Goal: Task Accomplishment & Management: Complete application form

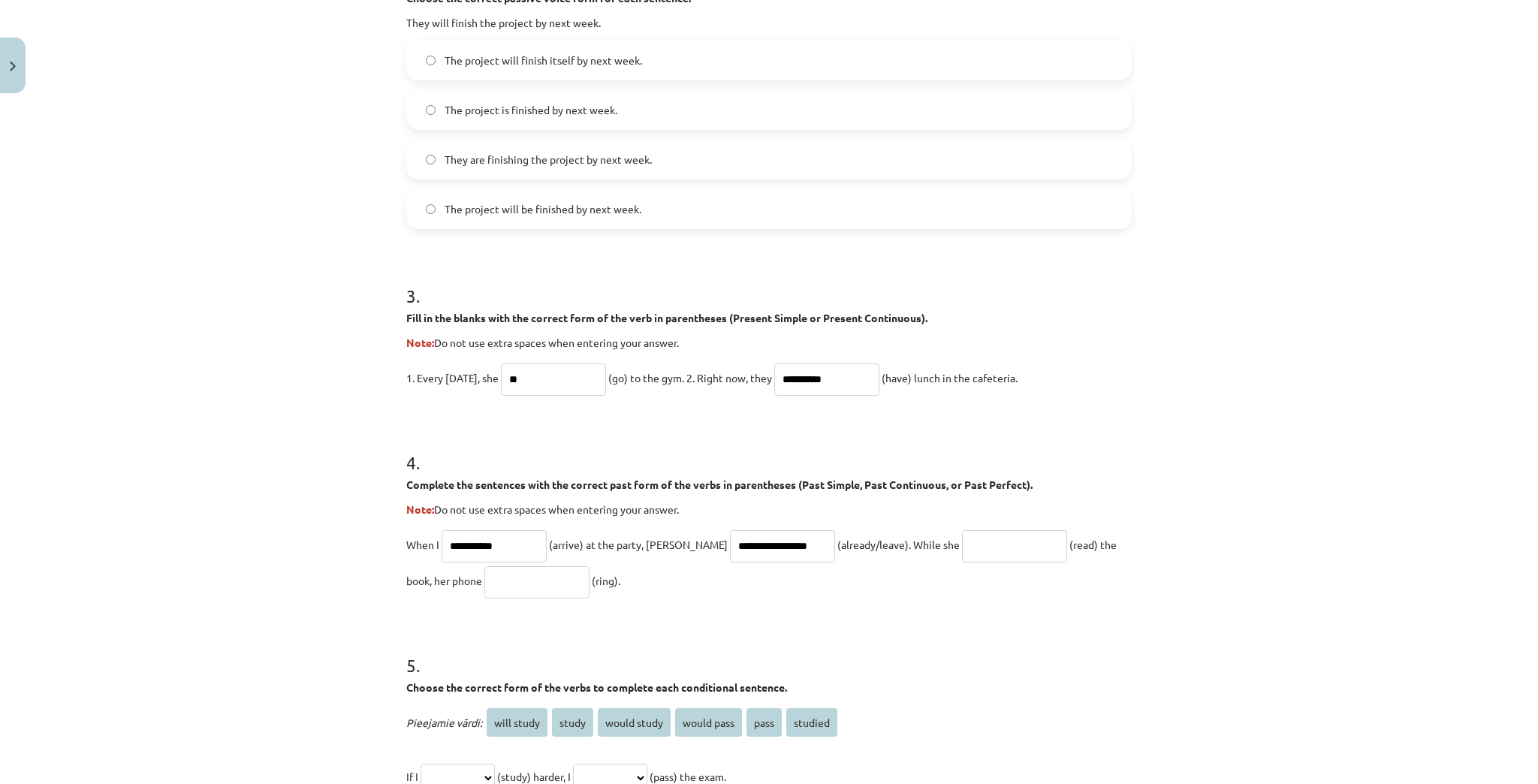
scroll to position [721, 0]
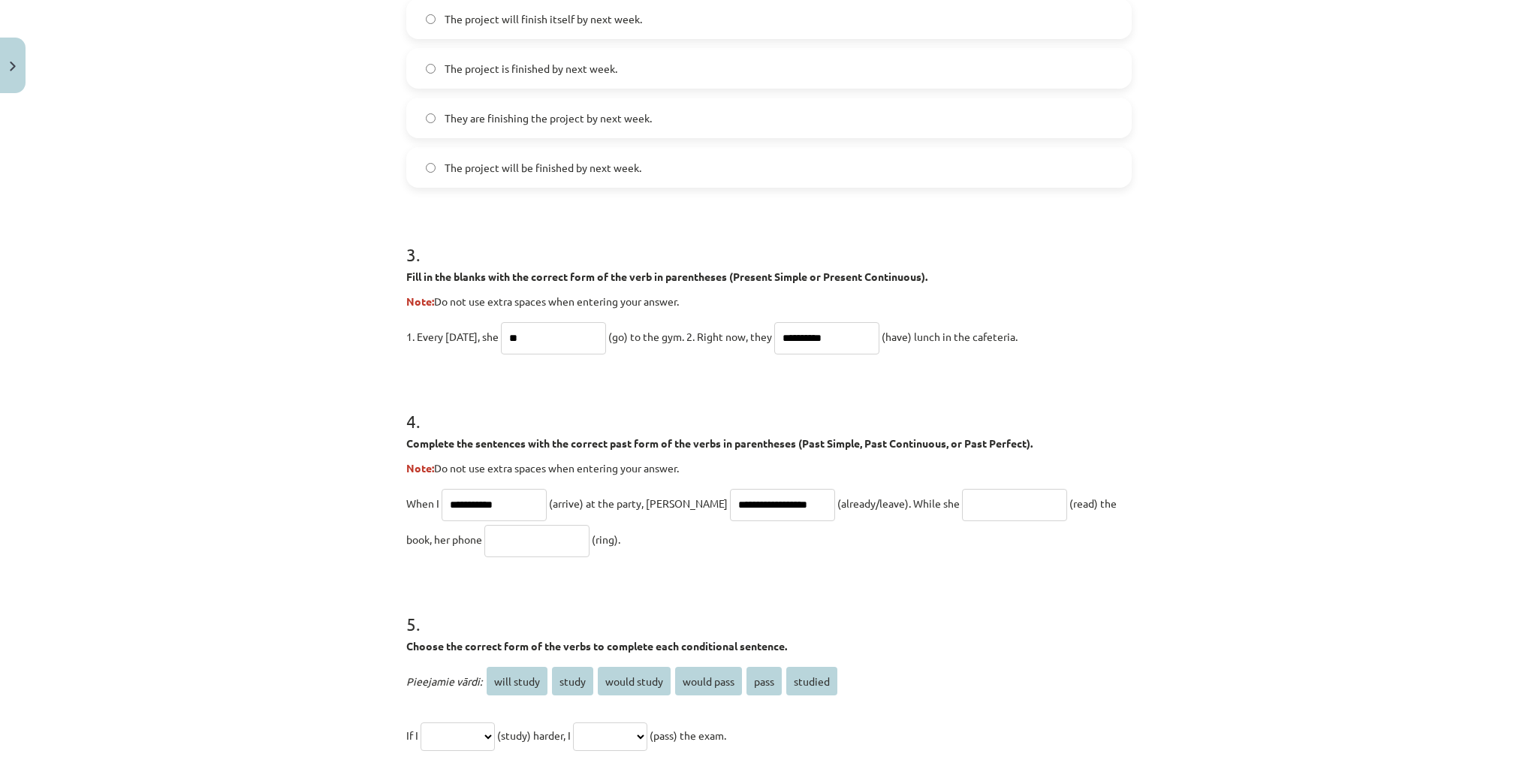
drag, startPoint x: 522, startPoint y: 677, endPoint x: 479, endPoint y: 735, distance: 72.2
click at [479, 735] on div "**********" at bounding box center [769, 708] width 726 height 90
click at [515, 684] on span "will study" at bounding box center [517, 681] width 61 height 29
click at [495, 731] on select "**********" at bounding box center [458, 737] width 75 height 29
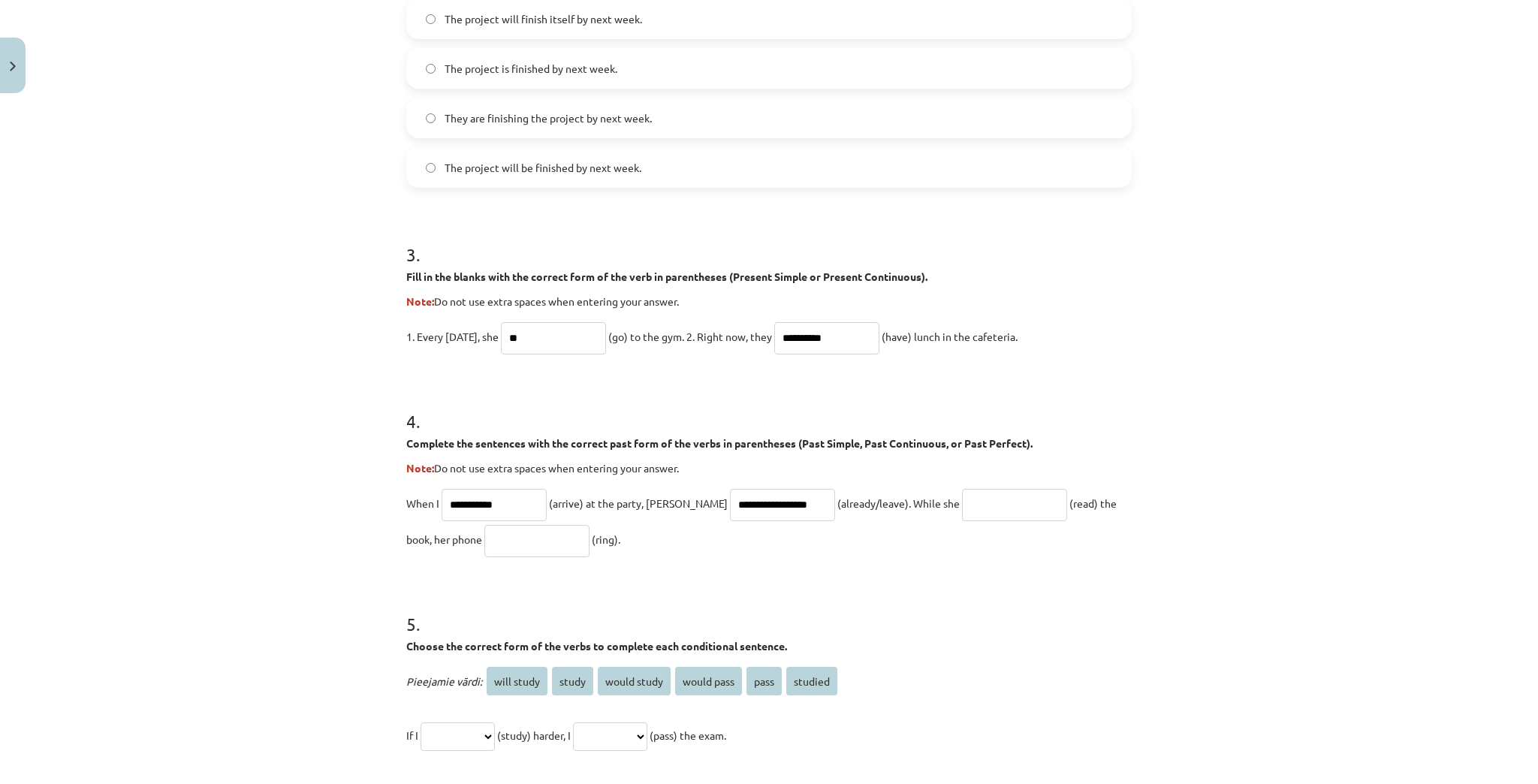
click at [484, 544] on input "text" at bounding box center [537, 541] width 105 height 33
type input "**********"
click at [991, 518] on input "text" at bounding box center [1014, 505] width 105 height 33
click at [962, 501] on input "**********" at bounding box center [1014, 505] width 105 height 33
click at [962, 503] on input "**********" at bounding box center [1014, 505] width 105 height 33
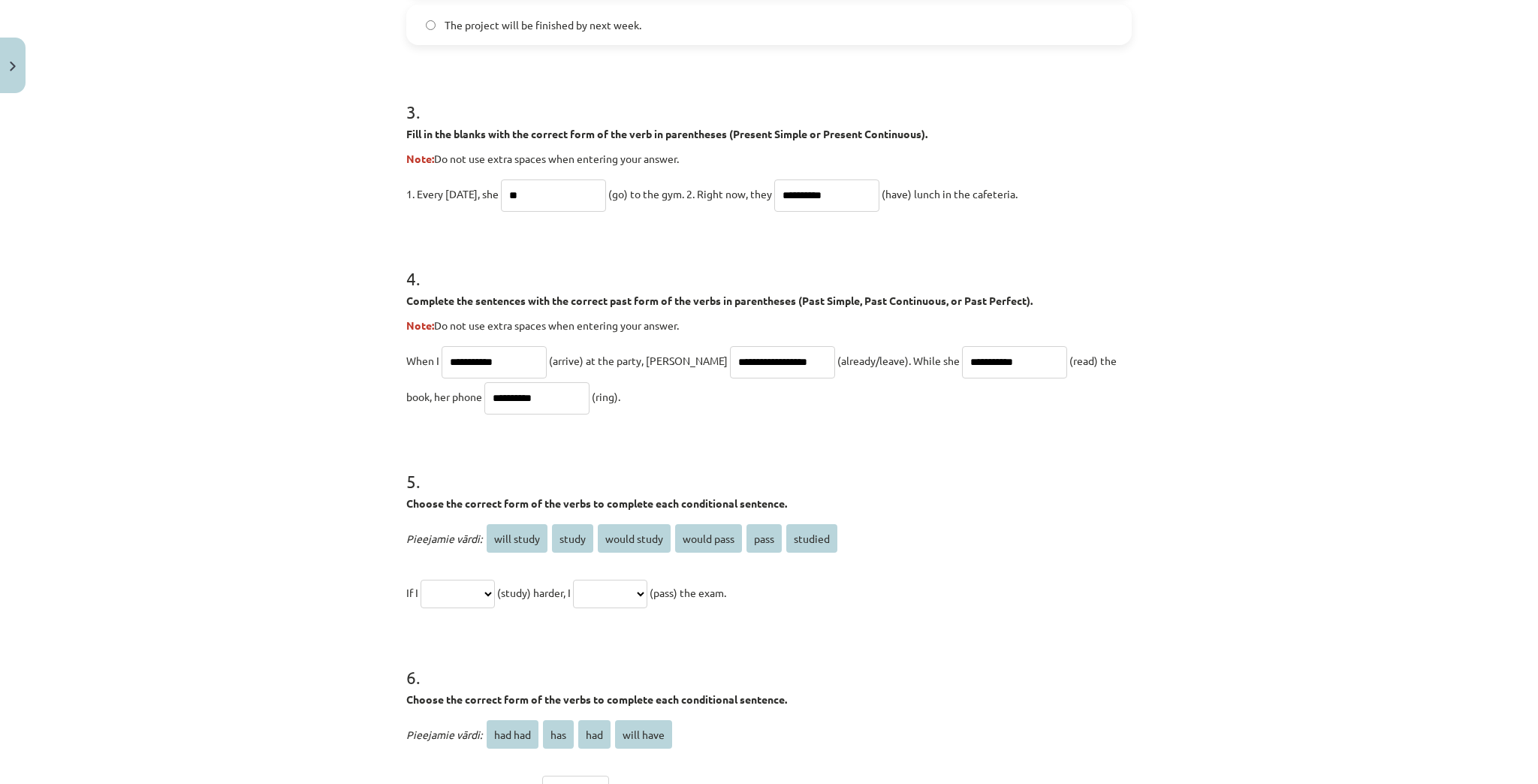
scroll to position [901, 0]
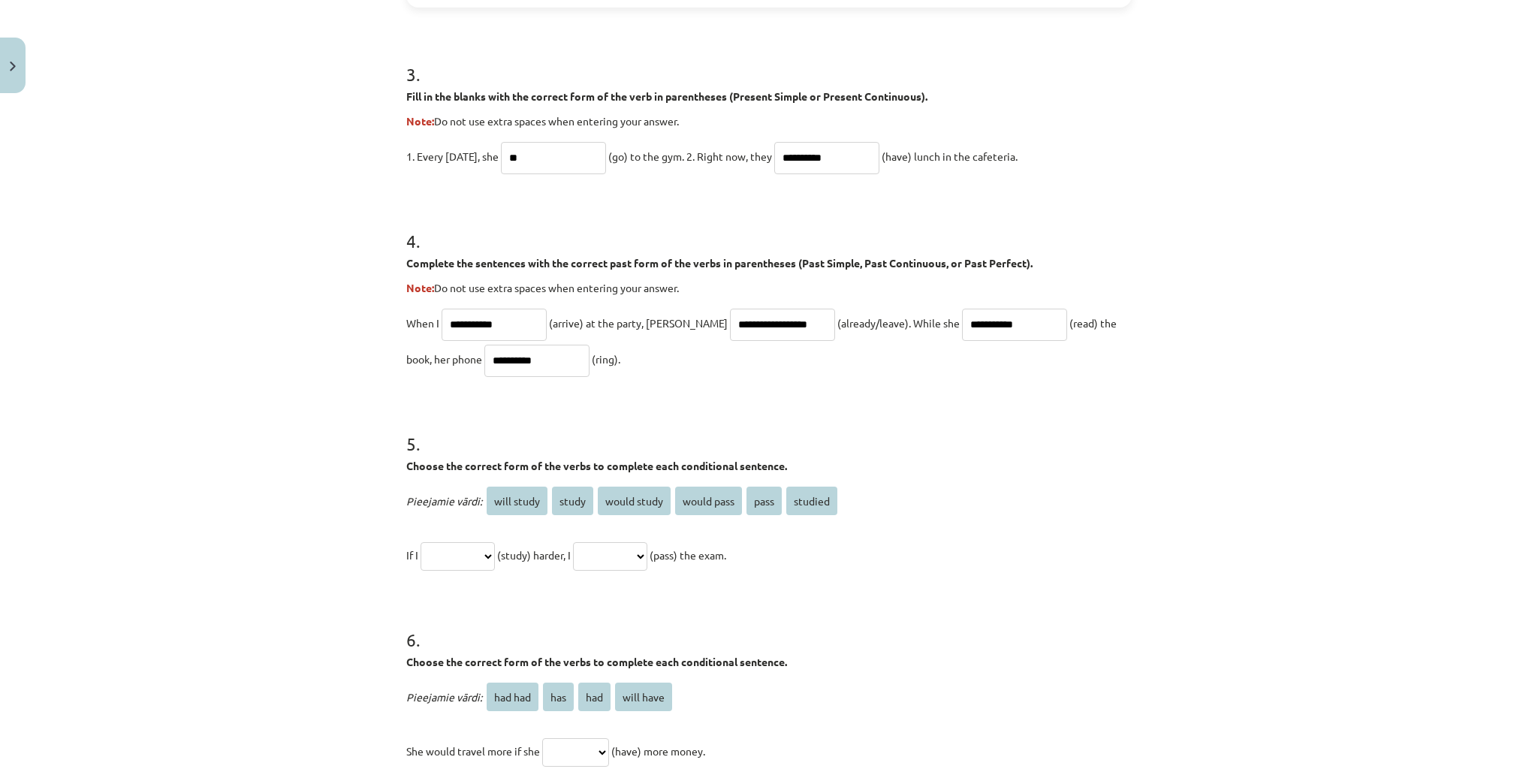
type input "**********"
click at [491, 563] on select "**********" at bounding box center [458, 556] width 75 height 29
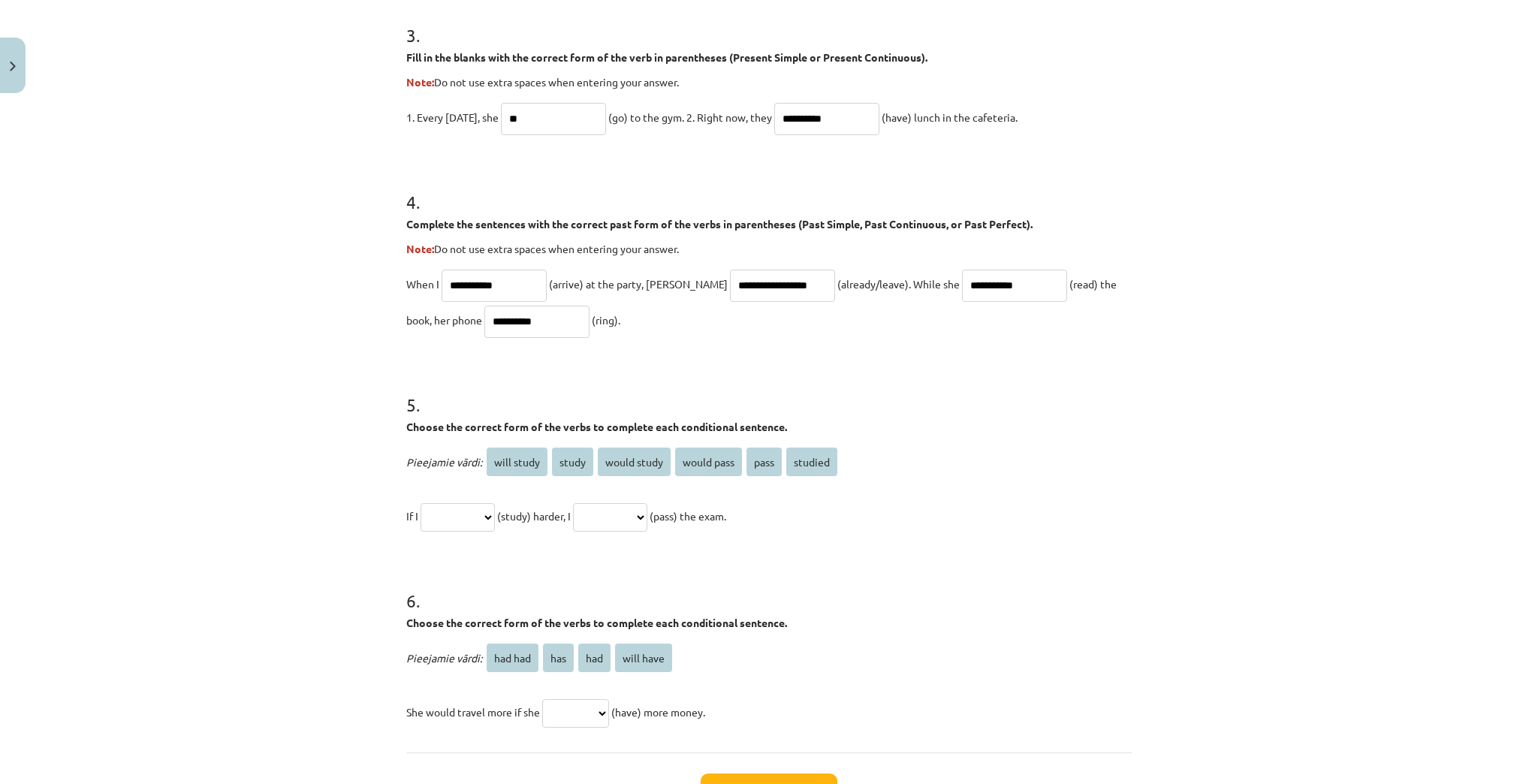
scroll to position [939, 0]
click at [495, 514] on select "**********" at bounding box center [458, 518] width 75 height 29
click at [421, 504] on select "**********" at bounding box center [458, 518] width 75 height 29
click at [647, 518] on select "**********" at bounding box center [610, 518] width 75 height 29
click at [495, 520] on select "**********" at bounding box center [458, 518] width 75 height 29
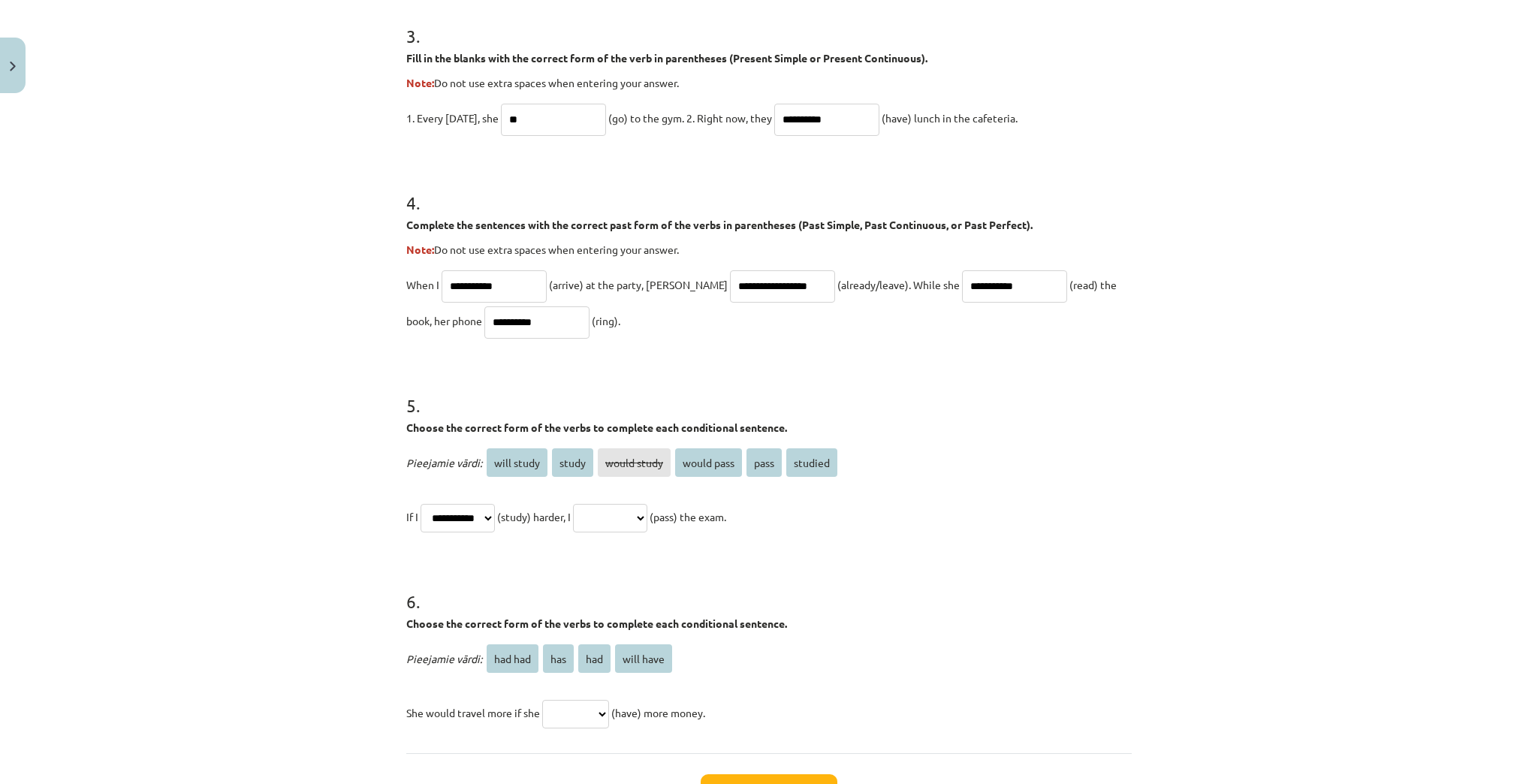
select select "*******"
click at [421, 504] on select "**********" at bounding box center [458, 518] width 75 height 29
click at [647, 521] on select "**********" at bounding box center [610, 518] width 75 height 29
click at [742, 547] on form "**********" at bounding box center [769, 45] width 726 height 1371
drag, startPoint x: 755, startPoint y: 468, endPoint x: 874, endPoint y: 524, distance: 131.5
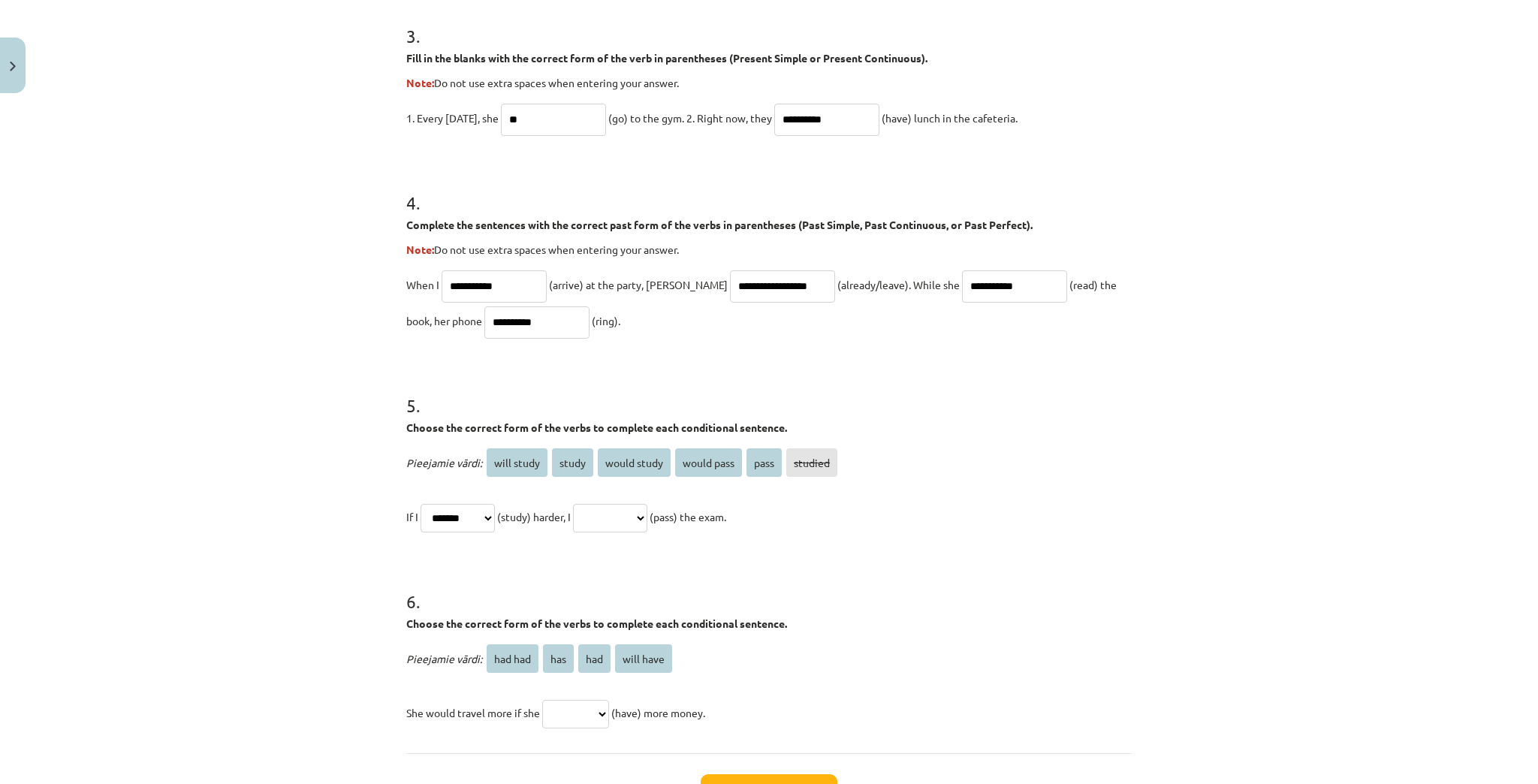
click at [874, 524] on div "**********" at bounding box center [769, 489] width 726 height 90
click at [721, 591] on h1 "6 ." at bounding box center [769, 588] width 726 height 47
click at [647, 520] on select "**********" at bounding box center [610, 518] width 75 height 29
select select "**********"
click at [592, 504] on select "**********" at bounding box center [610, 518] width 75 height 29
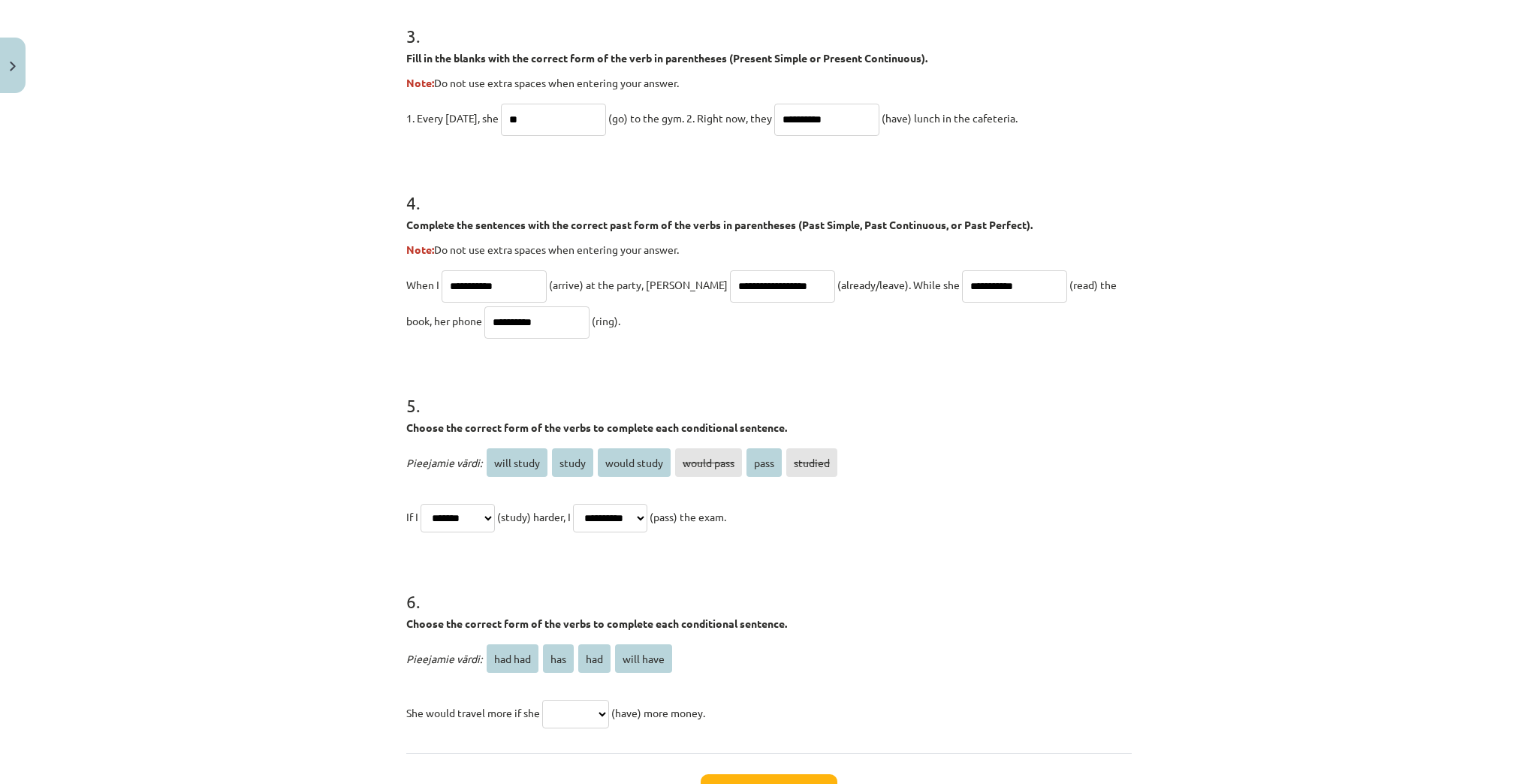
scroll to position [1060, 0]
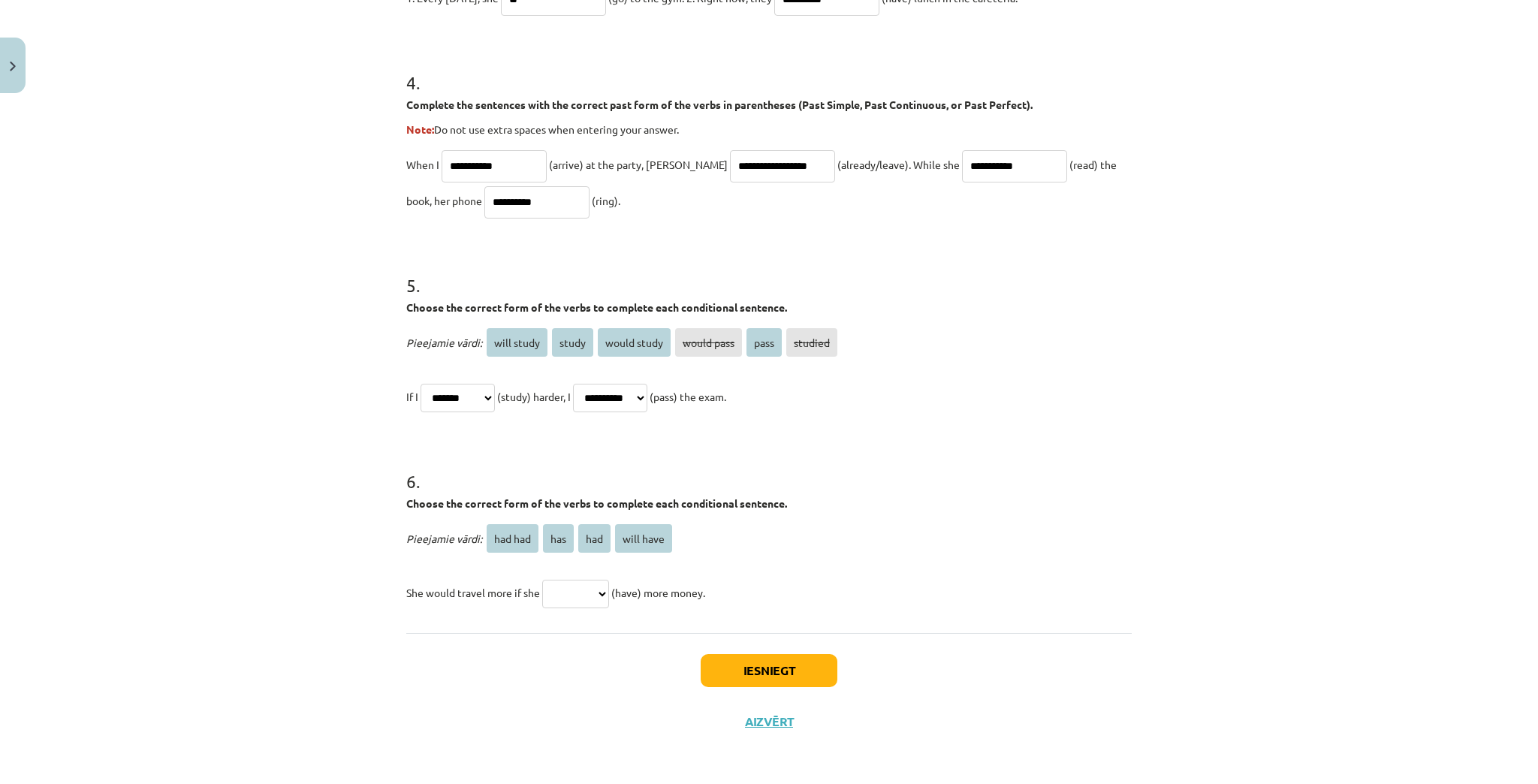
click at [603, 591] on select "******* *** *** *********" at bounding box center [576, 593] width 67 height 29
select select "*******"
click at [542, 579] on select "******* *** *** *********" at bounding box center [576, 593] width 67 height 29
click at [739, 669] on button "Iesniegt" at bounding box center [769, 669] width 137 height 33
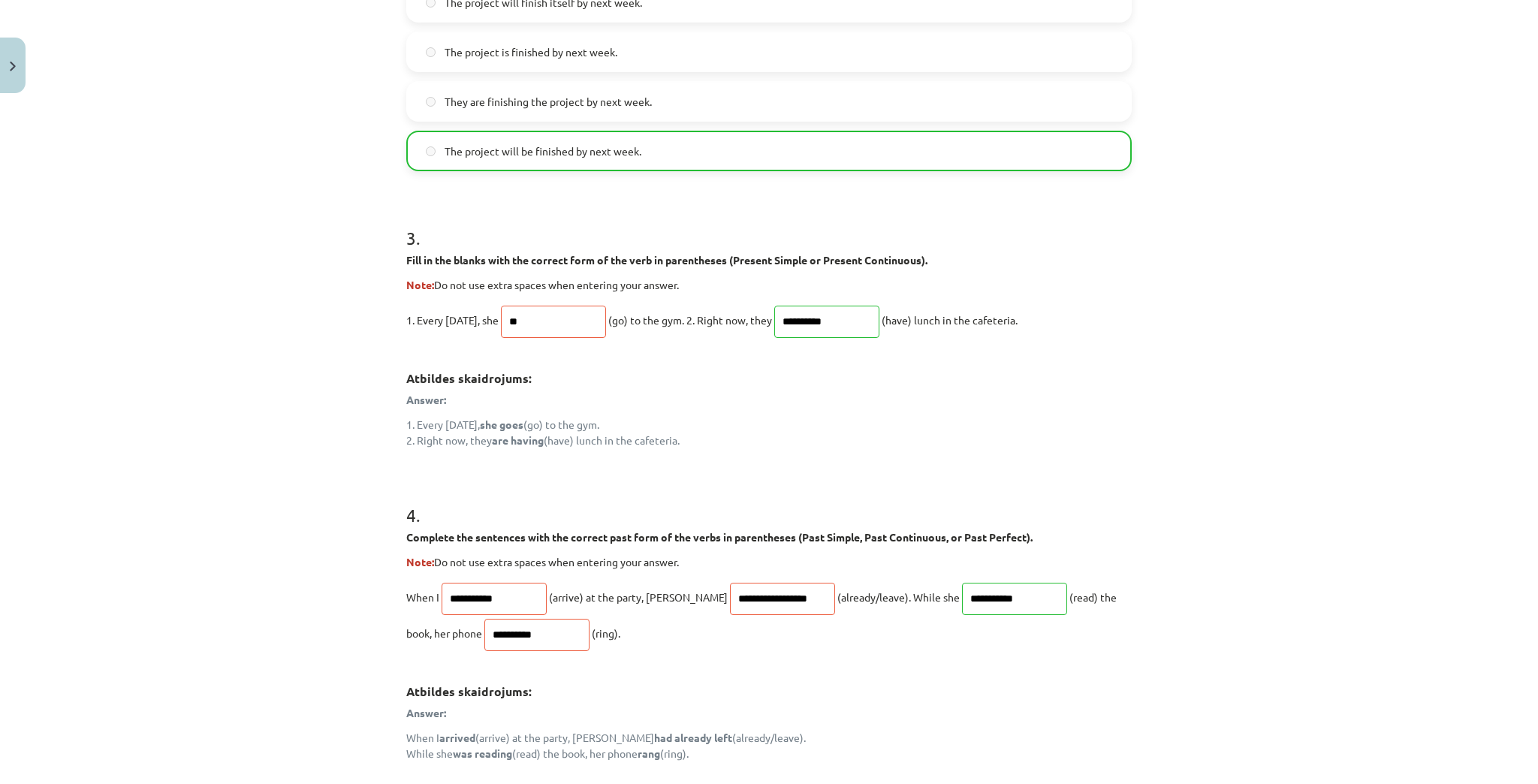
scroll to position [727, 0]
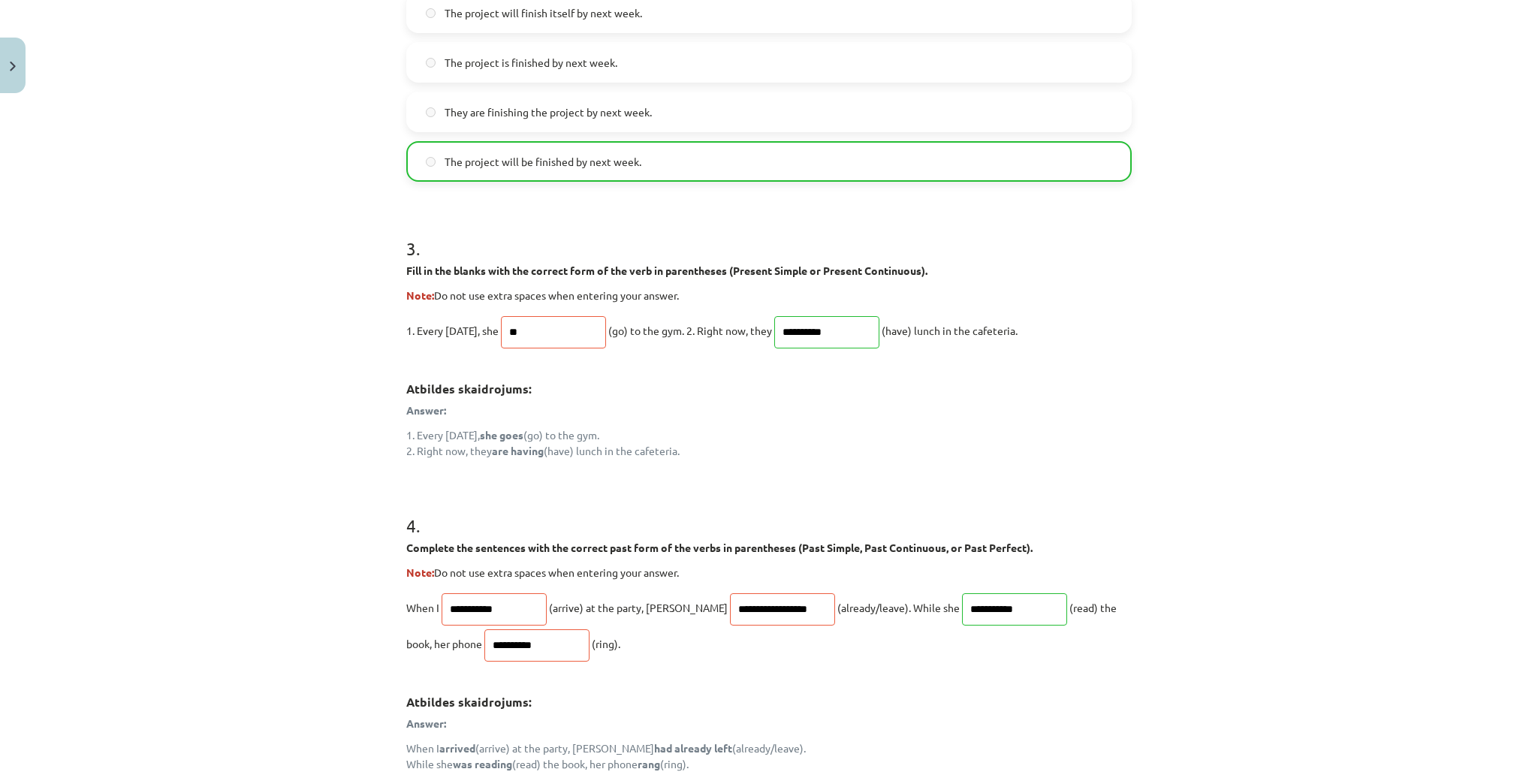
click at [548, 359] on div "**********" at bounding box center [769, 334] width 726 height 247
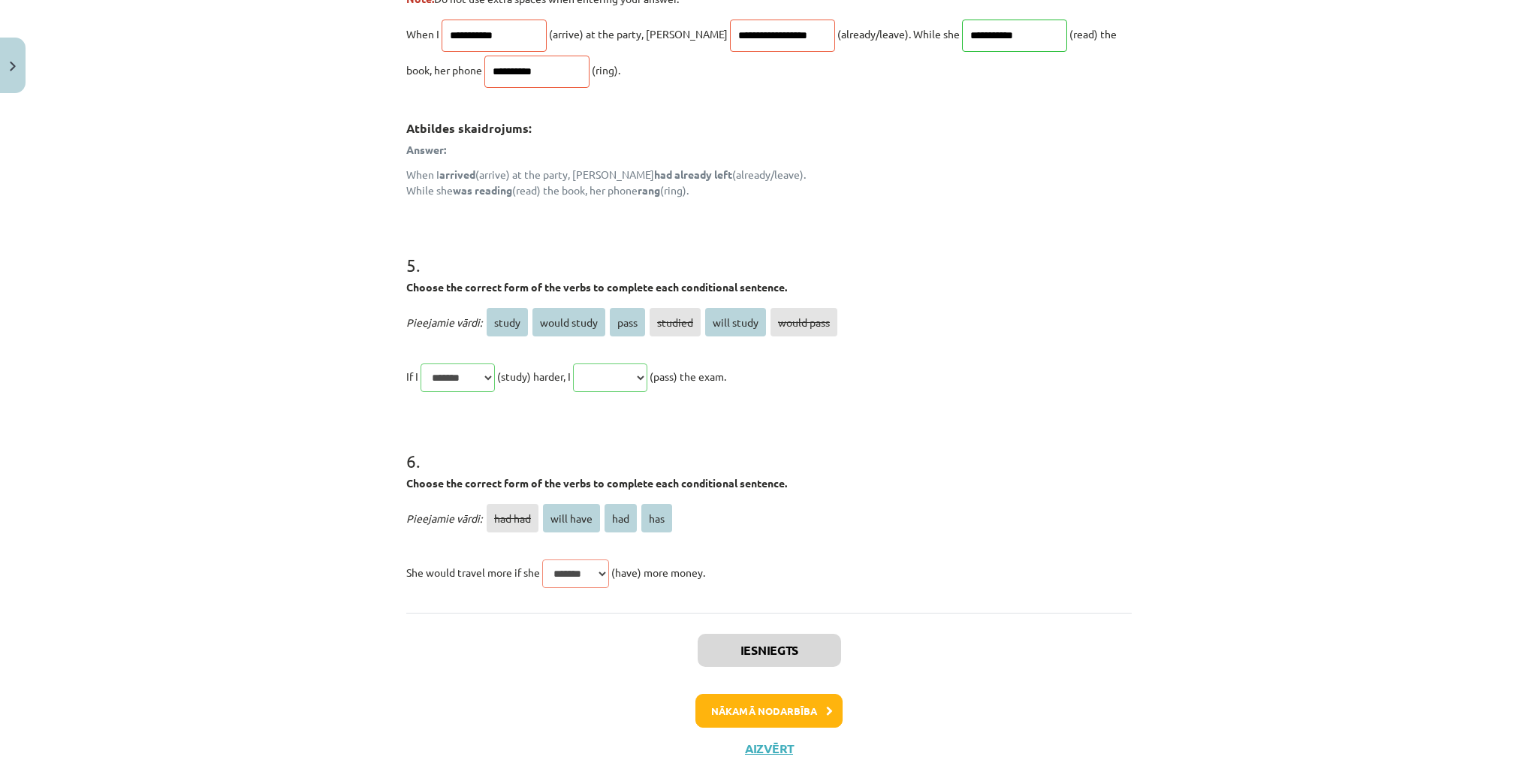
scroll to position [1328, 0]
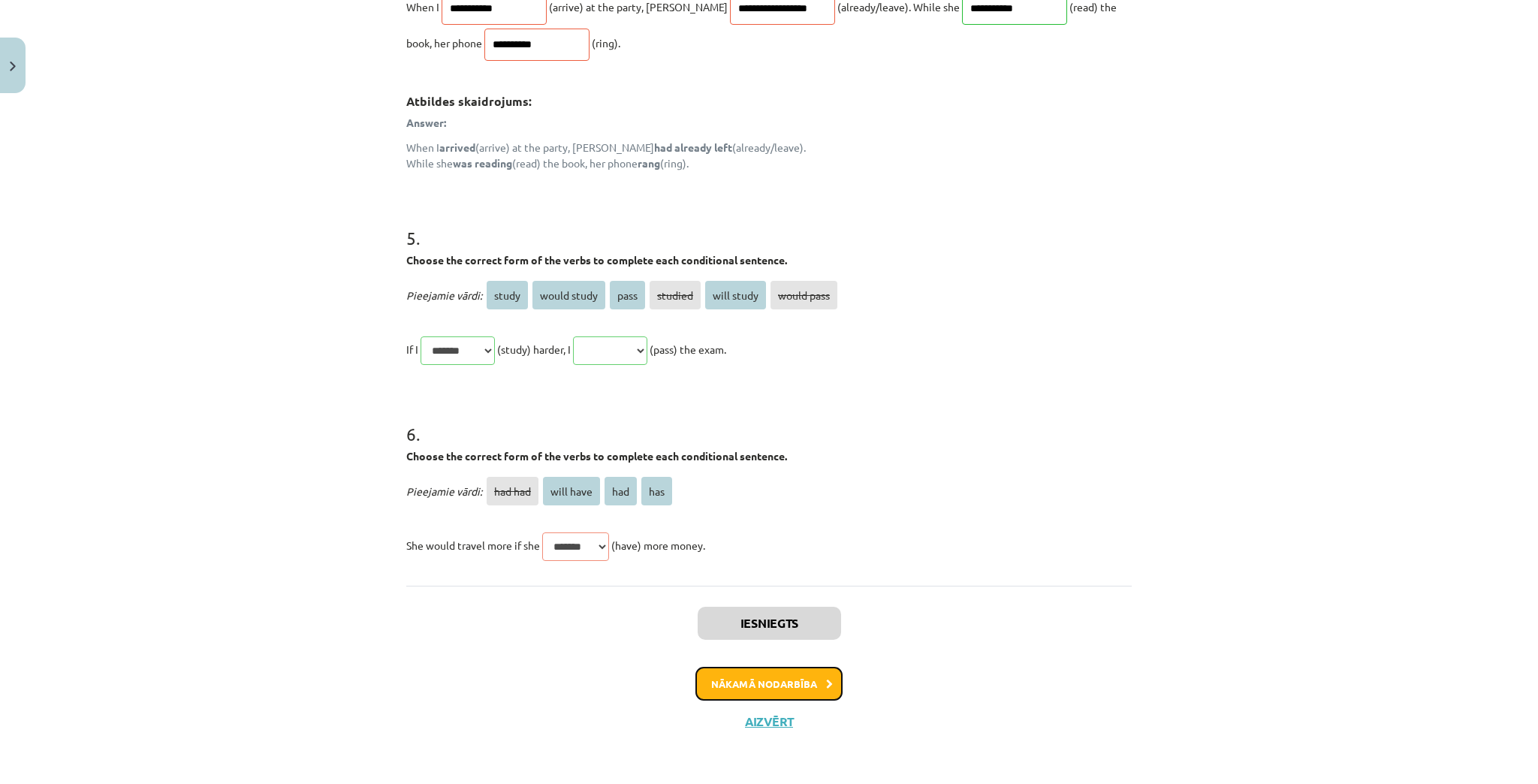
click at [766, 684] on button "Nākamā nodarbība" at bounding box center [769, 683] width 147 height 34
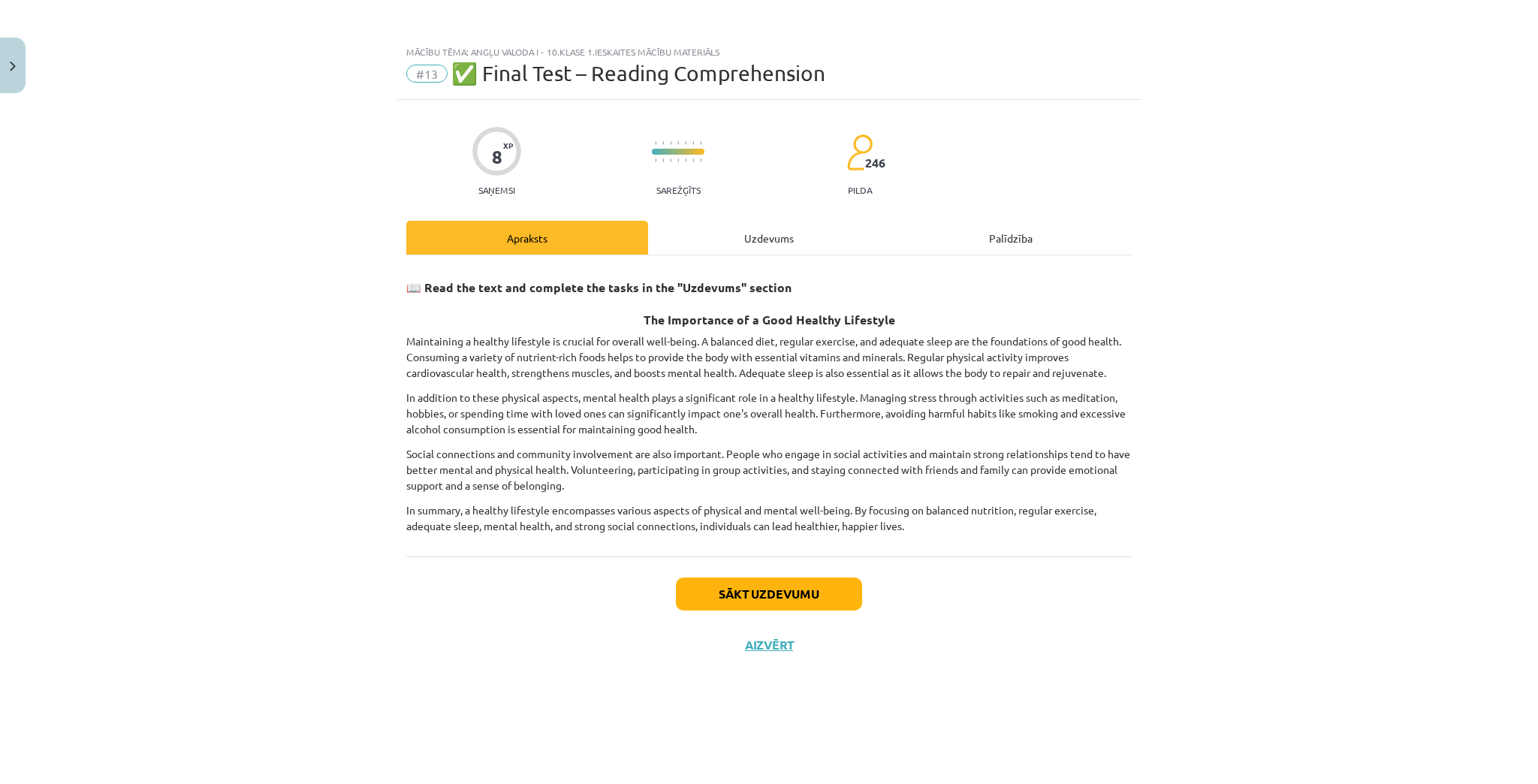
scroll to position [1121, 0]
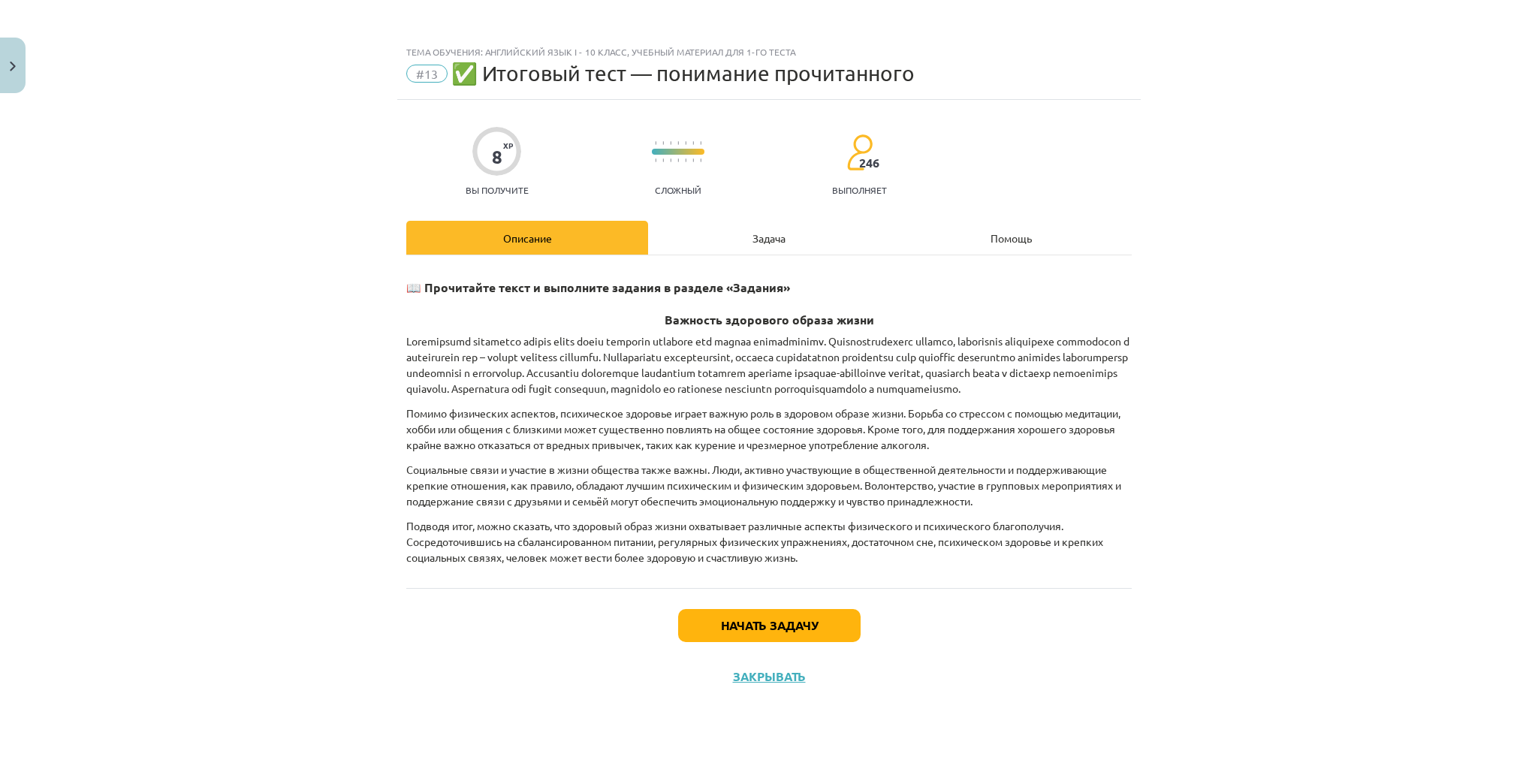
click at [781, 243] on font "Задача" at bounding box center [769, 237] width 33 height 12
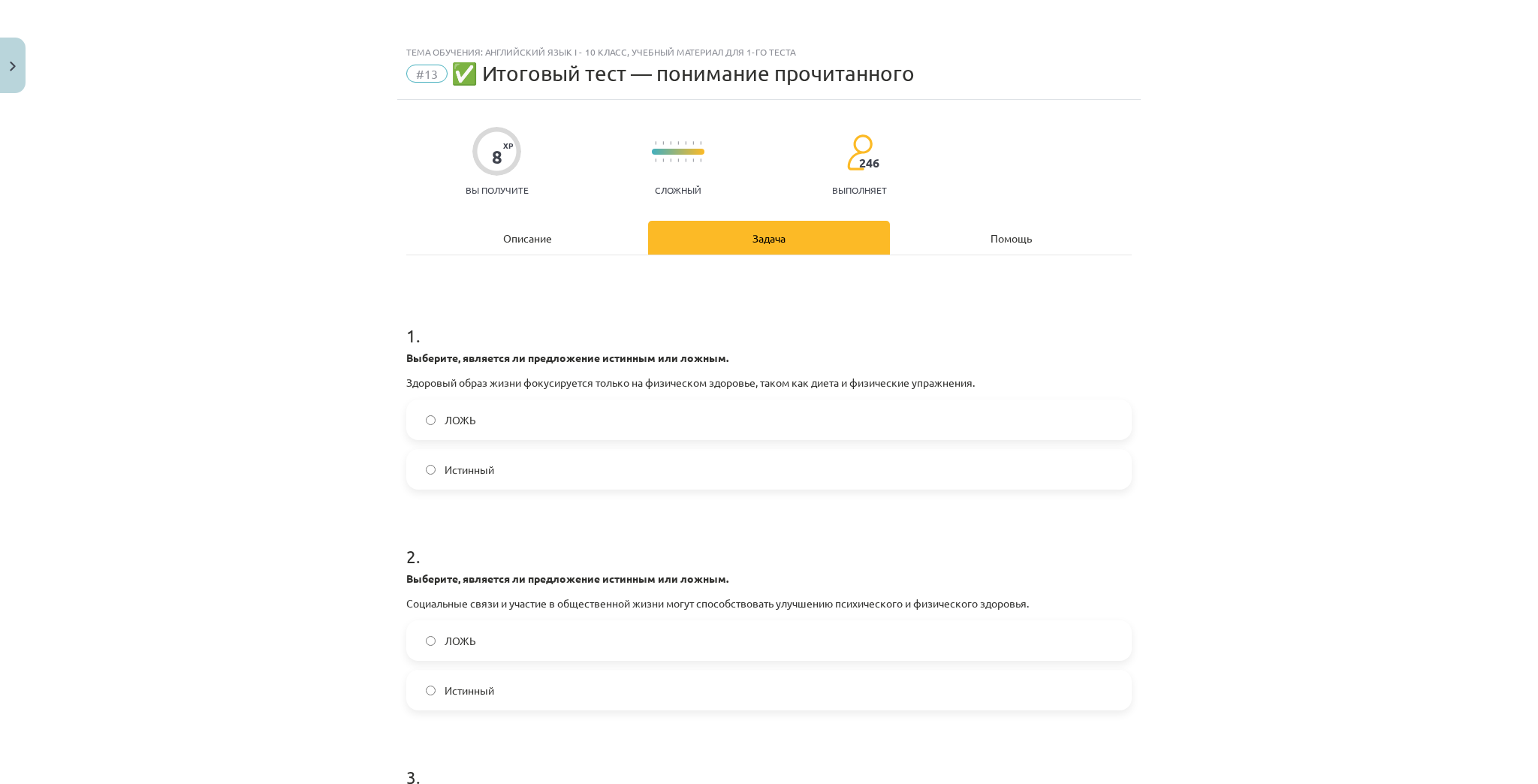
click at [582, 247] on div "Описание" at bounding box center [527, 237] width 242 height 34
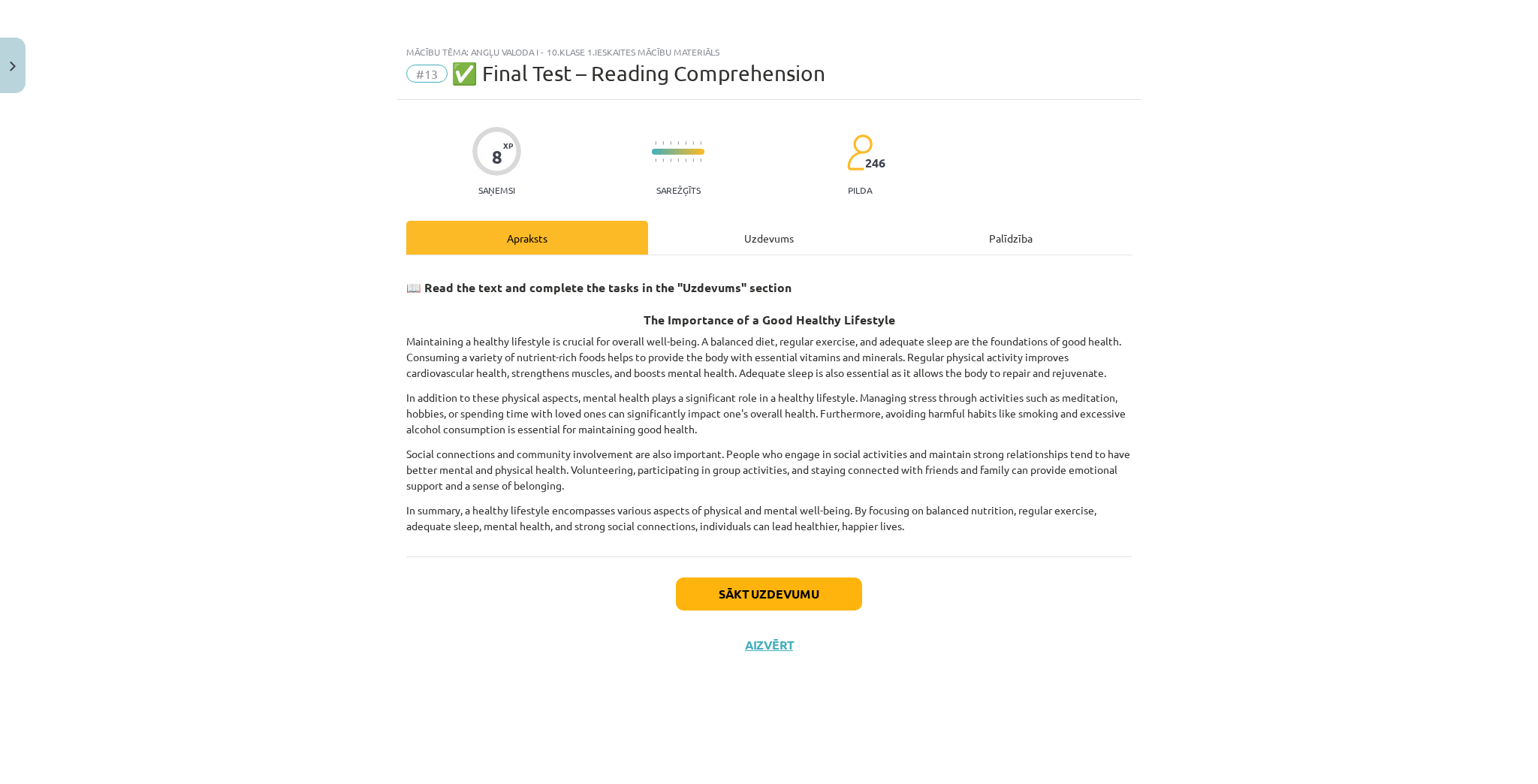
scroll to position [1111, 0]
click at [1336, 318] on div "Mācību tēma: Angļu valoda i - 10.klase 1.ieskaites mācību materiāls #13 ✅ Final…" at bounding box center [769, 392] width 1538 height 784
click at [816, 595] on button "Sākt uzdevumu" at bounding box center [769, 593] width 186 height 33
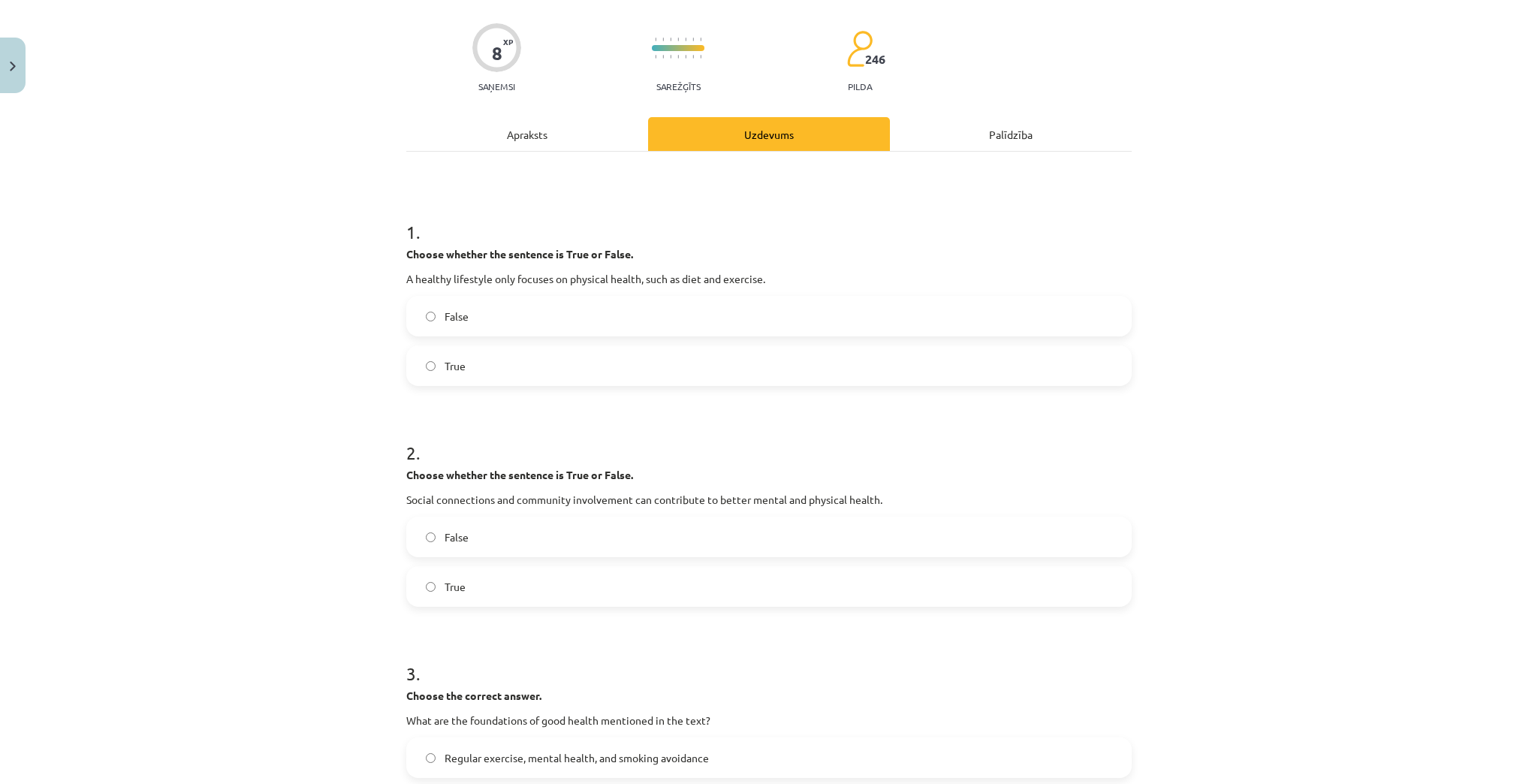
scroll to position [0, 0]
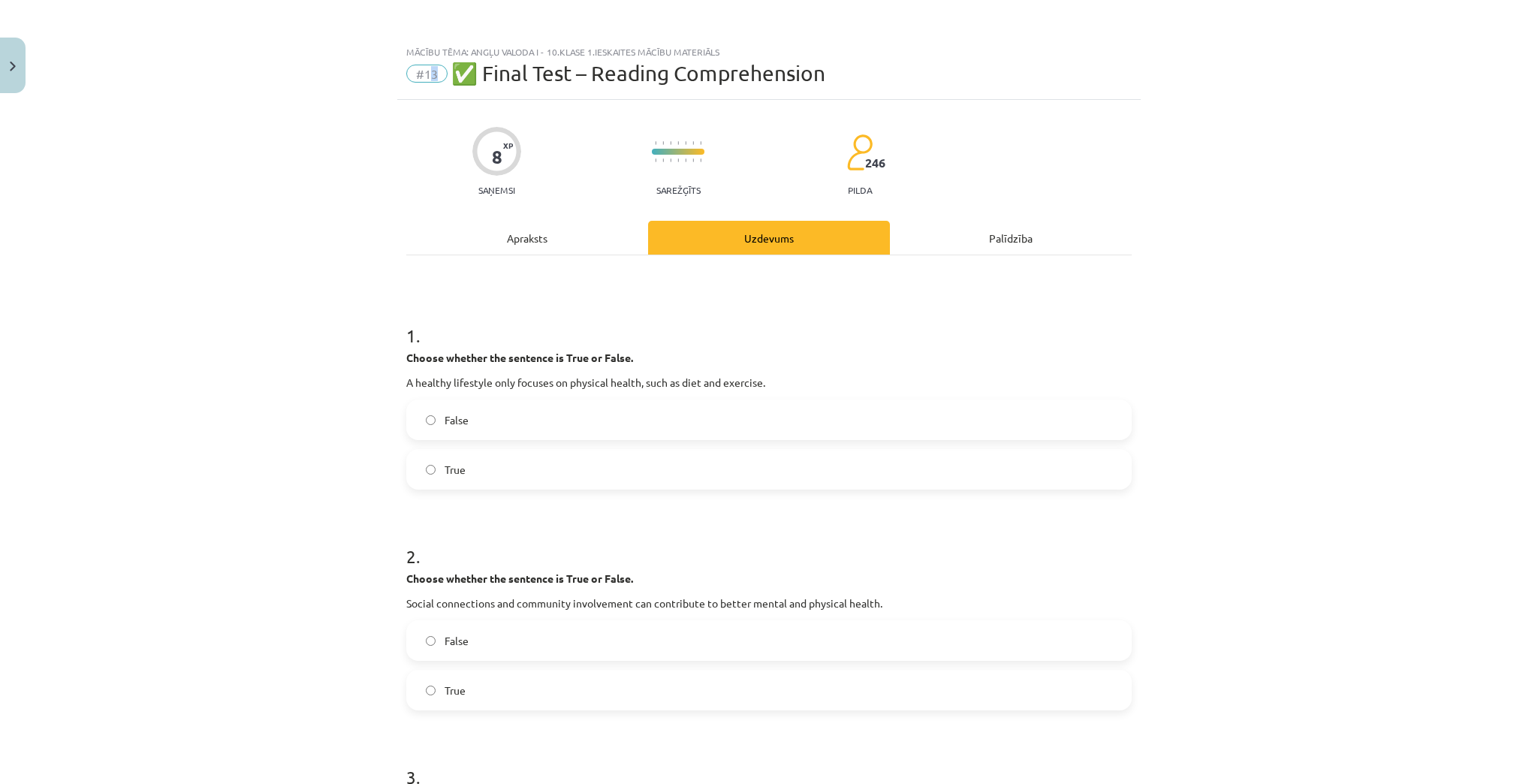
drag, startPoint x: 424, startPoint y: 74, endPoint x: 435, endPoint y: 72, distance: 11.2
click at [435, 72] on span "#13" at bounding box center [427, 73] width 41 height 18
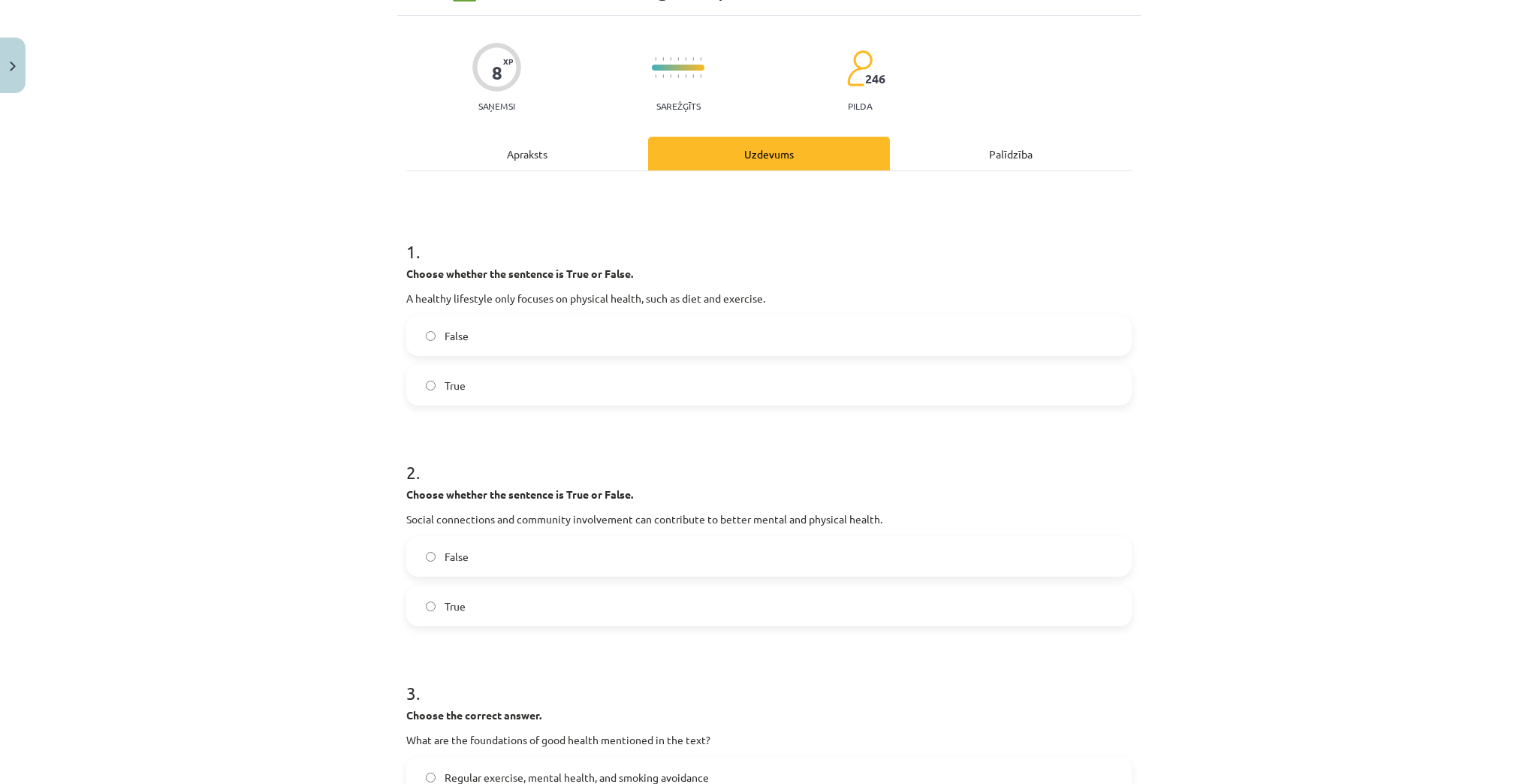
scroll to position [61, 0]
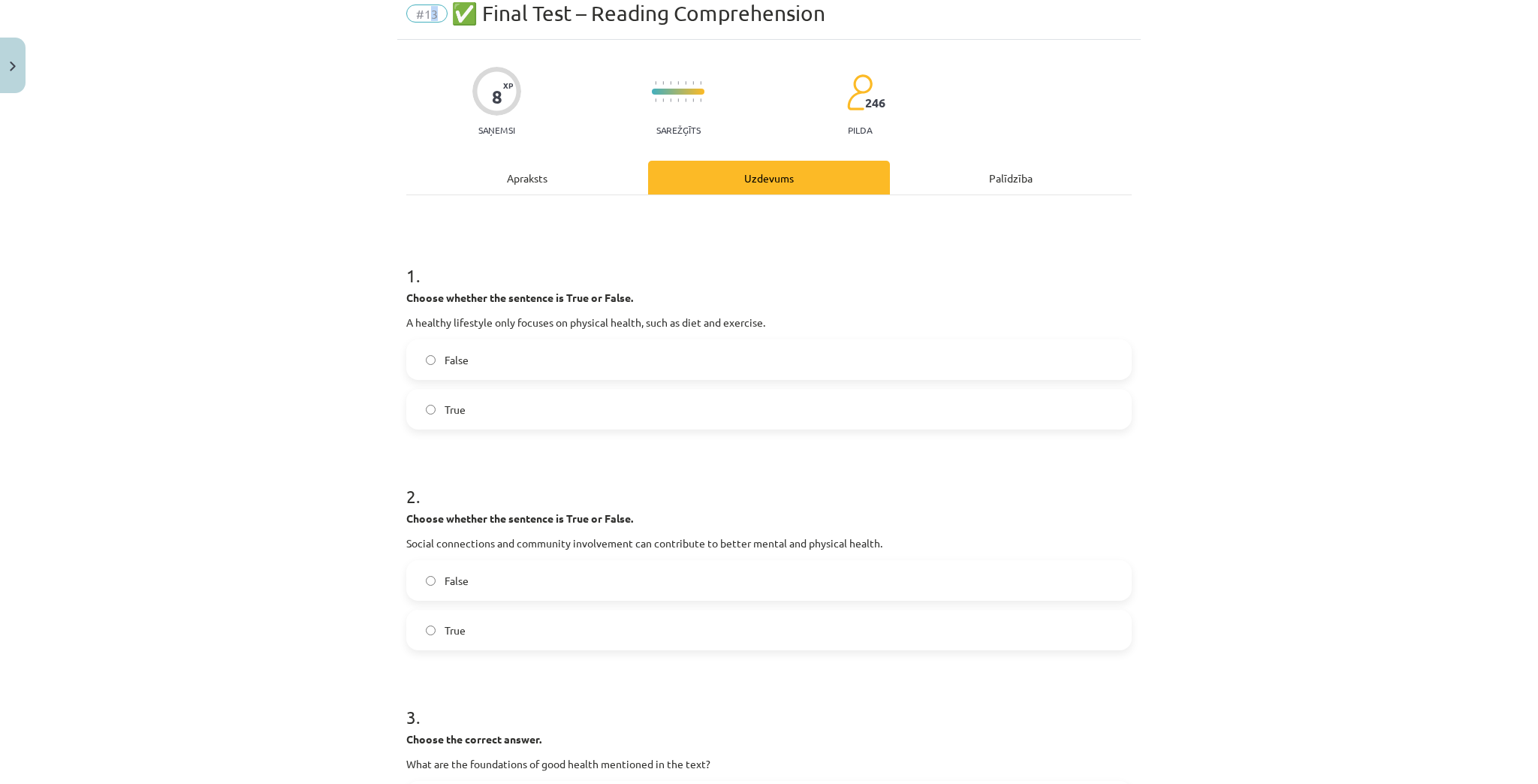
click at [1289, 774] on div "Mācību tēma: Angļu valoda i - 10.klase 1.ieskaites mācību materiāls #13 ✅ Final…" at bounding box center [769, 392] width 1538 height 784
click at [580, 371] on label "False" at bounding box center [769, 359] width 723 height 37
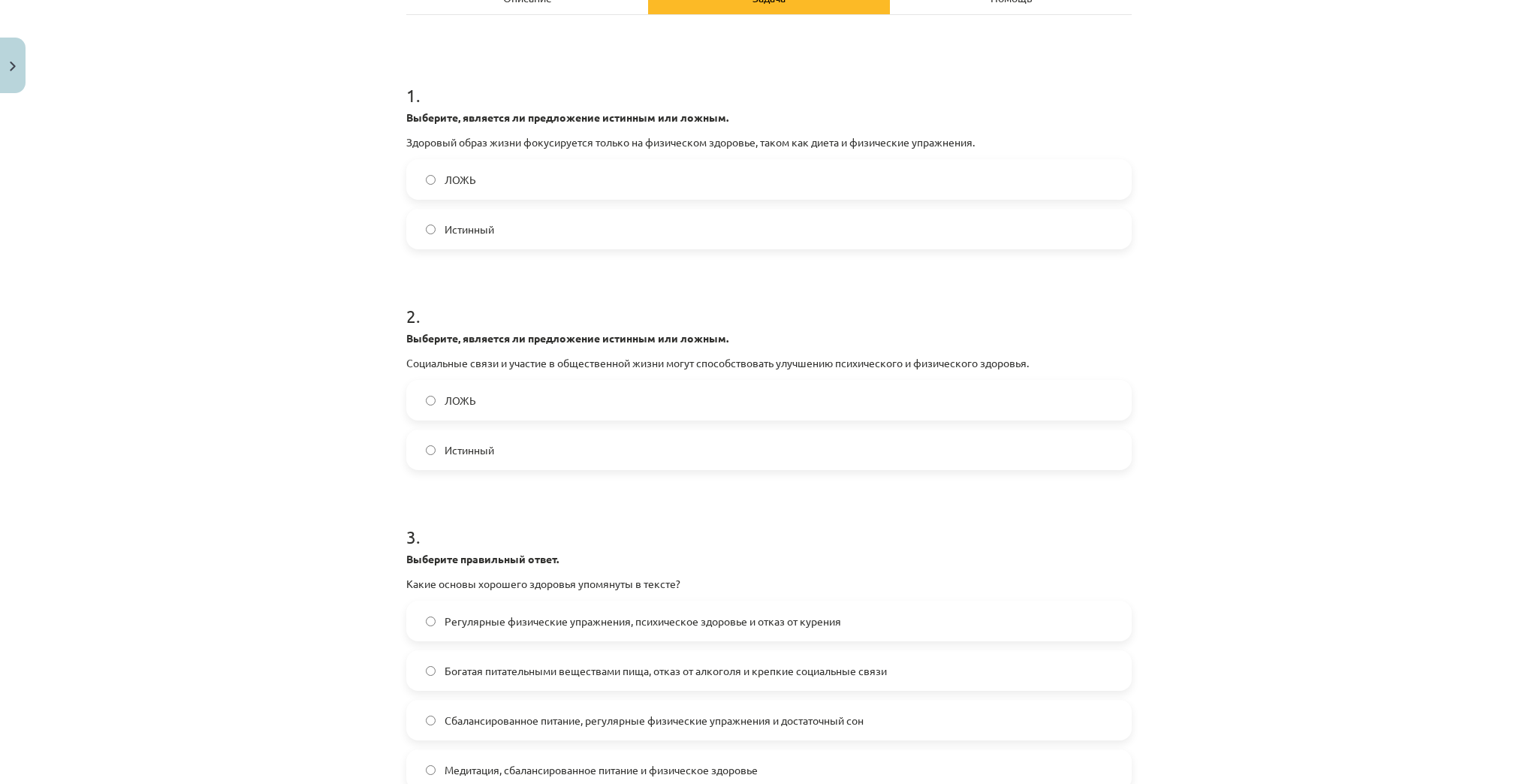
scroll to position [1111, 0]
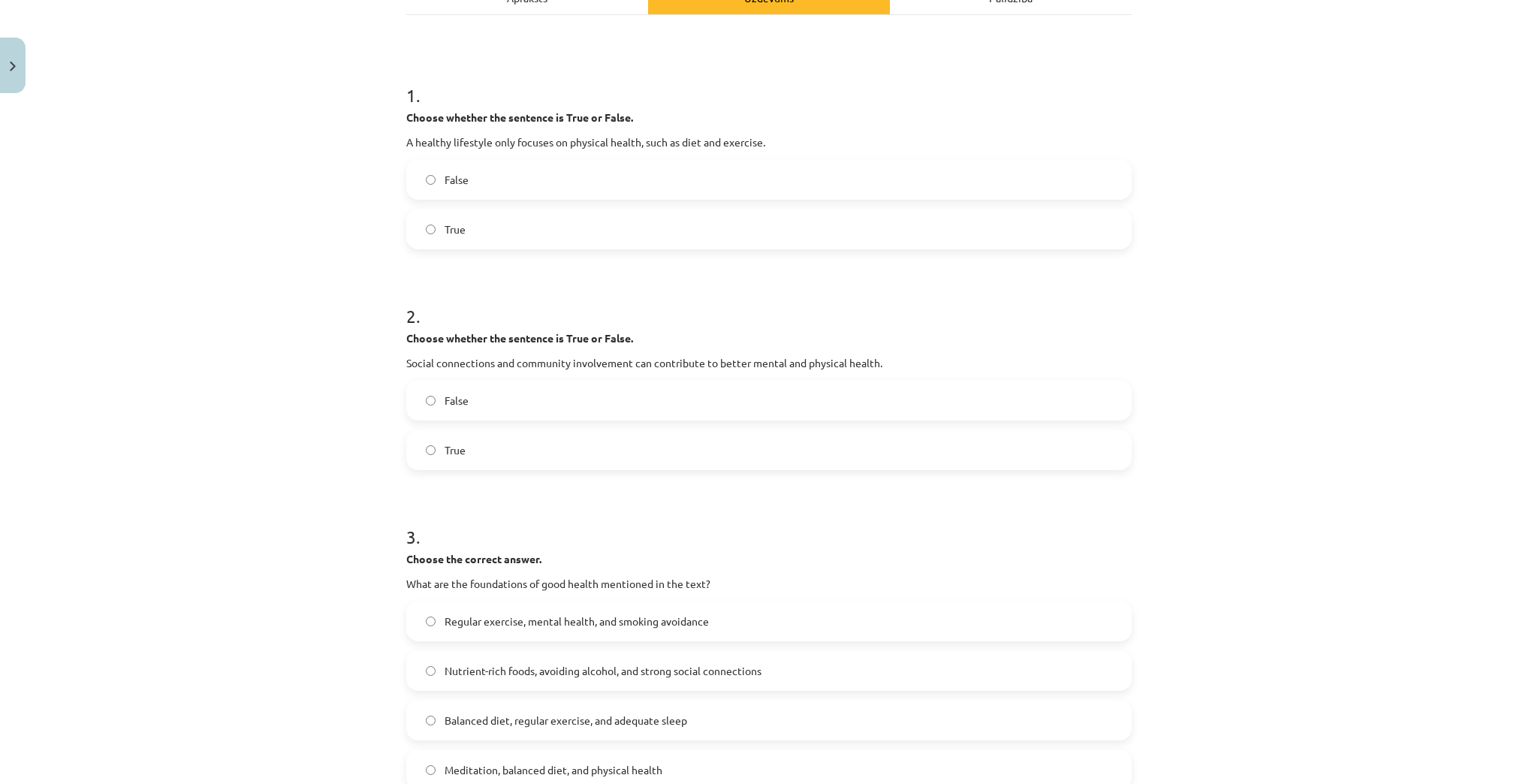
click at [444, 442] on span "True" at bounding box center [455, 450] width 21 height 16
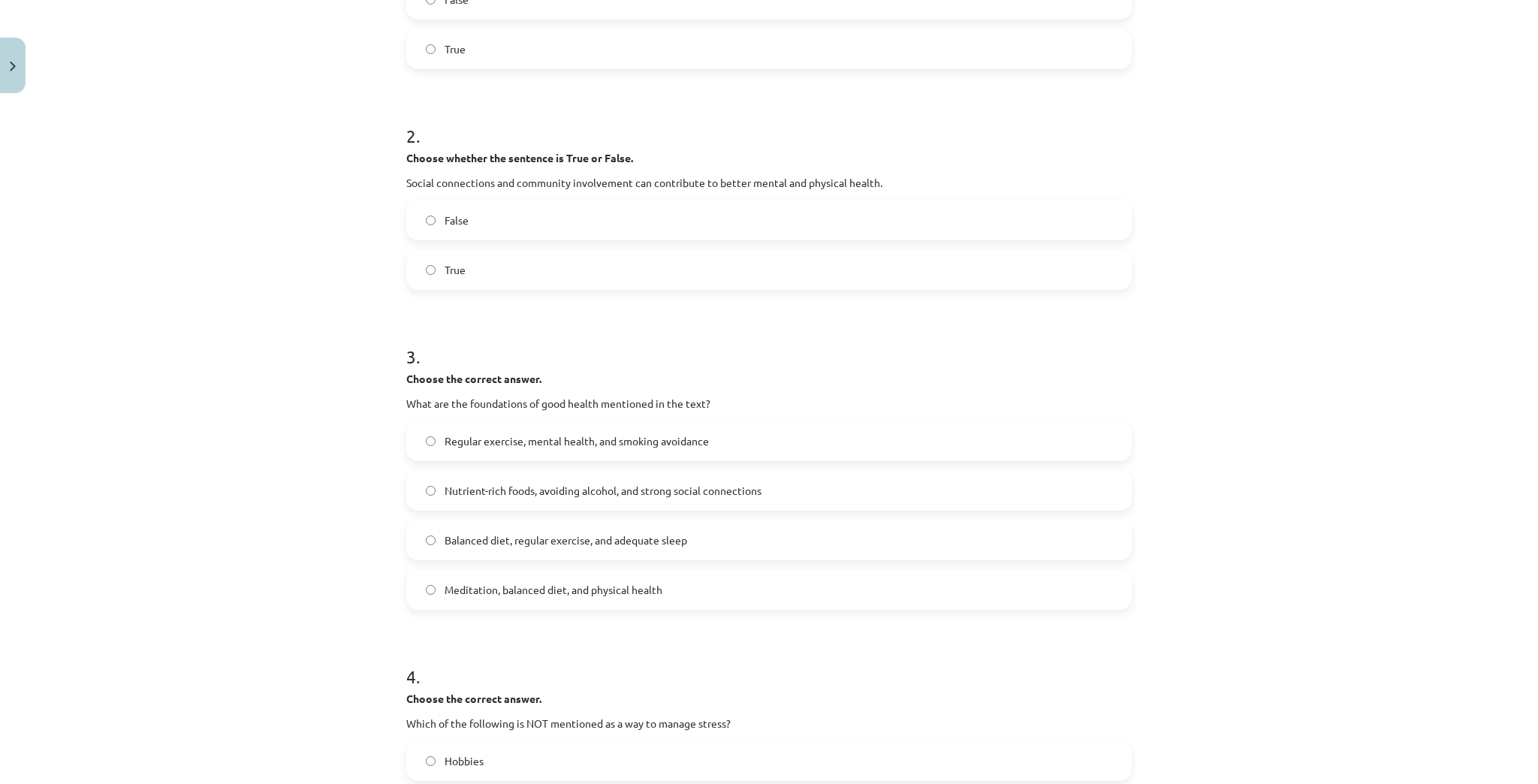
click at [1354, 392] on div "Mācību tēma: Angļu valoda i - 10.klase 1.ieskaites mācību materiāls #13 ✅ Final…" at bounding box center [769, 392] width 1538 height 784
click at [565, 594] on span "Meditation, balanced diet, and physical health" at bounding box center [553, 589] width 218 height 16
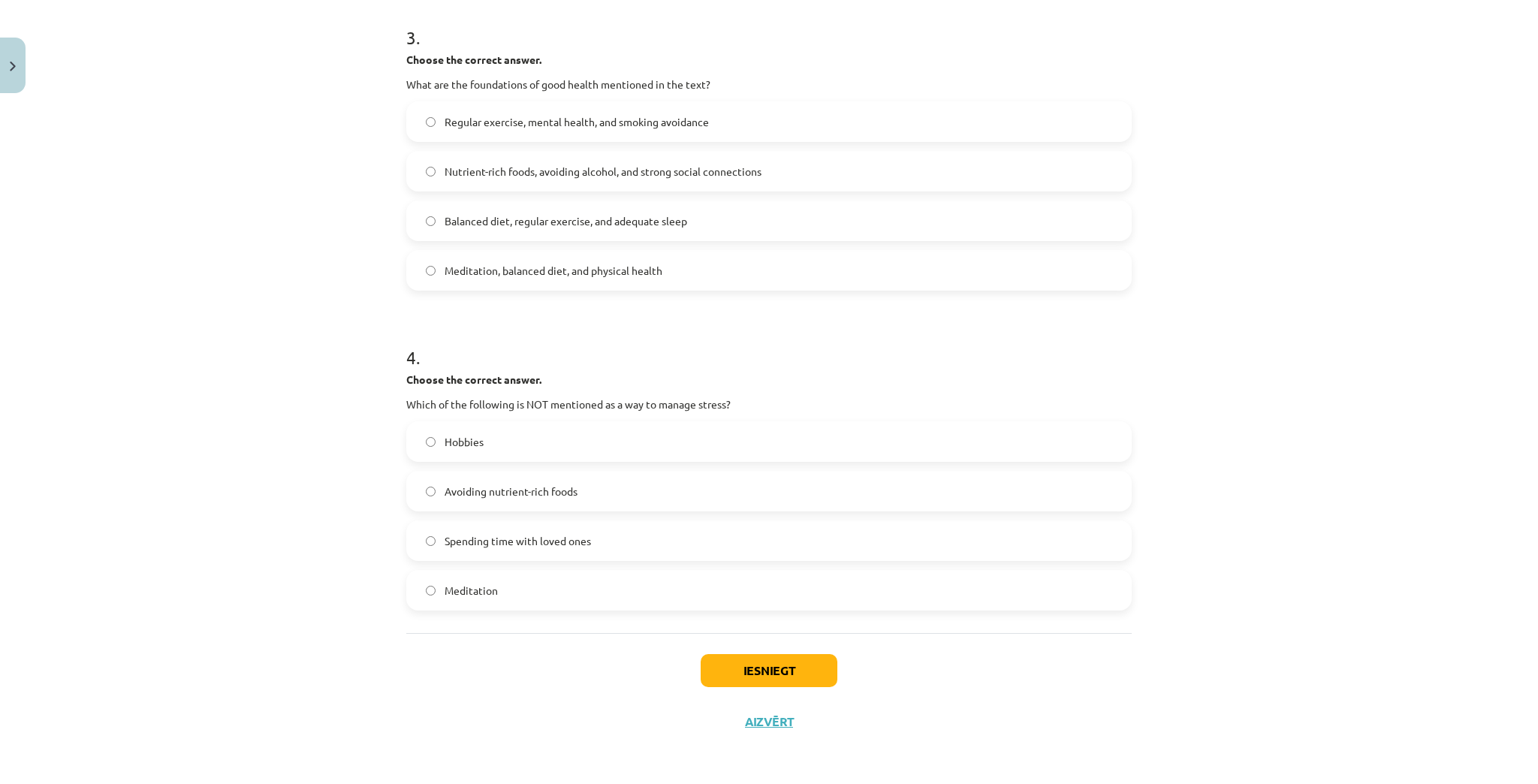
click at [631, 546] on label "Spending time with loved ones" at bounding box center [769, 540] width 723 height 37
click at [739, 682] on button "Iesniegt" at bounding box center [769, 669] width 137 height 33
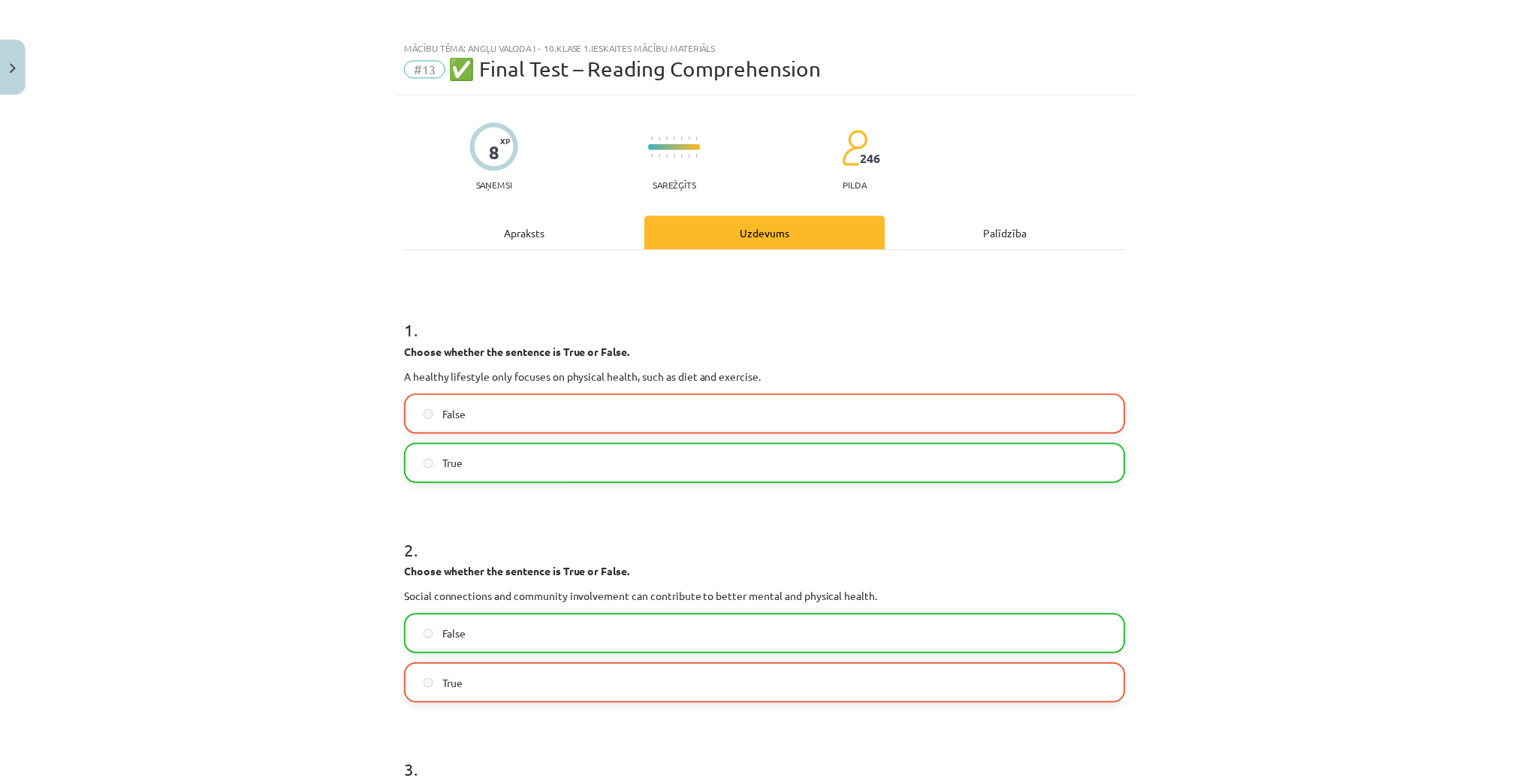
scroll to position [0, 0]
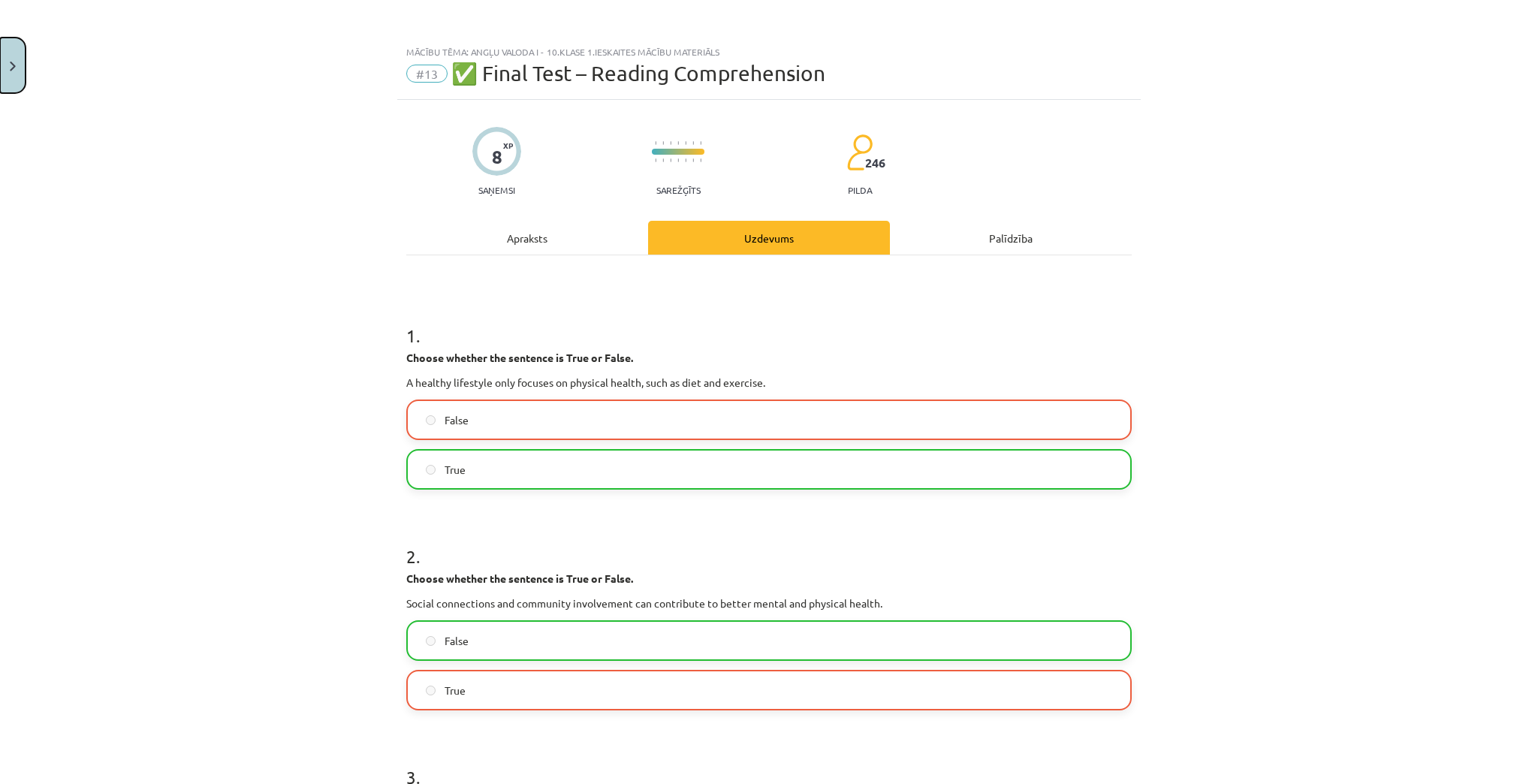
click at [2, 54] on button "Close" at bounding box center [12, 65] width 25 height 56
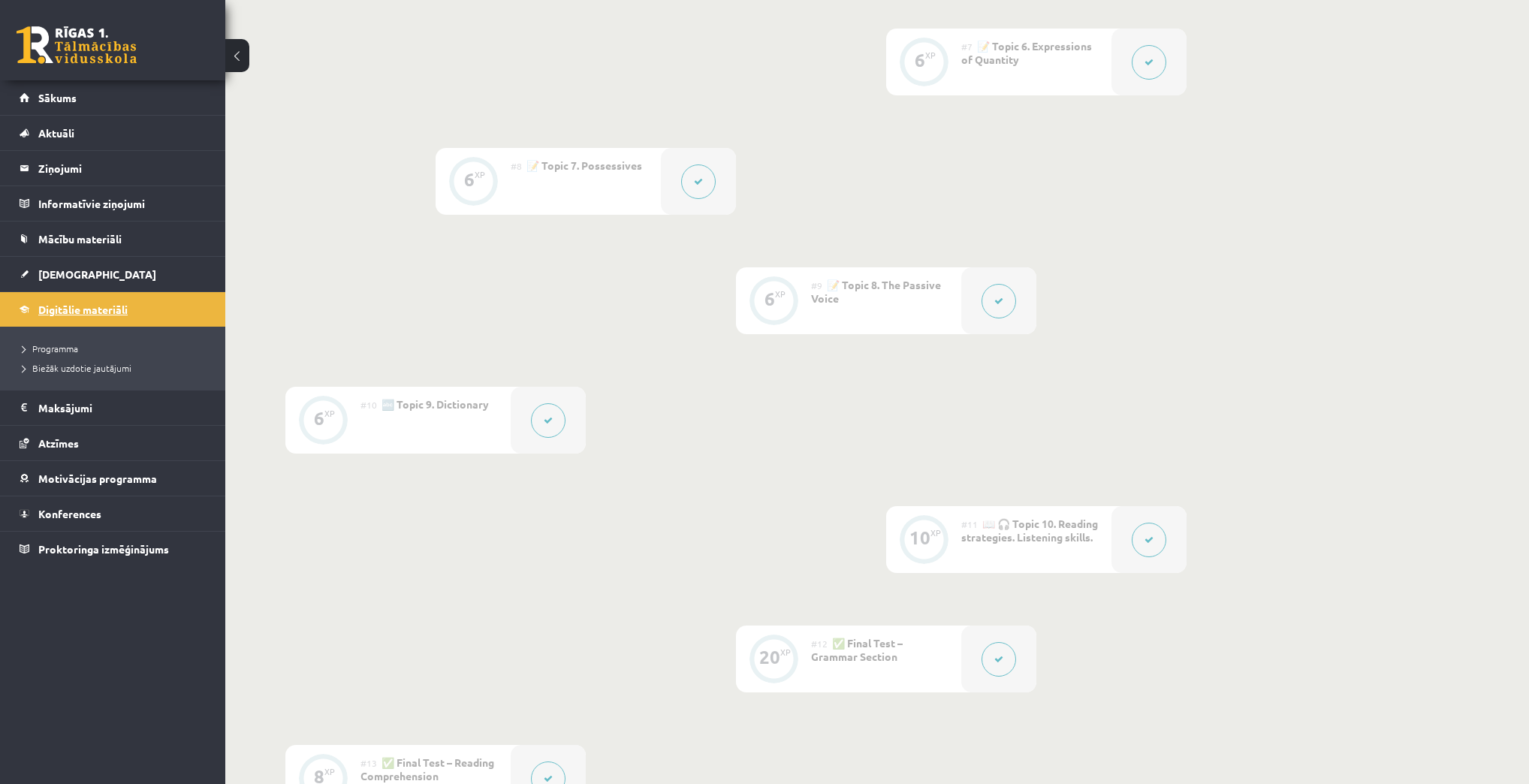
click at [82, 304] on span "Digitālie materiāli" at bounding box center [83, 309] width 89 height 14
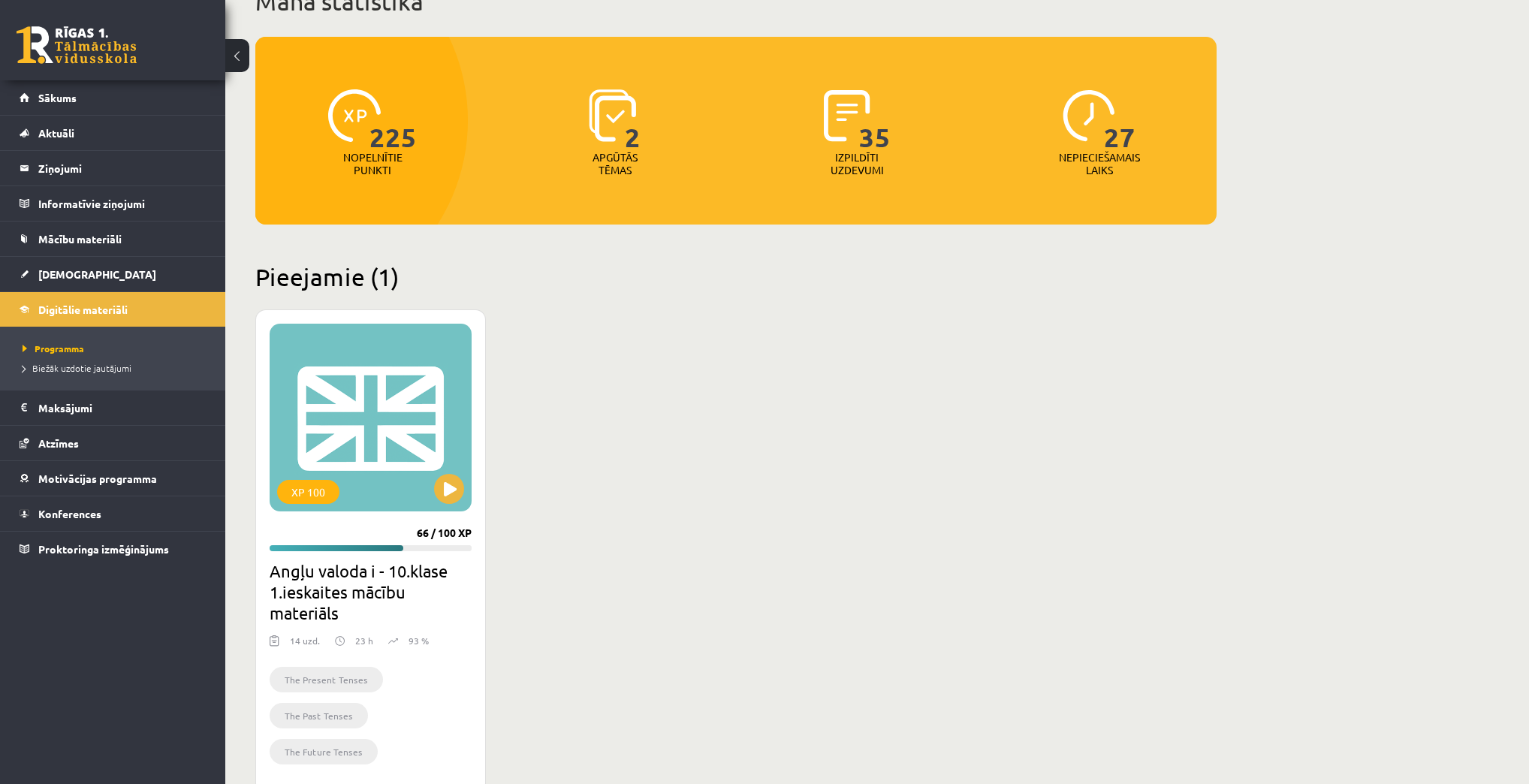
scroll to position [120, 0]
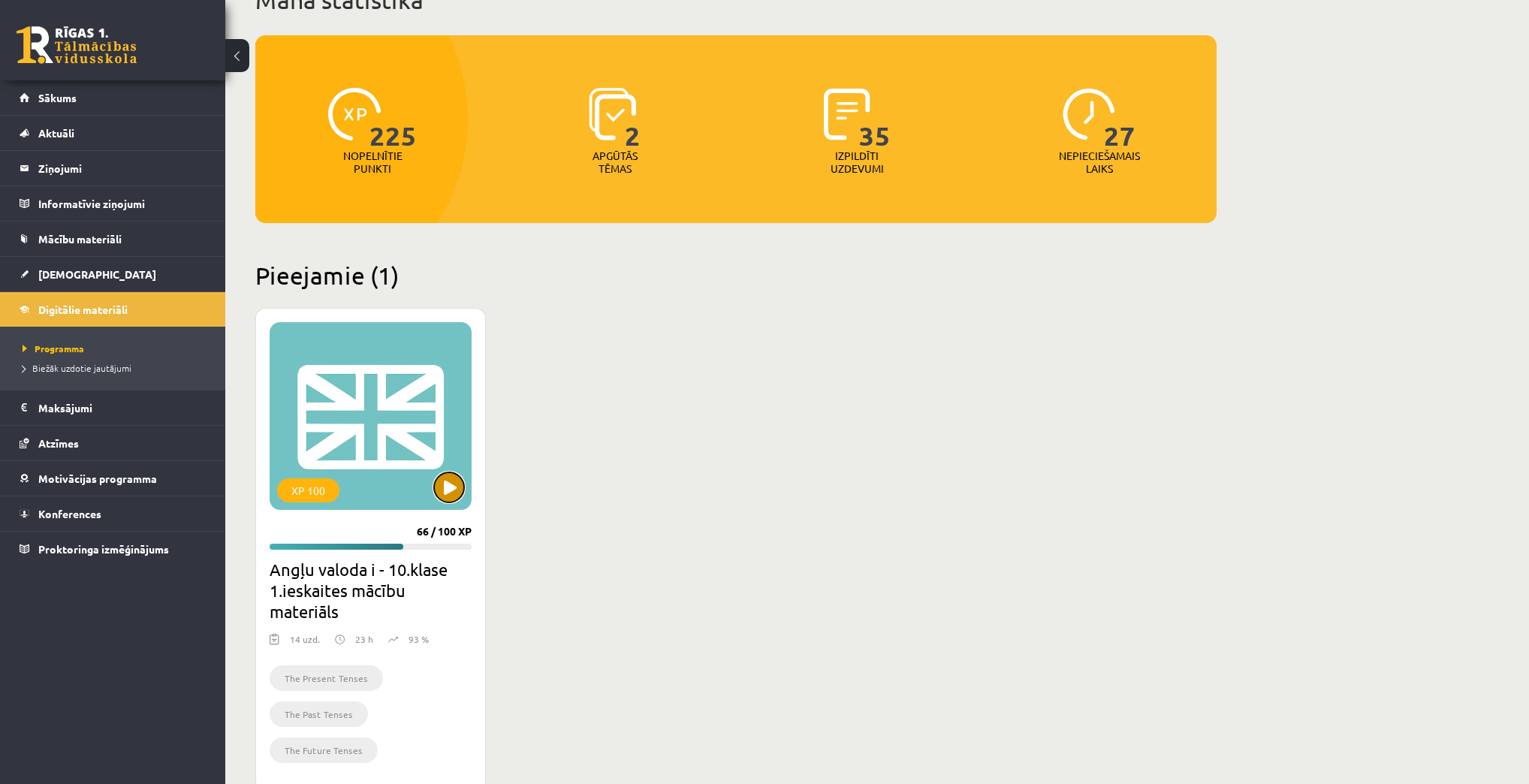
click at [451, 497] on button at bounding box center [449, 487] width 30 height 30
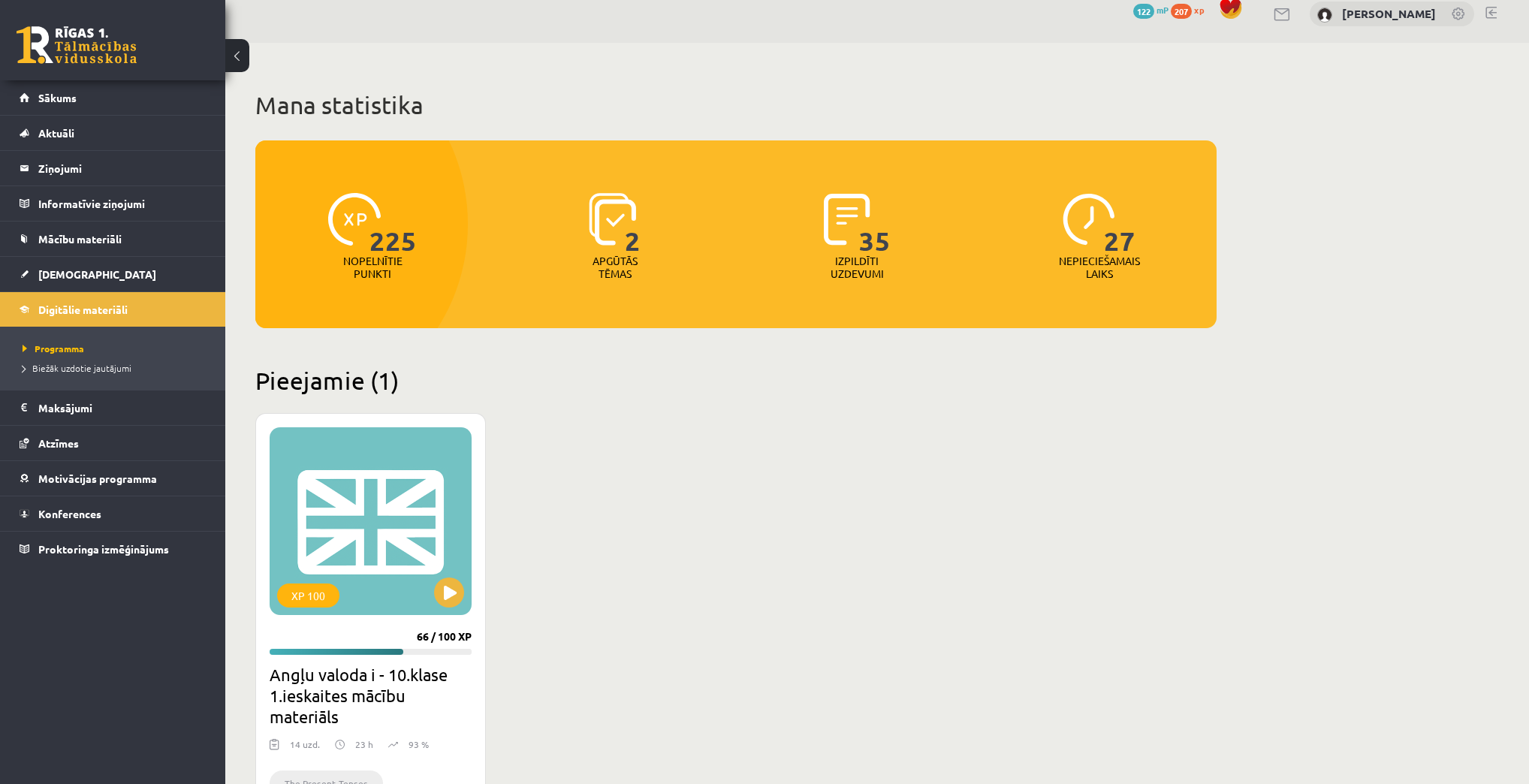
scroll to position [0, 0]
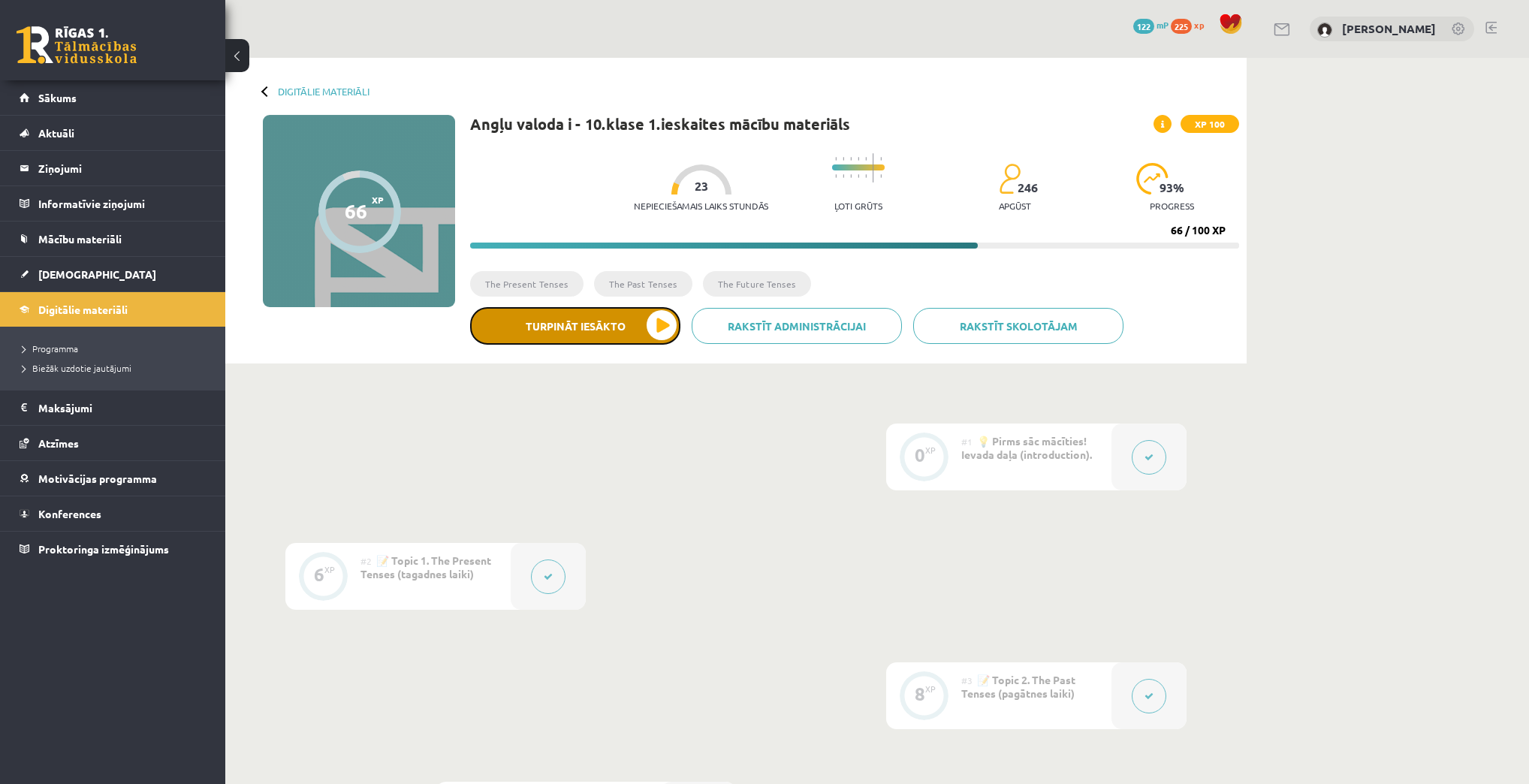
click at [649, 331] on button "Turpināt iesākto" at bounding box center [575, 326] width 210 height 37
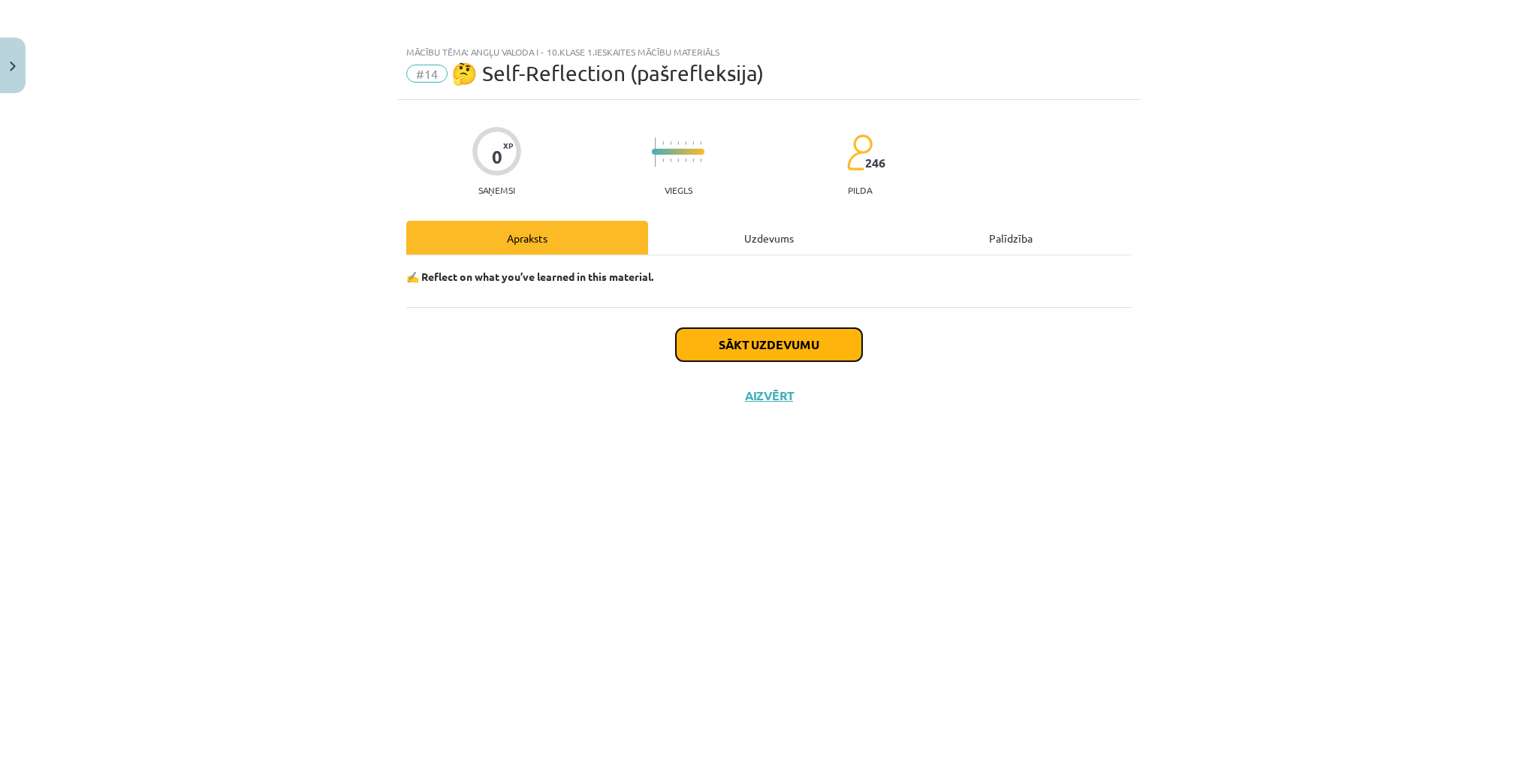
click at [778, 341] on button "Sākt uzdevumu" at bounding box center [769, 344] width 186 height 33
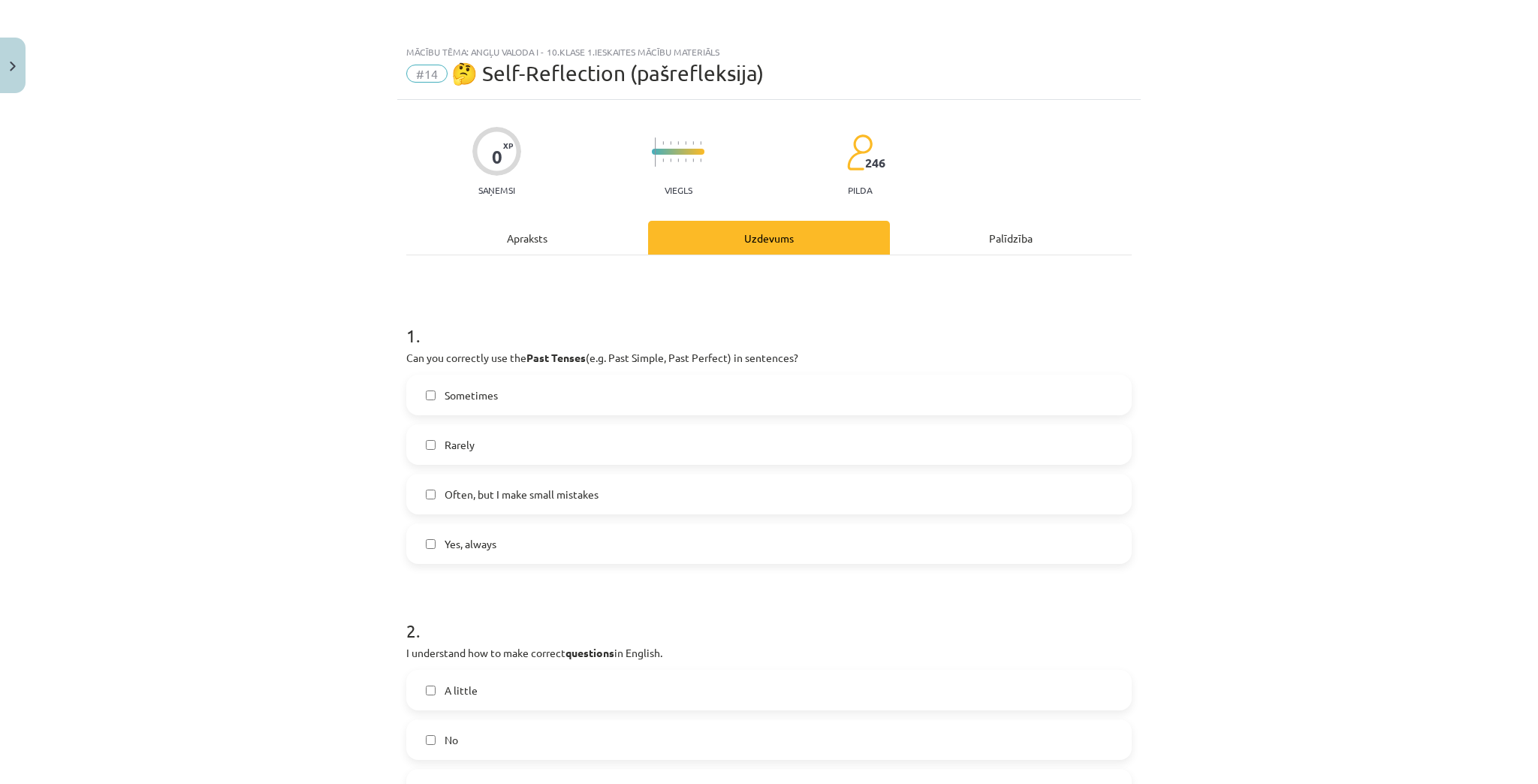
click at [459, 391] on span "Sometimes" at bounding box center [470, 395] width 53 height 16
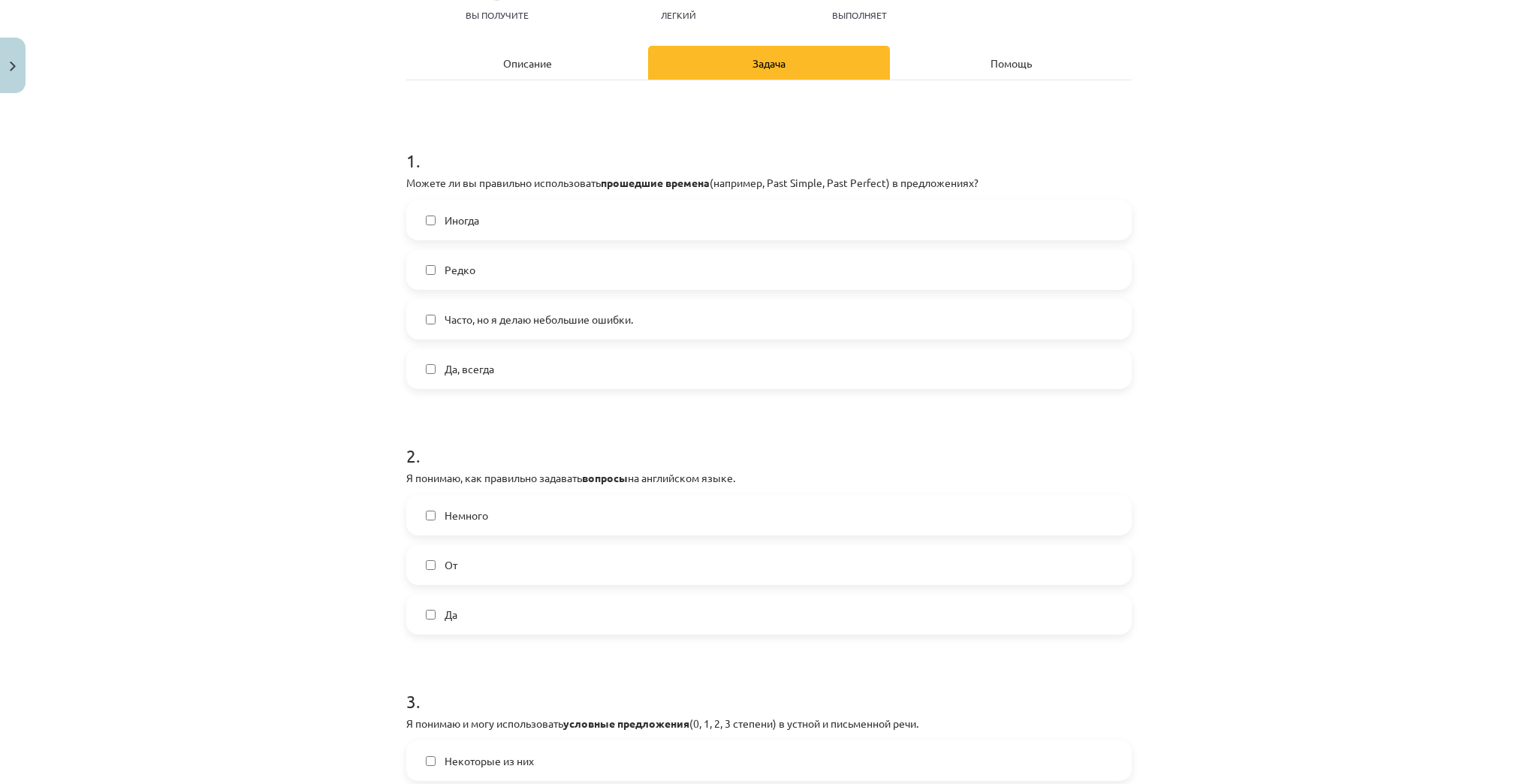
scroll to position [181, 0]
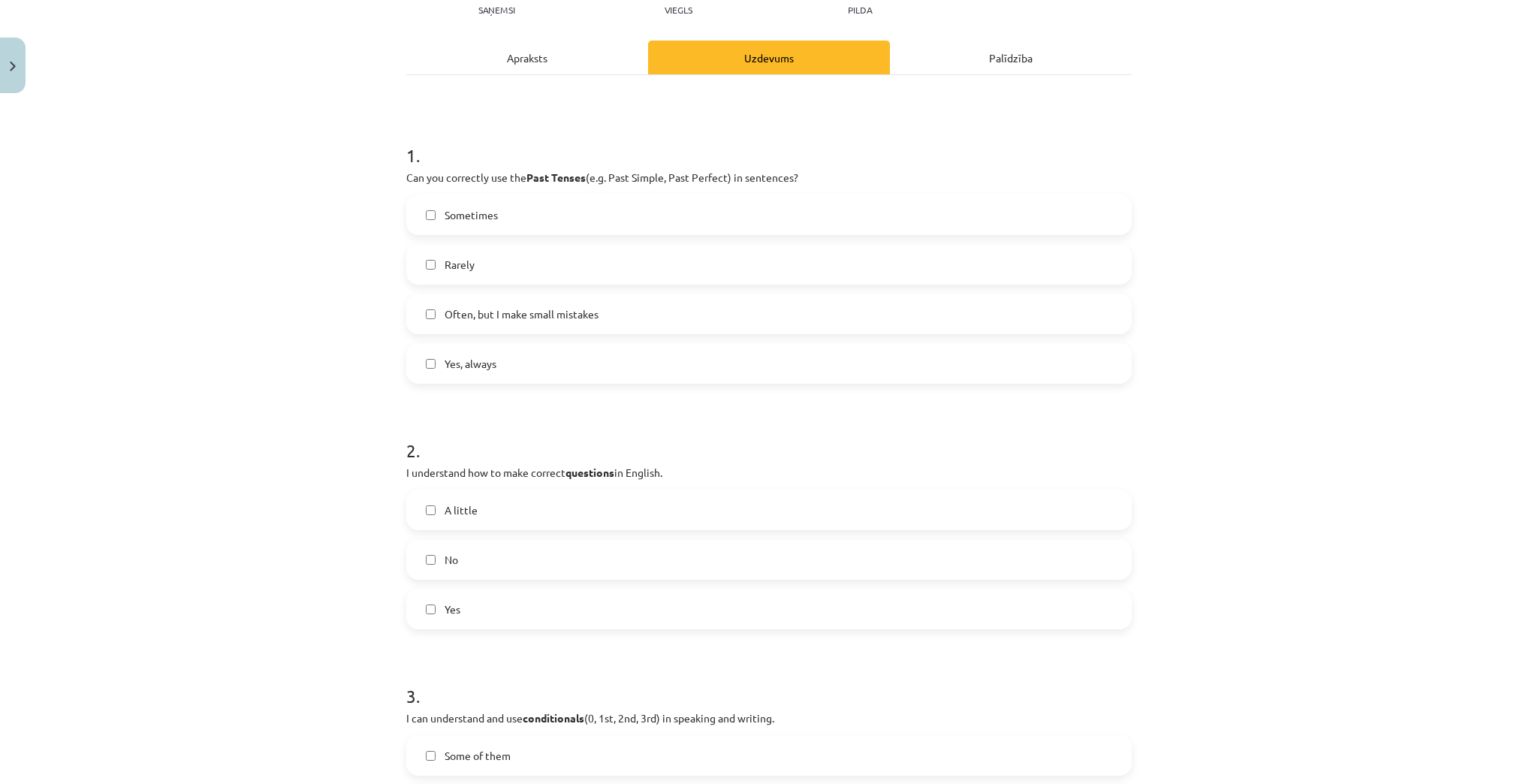
click at [524, 498] on label "A little" at bounding box center [769, 509] width 723 height 37
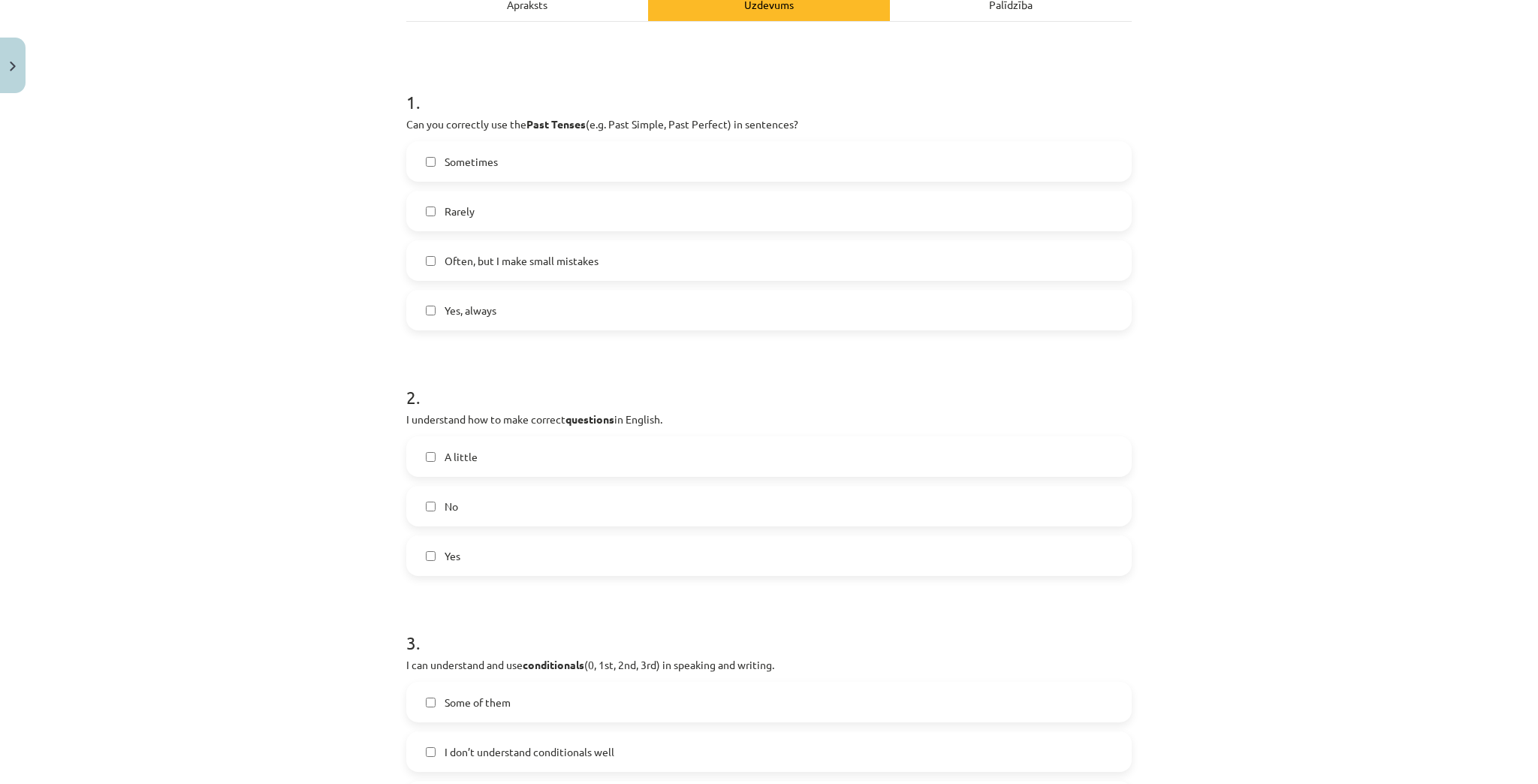
scroll to position [360, 0]
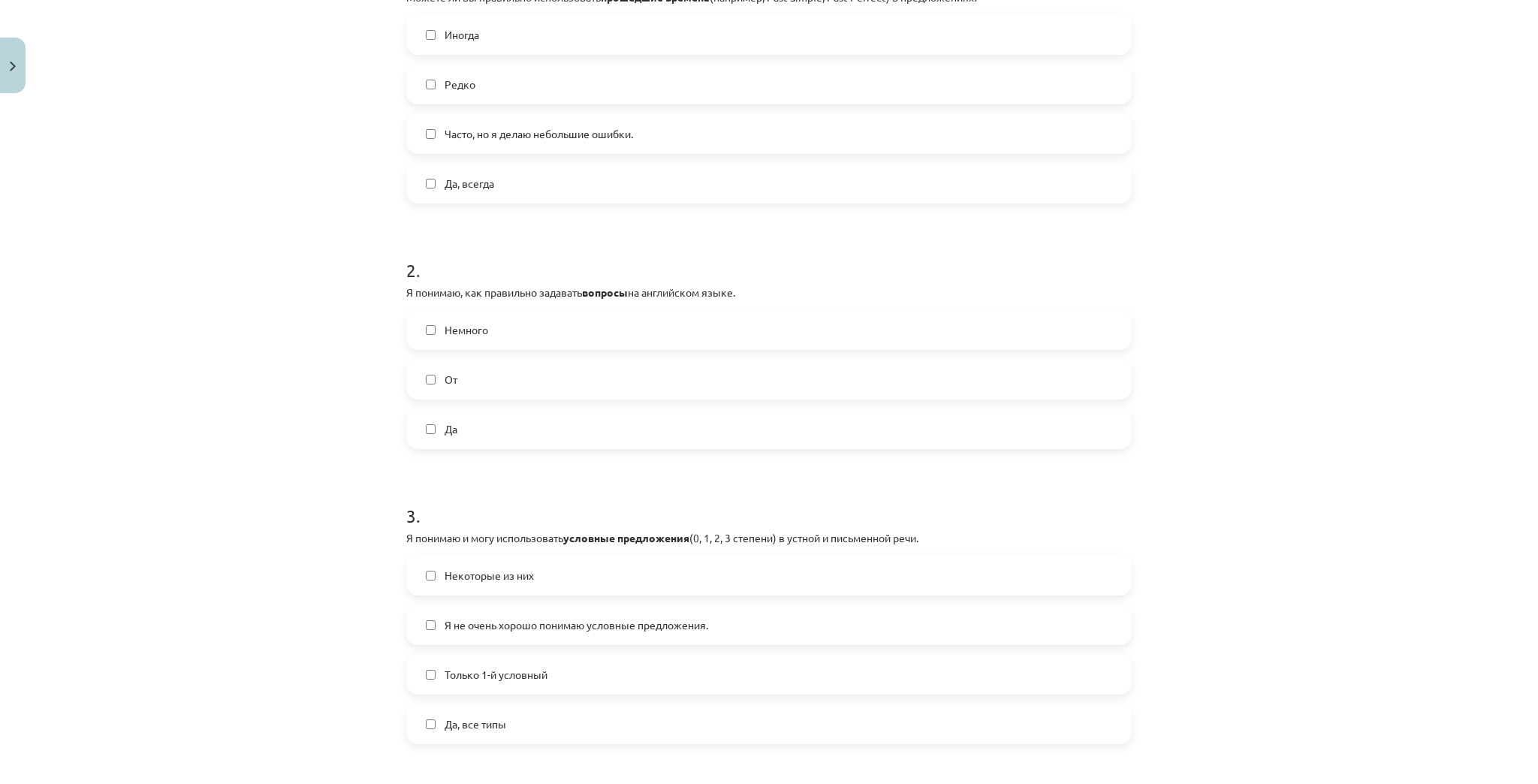
click at [522, 590] on label "Некоторые из них" at bounding box center [769, 574] width 723 height 37
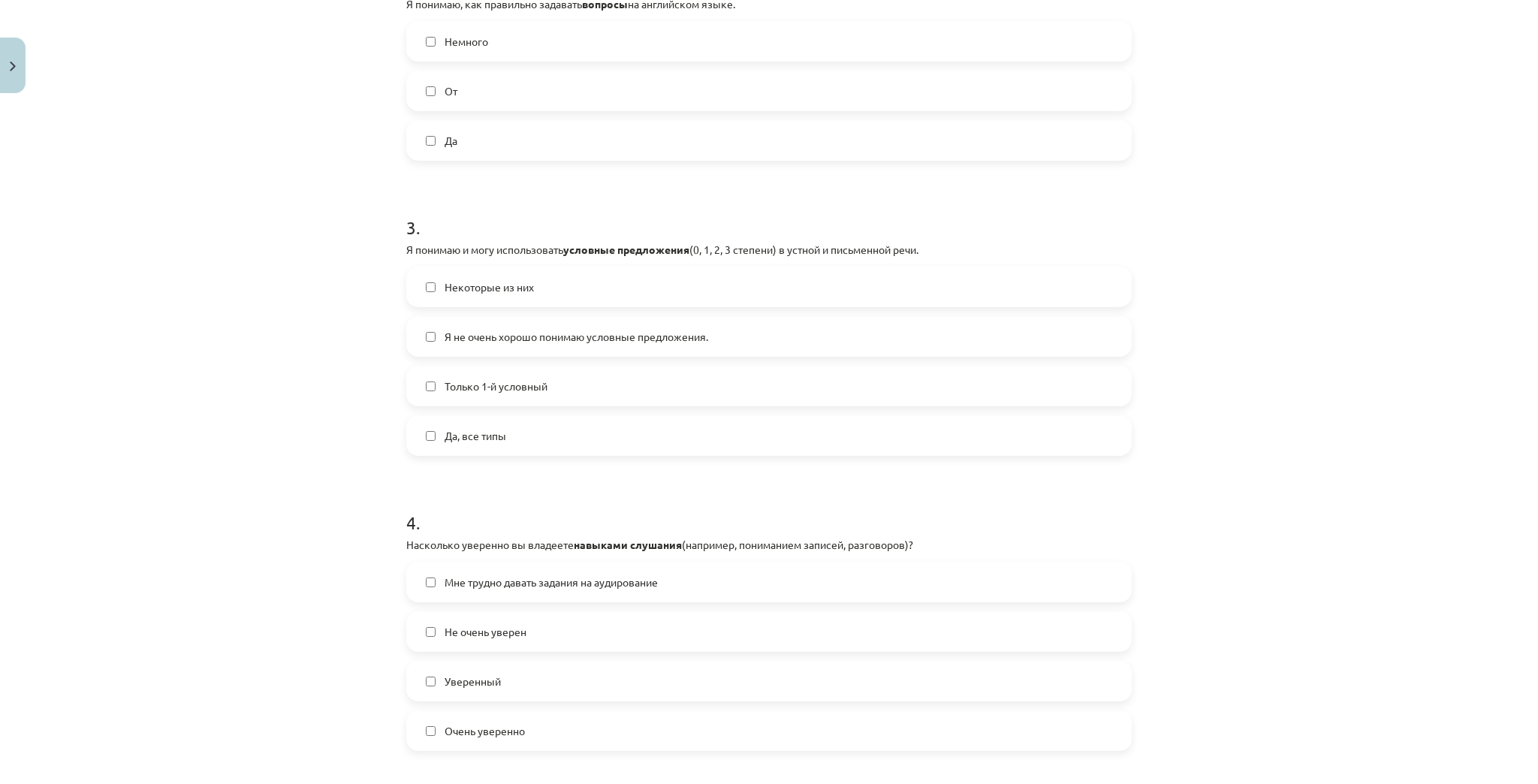
scroll to position [661, 0]
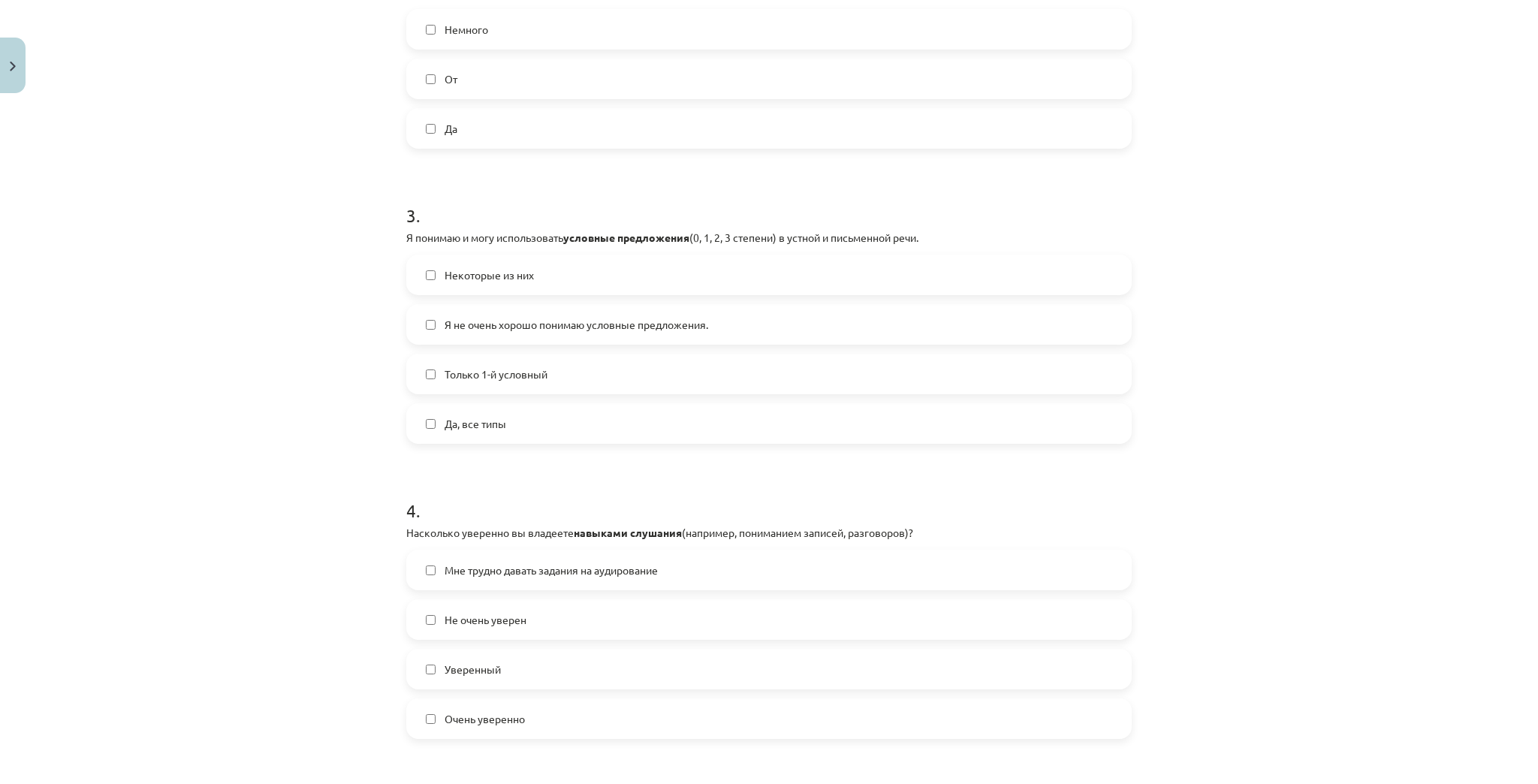
click at [545, 683] on label "Уверенный" at bounding box center [769, 669] width 723 height 37
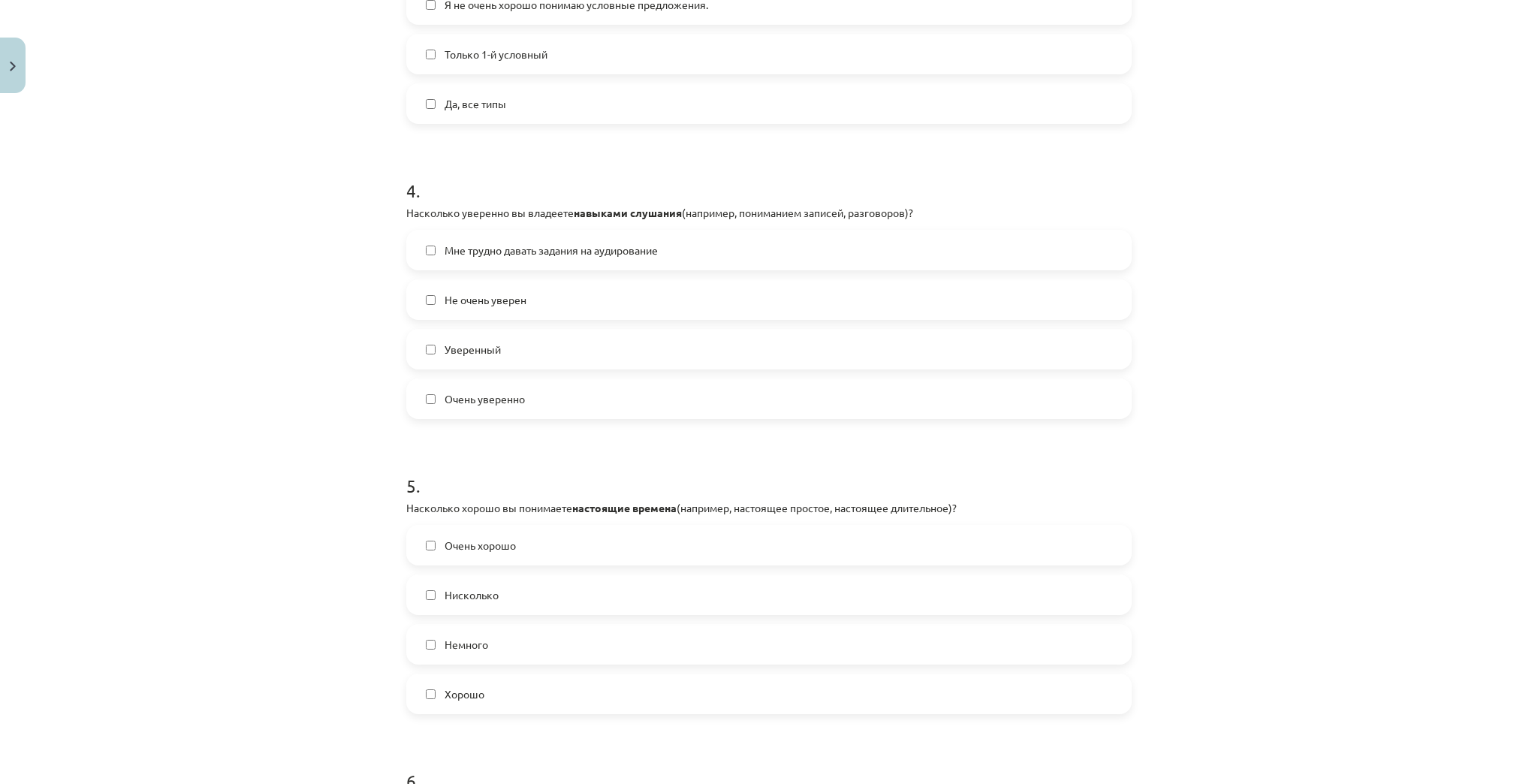
scroll to position [1021, 0]
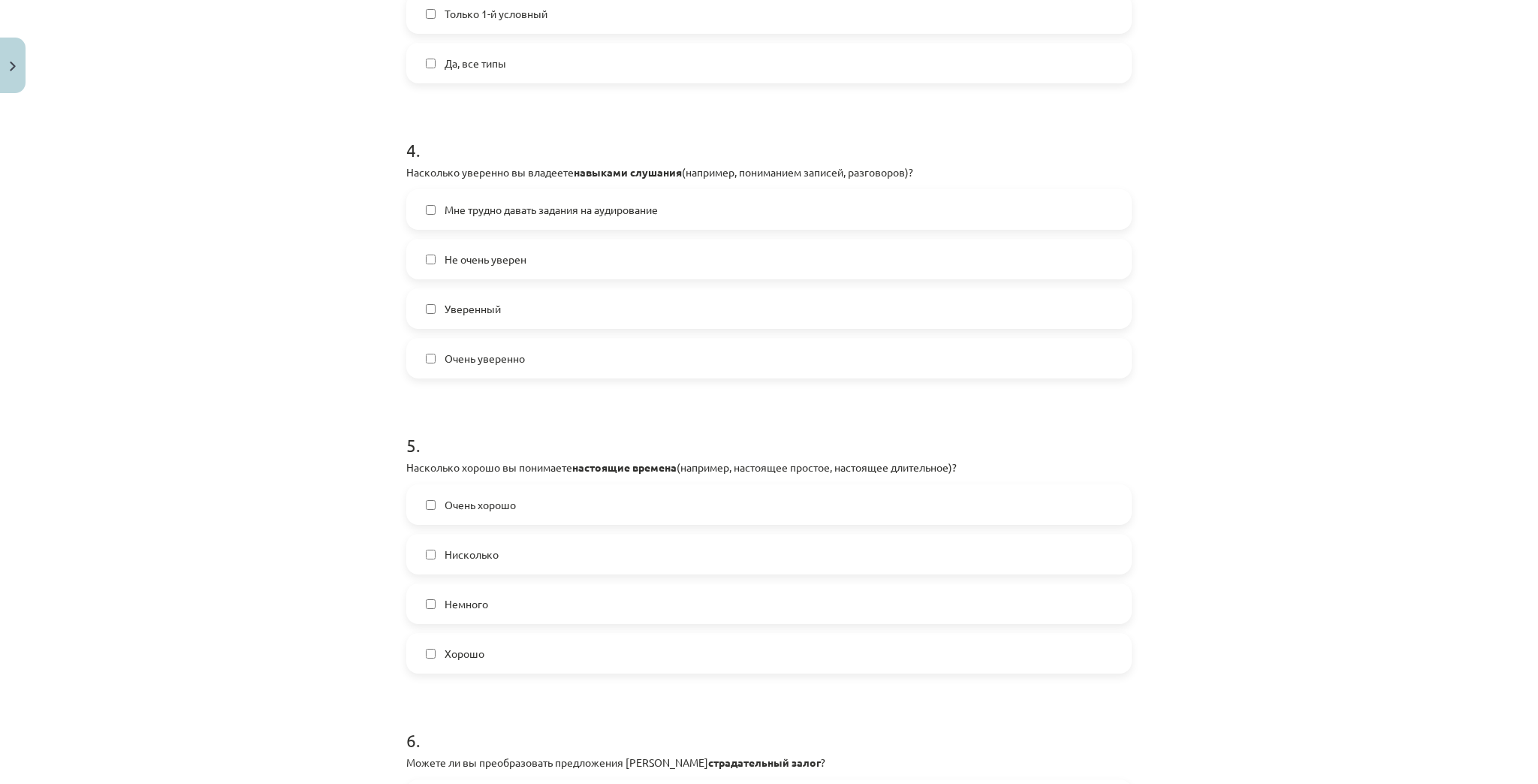
click at [545, 608] on label "Немного" at bounding box center [769, 603] width 723 height 37
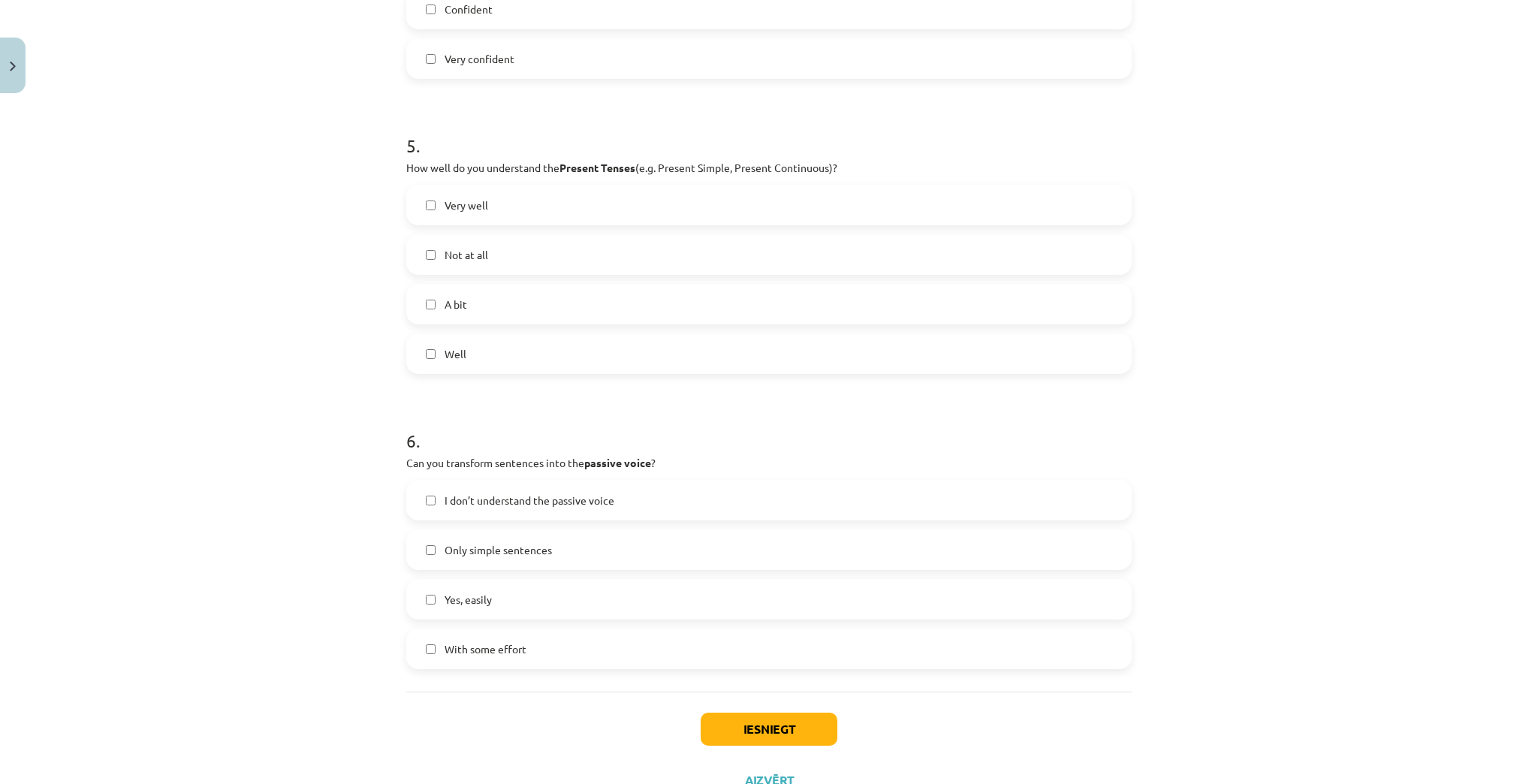
scroll to position [1321, 0]
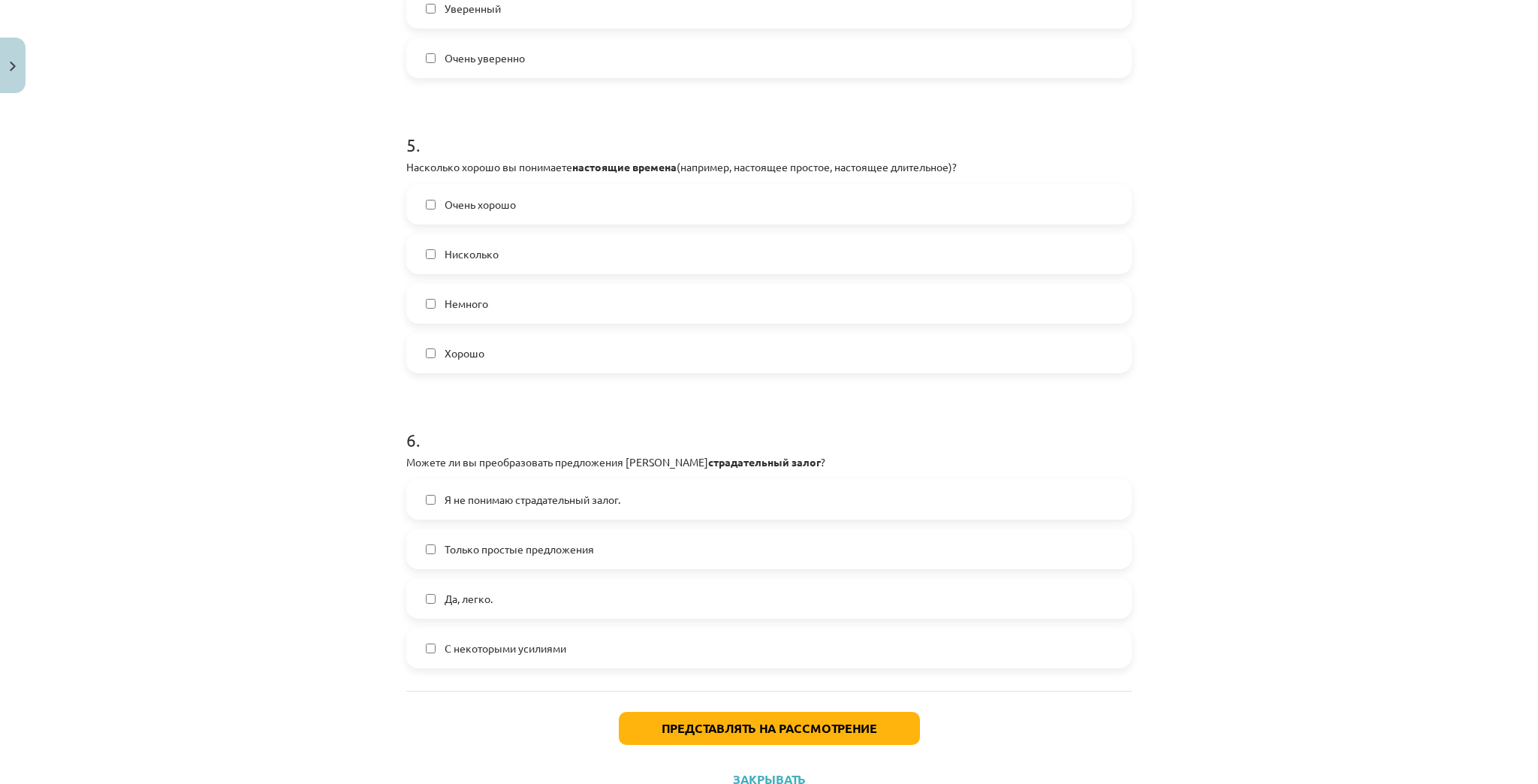
click at [545, 638] on label "С некоторыми усилиями" at bounding box center [769, 648] width 723 height 37
click at [741, 737] on button "Представлять на рассмотрение" at bounding box center [769, 727] width 301 height 33
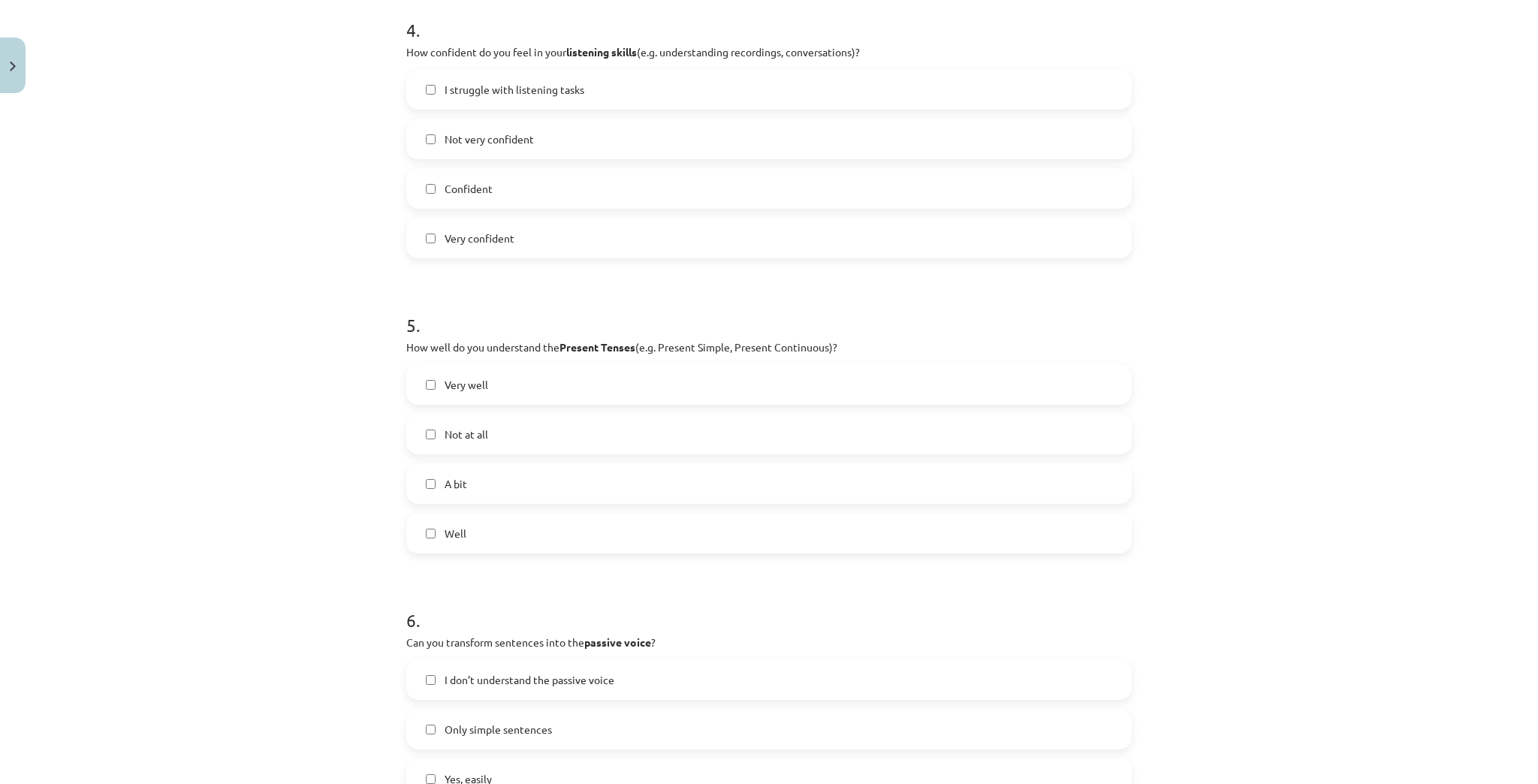
click at [1227, 388] on div "Mācību tēma: Angļu valoda i - 10.klase 1.ieskaites mācību materiāls #14 🤔 Self-…" at bounding box center [769, 392] width 1538 height 784
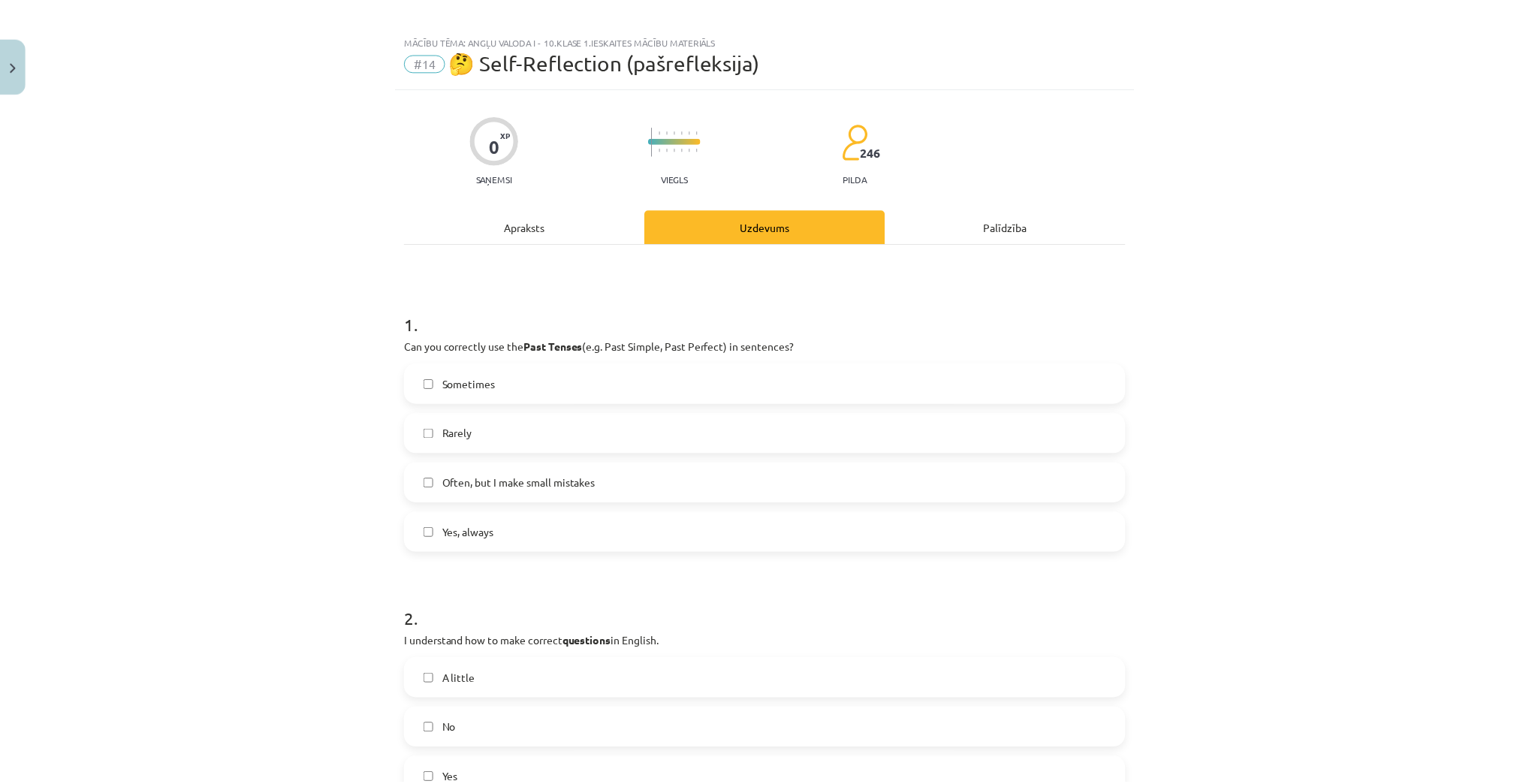
scroll to position [0, 0]
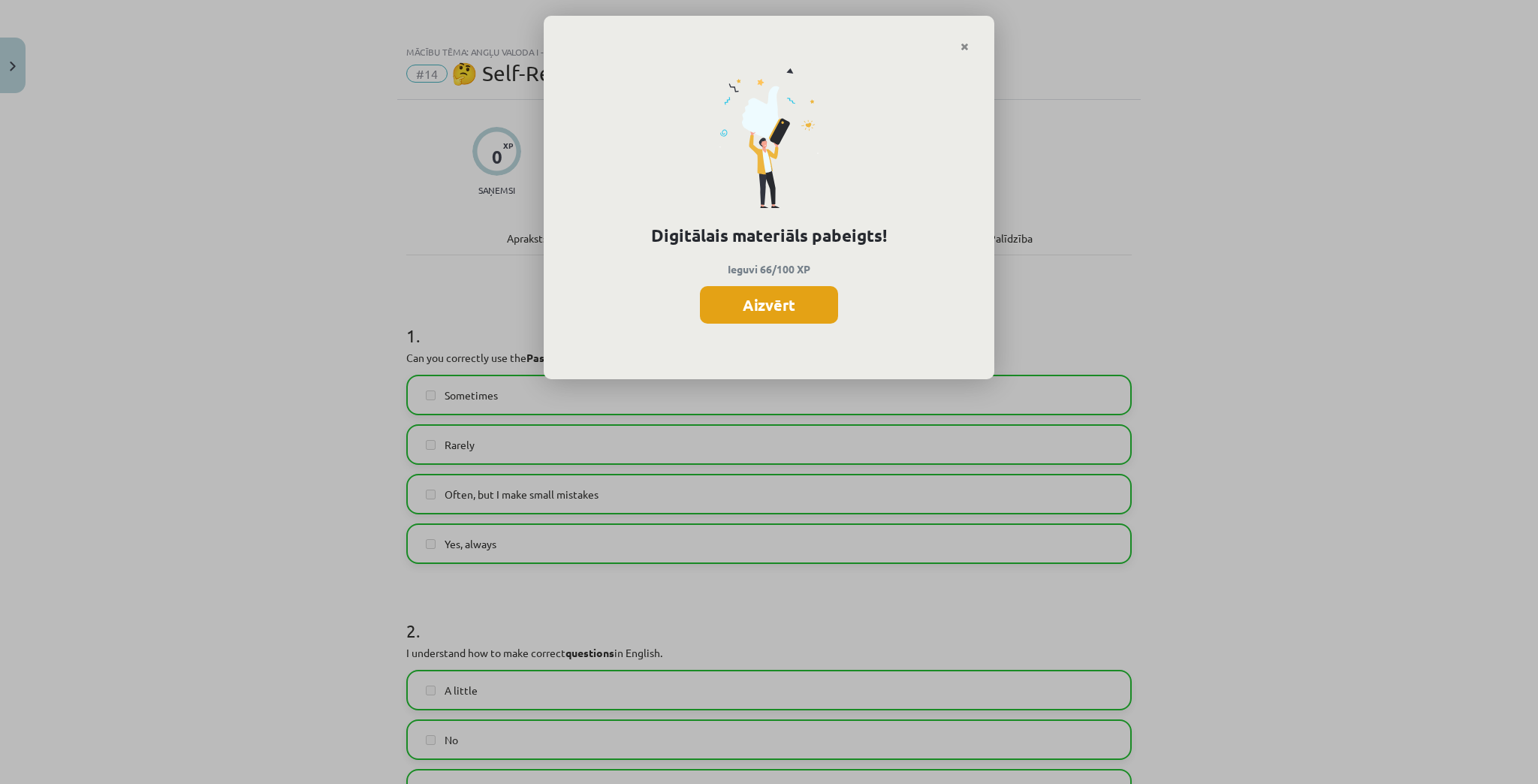
click at [755, 304] on button "Aizvērt" at bounding box center [769, 304] width 138 height 37
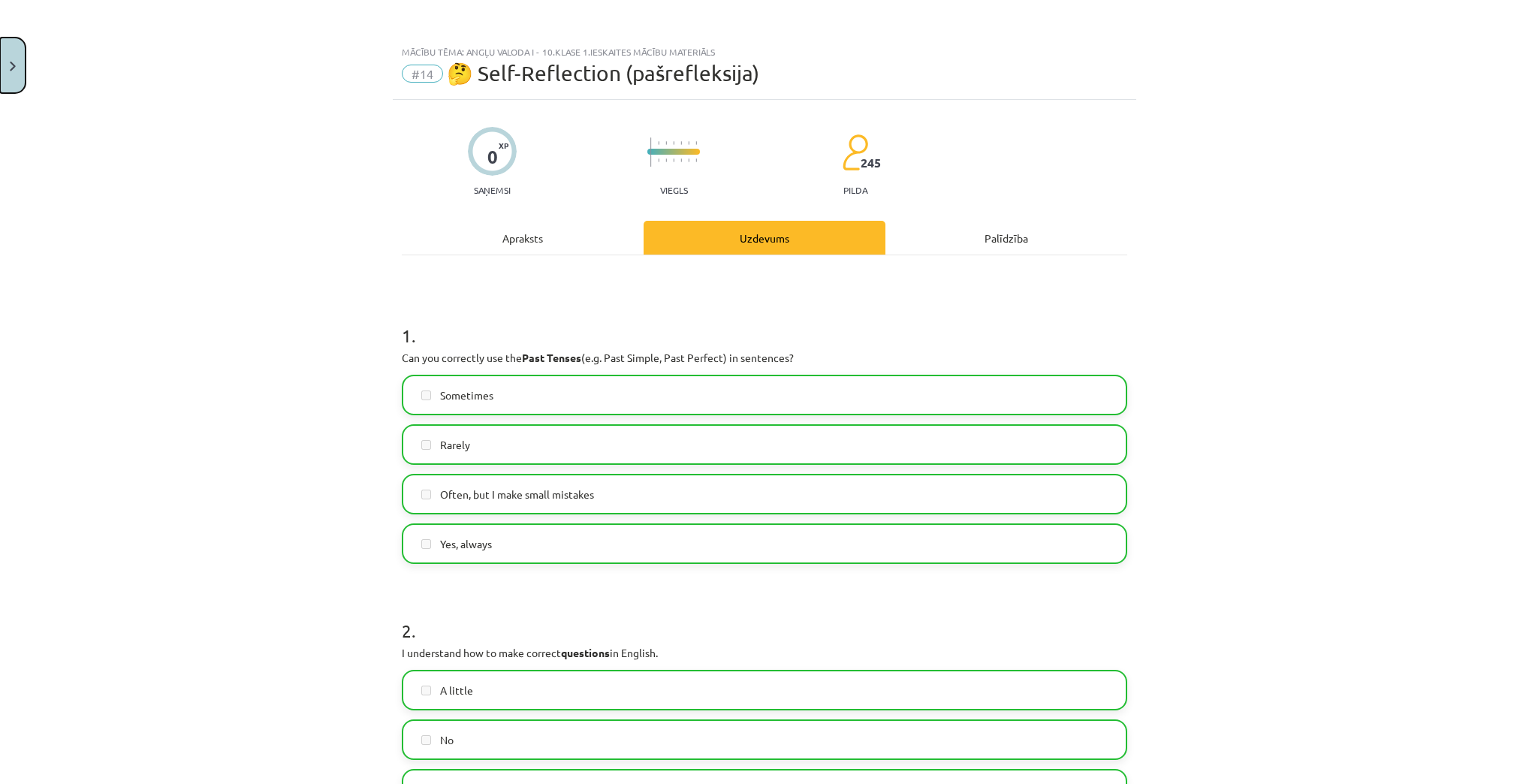
click at [18, 51] on button "Close" at bounding box center [12, 65] width 25 height 56
click at [75, 308] on span "Digitālie materiāli" at bounding box center [83, 309] width 89 height 14
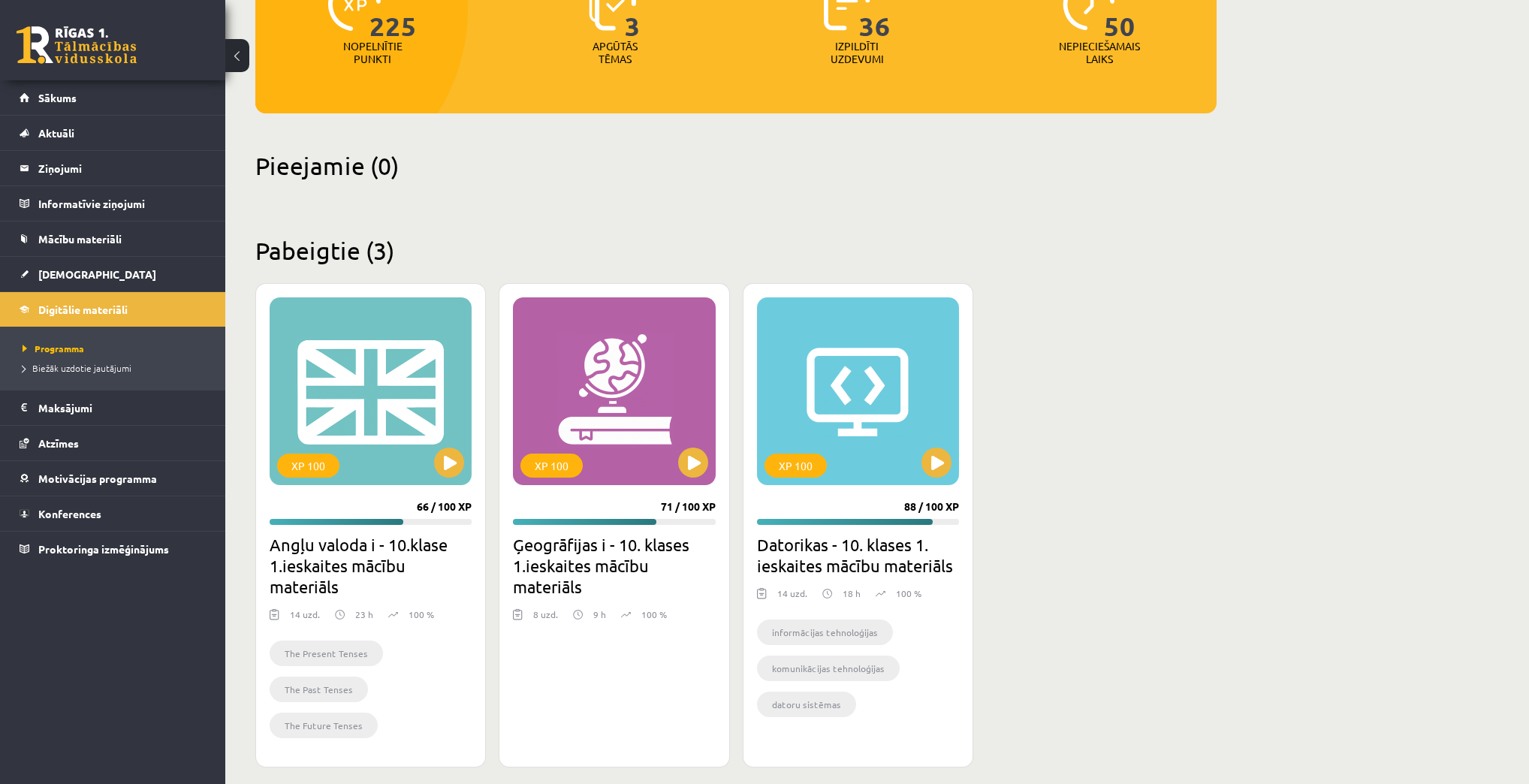
scroll to position [243, 0]
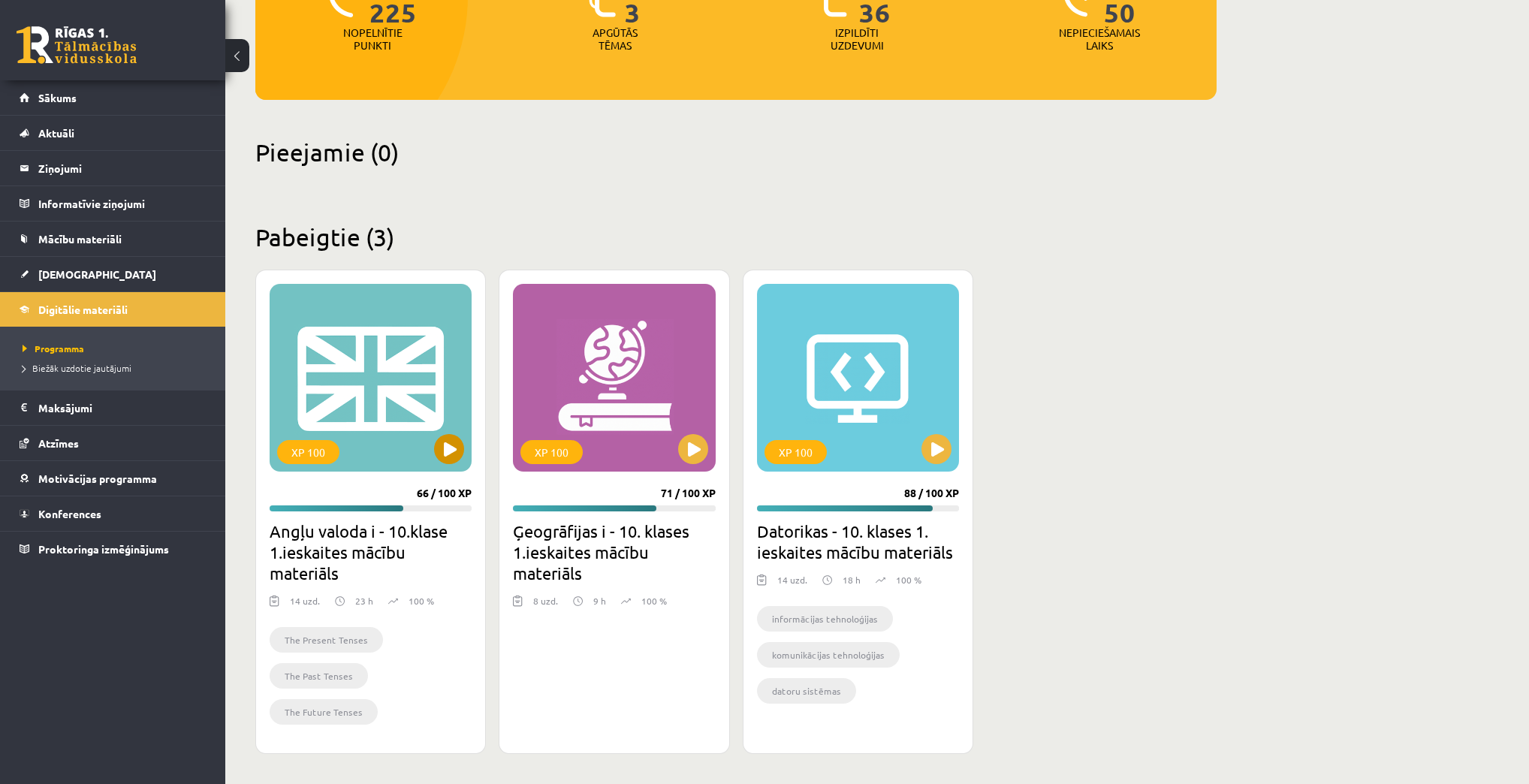
click at [429, 446] on div "XP 100" at bounding box center [370, 378] width 202 height 188
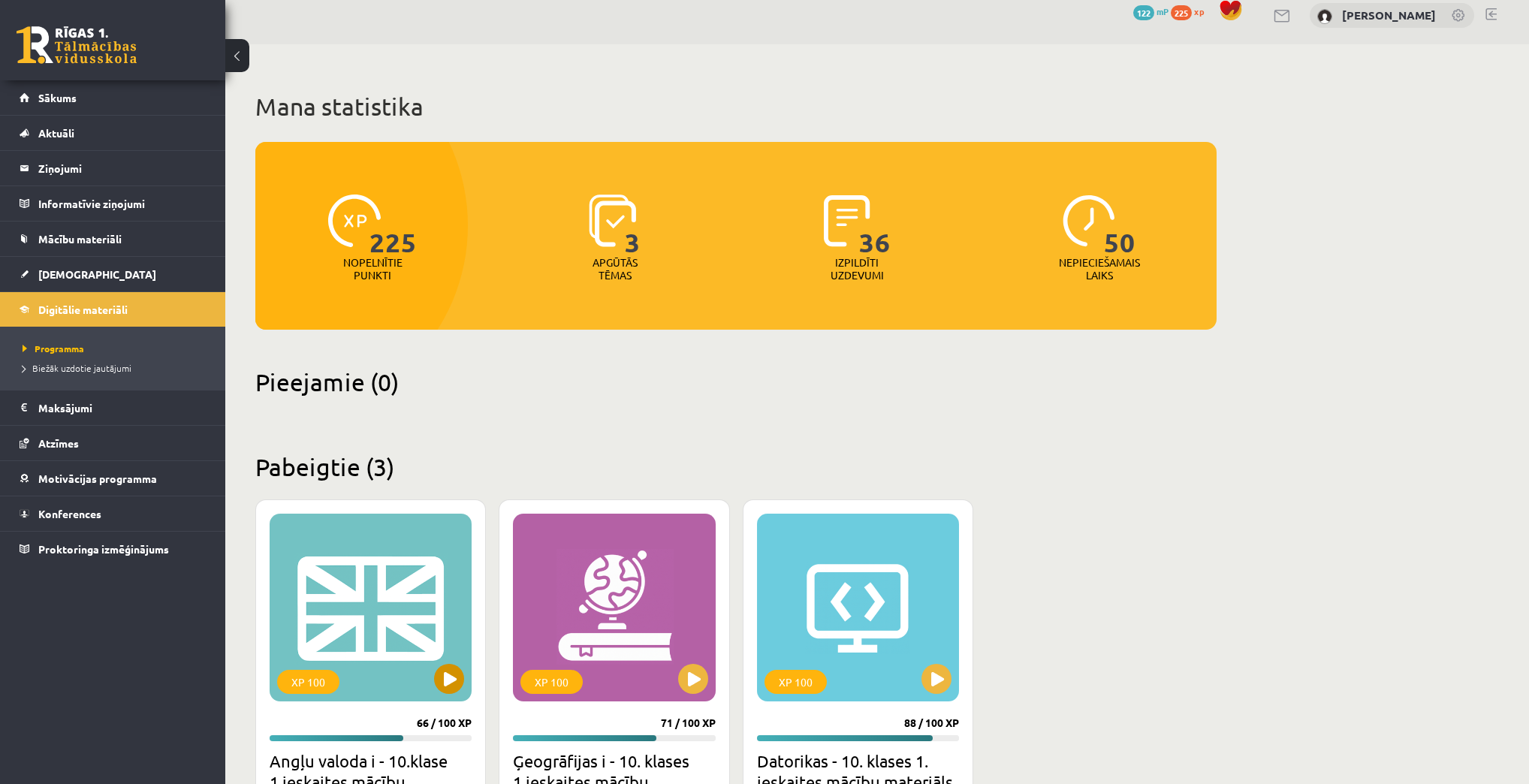
scroll to position [58, 0]
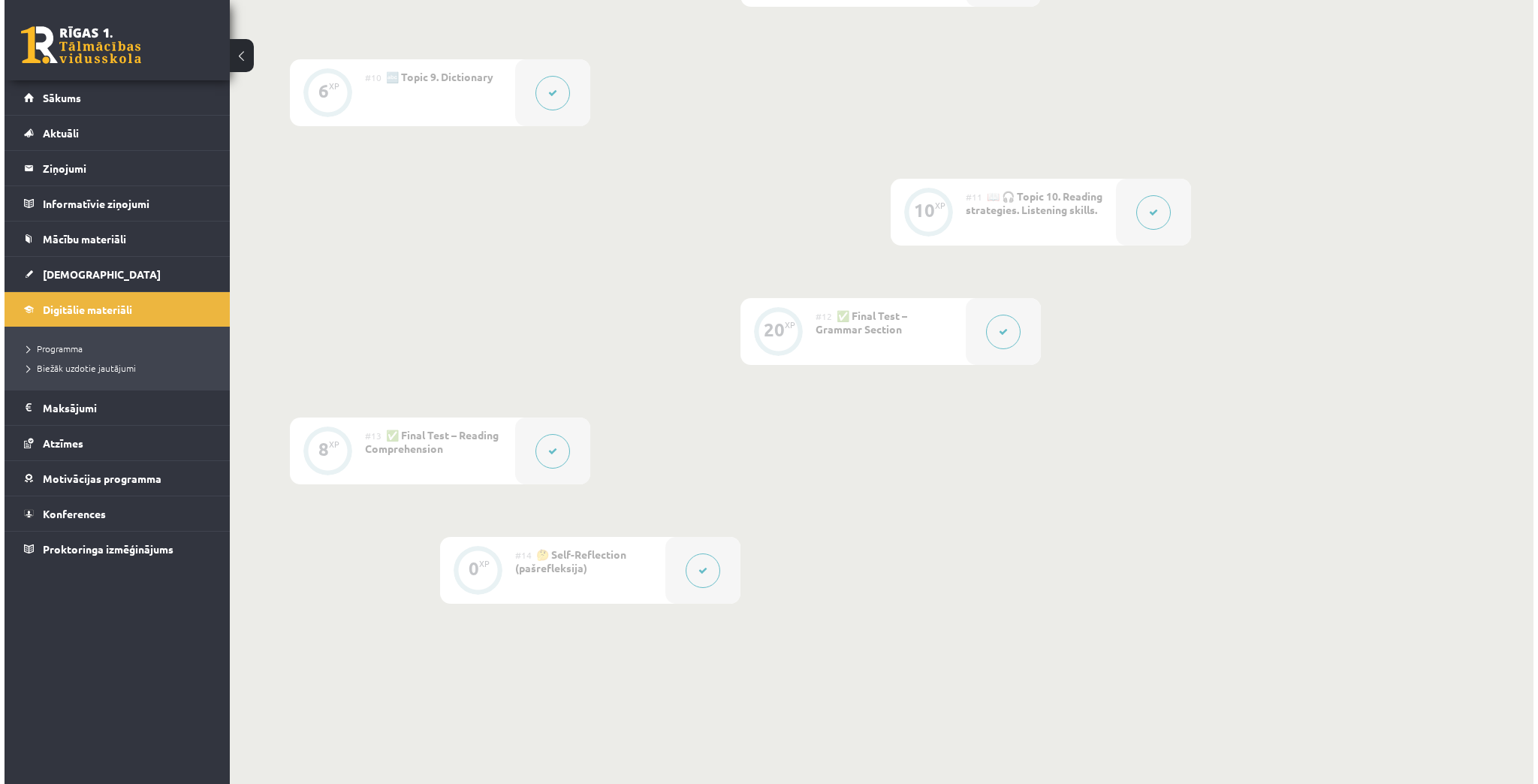
scroll to position [1399, 0]
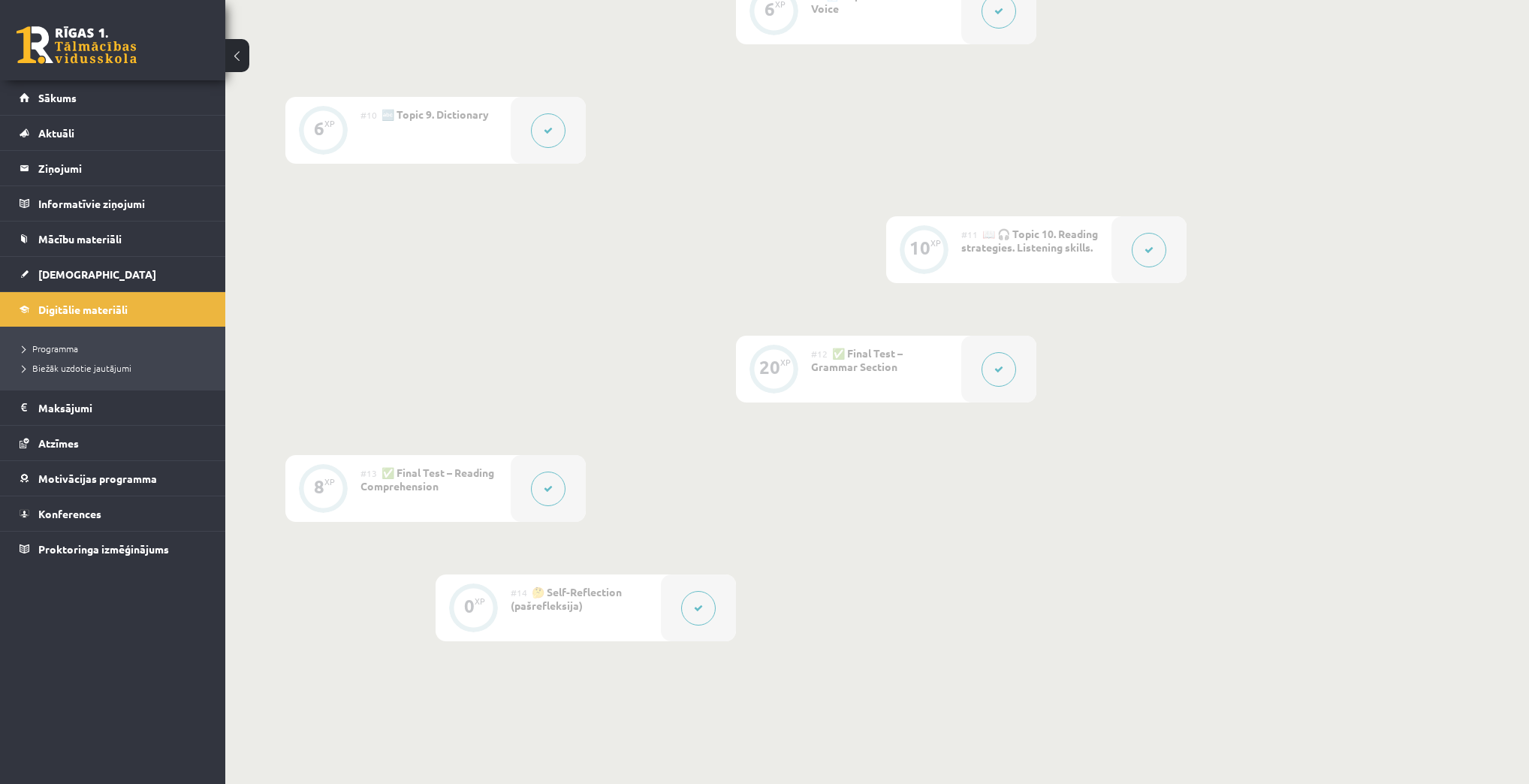
click at [556, 479] on button at bounding box center [548, 488] width 34 height 34
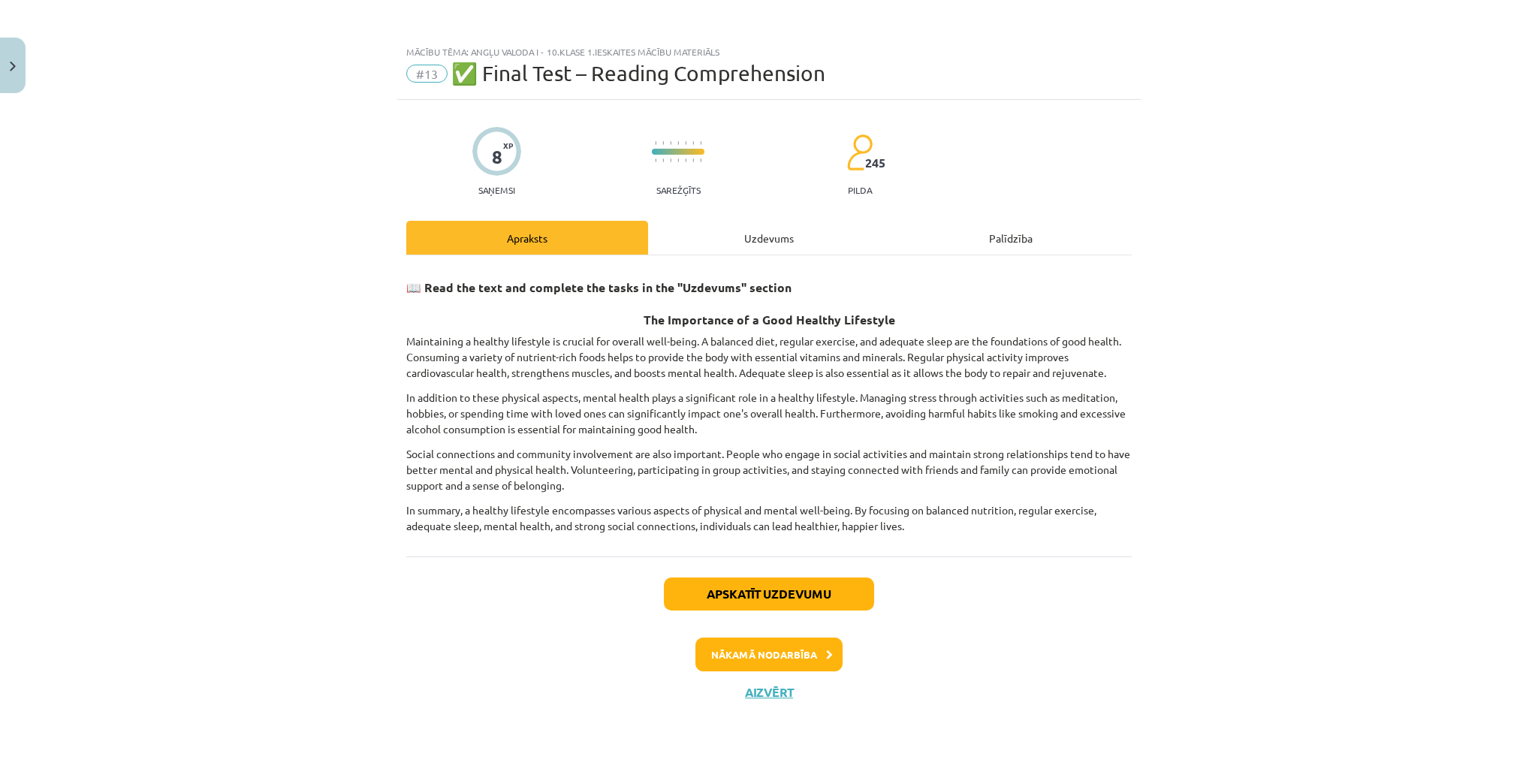
click at [802, 244] on div "Uzdevums" at bounding box center [769, 237] width 242 height 34
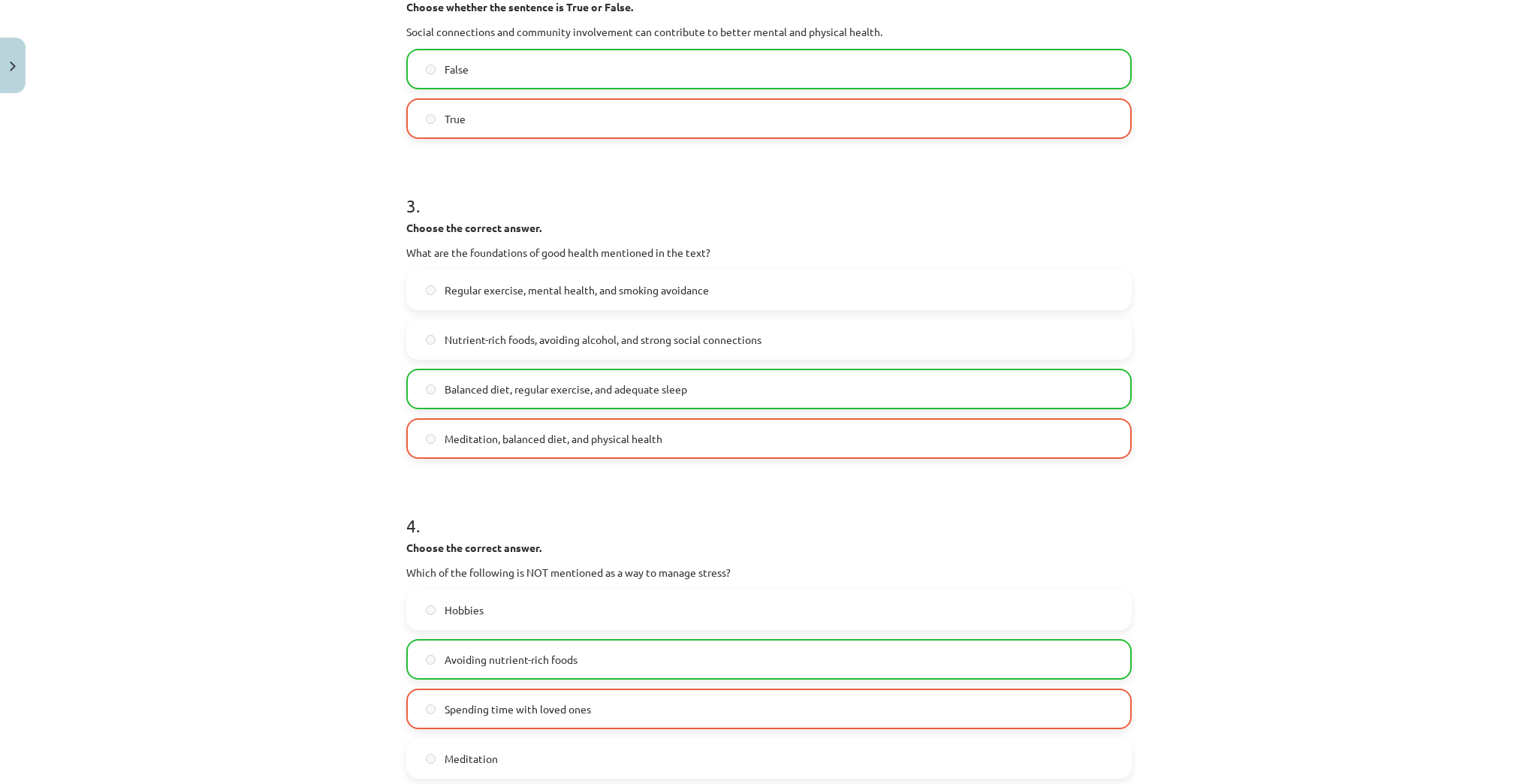
scroll to position [186, 0]
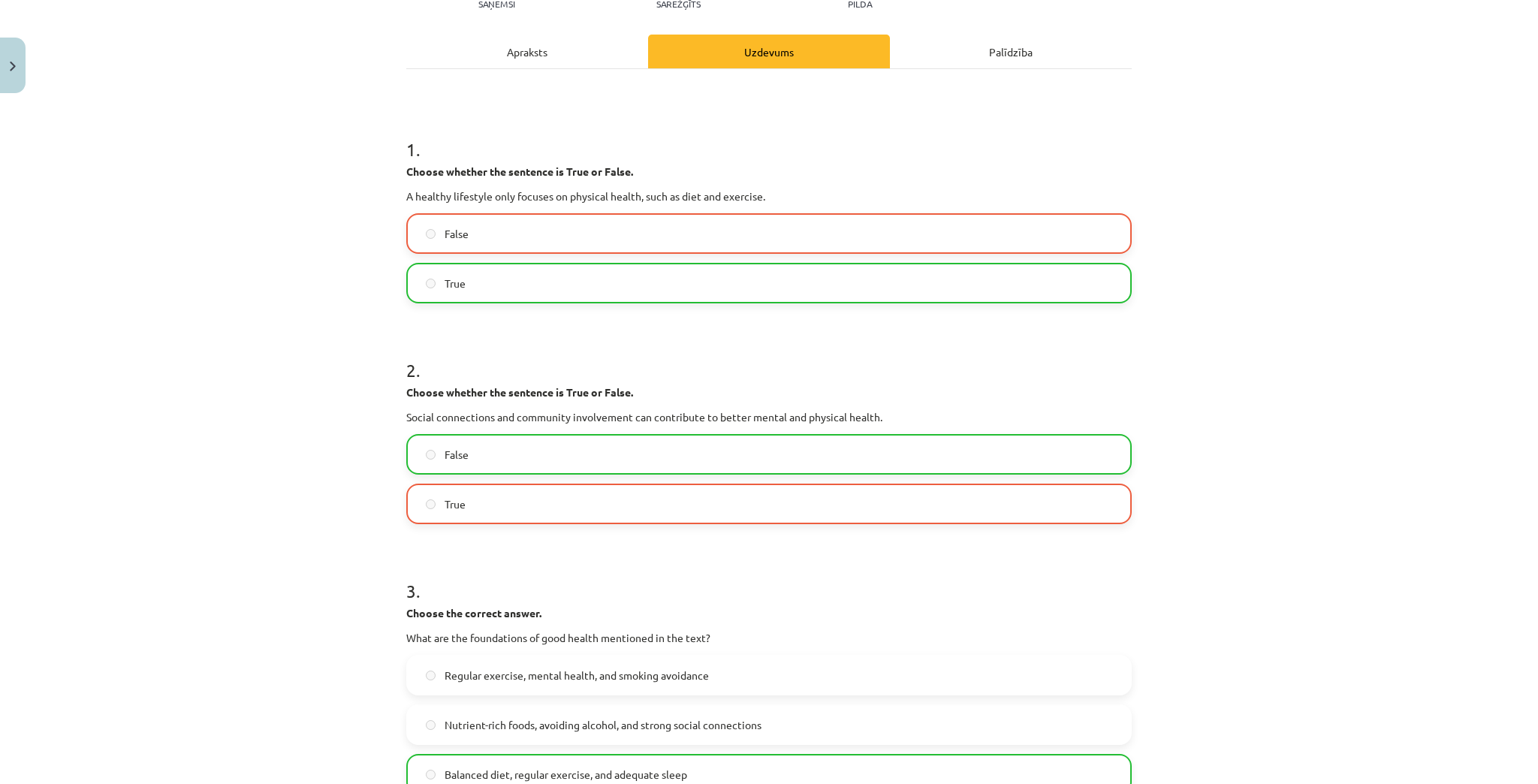
drag, startPoint x: 669, startPoint y: 345, endPoint x: 1219, endPoint y: 316, distance: 550.8
click at [1219, 316] on div "Mācību tēma: Angļu valoda i - 10.klase 1.ieskaites mācību materiāls #13 ✅ Final…" at bounding box center [769, 392] width 1538 height 784
click at [496, 58] on div "Apraksts" at bounding box center [527, 51] width 242 height 34
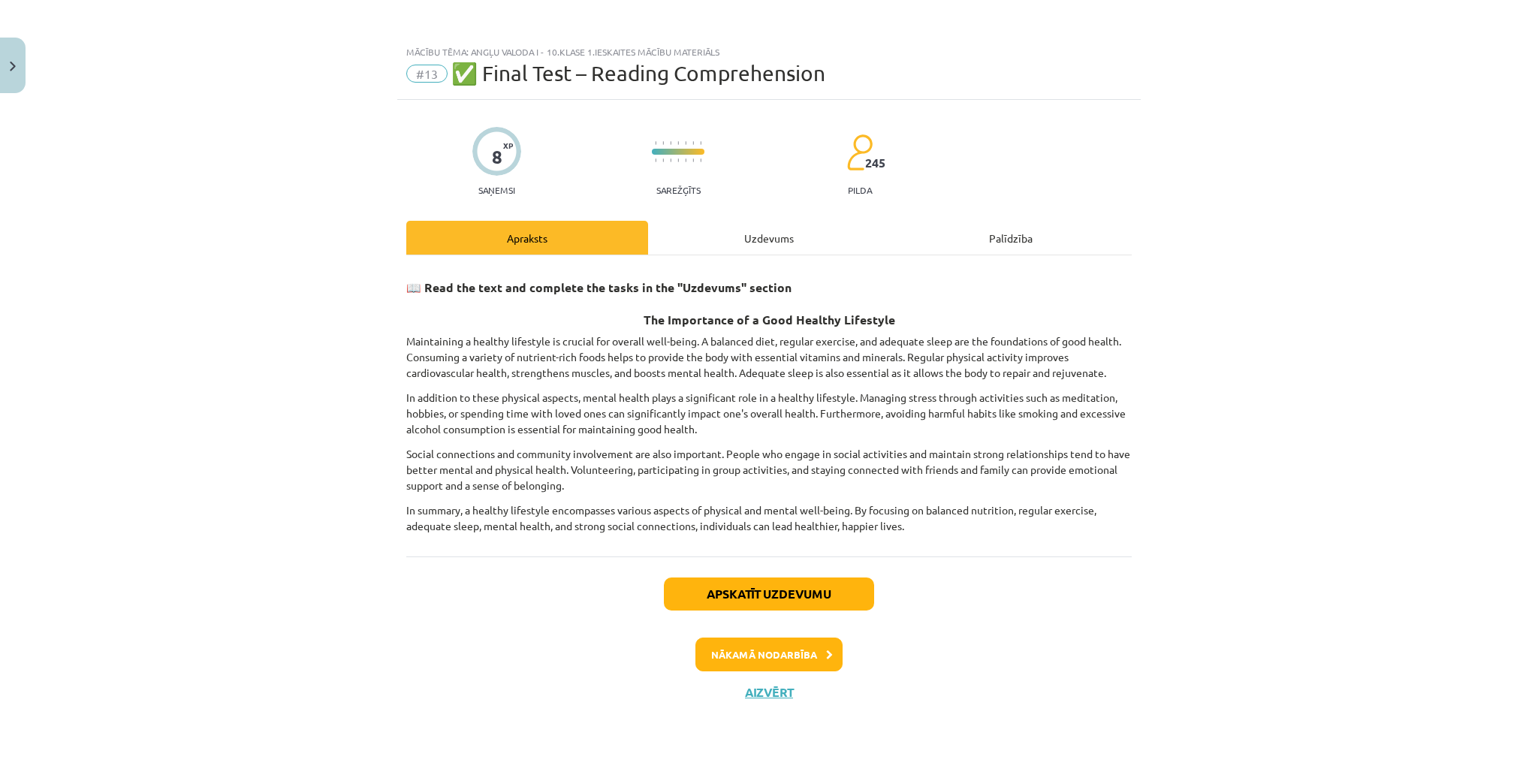
scroll to position [0, 0]
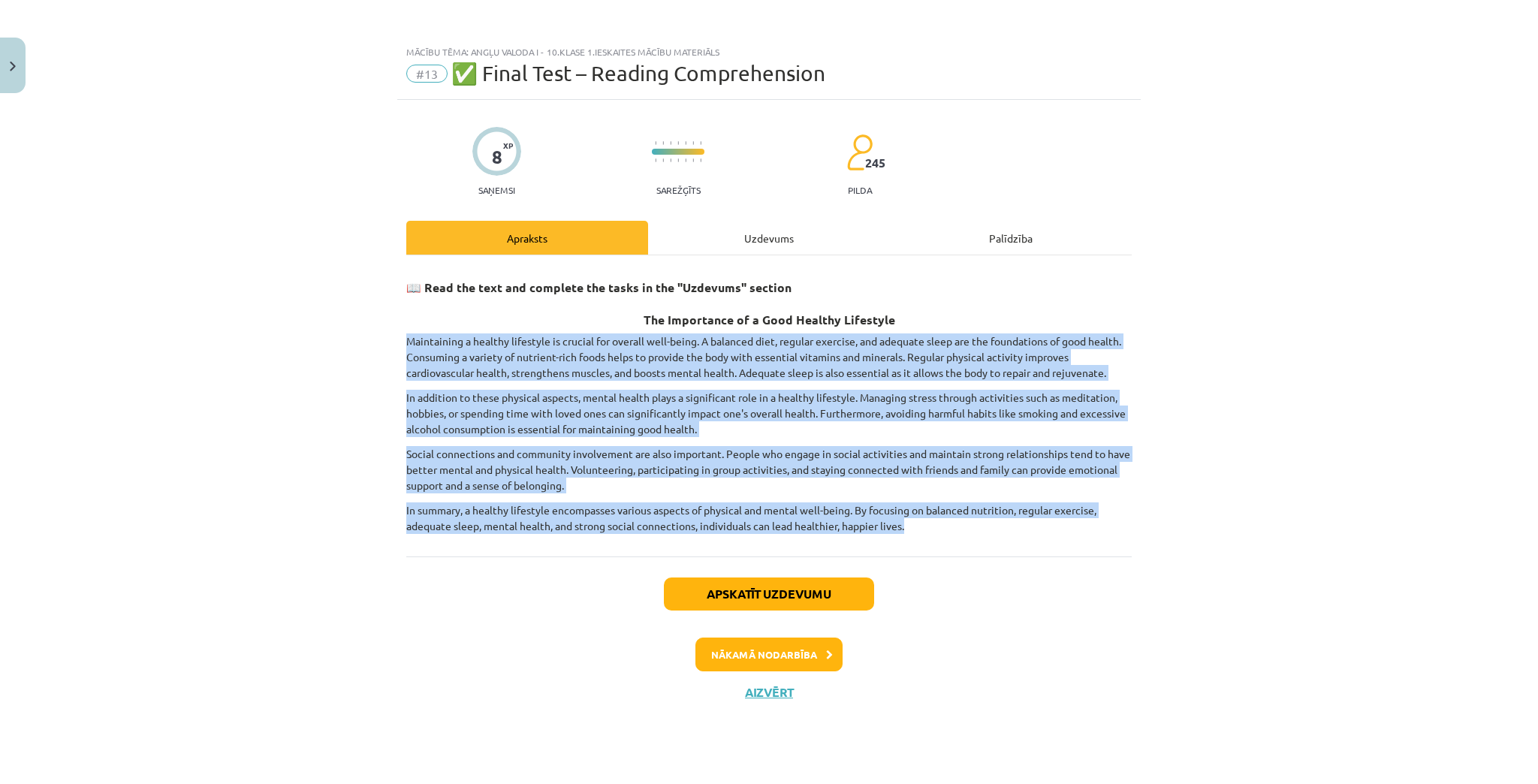
drag, startPoint x: 407, startPoint y: 339, endPoint x: 936, endPoint y: 525, distance: 560.7
click at [936, 525] on div "📖 Read the text and complete the tasks in the "Uzdevums" section The Importance…" at bounding box center [769, 401] width 726 height 265
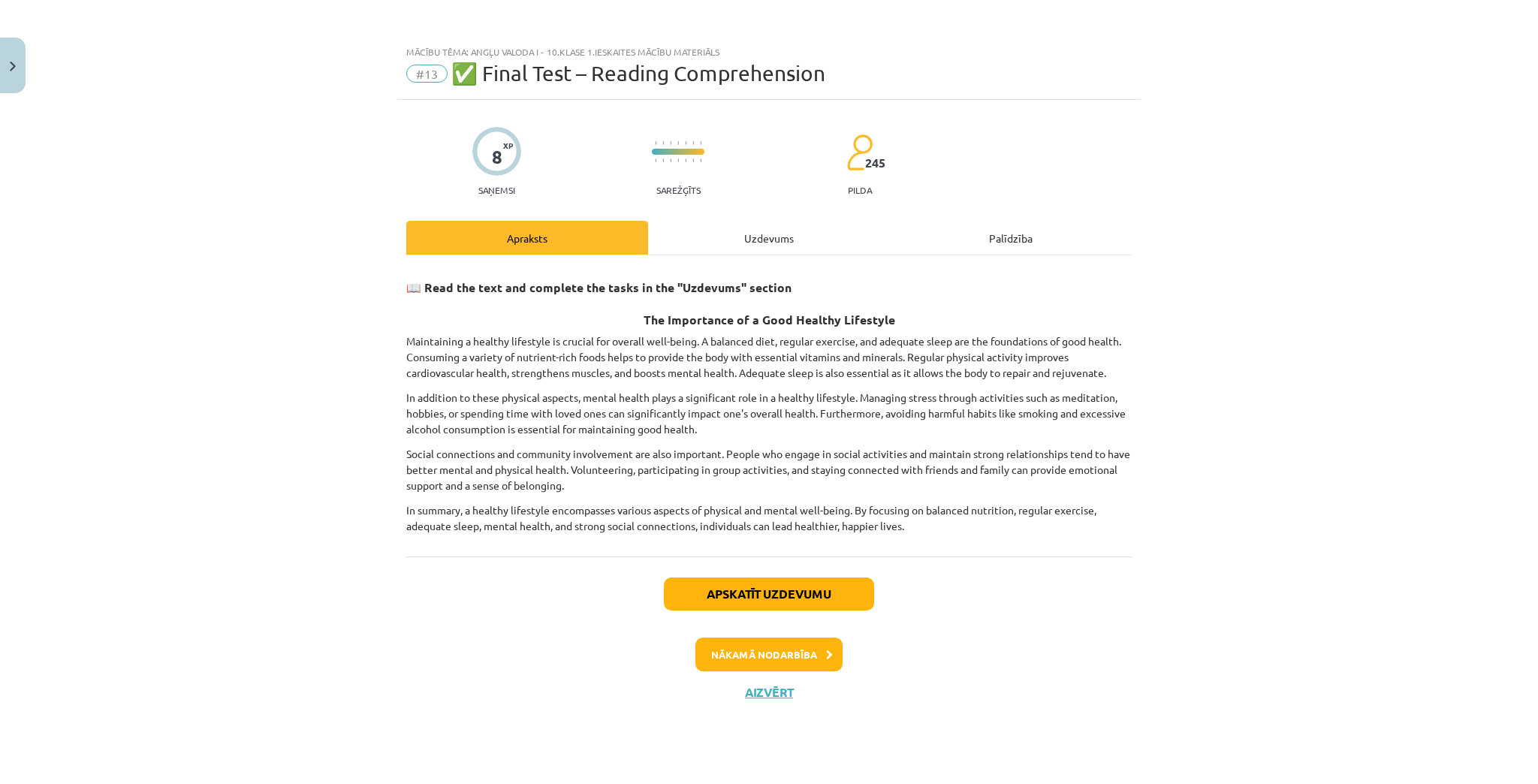
click at [729, 235] on div "Uzdevums" at bounding box center [769, 237] width 242 height 34
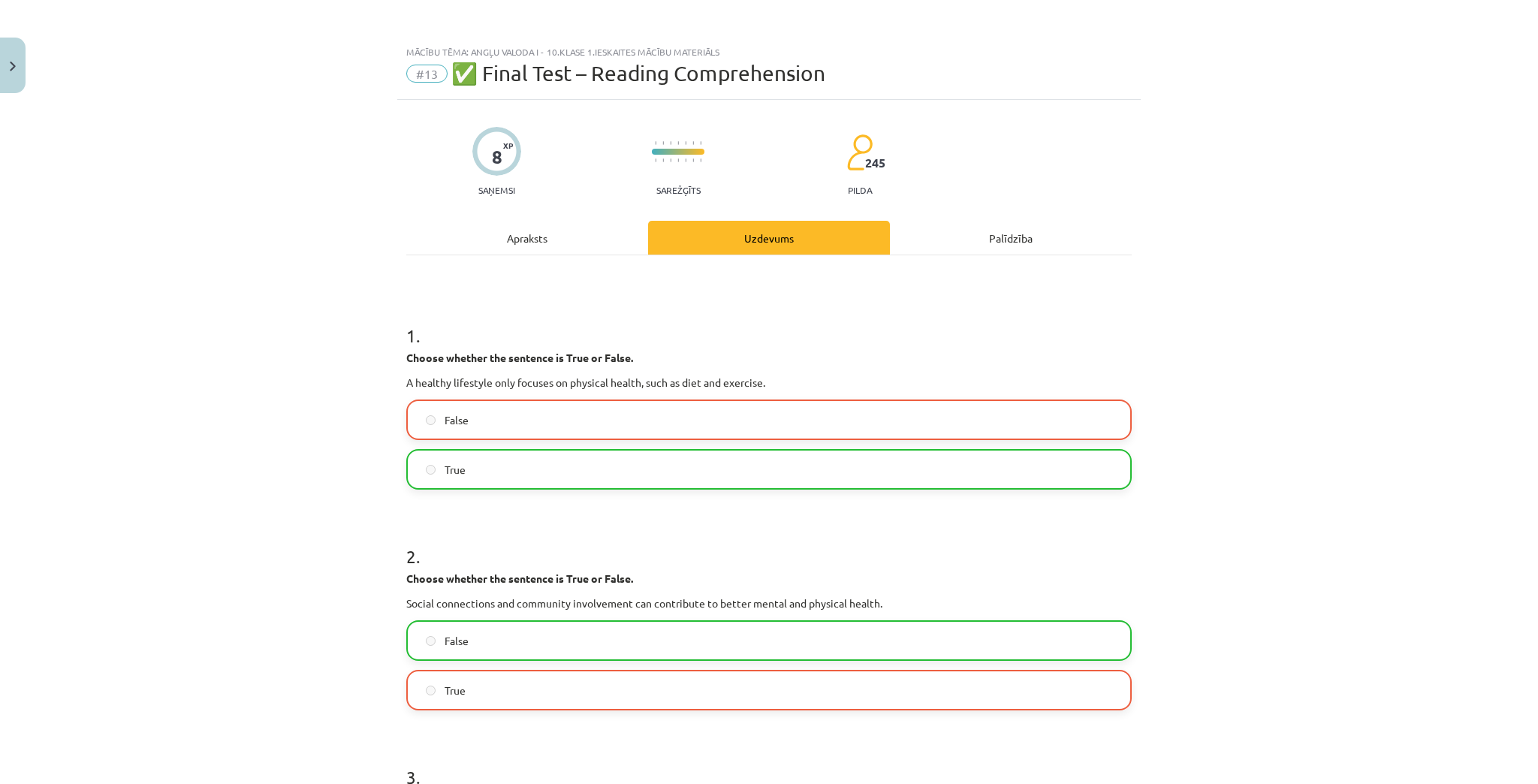
click at [529, 235] on div "Apraksts" at bounding box center [527, 237] width 242 height 34
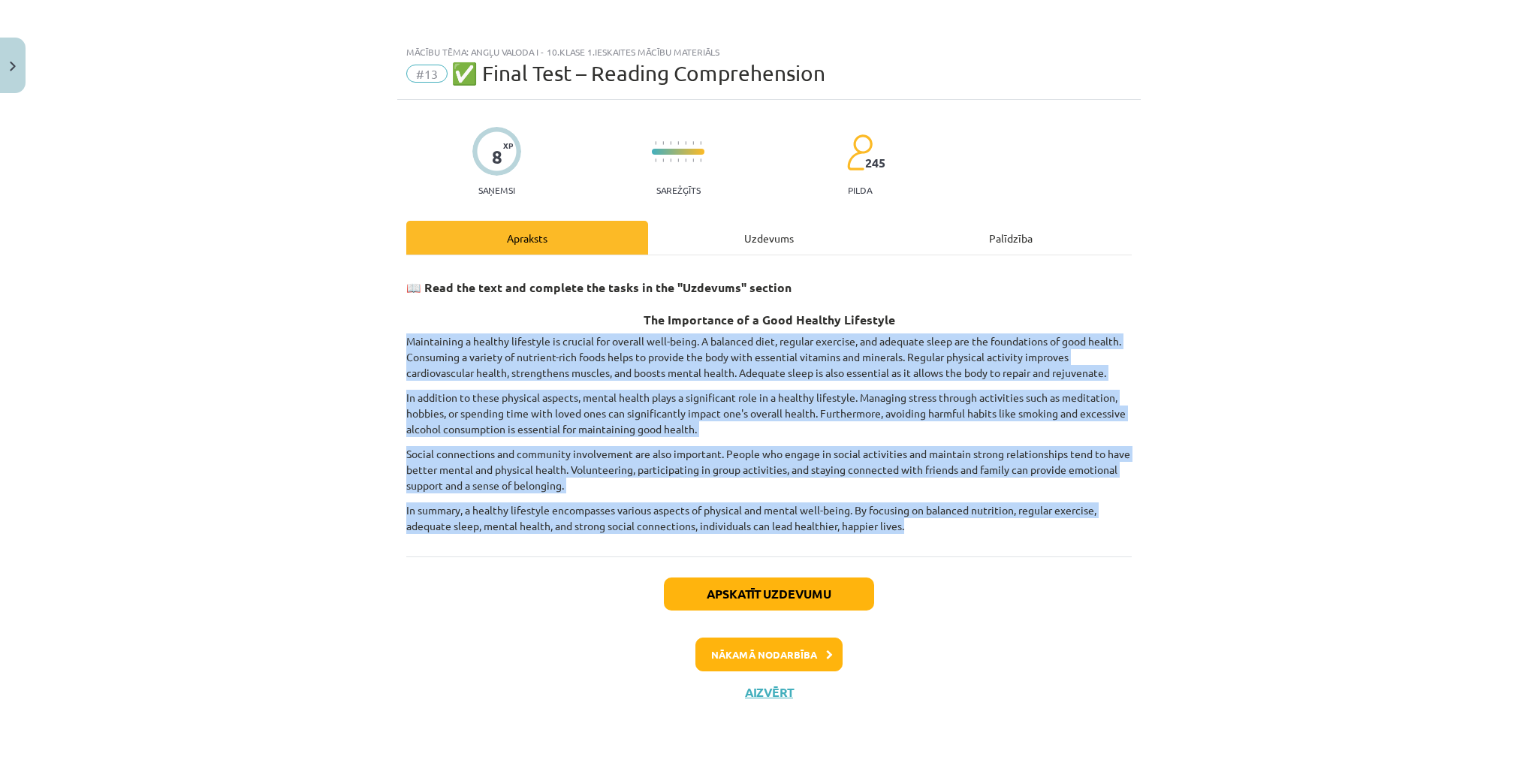
drag, startPoint x: 407, startPoint y: 339, endPoint x: 935, endPoint y: 522, distance: 558.8
click at [935, 522] on div "📖 Read the text and complete the tasks in the "Uzdevums" section The Importance…" at bounding box center [769, 401] width 726 height 265
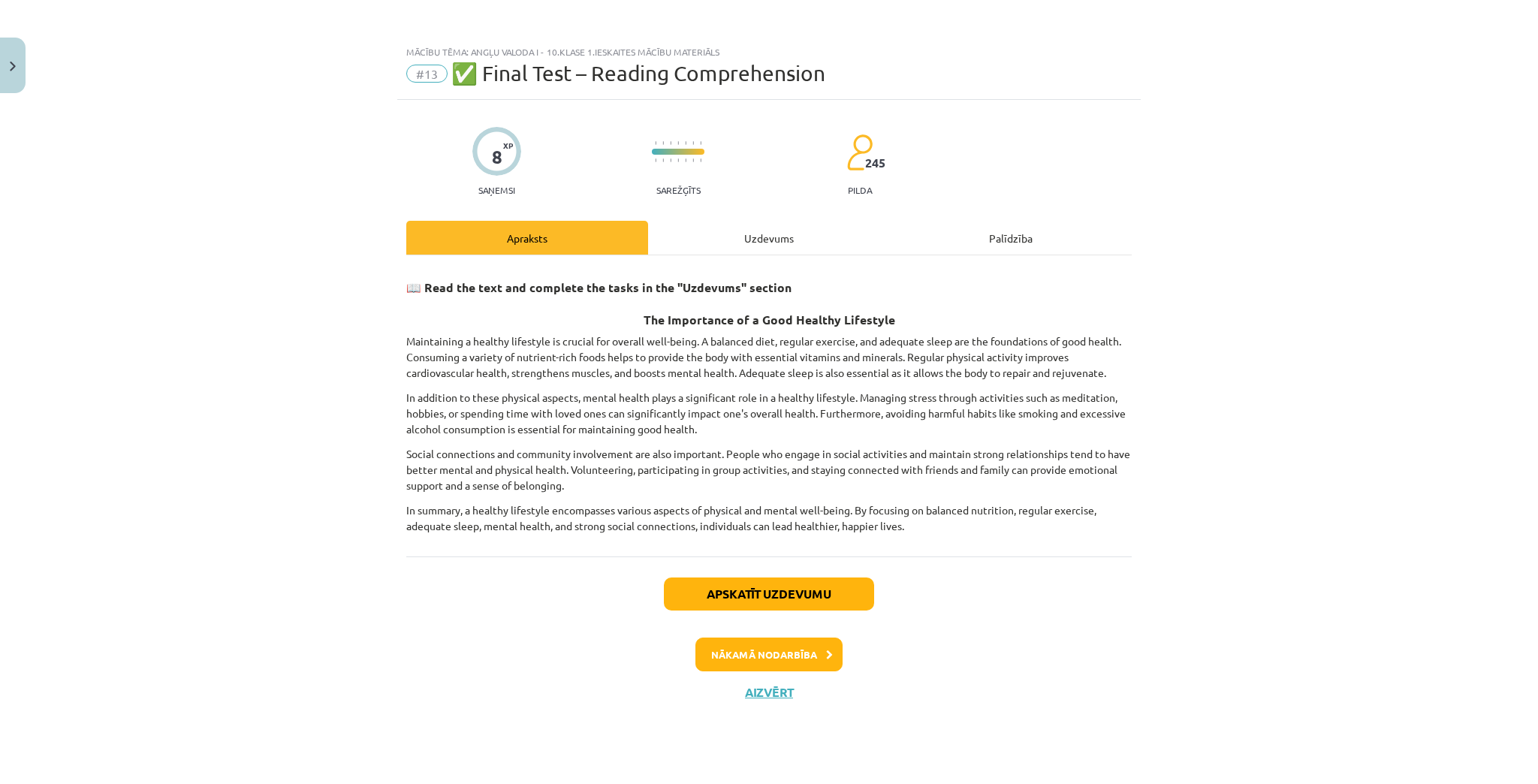
click at [732, 246] on div "Uzdevums" at bounding box center [769, 237] width 242 height 34
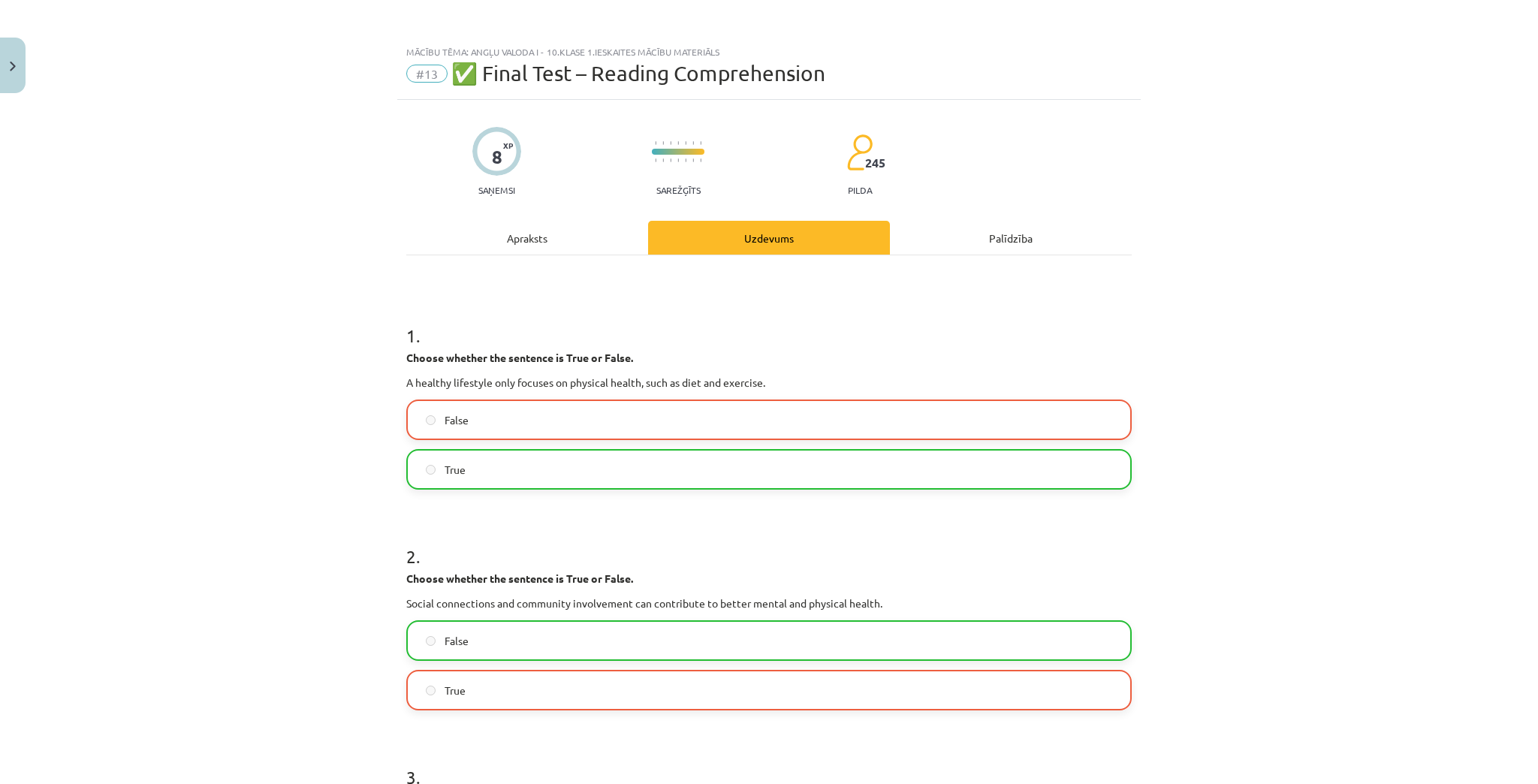
click at [537, 248] on div "Apraksts" at bounding box center [527, 237] width 242 height 34
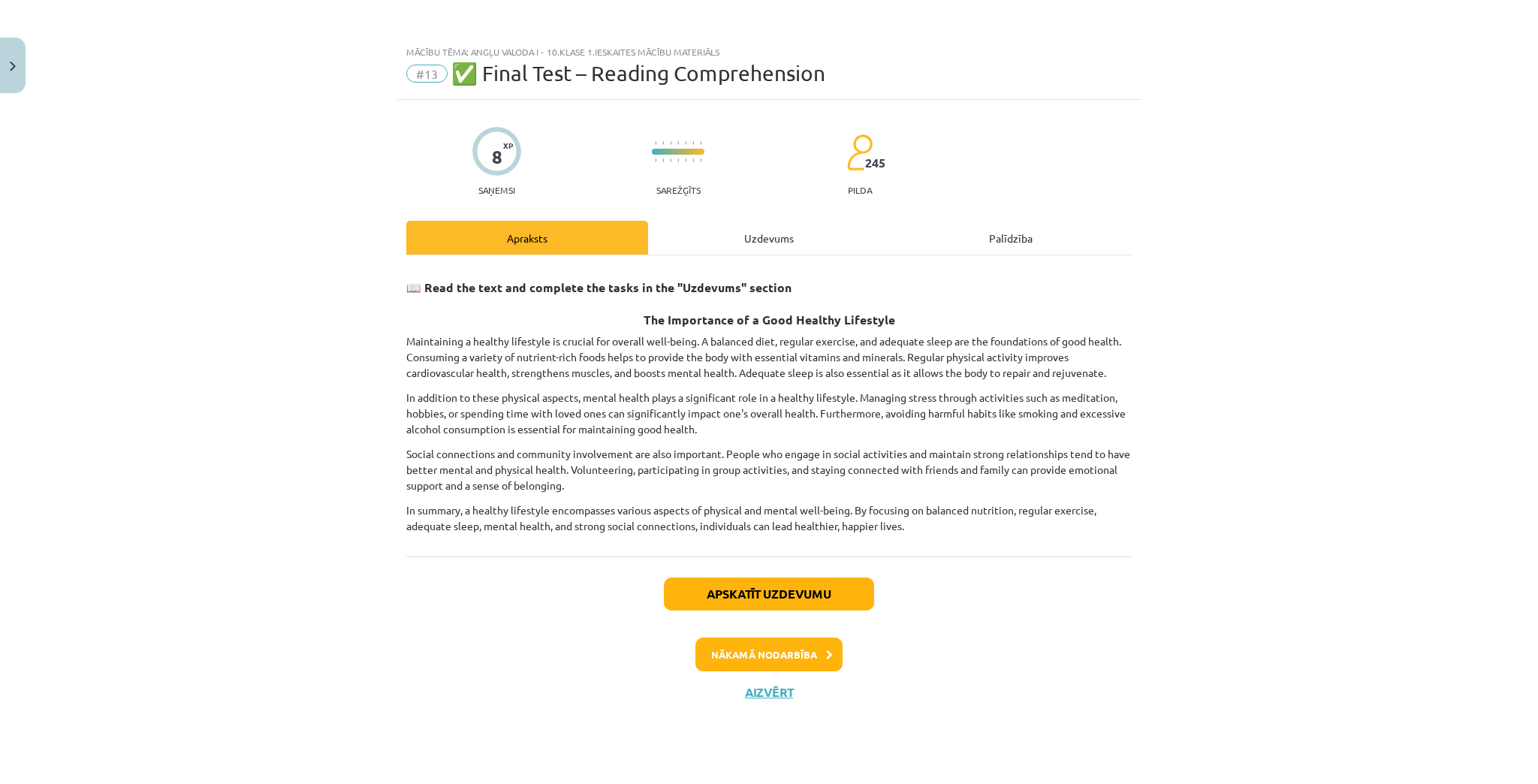
click at [775, 239] on div "Uzdevums" at bounding box center [769, 237] width 242 height 34
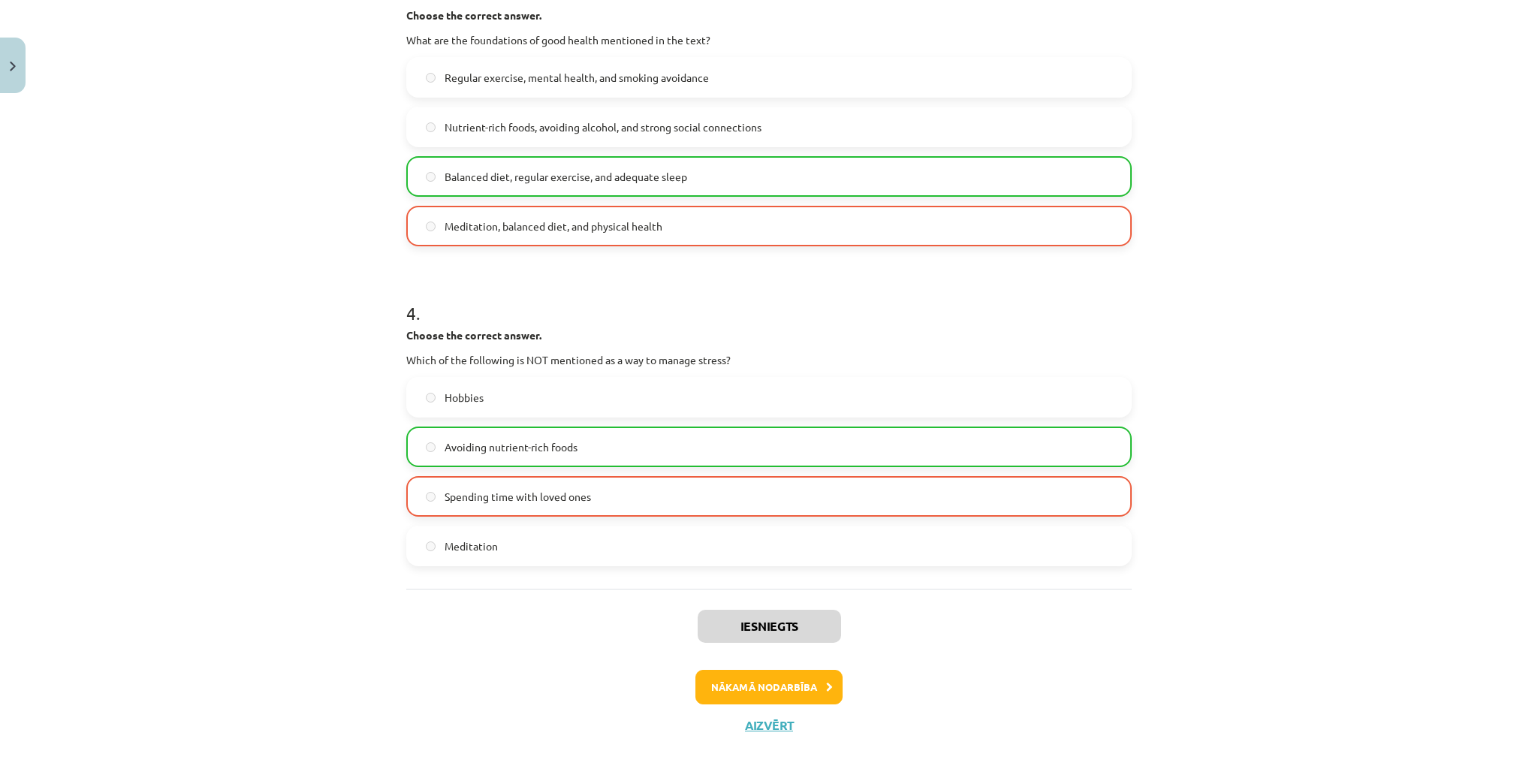
scroll to position [787, 0]
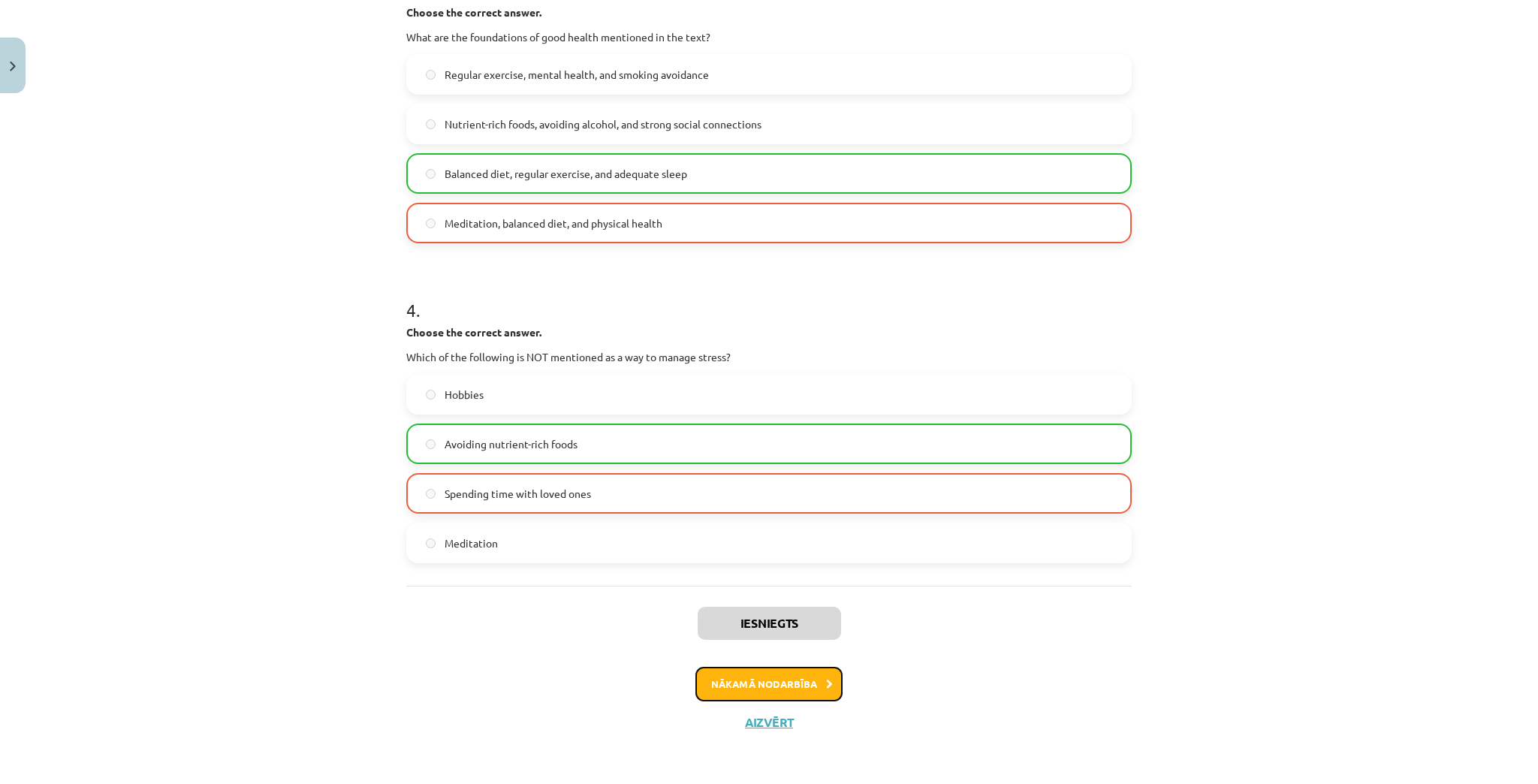
click at [734, 687] on button "Nākamā nodarbība" at bounding box center [769, 683] width 147 height 34
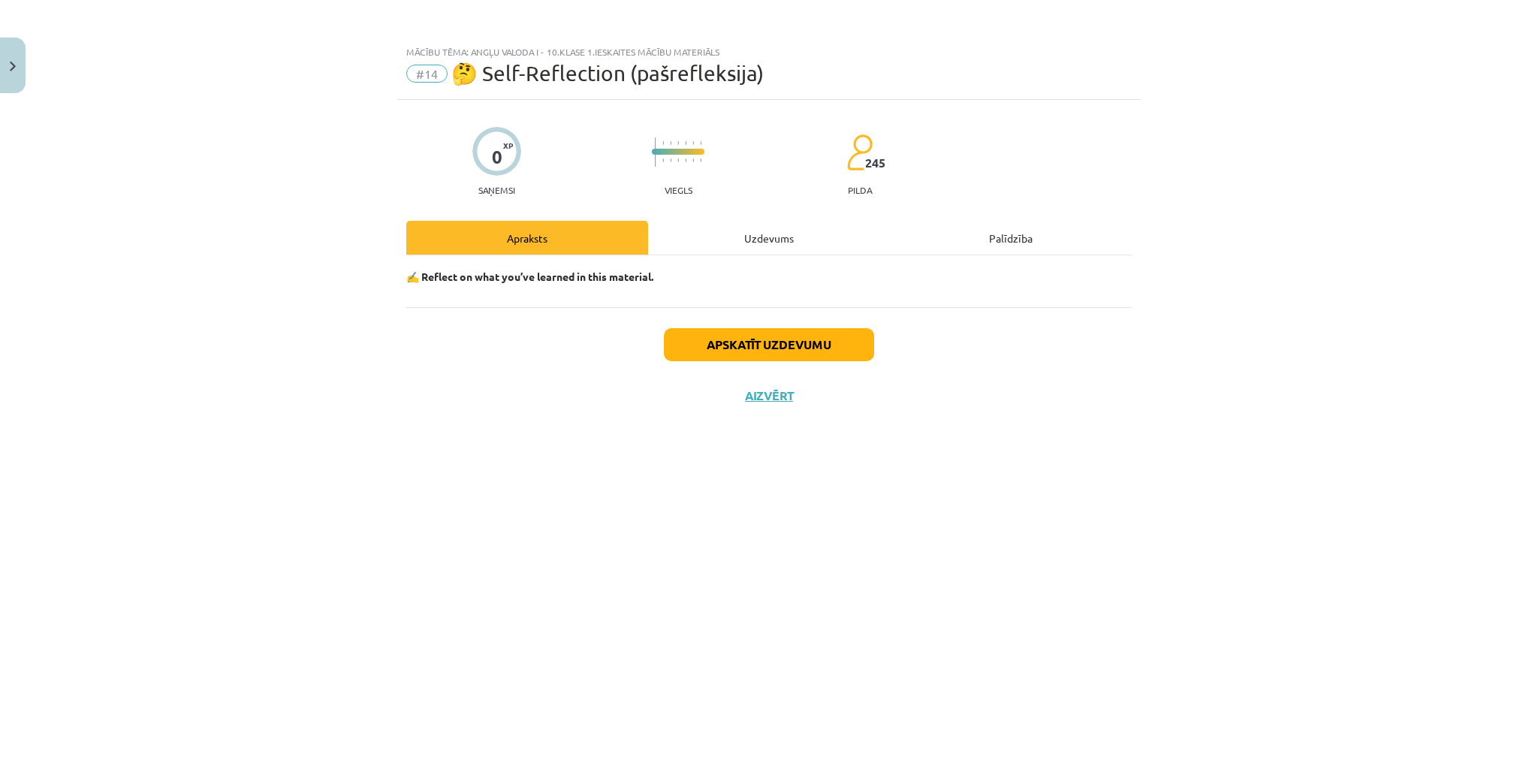
scroll to position [0, 0]
click at [755, 350] on button "Apskatīt uzdevumu" at bounding box center [769, 344] width 211 height 33
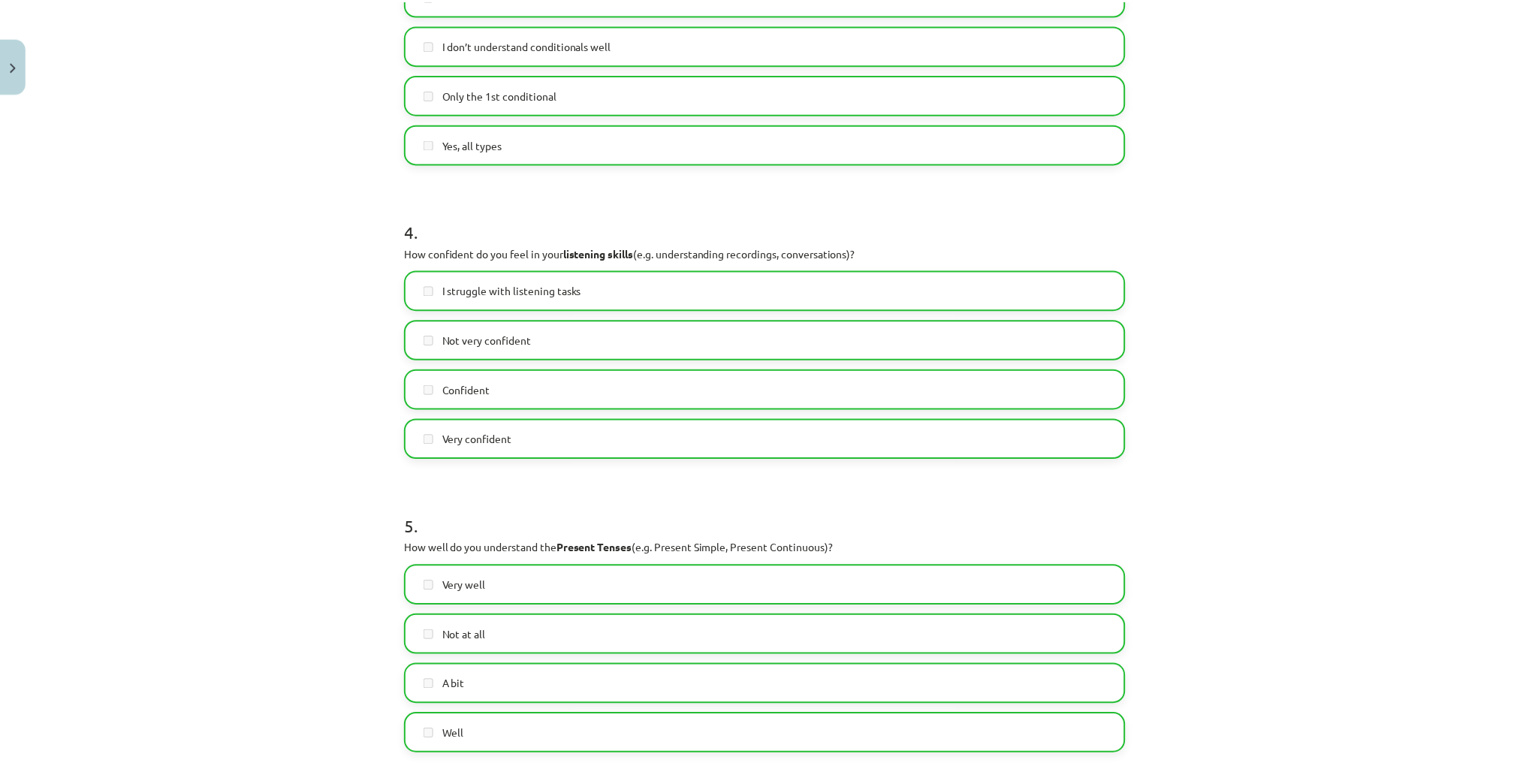
scroll to position [599, 0]
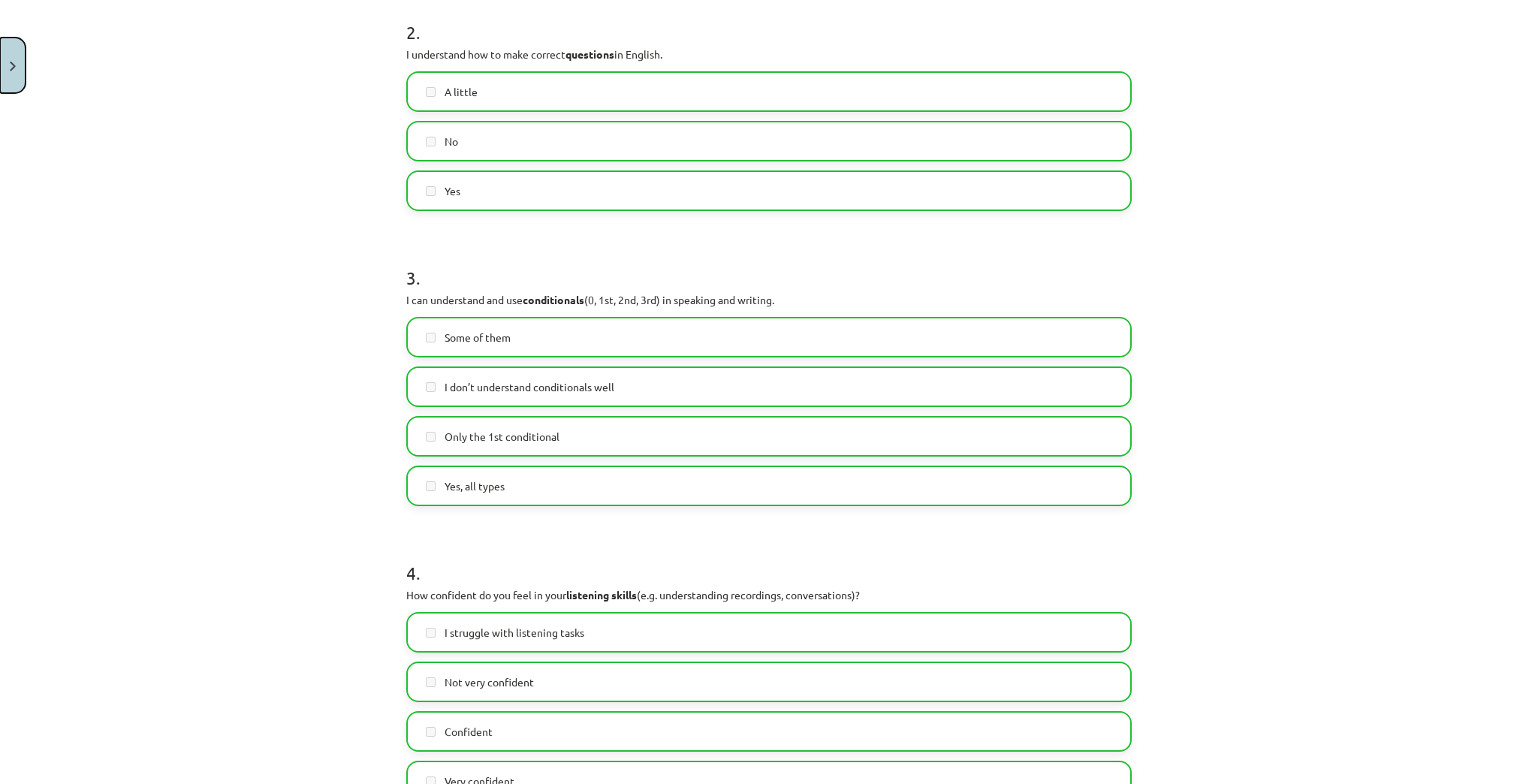
click at [14, 54] on button "Close" at bounding box center [12, 65] width 25 height 56
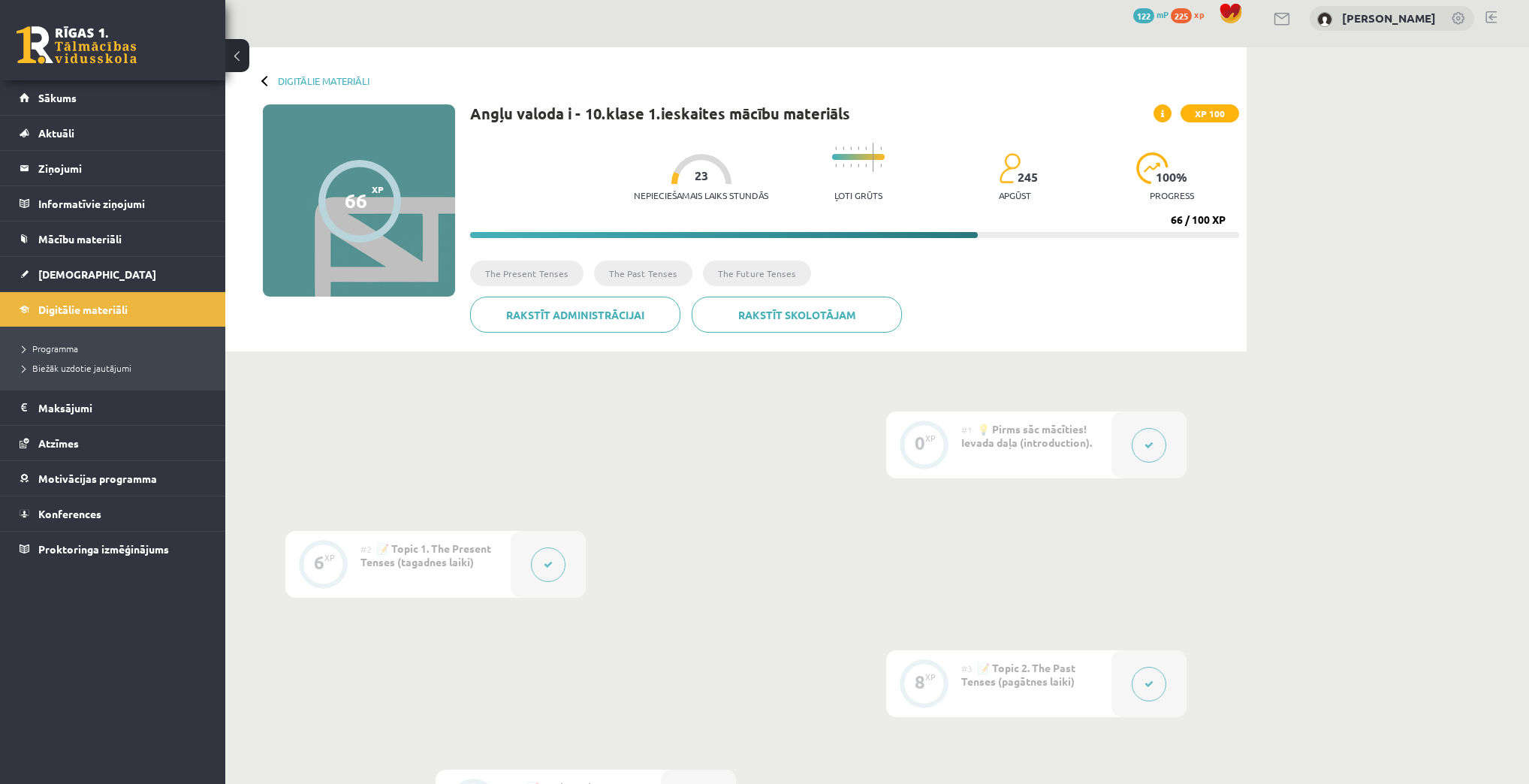
scroll to position [0, 0]
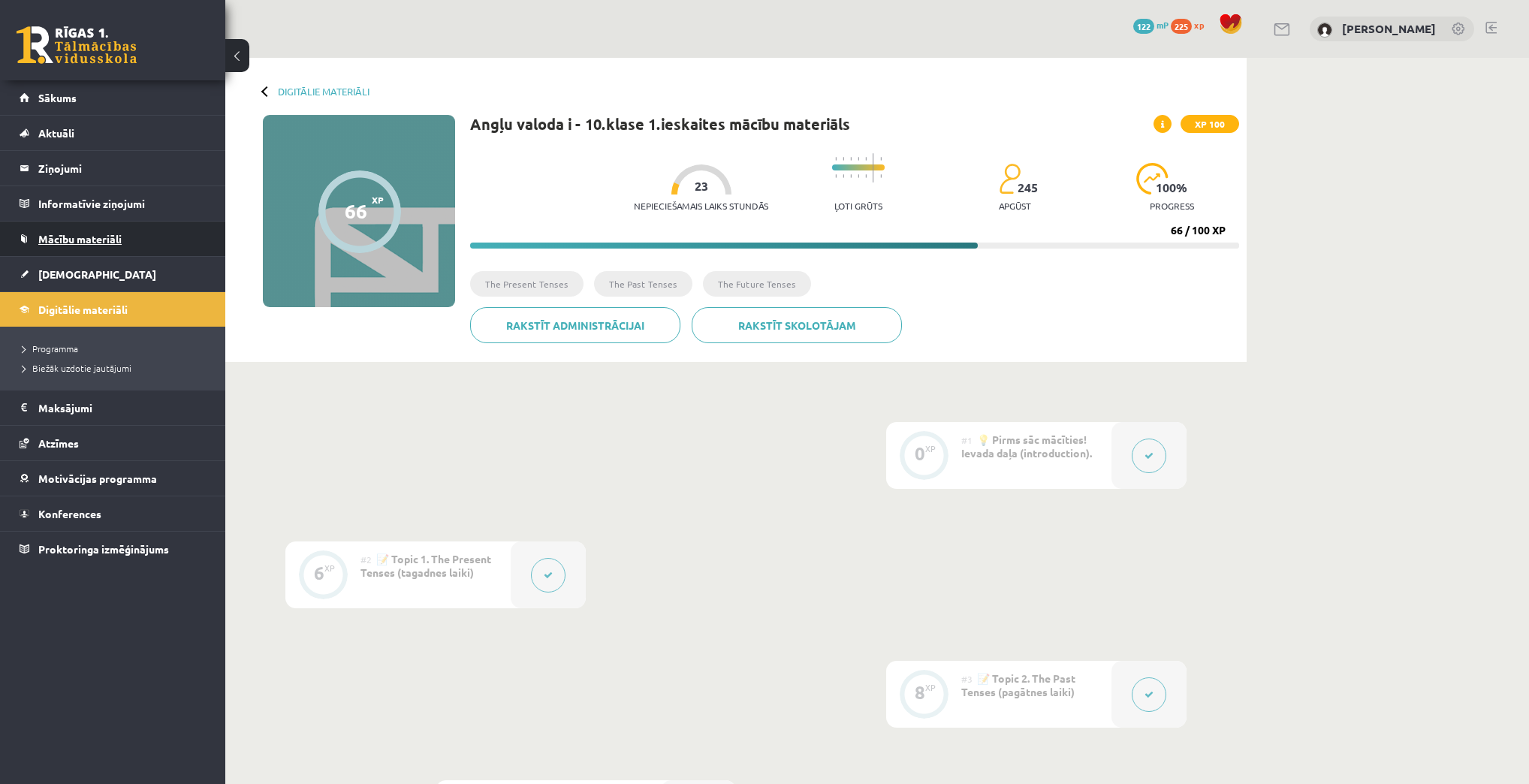
click at [61, 233] on span "Mācību materiāli" at bounding box center [80, 238] width 84 height 14
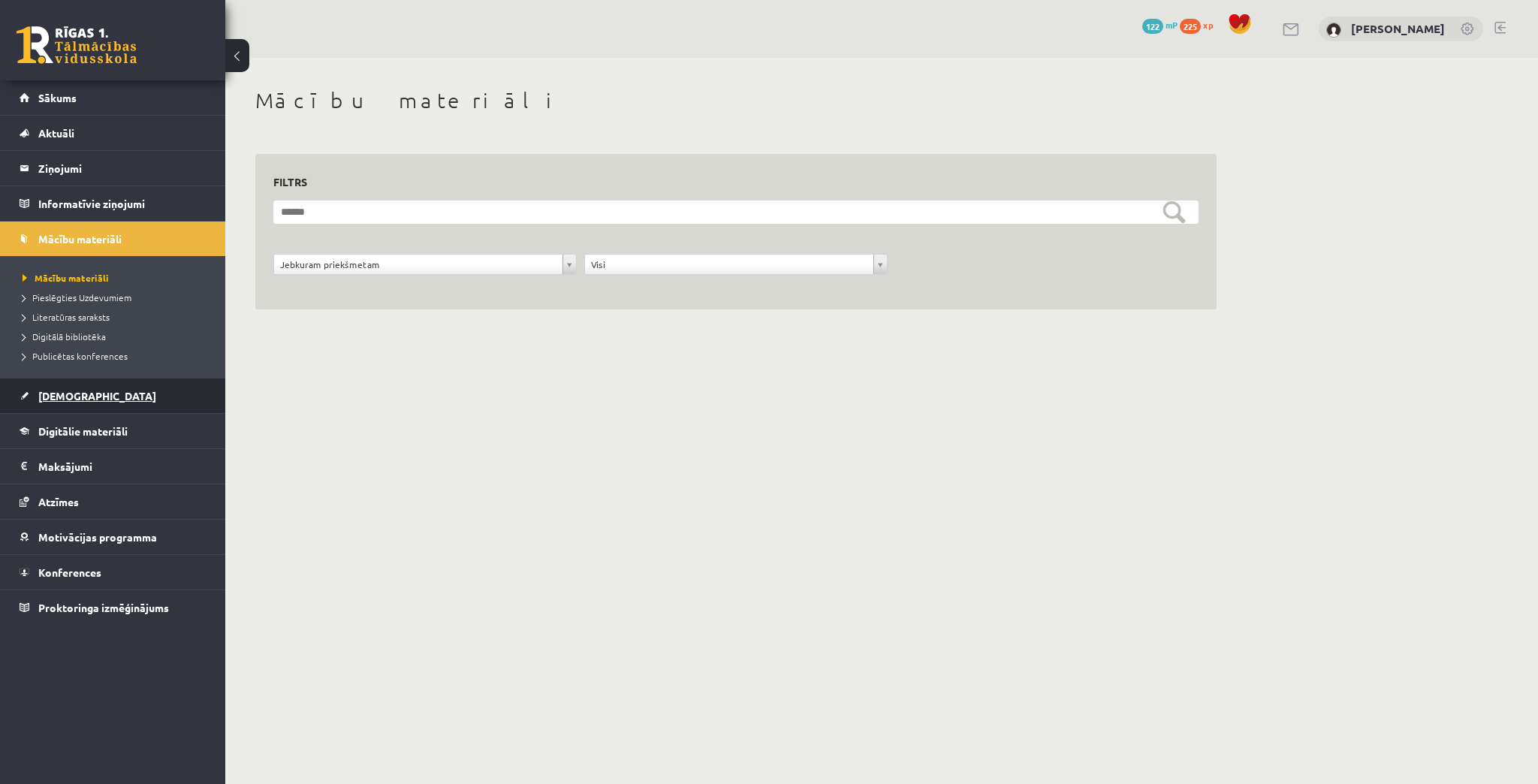
click at [60, 382] on link "[DEMOGRAPHIC_DATA]" at bounding box center [113, 395] width 187 height 34
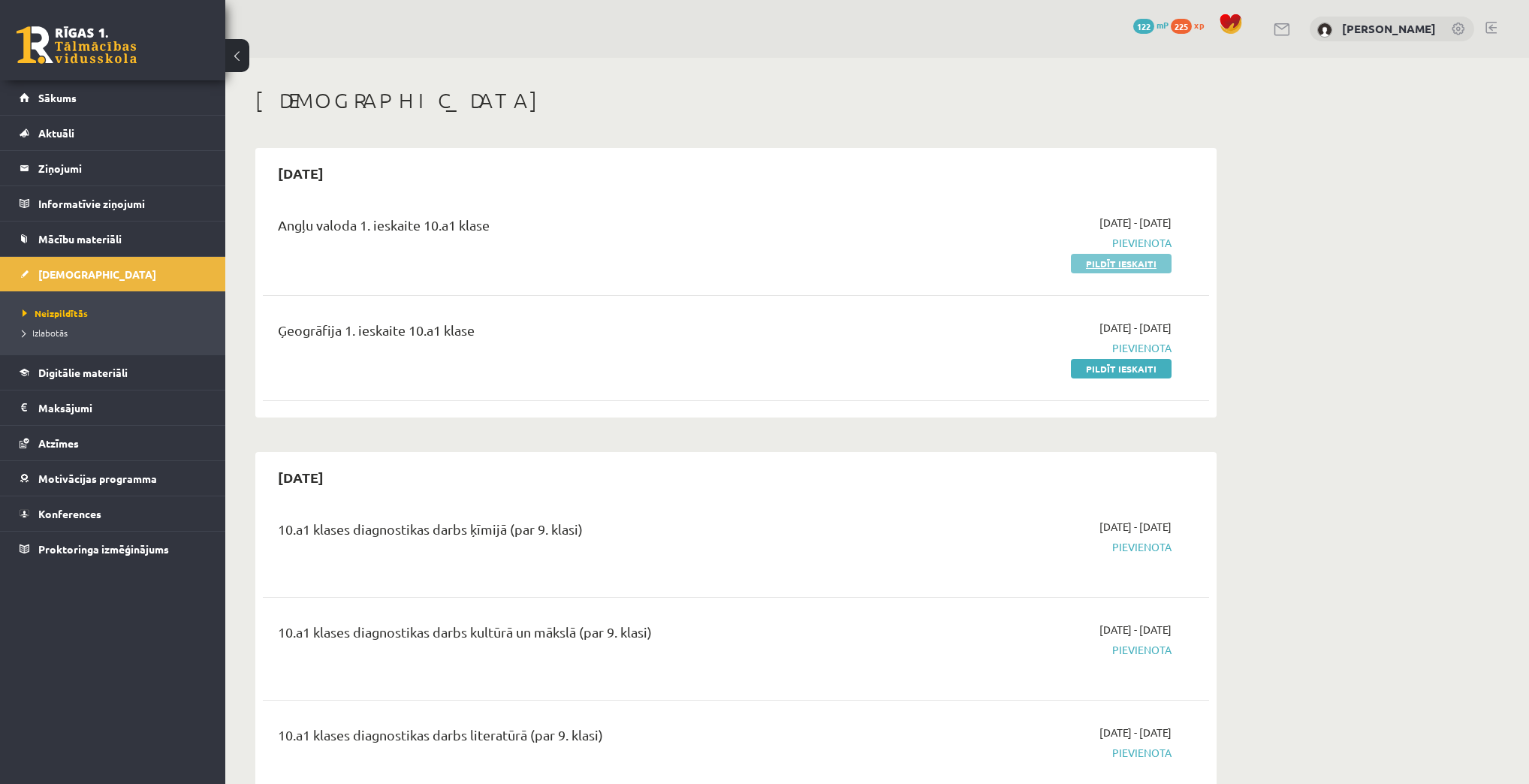
click at [1127, 266] on link "Pildīt ieskaiti" at bounding box center [1121, 264] width 101 height 20
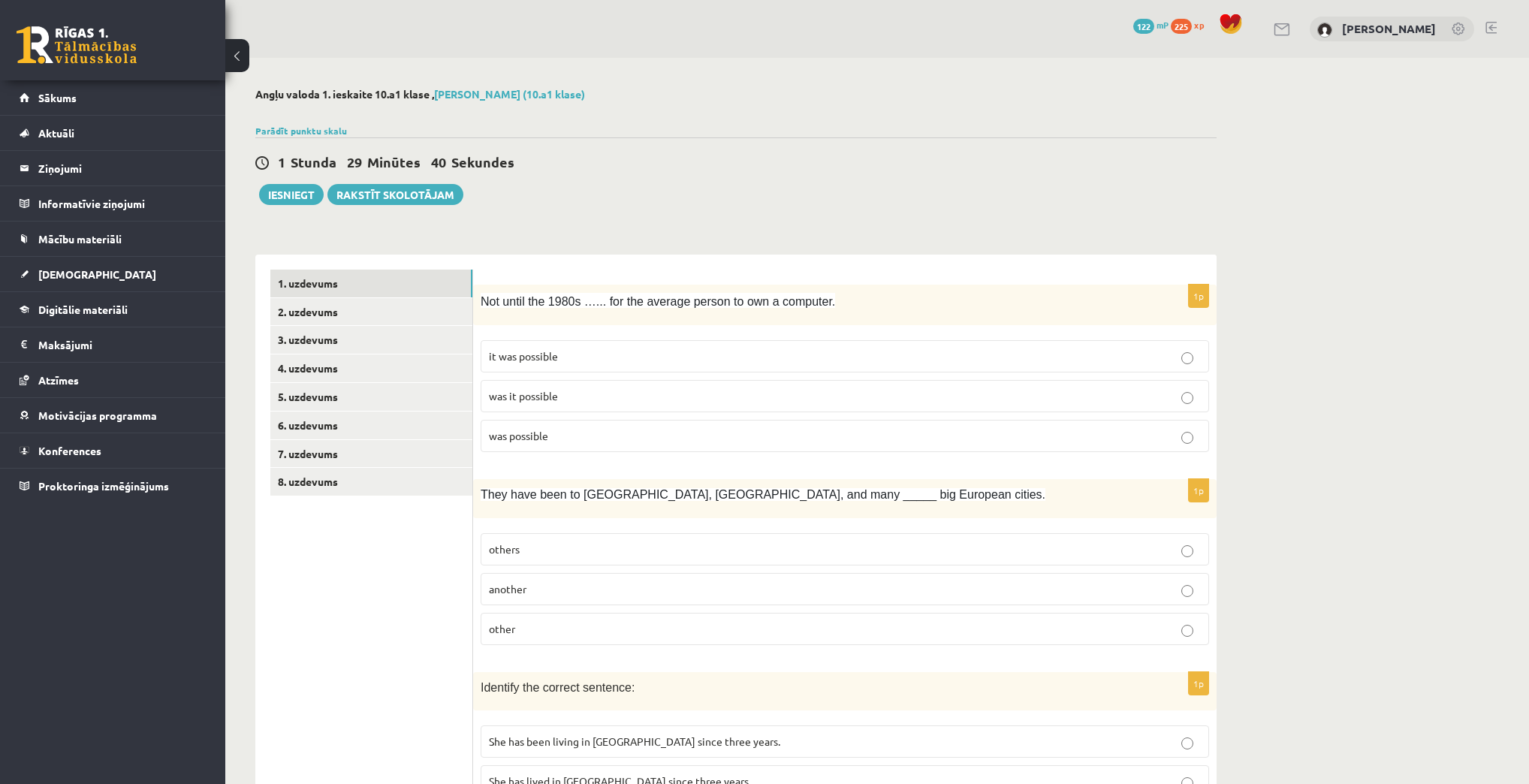
click at [609, 360] on p "it was possible" at bounding box center [845, 356] width 711 height 16
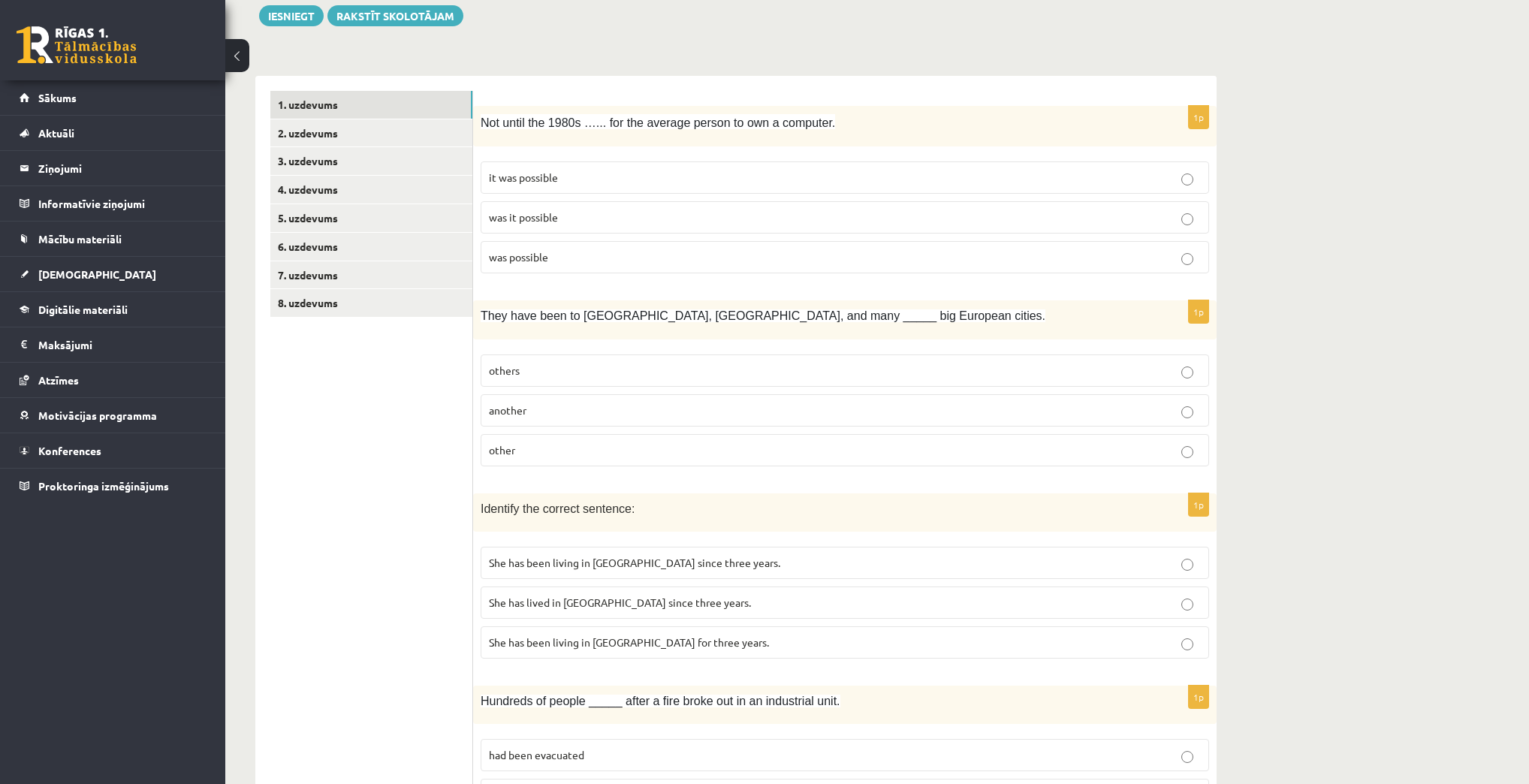
scroll to position [181, 0]
click at [291, 129] on link "2. uzdevums" at bounding box center [371, 132] width 202 height 28
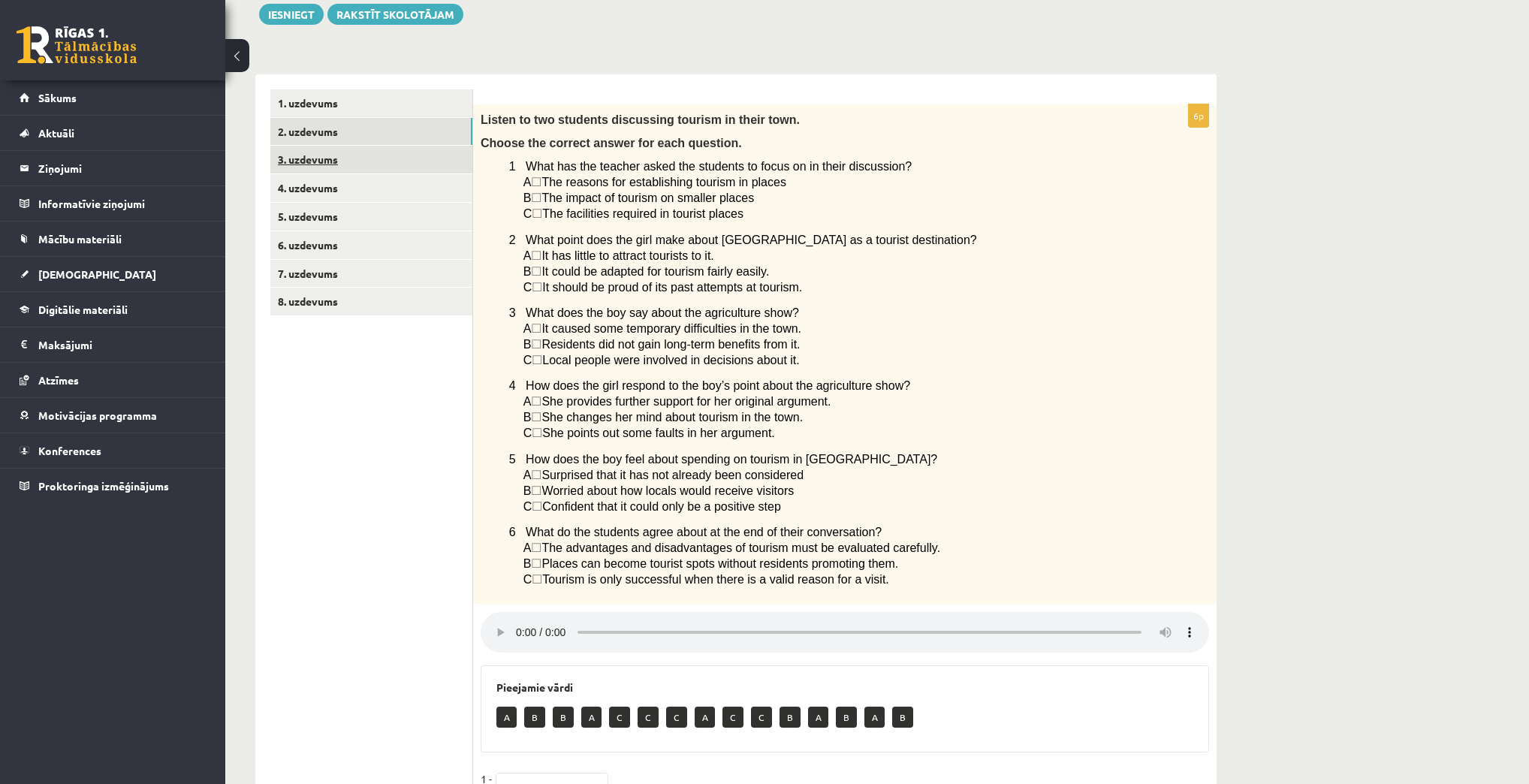
click at [299, 156] on link "3. uzdevums" at bounding box center [371, 159] width 202 height 28
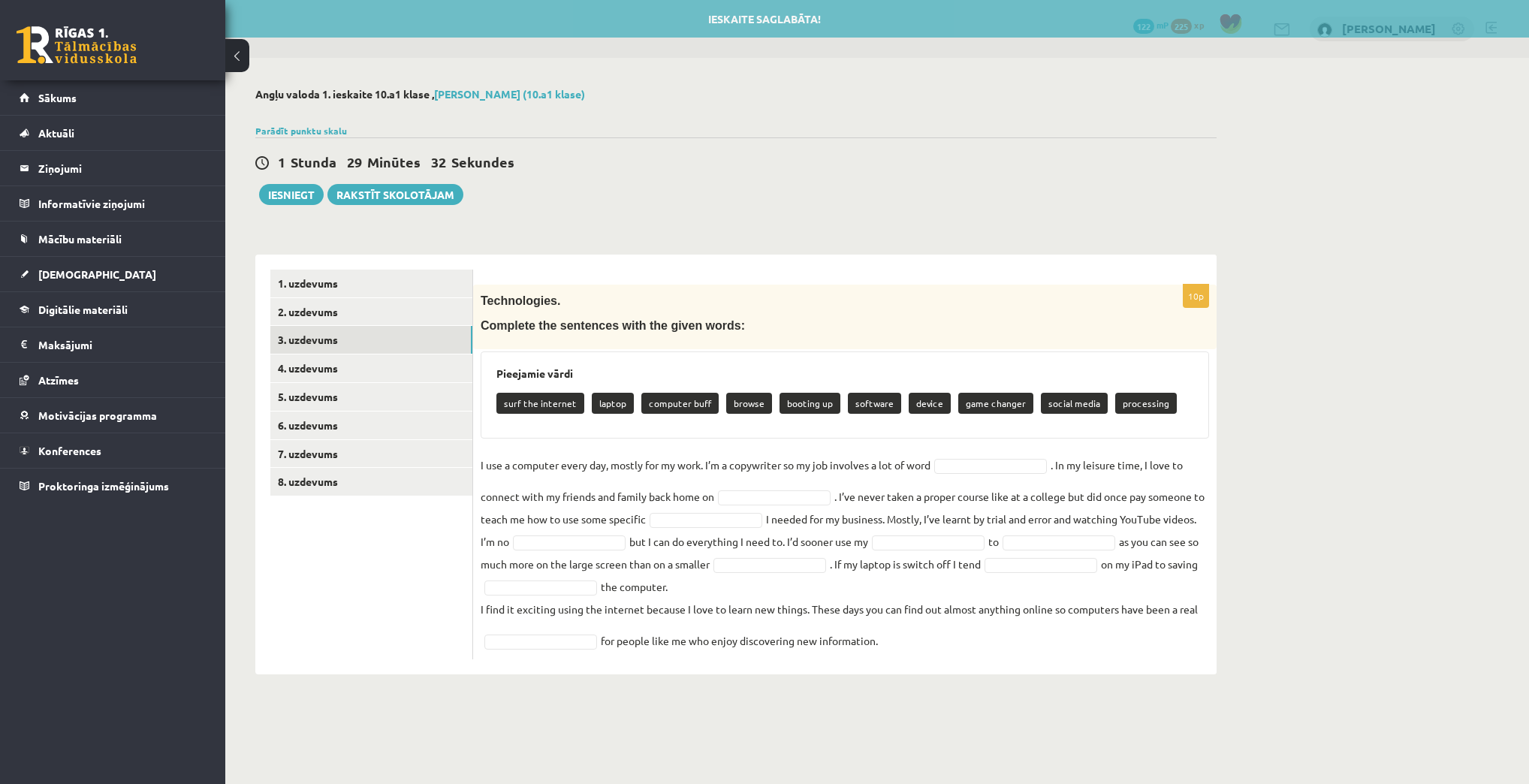
scroll to position [0, 0]
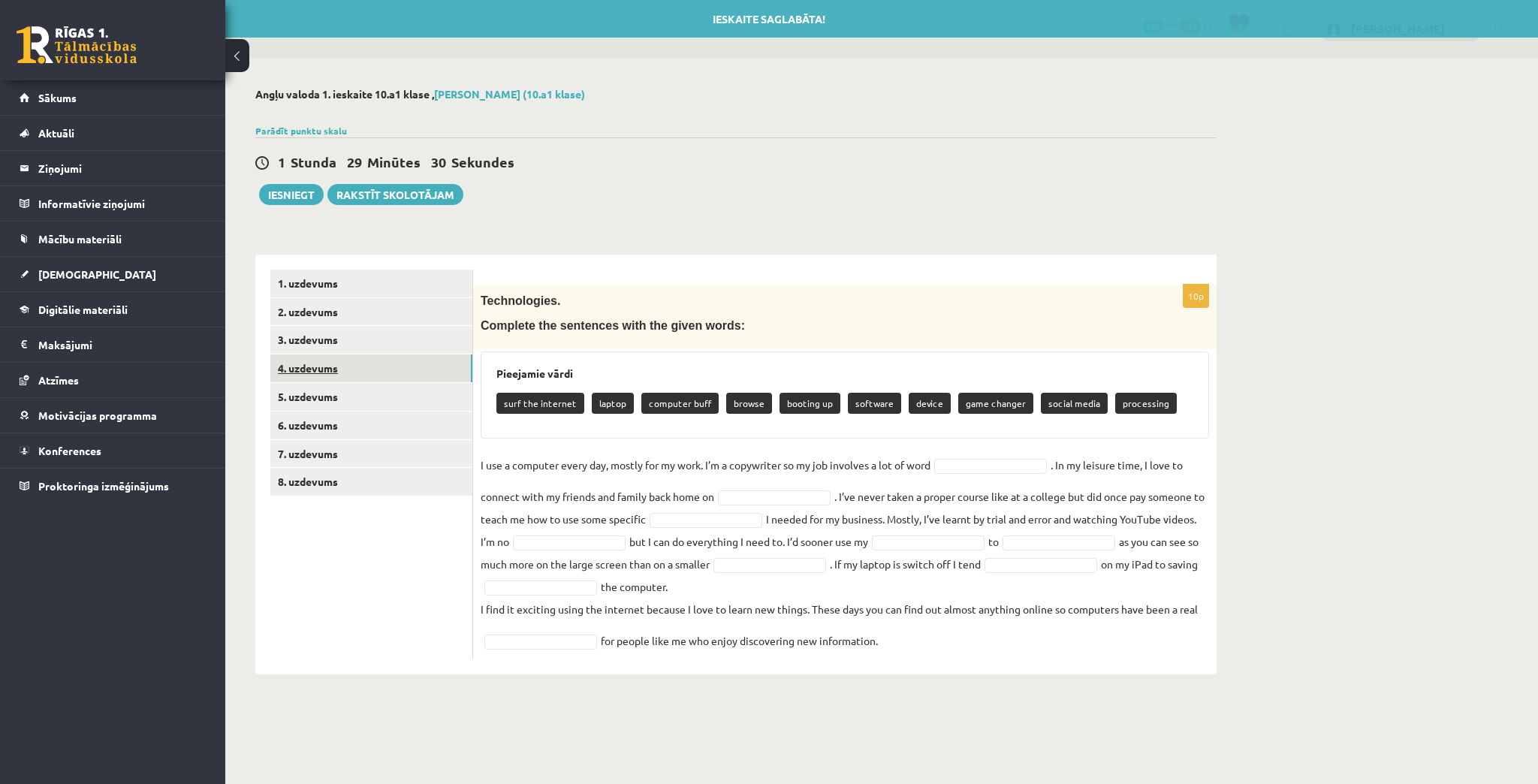
click at [328, 371] on link "4. uzdevums" at bounding box center [371, 369] width 202 height 28
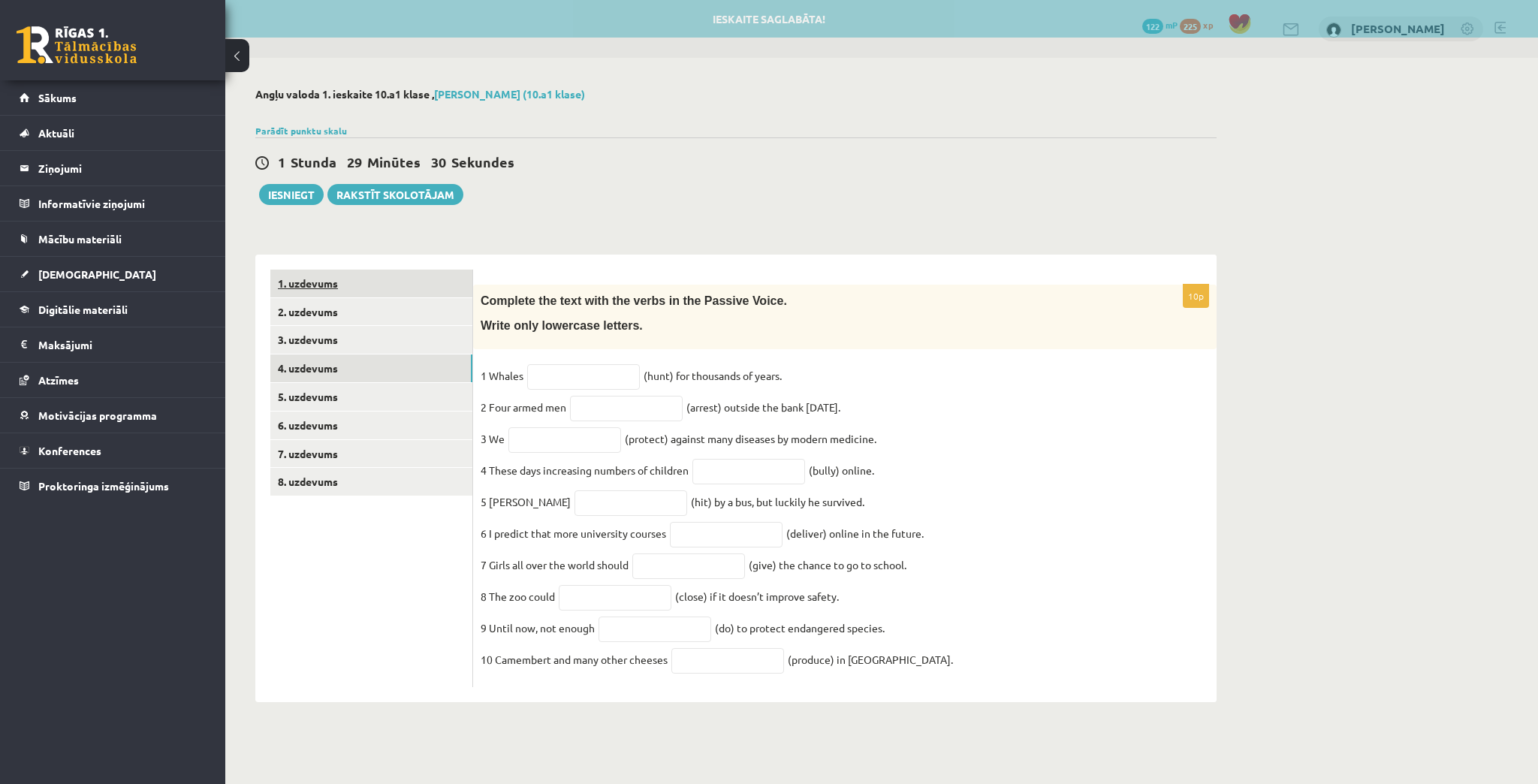
click at [320, 285] on link "1. uzdevums" at bounding box center [371, 283] width 202 height 28
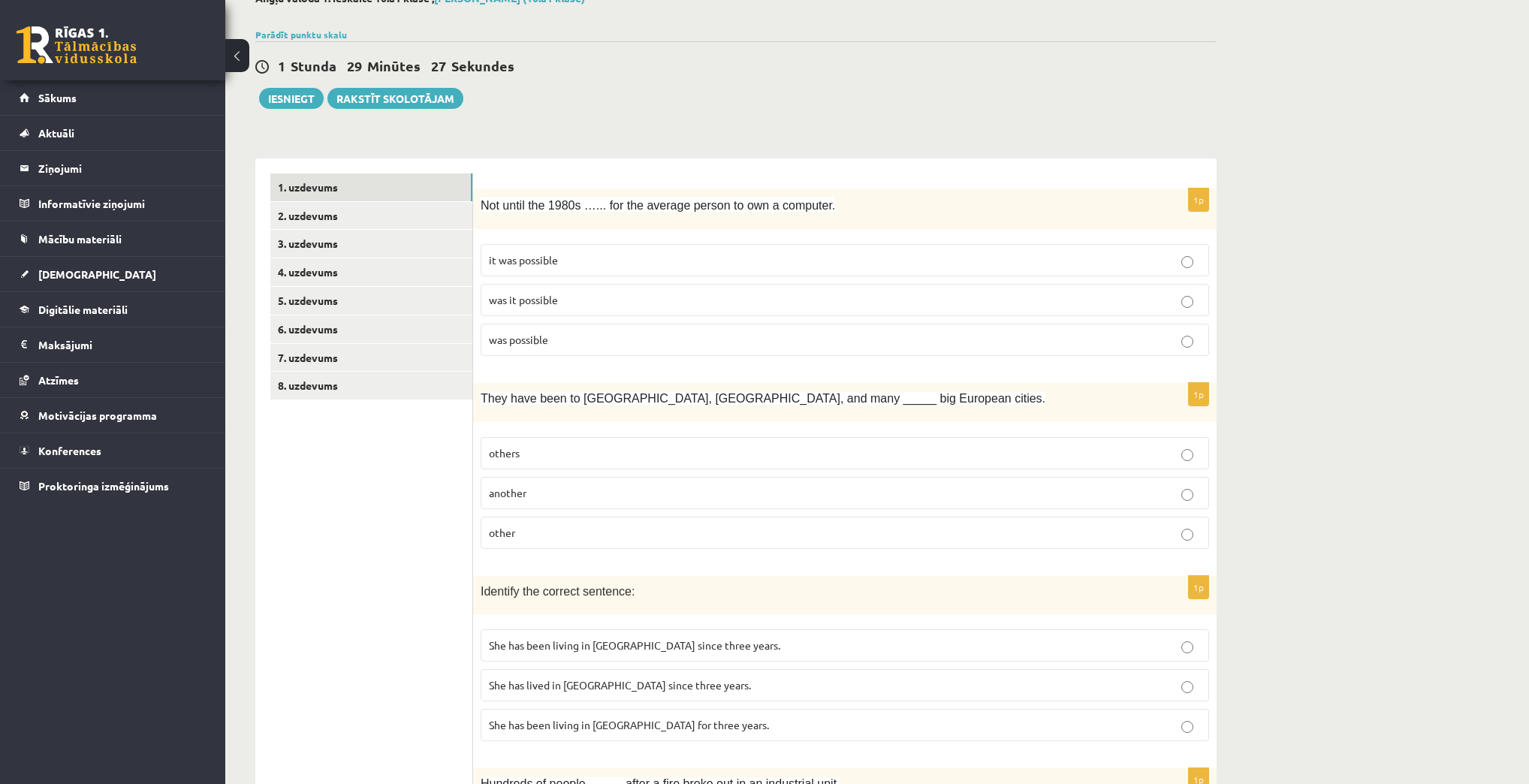
scroll to position [120, 0]
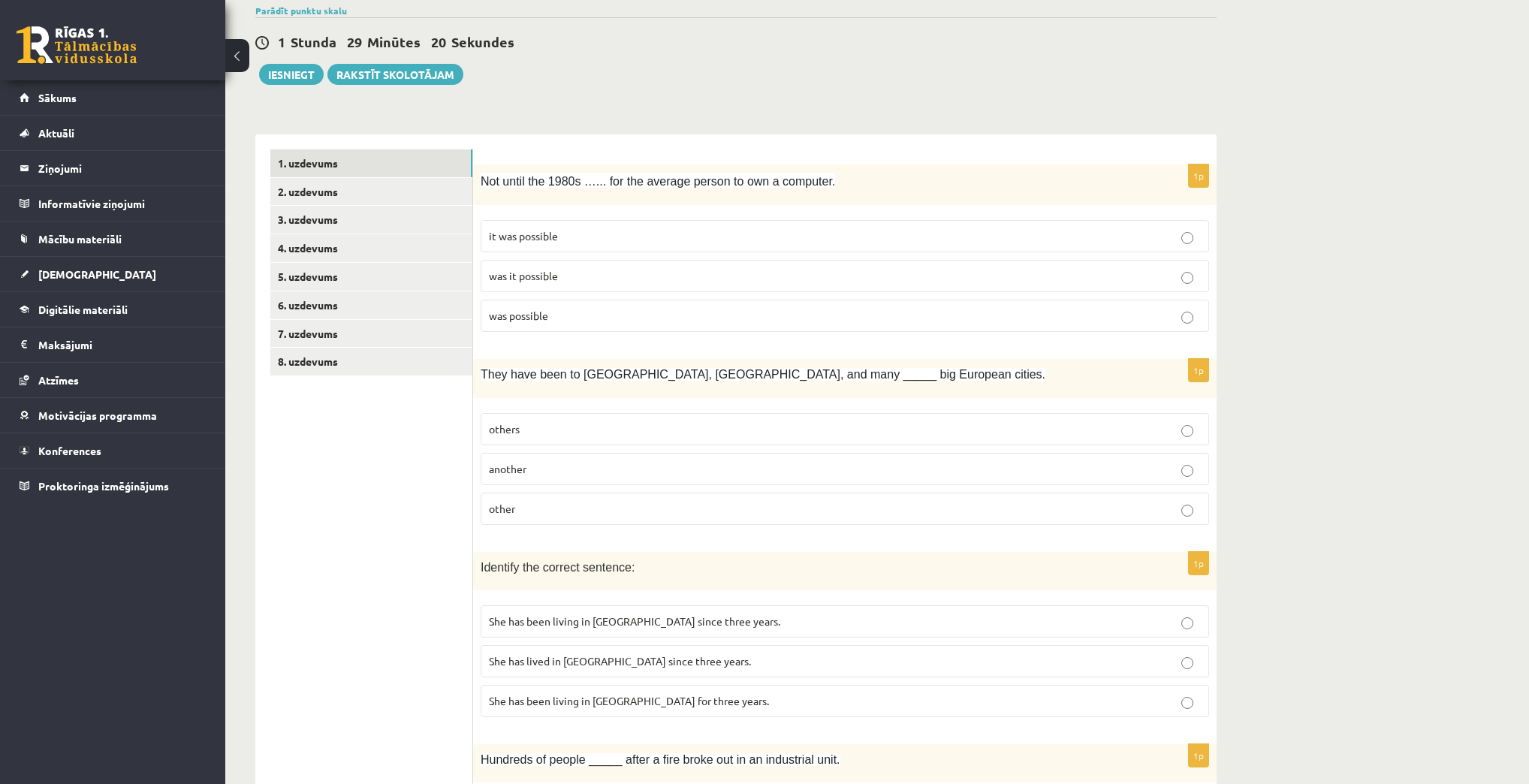
click at [613, 507] on p "other" at bounding box center [845, 508] width 711 height 16
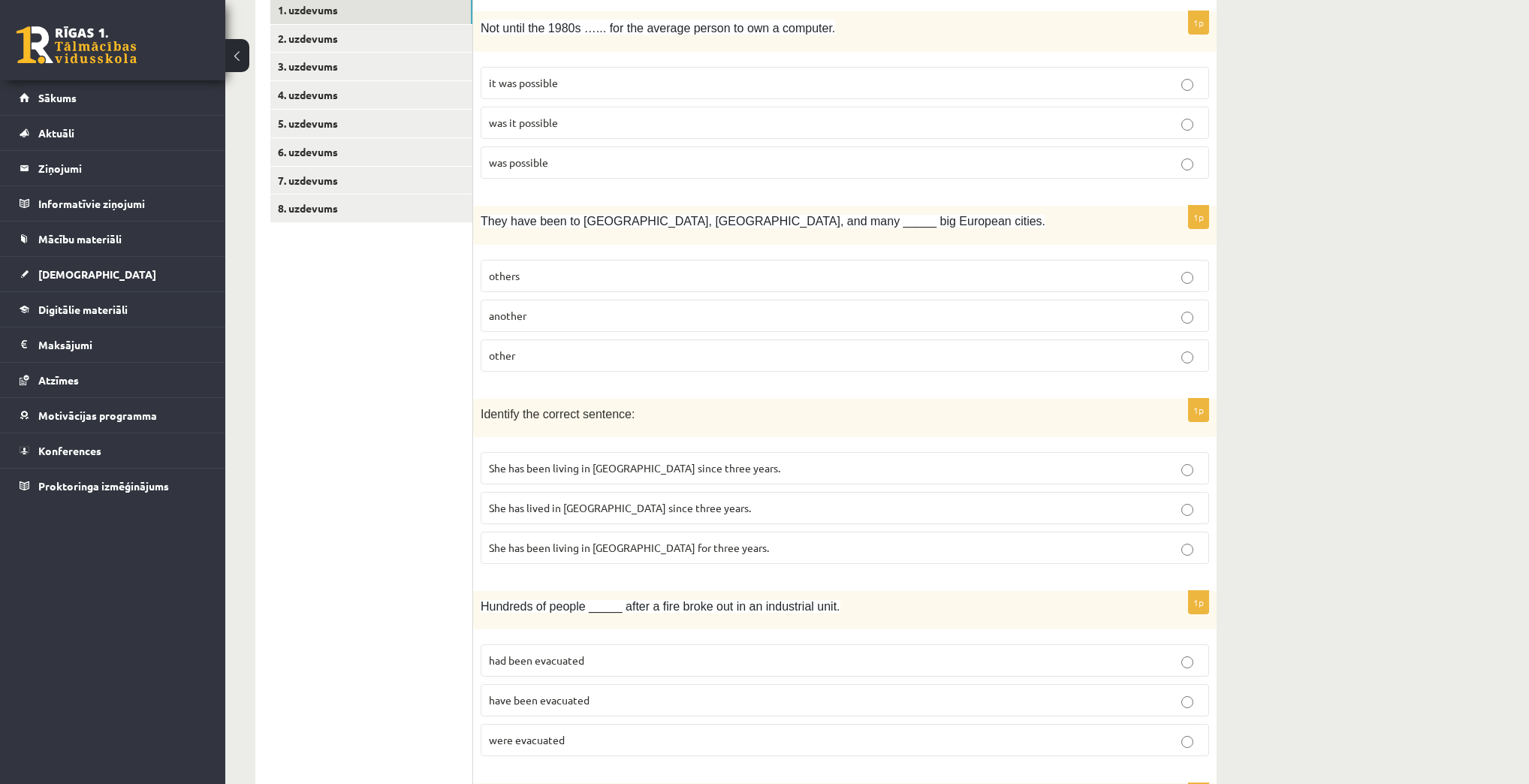
scroll to position [301, 0]
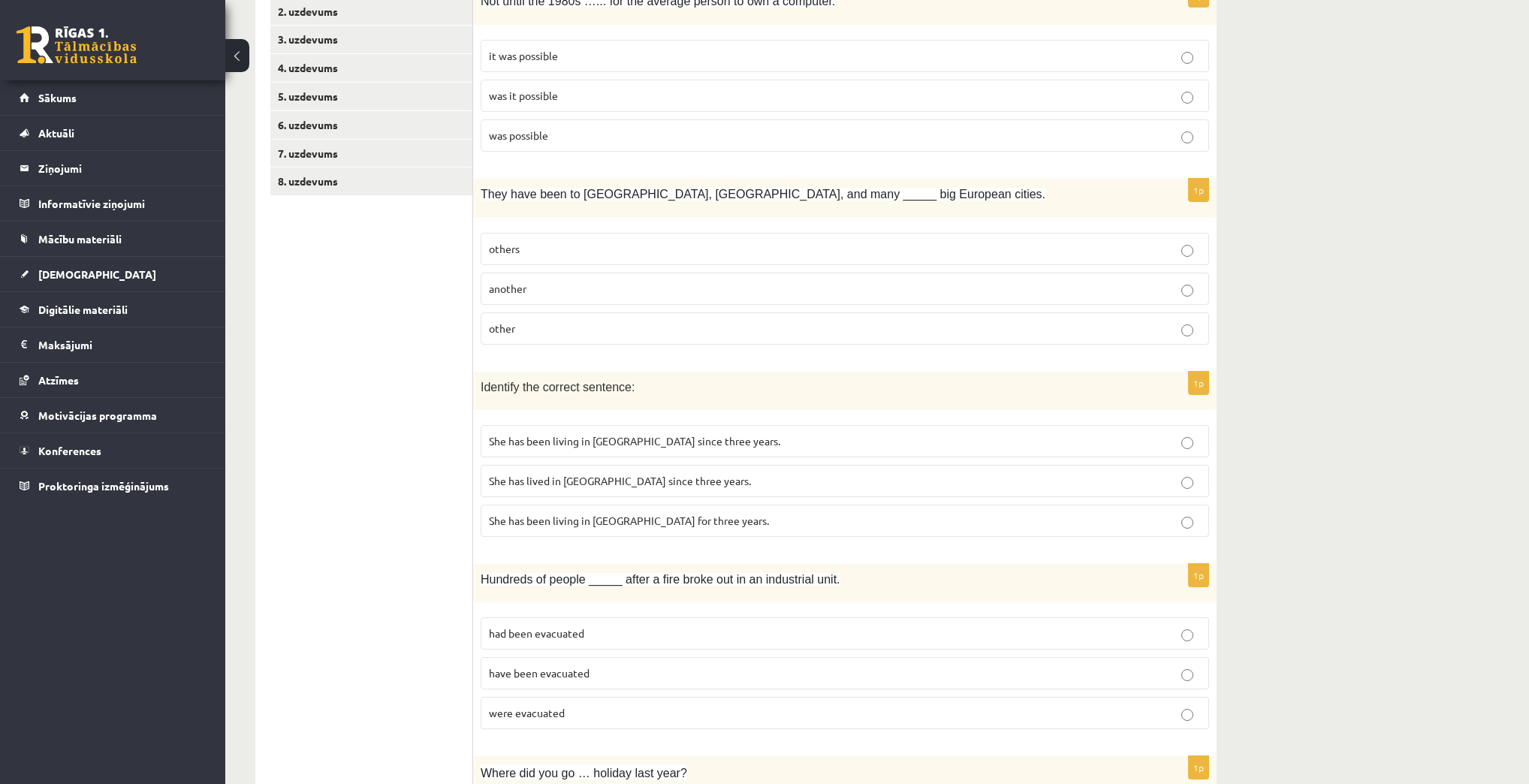
click at [890, 252] on p "others" at bounding box center [845, 249] width 711 height 16
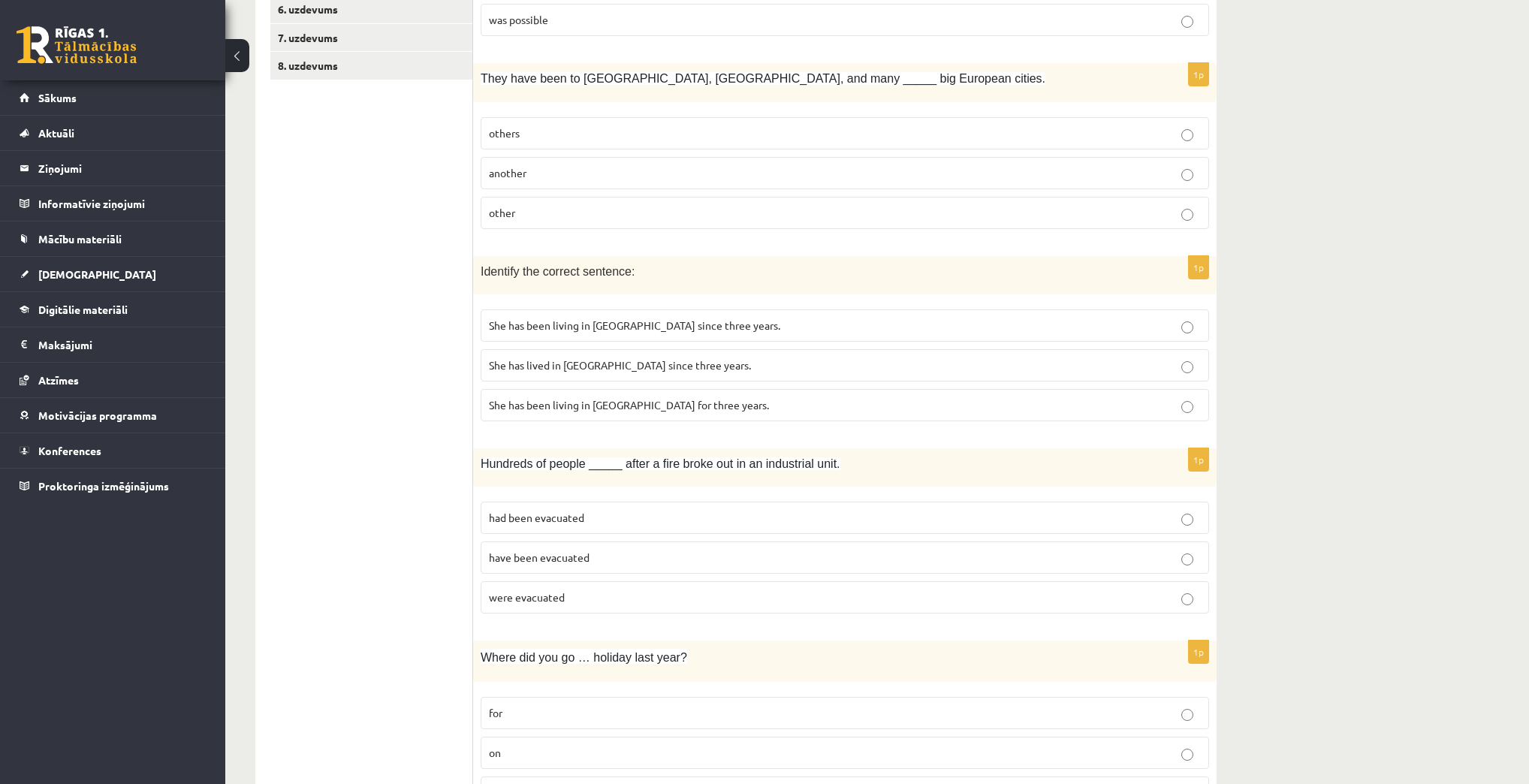
scroll to position [421, 0]
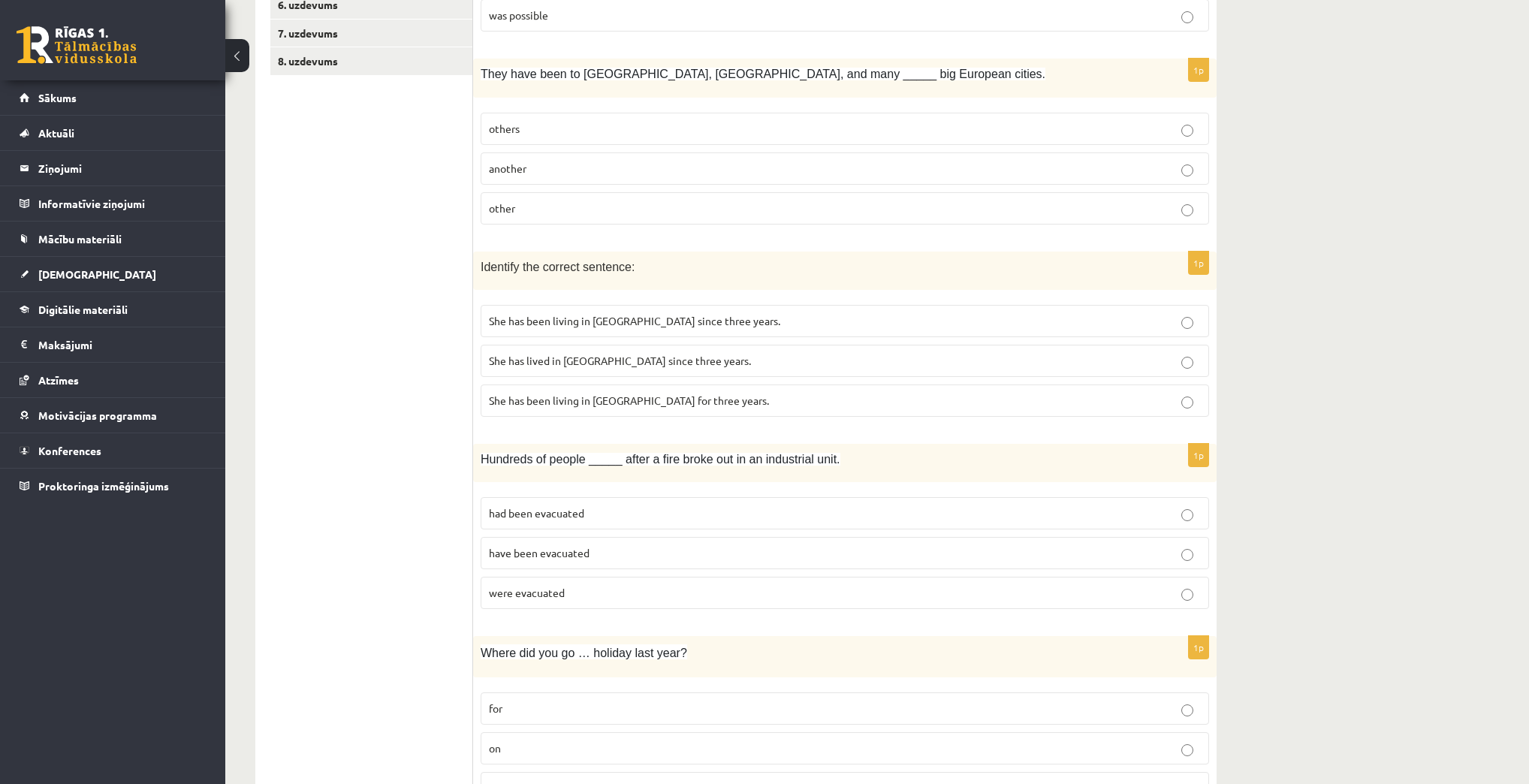
click at [751, 361] on p "She has lived in [GEOGRAPHIC_DATA] since three years." at bounding box center [845, 360] width 711 height 16
click at [709, 398] on p "She has been living in Paris for three years." at bounding box center [845, 400] width 711 height 16
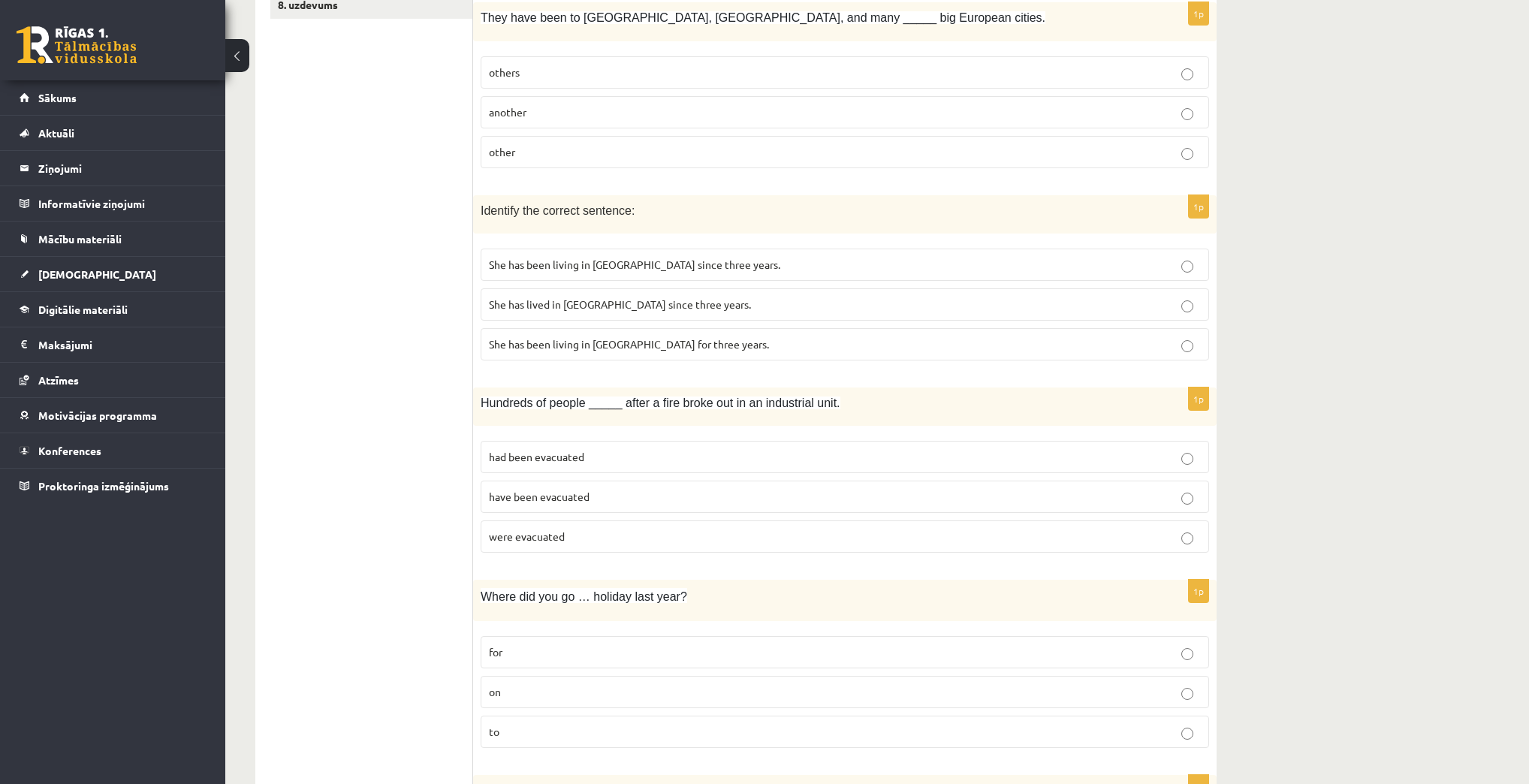
scroll to position [480, 0]
click at [685, 485] on p "have been evacuated" at bounding box center [845, 493] width 711 height 16
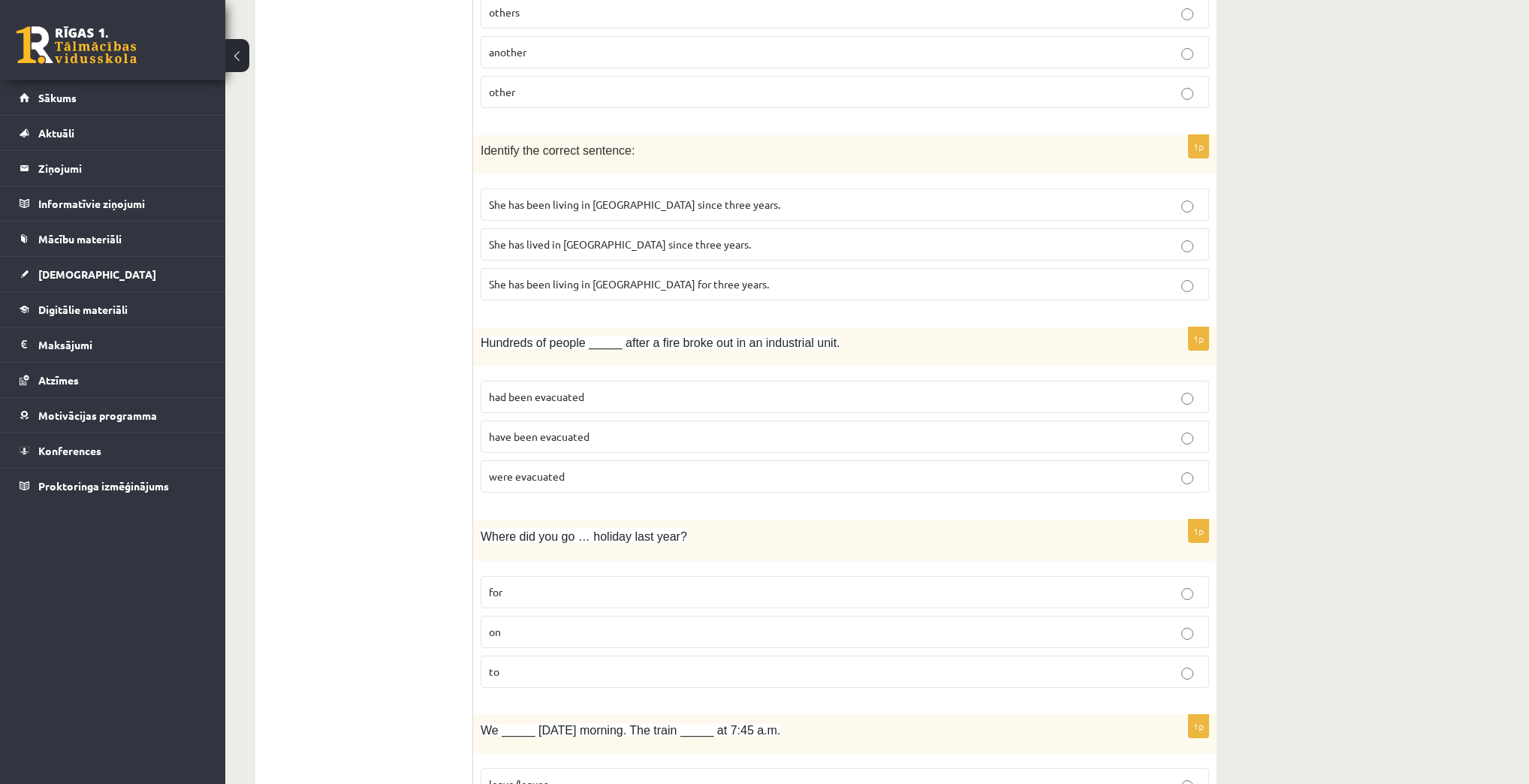
scroll to position [541, 0]
click at [688, 471] on p "were evacuated" at bounding box center [845, 472] width 711 height 16
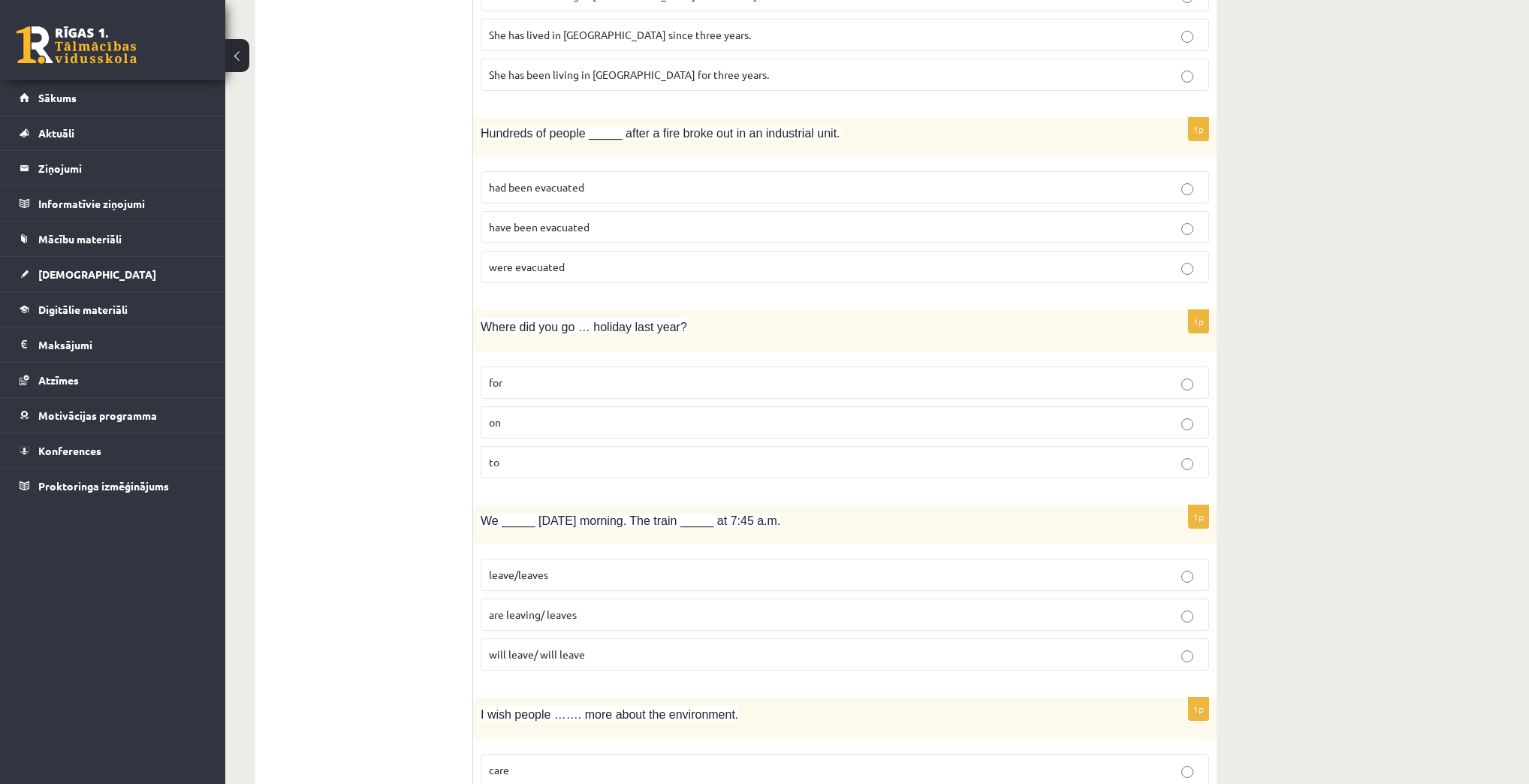
scroll to position [781, 0]
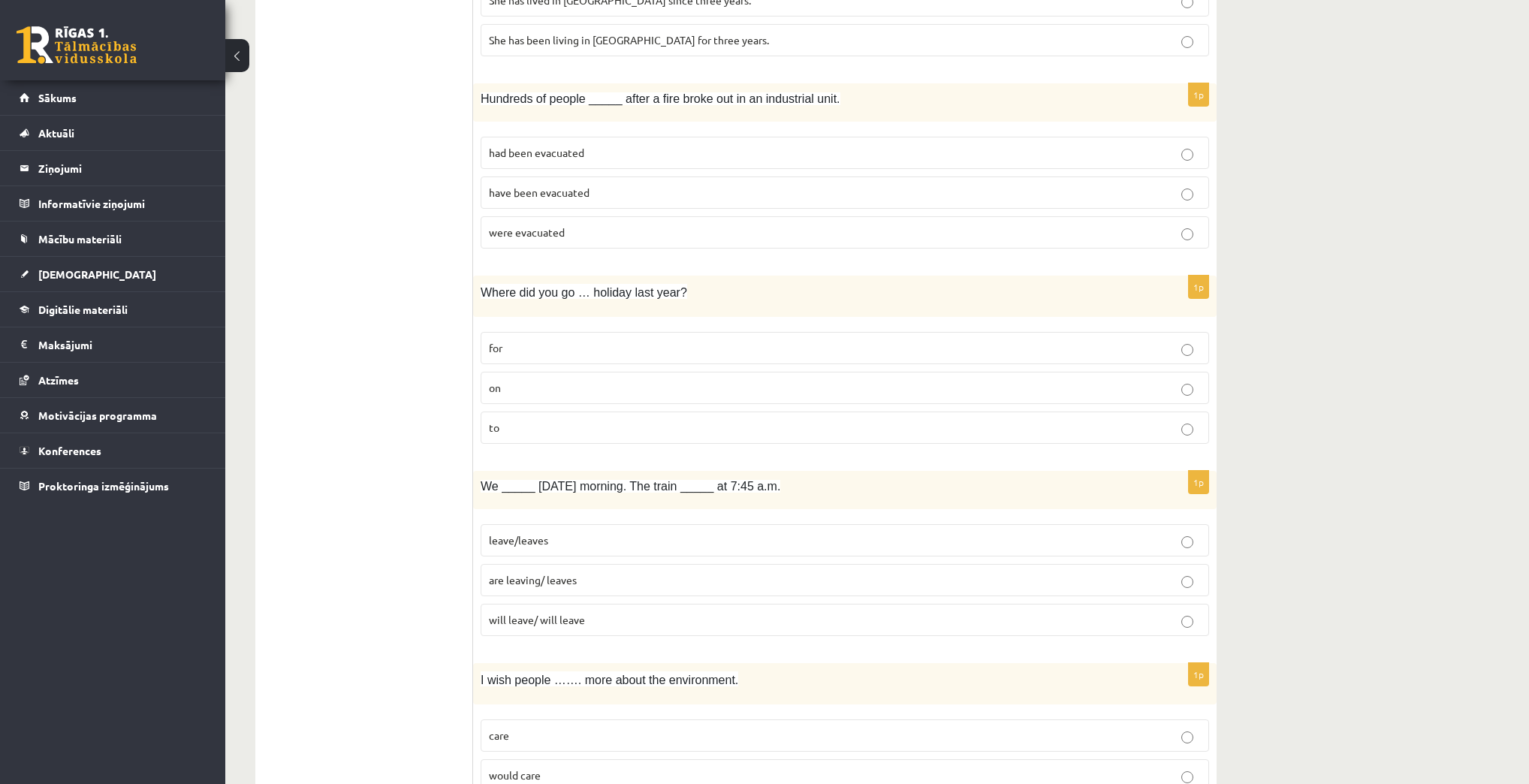
click at [677, 340] on p "for" at bounding box center [845, 347] width 711 height 16
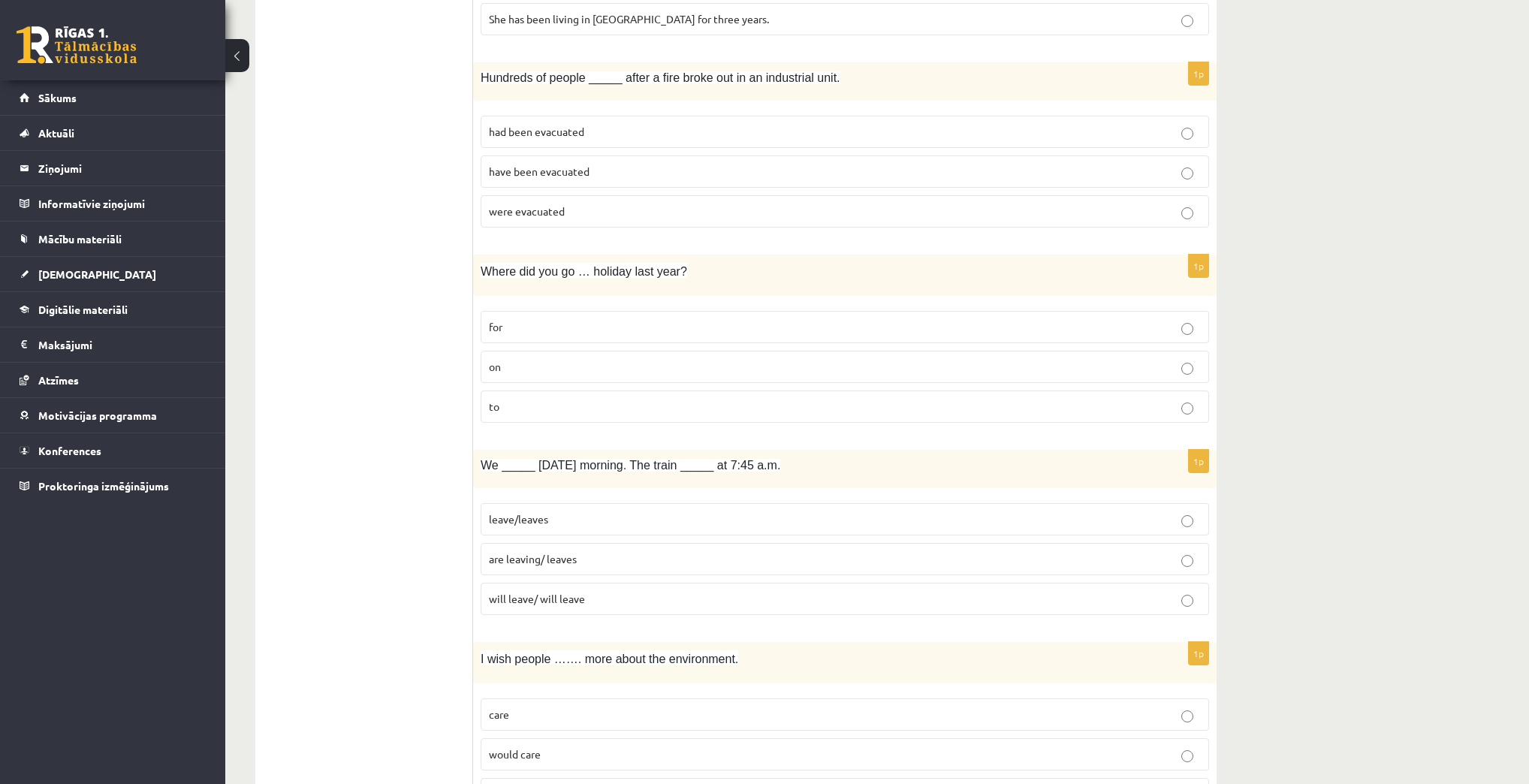
scroll to position [841, 0]
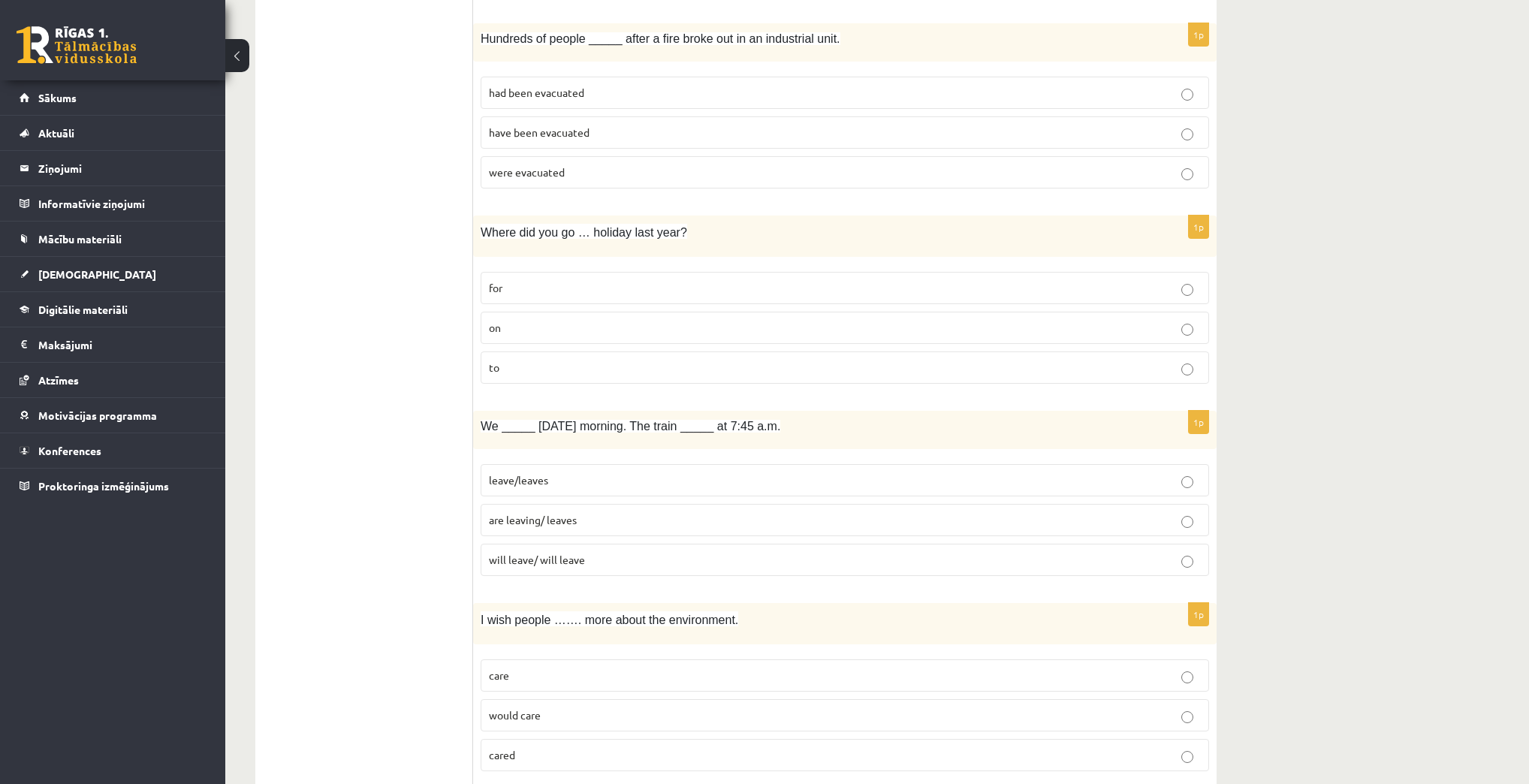
click at [606, 512] on p "are leaving/ leaves" at bounding box center [845, 520] width 711 height 16
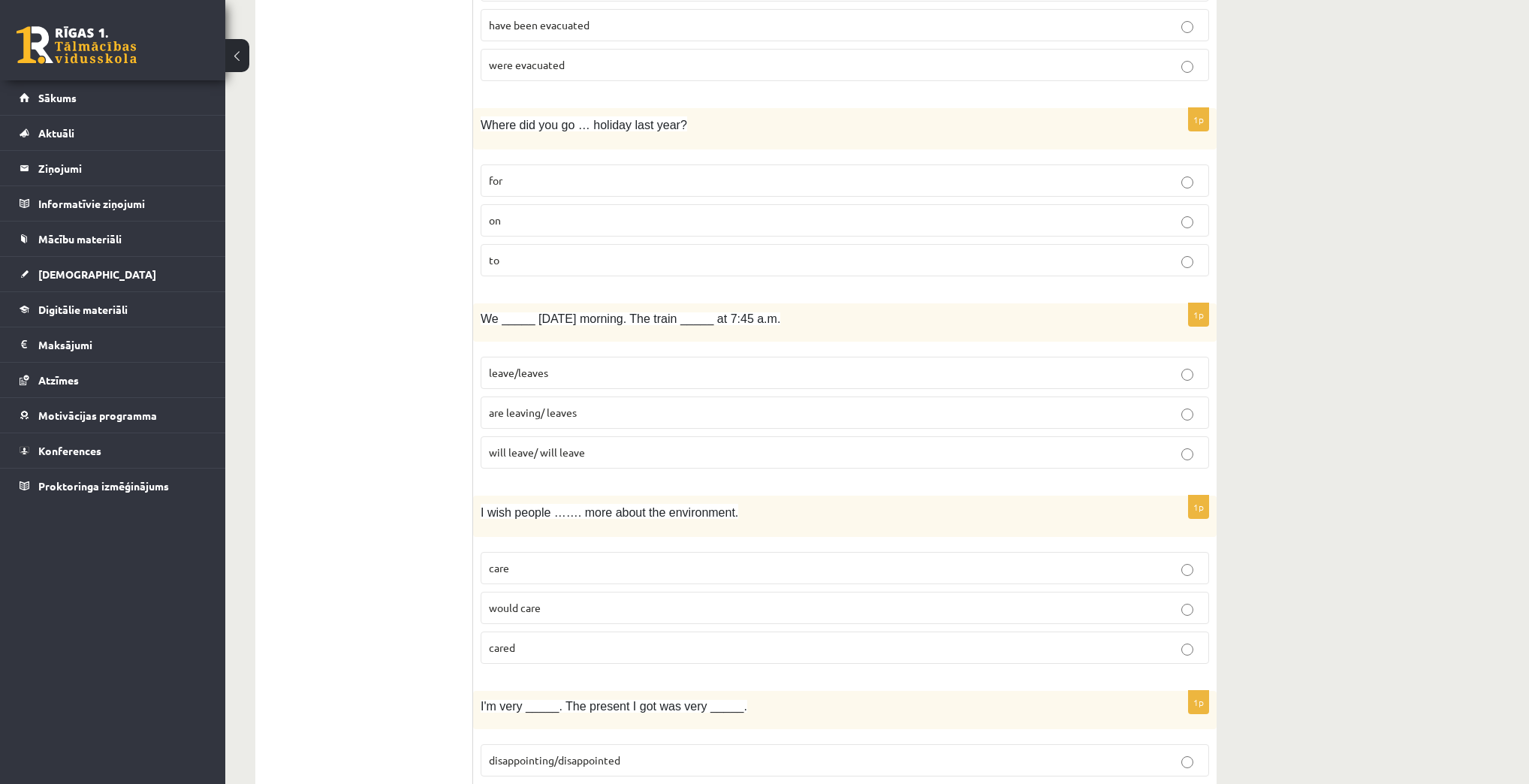
scroll to position [961, 0]
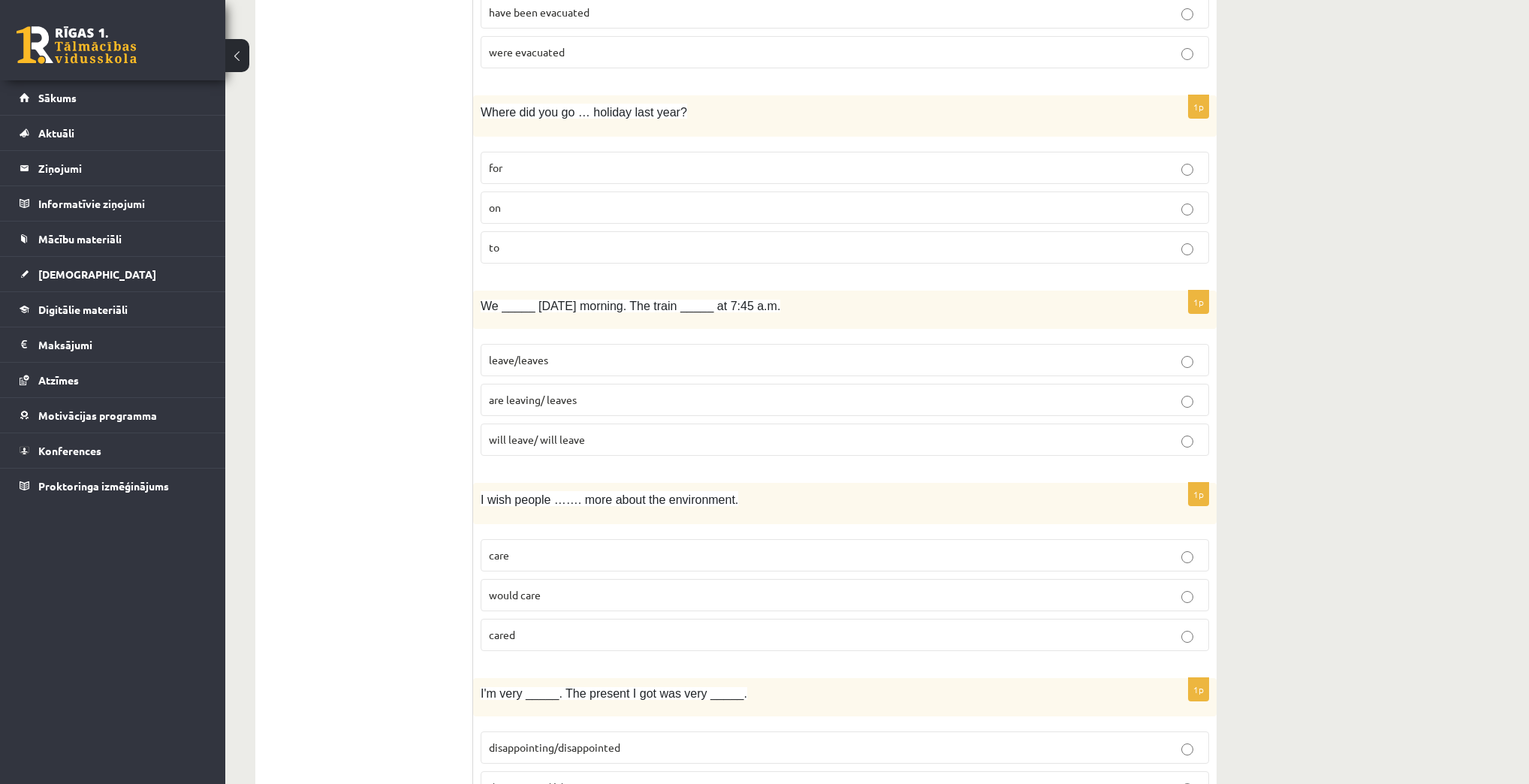
click at [575, 588] on p "would care" at bounding box center [845, 595] width 711 height 16
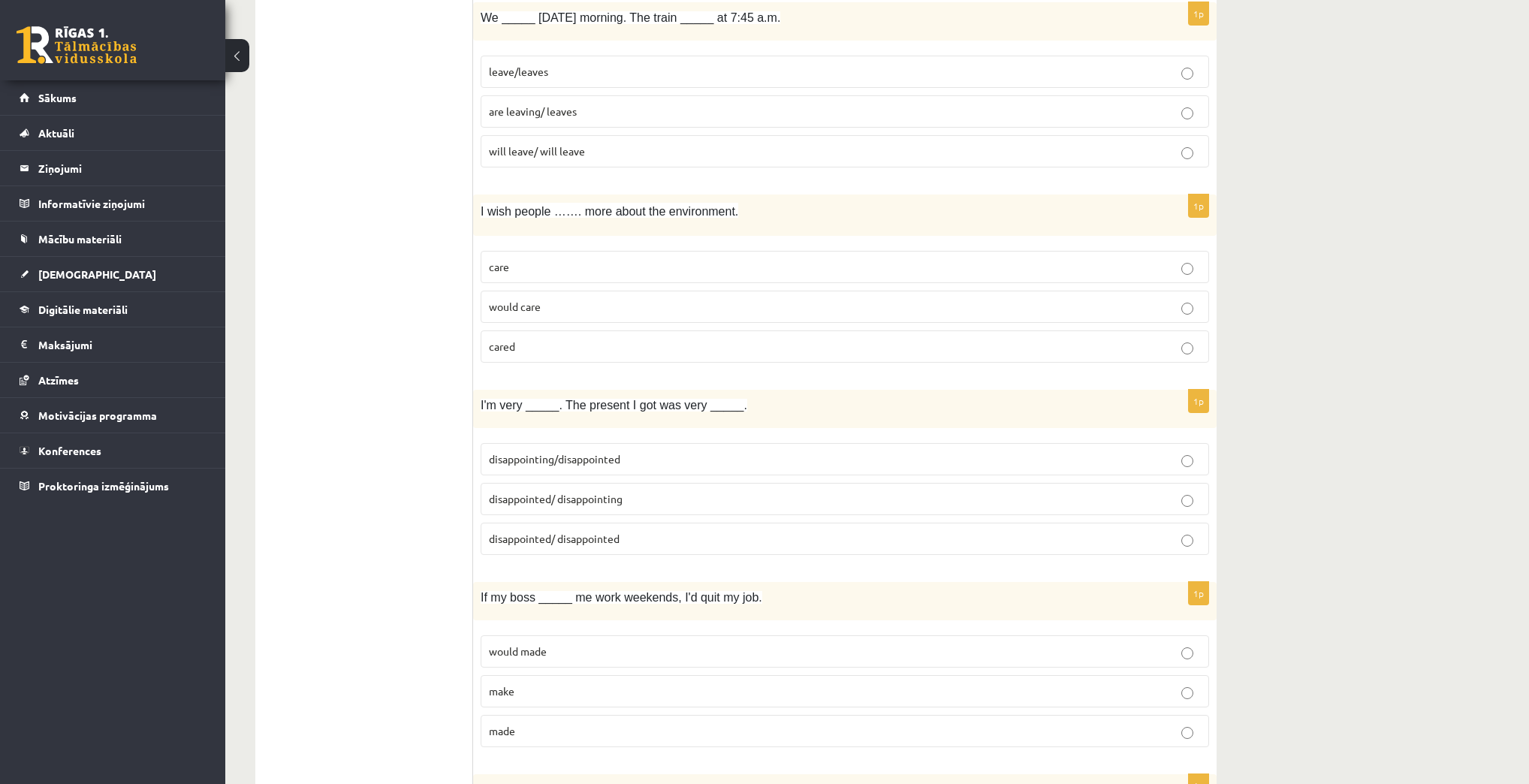
scroll to position [1321, 0]
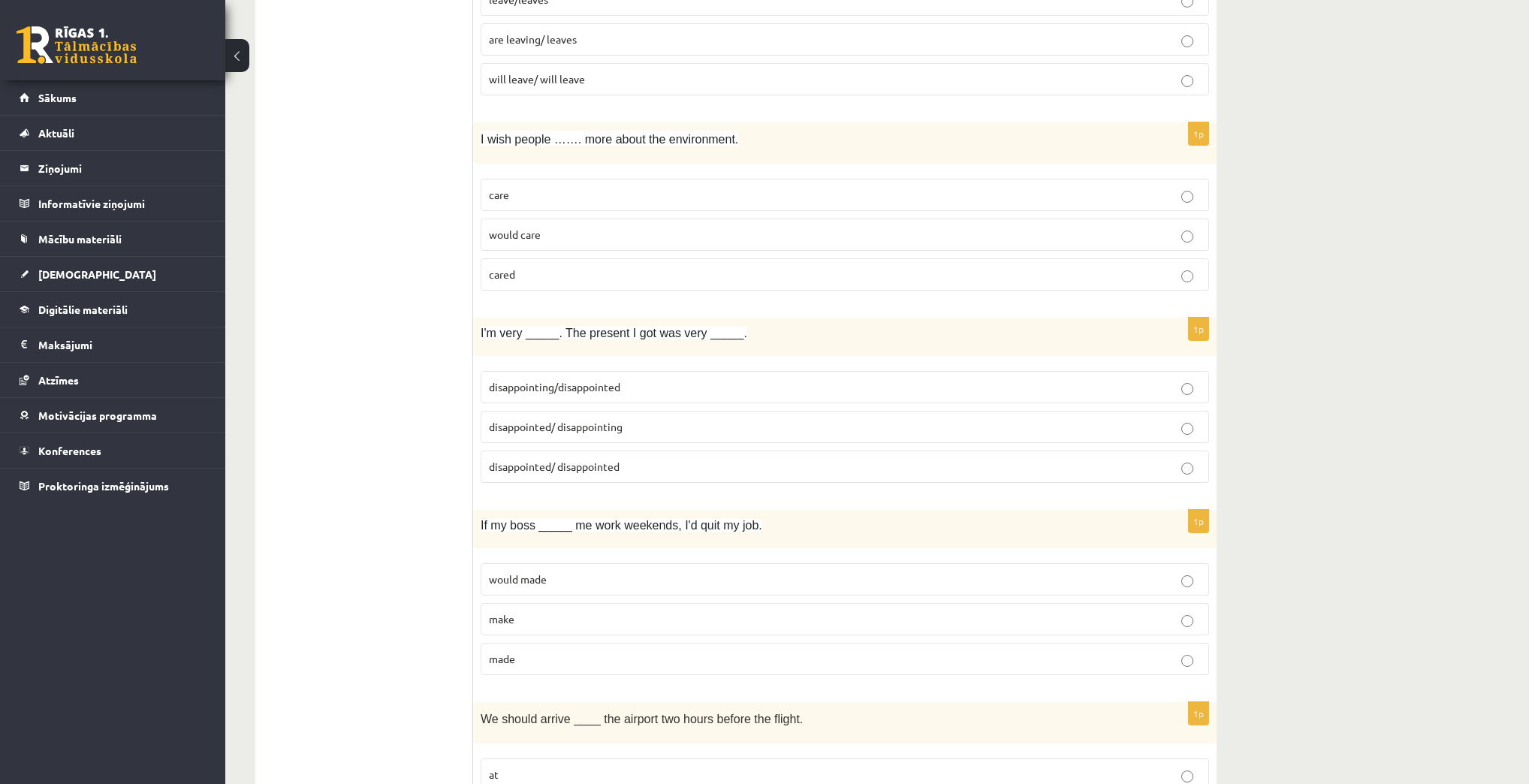
click at [656, 419] on p "disappointed/ disappointing" at bounding box center [845, 426] width 711 height 16
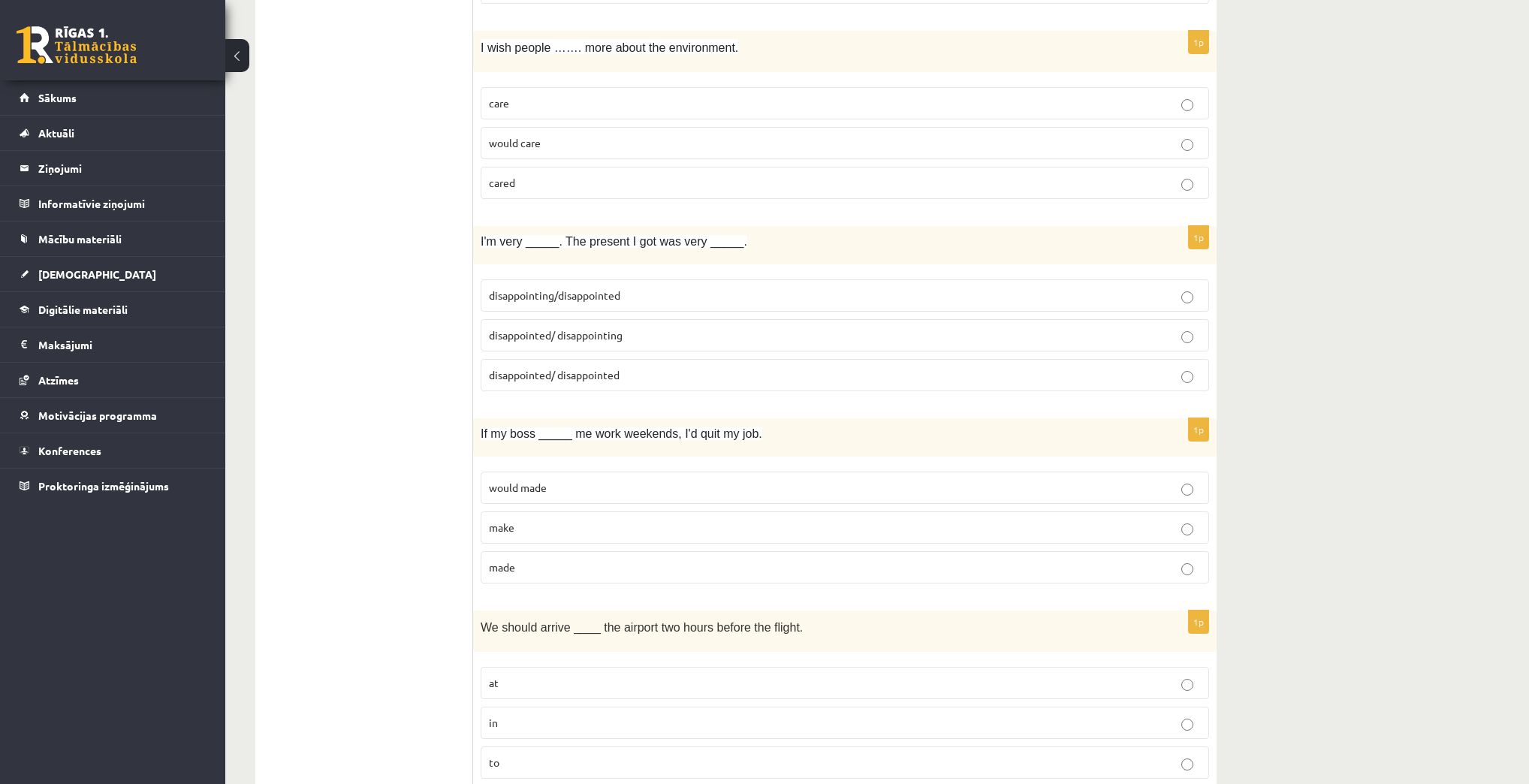
scroll to position [1441, 0]
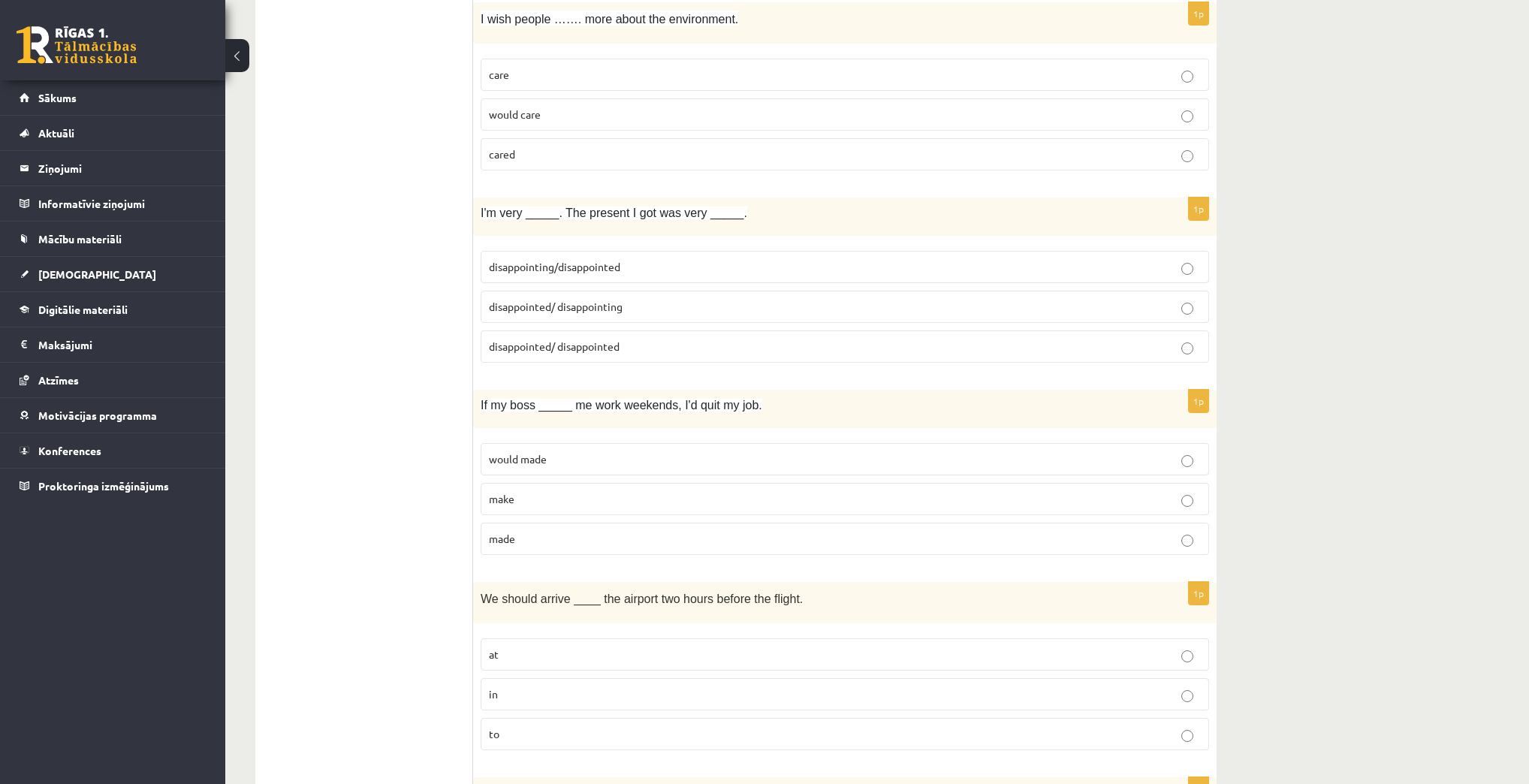
click at [613, 452] on p "would made" at bounding box center [845, 459] width 711 height 16
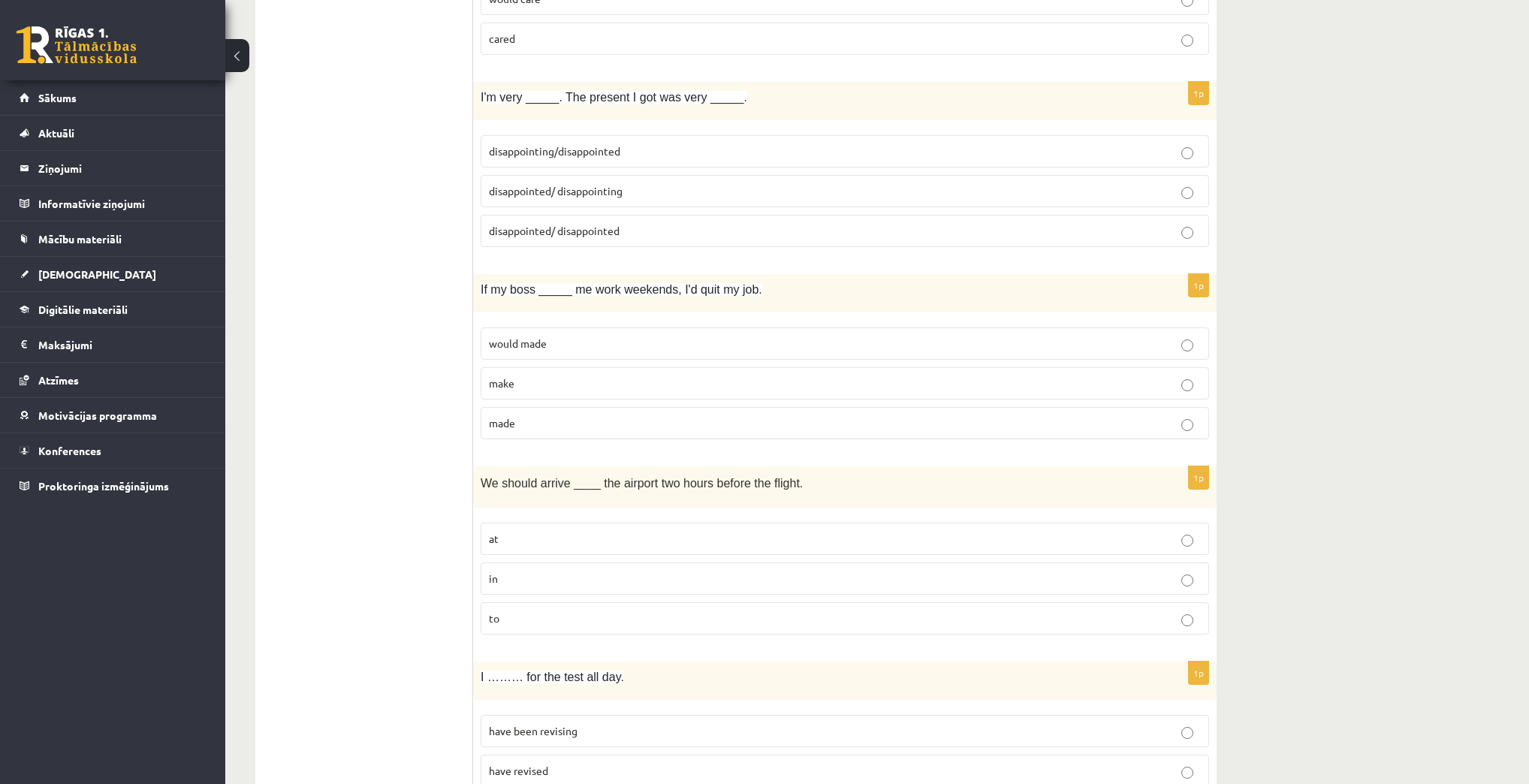
scroll to position [1561, 0]
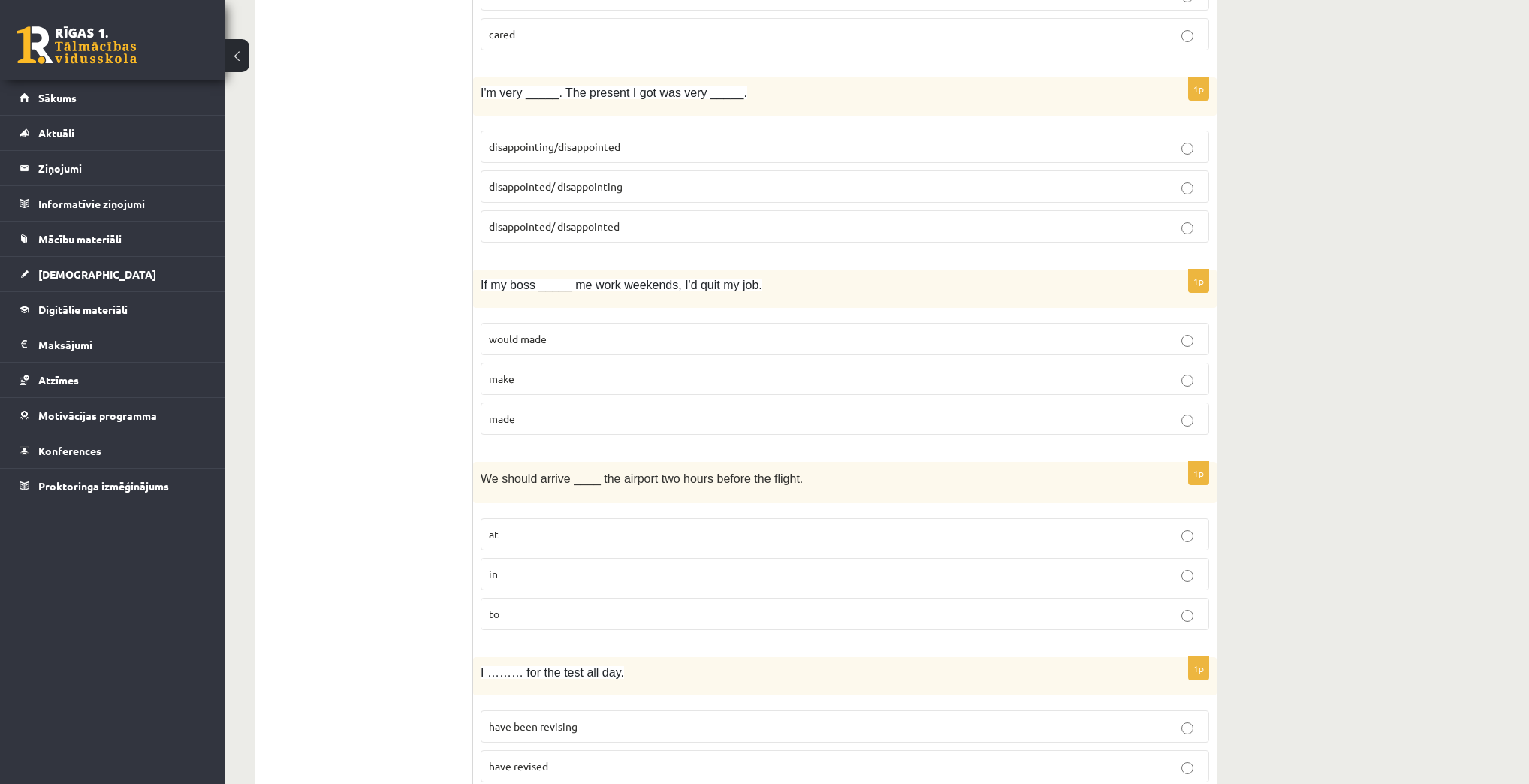
click at [544, 533] on p "at" at bounding box center [845, 534] width 711 height 16
click at [546, 606] on p "to" at bounding box center [845, 614] width 711 height 16
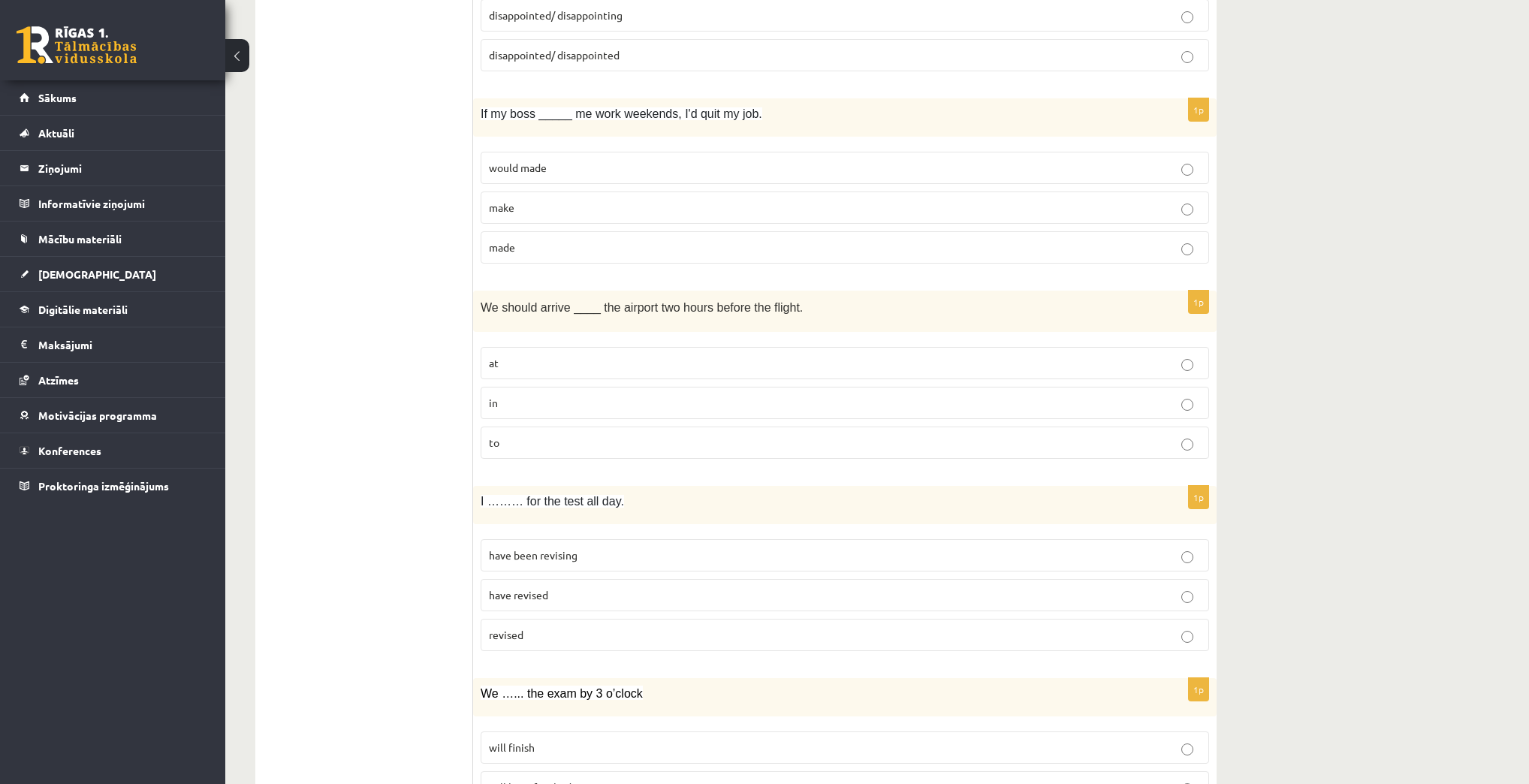
scroll to position [1742, 0]
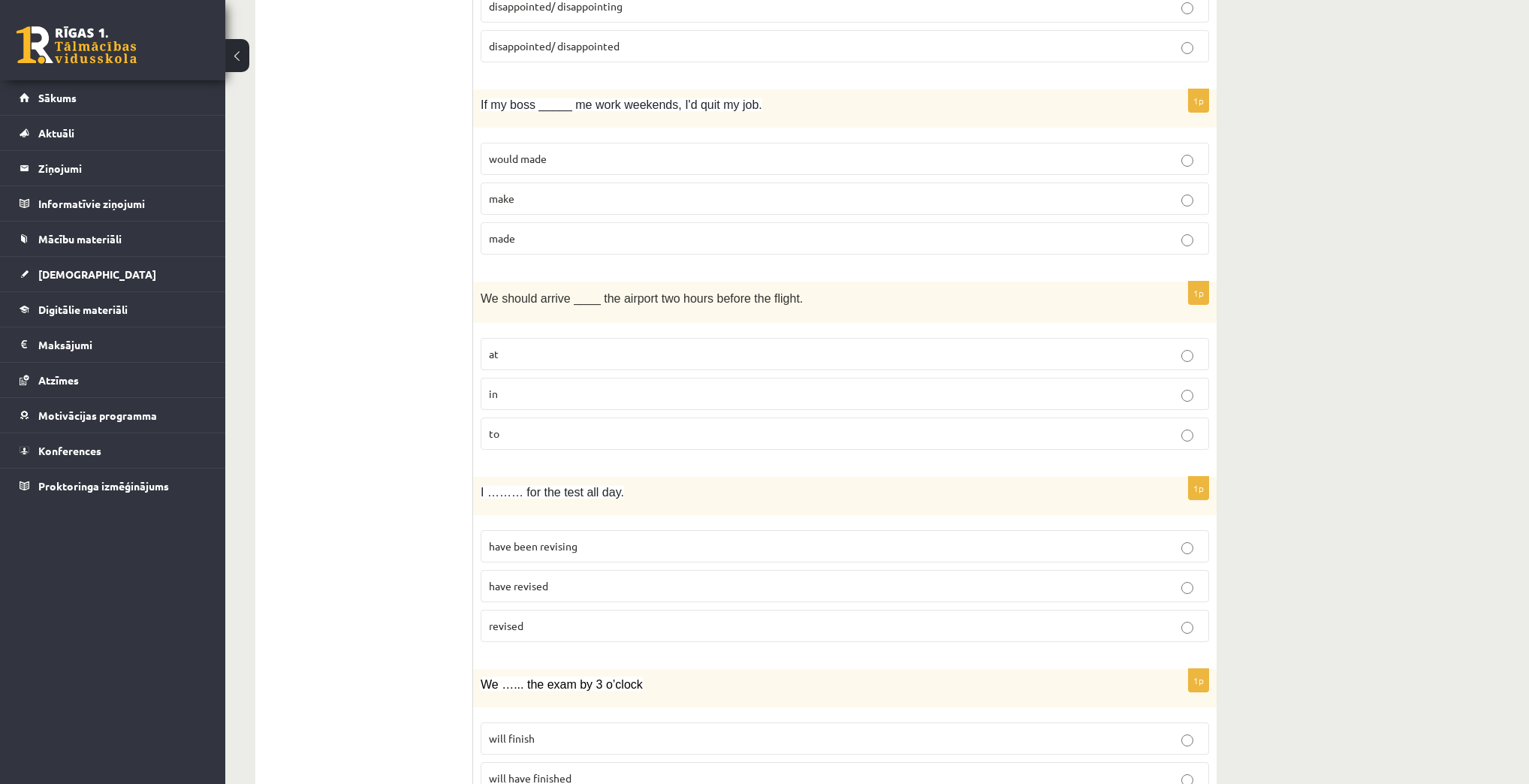
click at [1333, 188] on div "Angļu valoda 1. ieskaite 10.a1 klase , Pāvels Grišāns (10.a1 klase) Parādīt pun…" at bounding box center [877, 380] width 1304 height 4130
click at [572, 584] on label "have revised" at bounding box center [845, 586] width 728 height 33
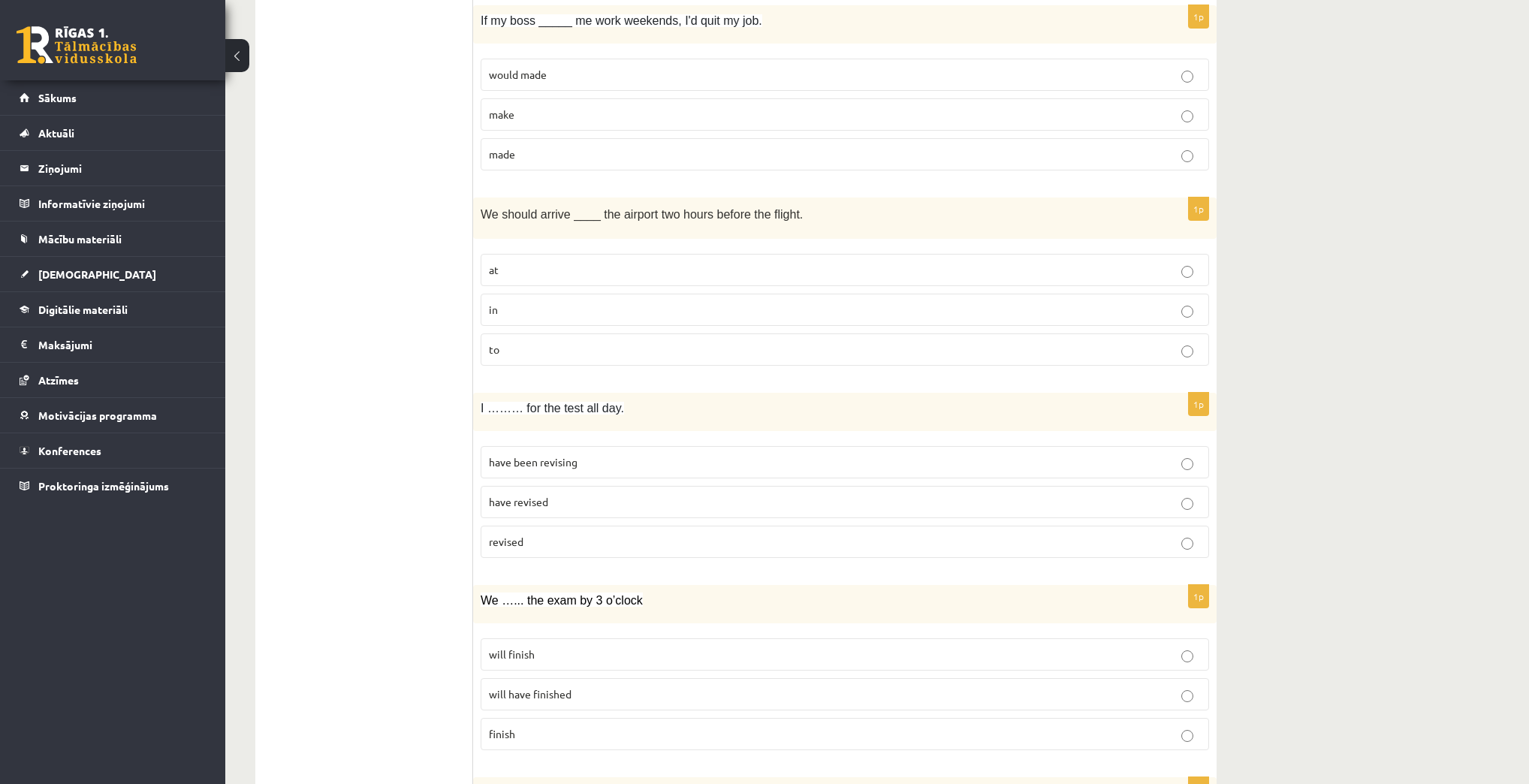
scroll to position [1862, 0]
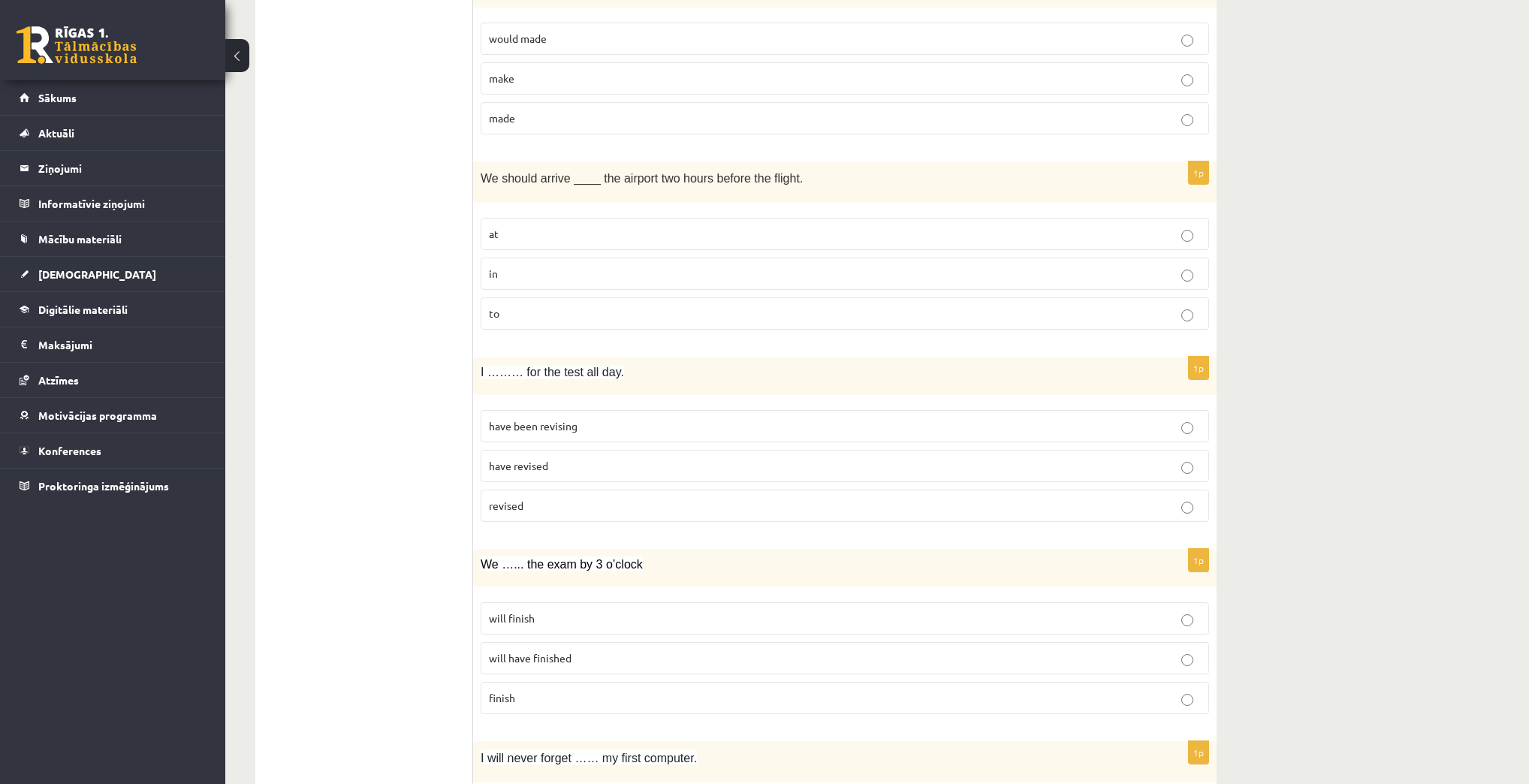
click at [626, 420] on p "have been revising" at bounding box center [845, 426] width 711 height 16
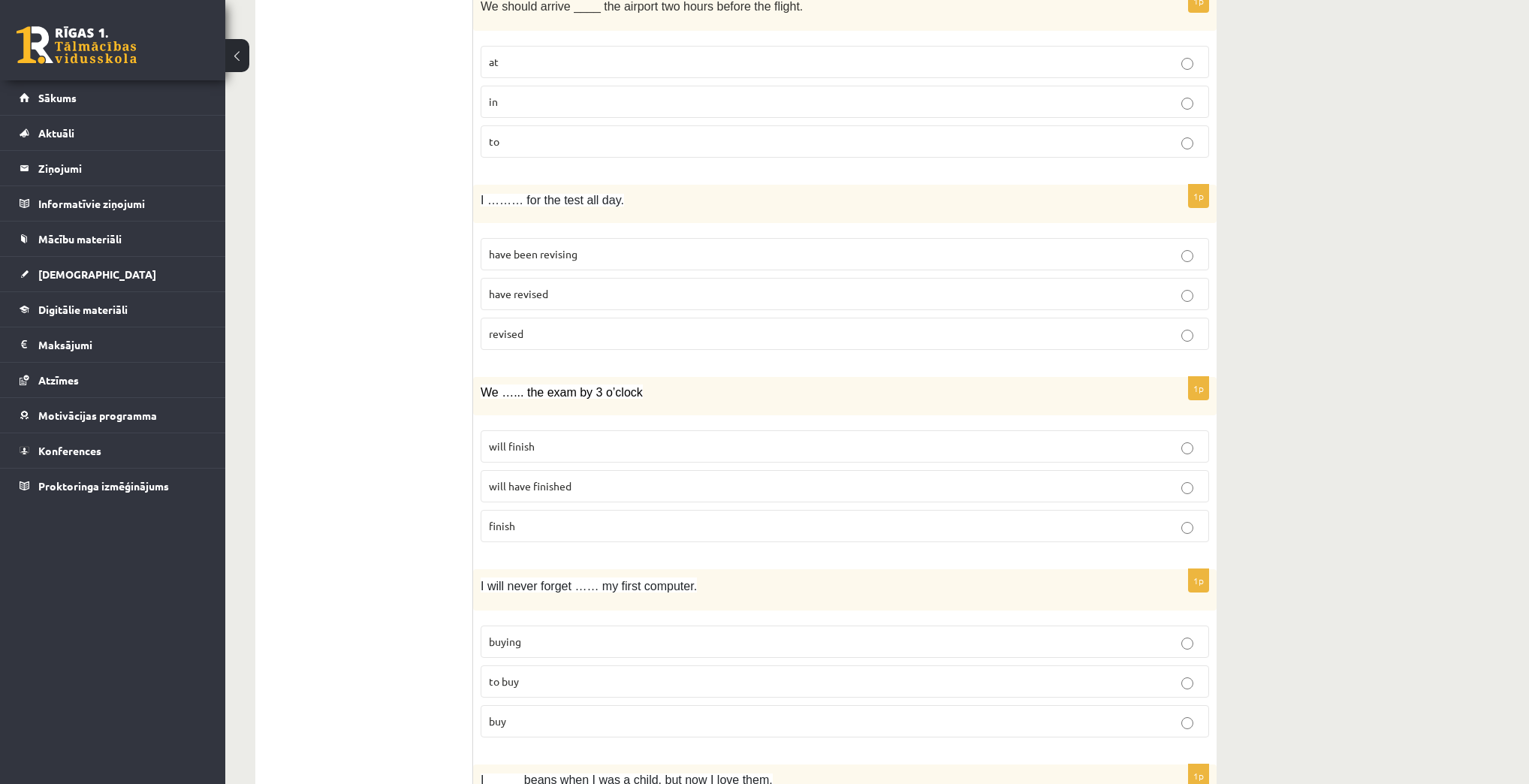
scroll to position [2042, 0]
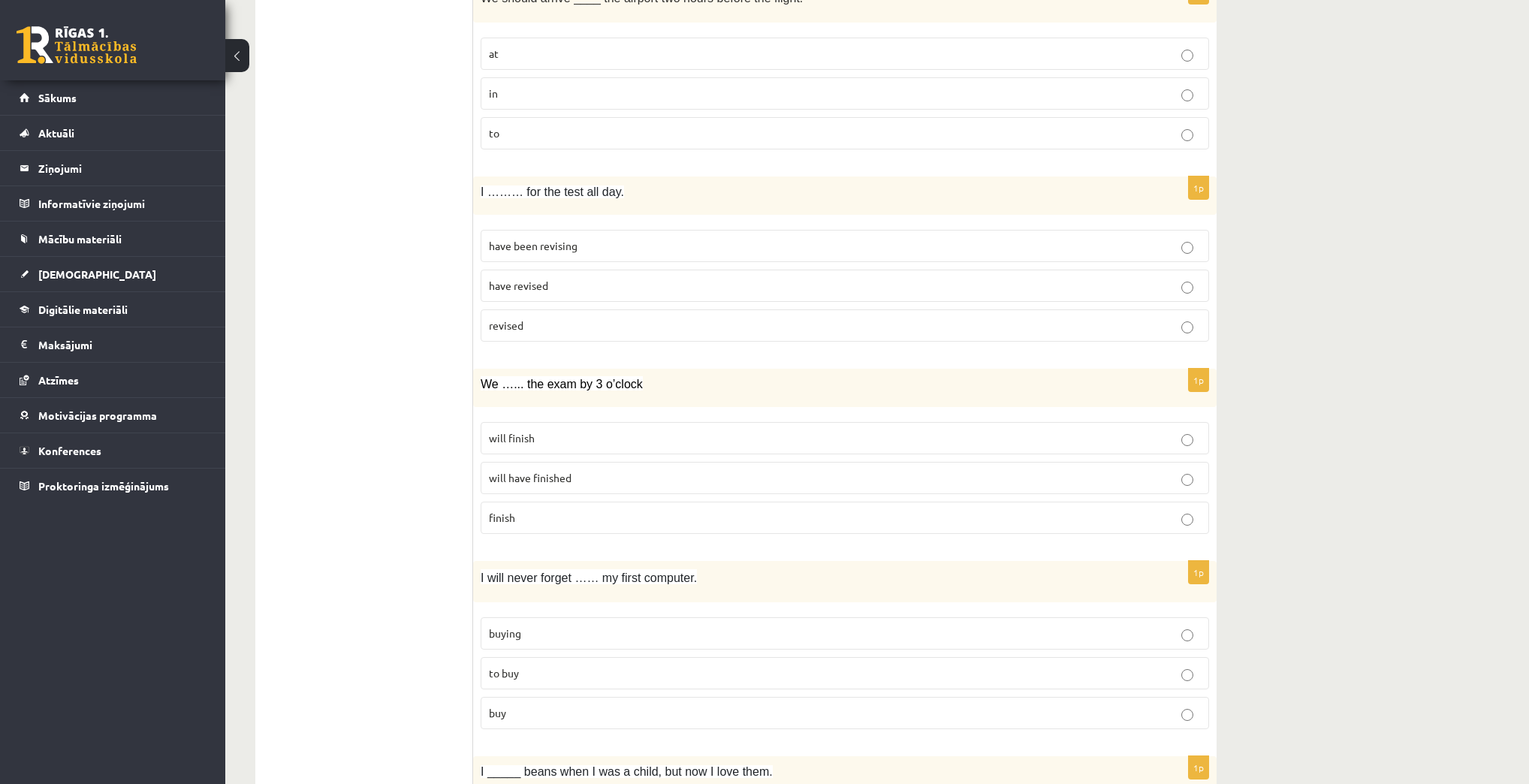
click at [616, 430] on p "will finish" at bounding box center [845, 438] width 711 height 16
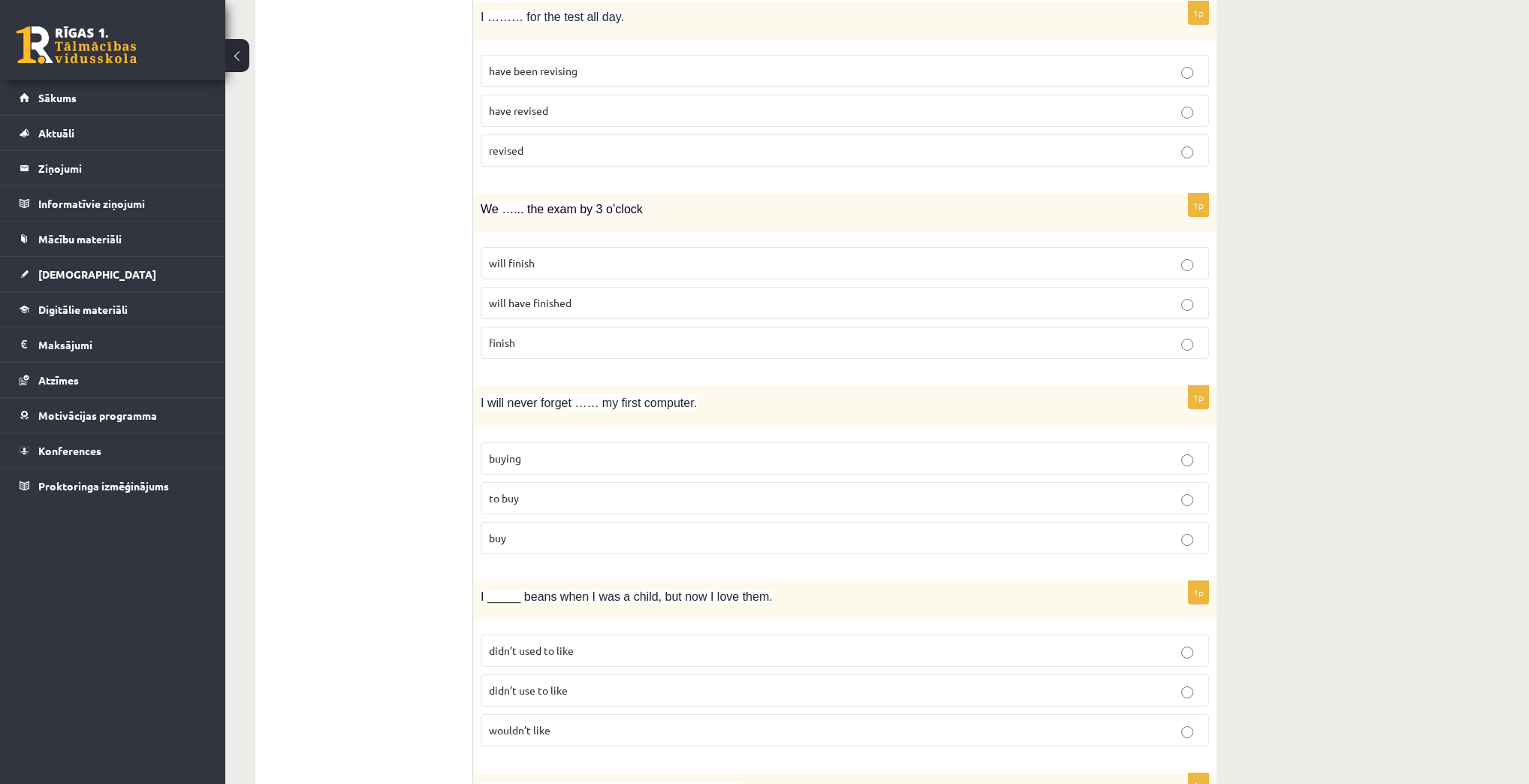
scroll to position [2223, 0]
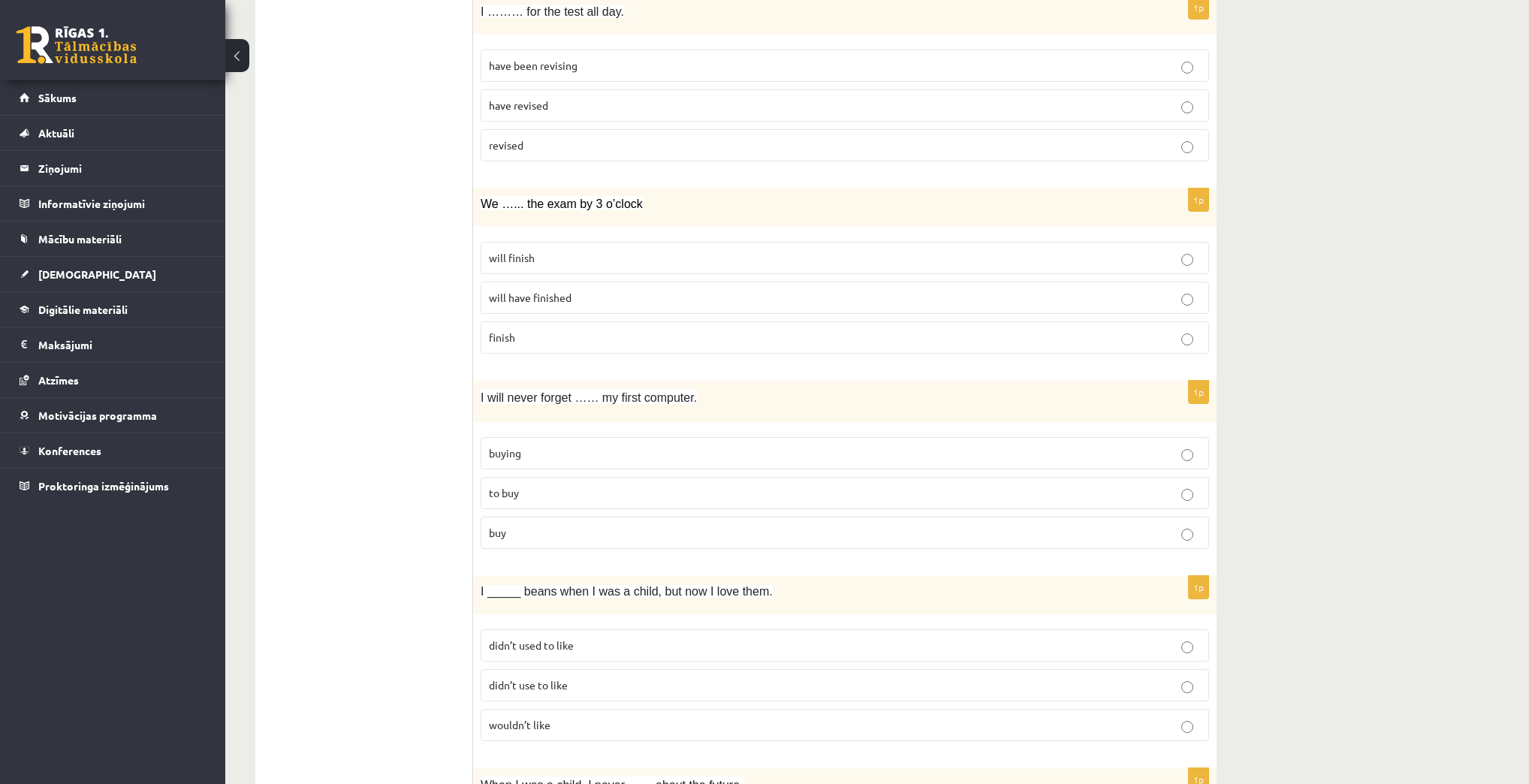
click at [583, 445] on p "buying" at bounding box center [845, 453] width 711 height 16
click at [588, 717] on p "wouldn’t like" at bounding box center [845, 724] width 711 height 16
click at [757, 290] on p "will have finished" at bounding box center [845, 297] width 711 height 16
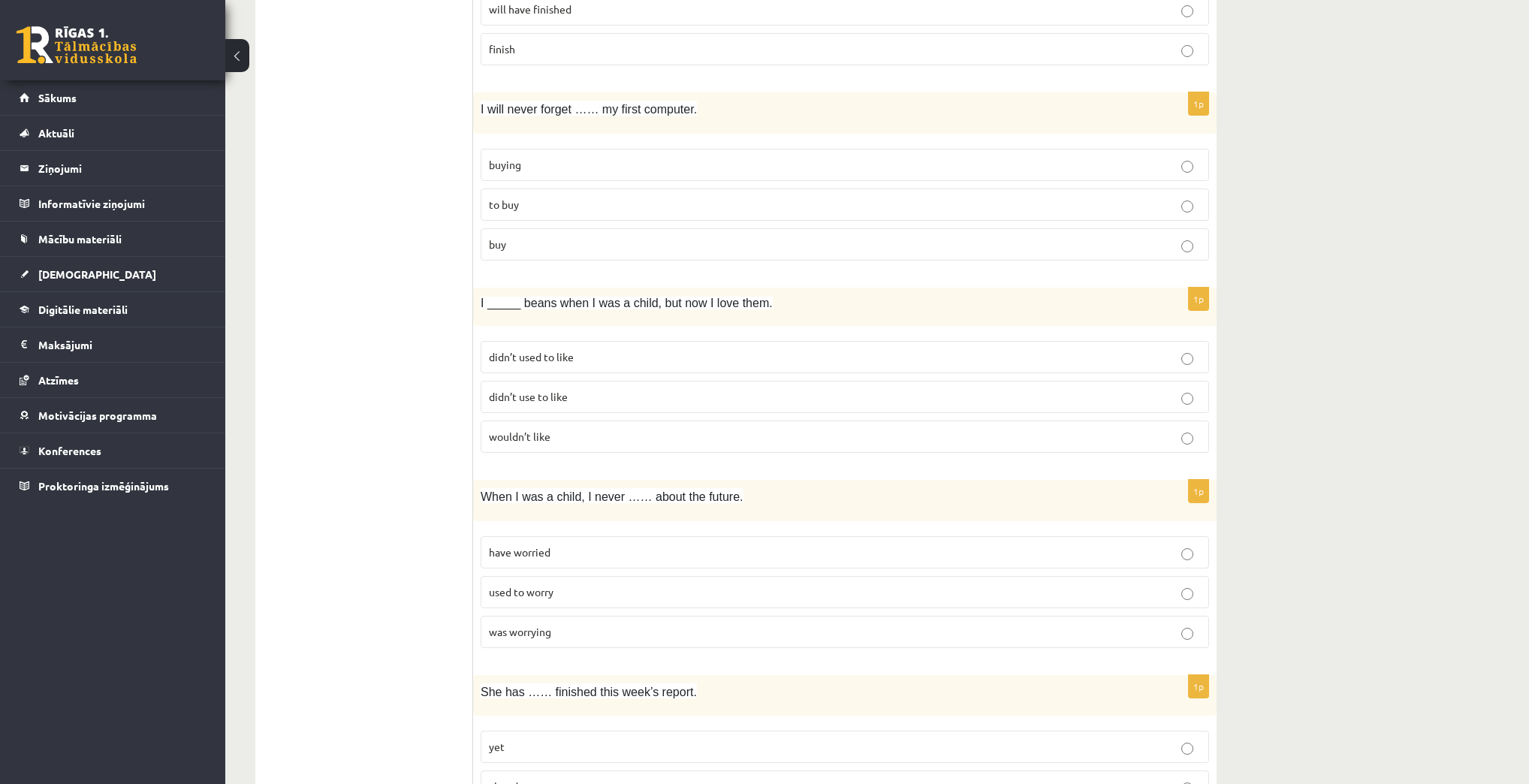
scroll to position [2583, 0]
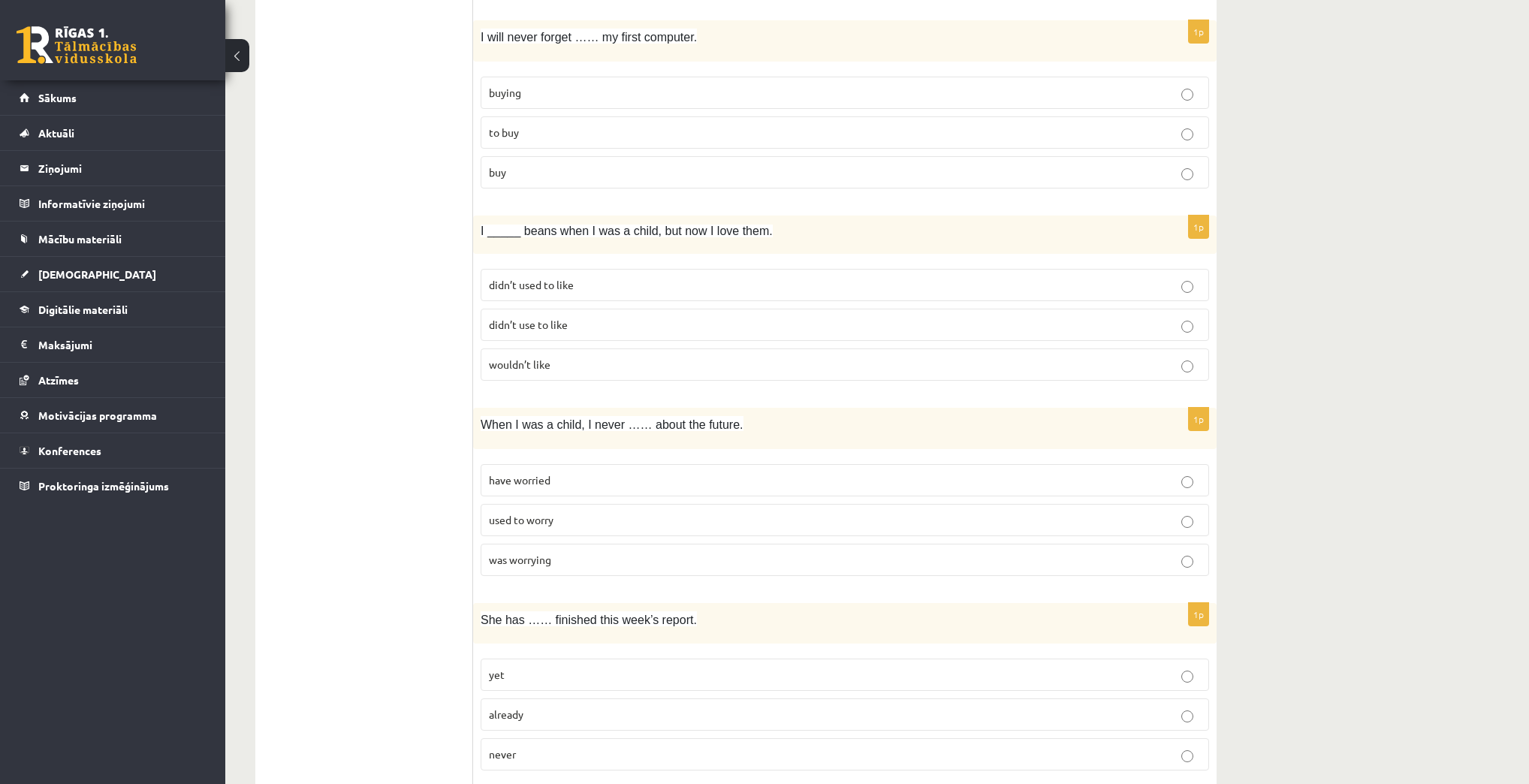
click at [607, 472] on p "have worried" at bounding box center [845, 480] width 711 height 16
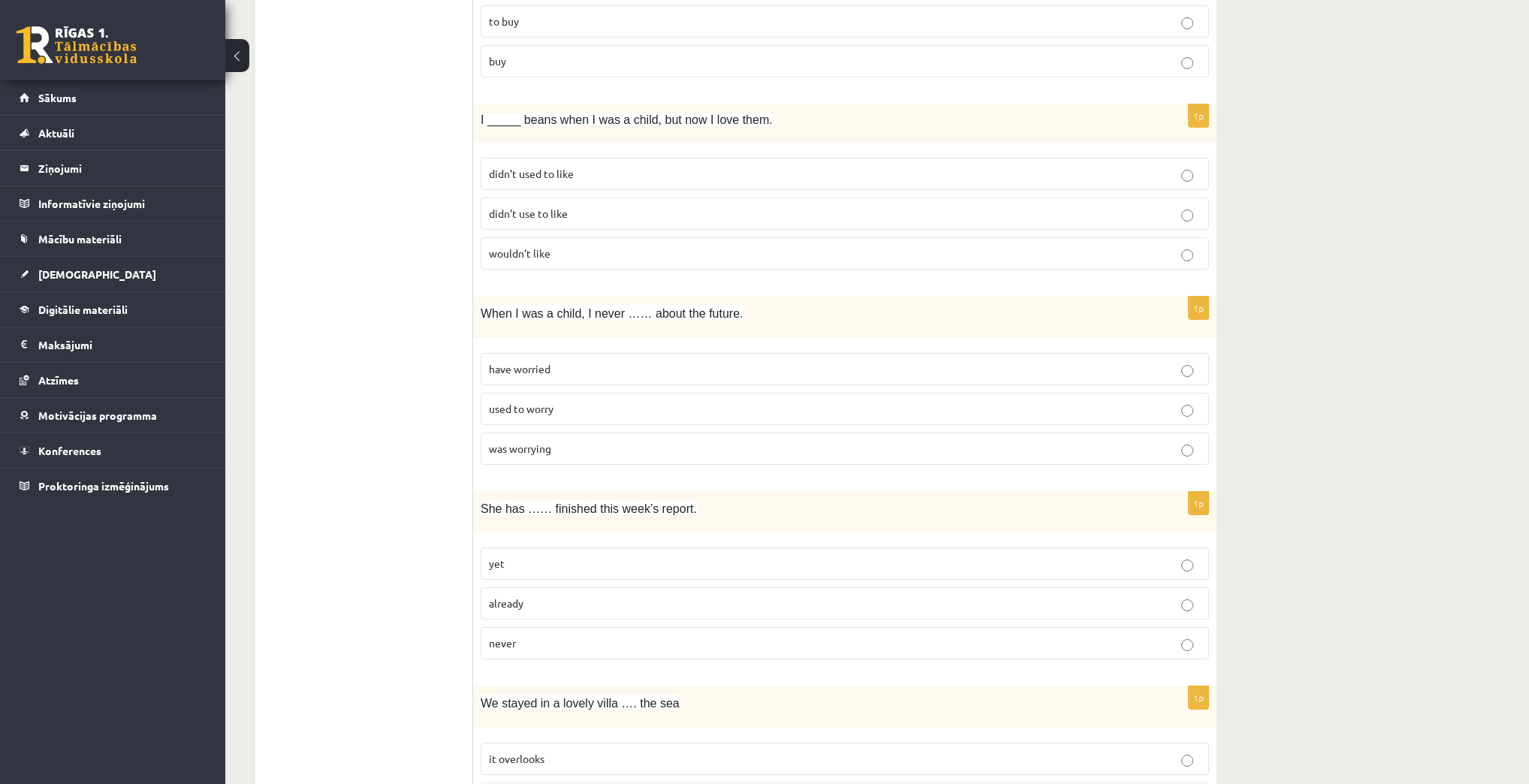
scroll to position [2703, 0]
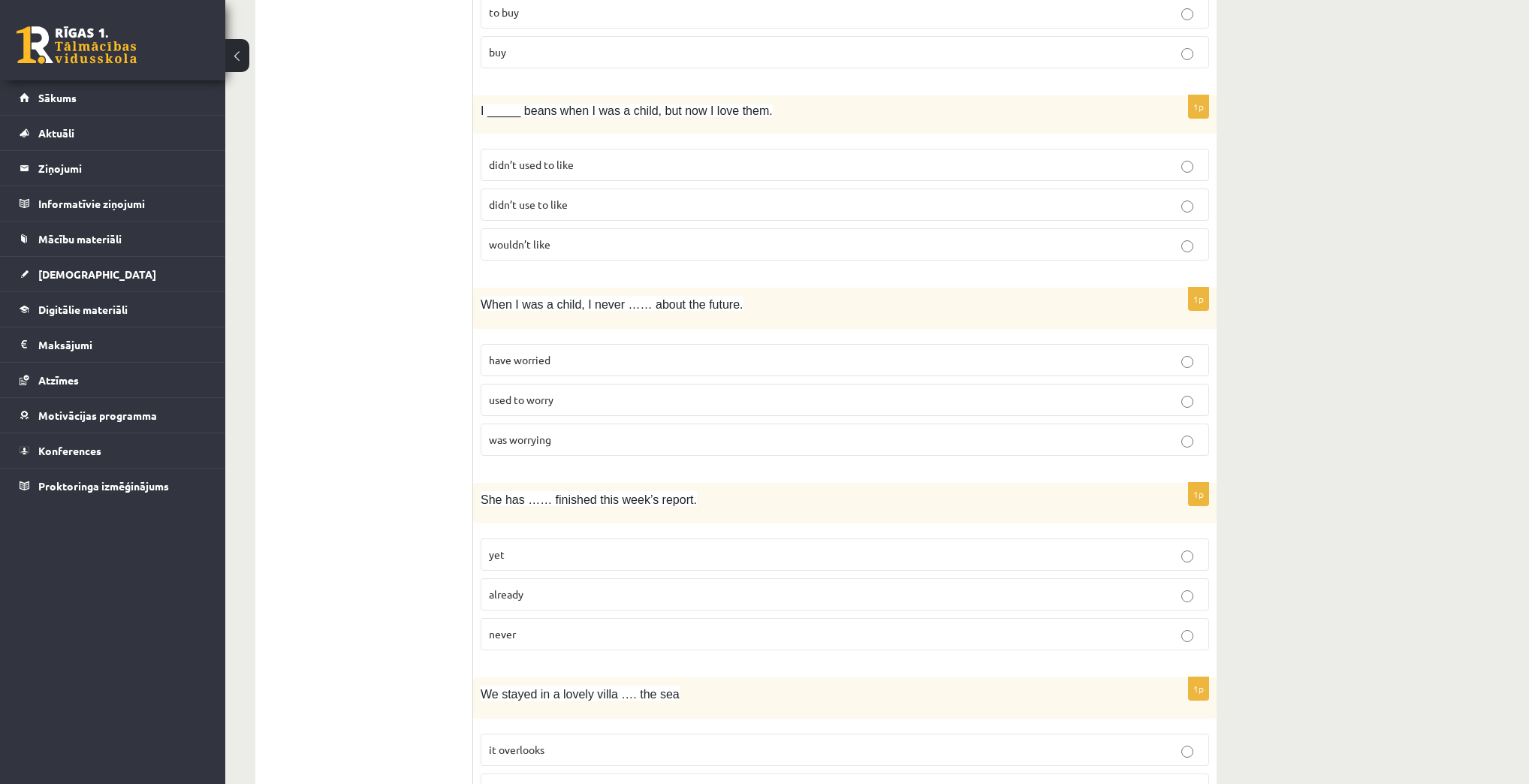
click at [607, 587] on p "already" at bounding box center [845, 594] width 711 height 16
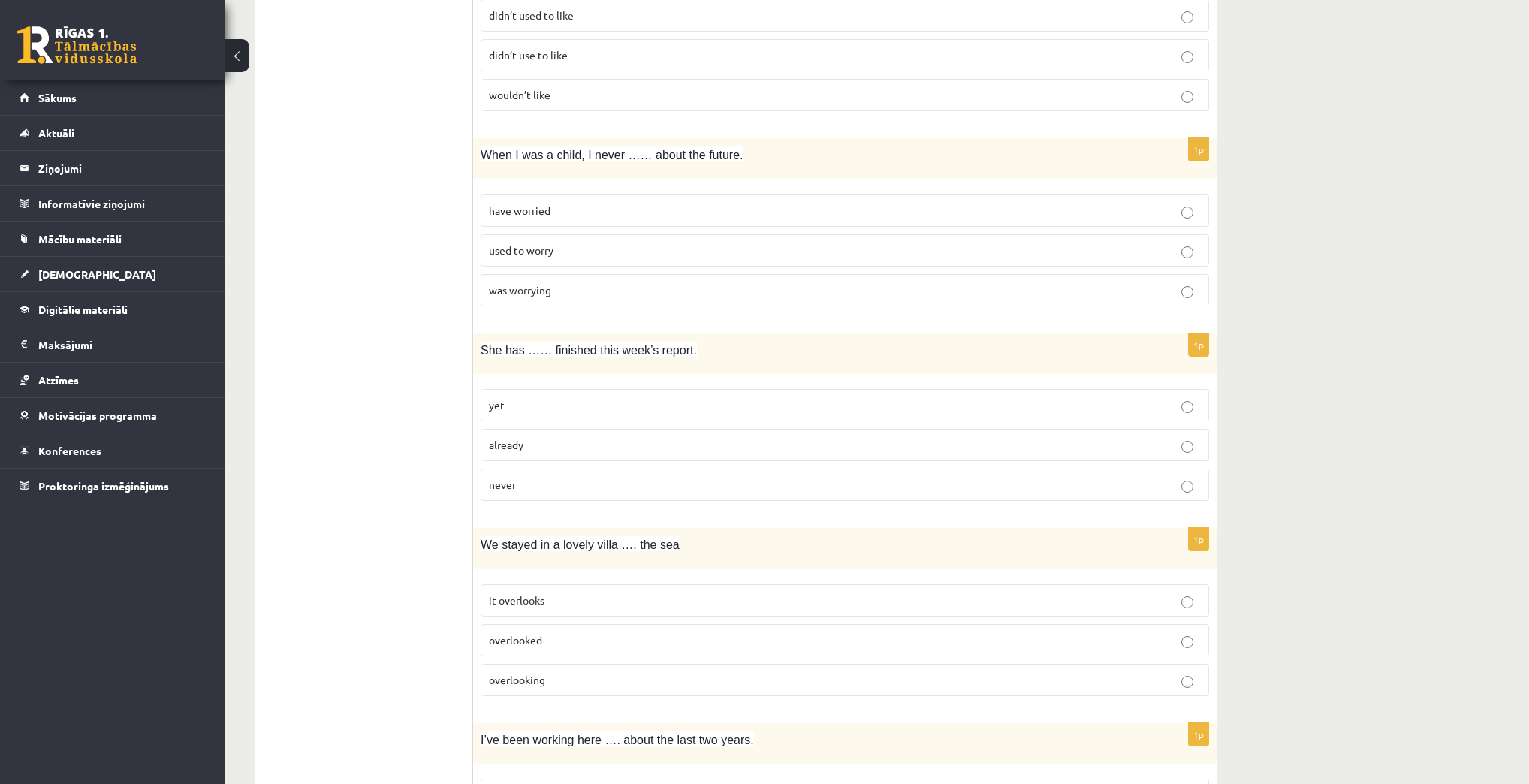
scroll to position [2883, 0]
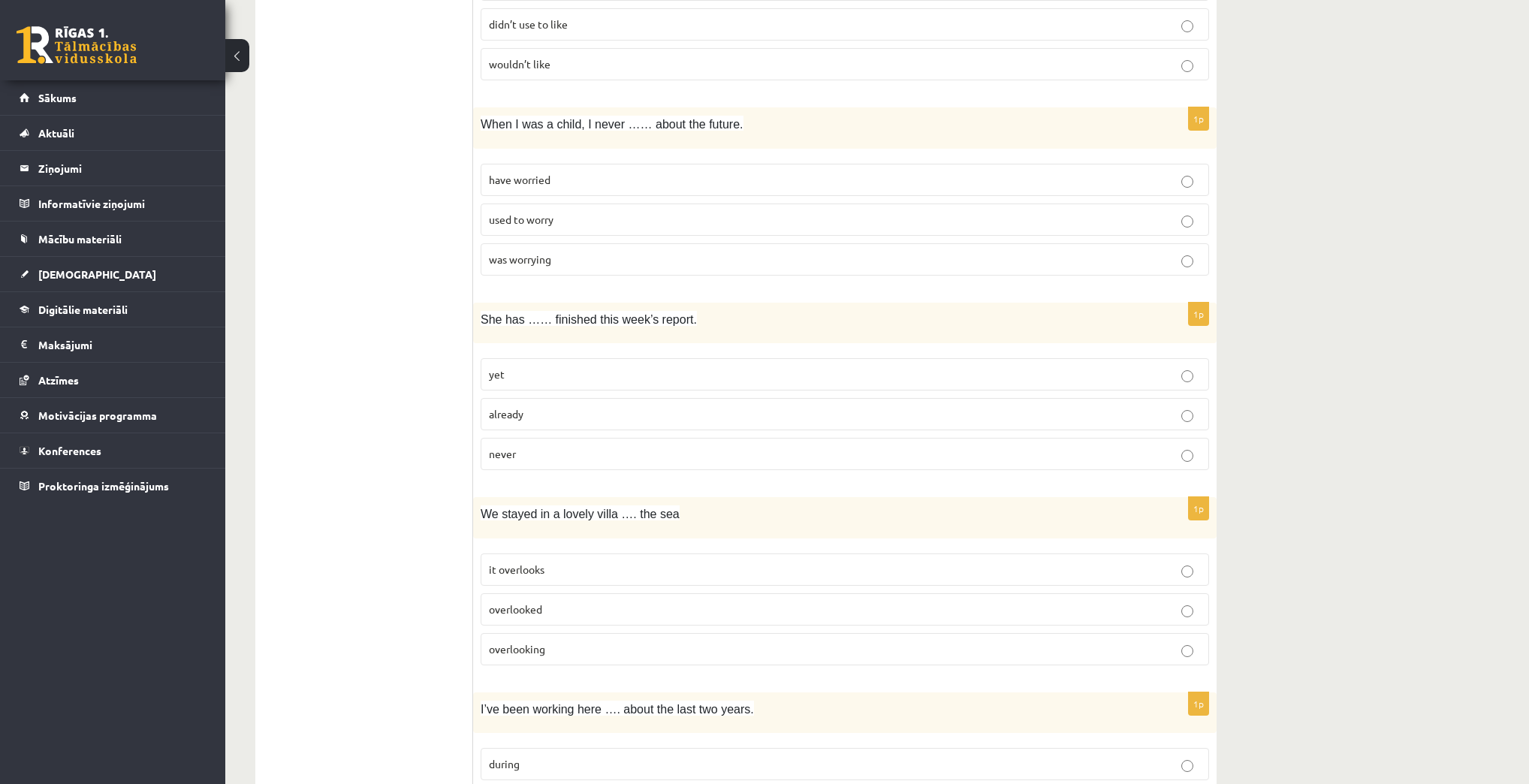
click at [1141, 633] on label "overlooking" at bounding box center [845, 649] width 728 height 33
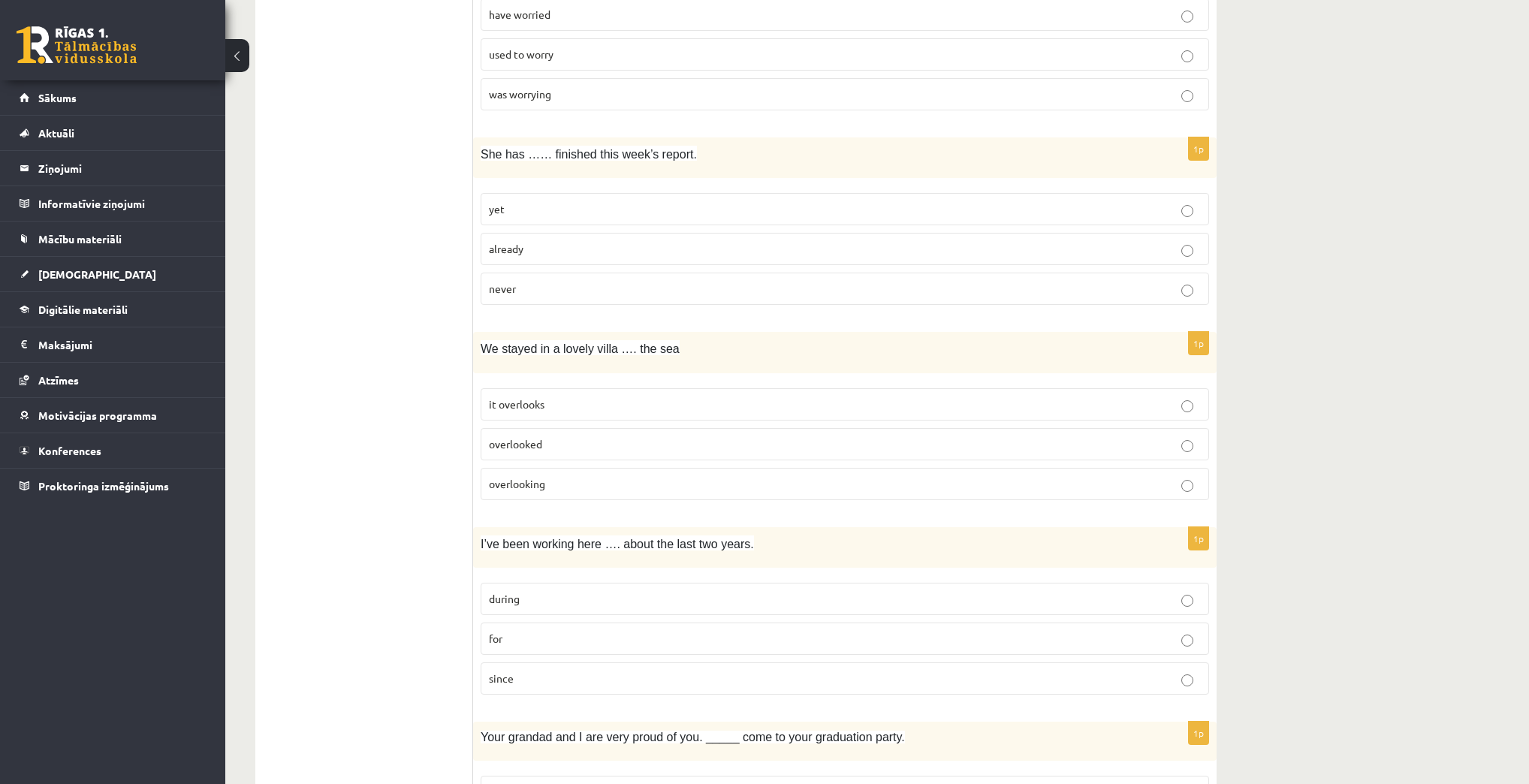
scroll to position [3123, 0]
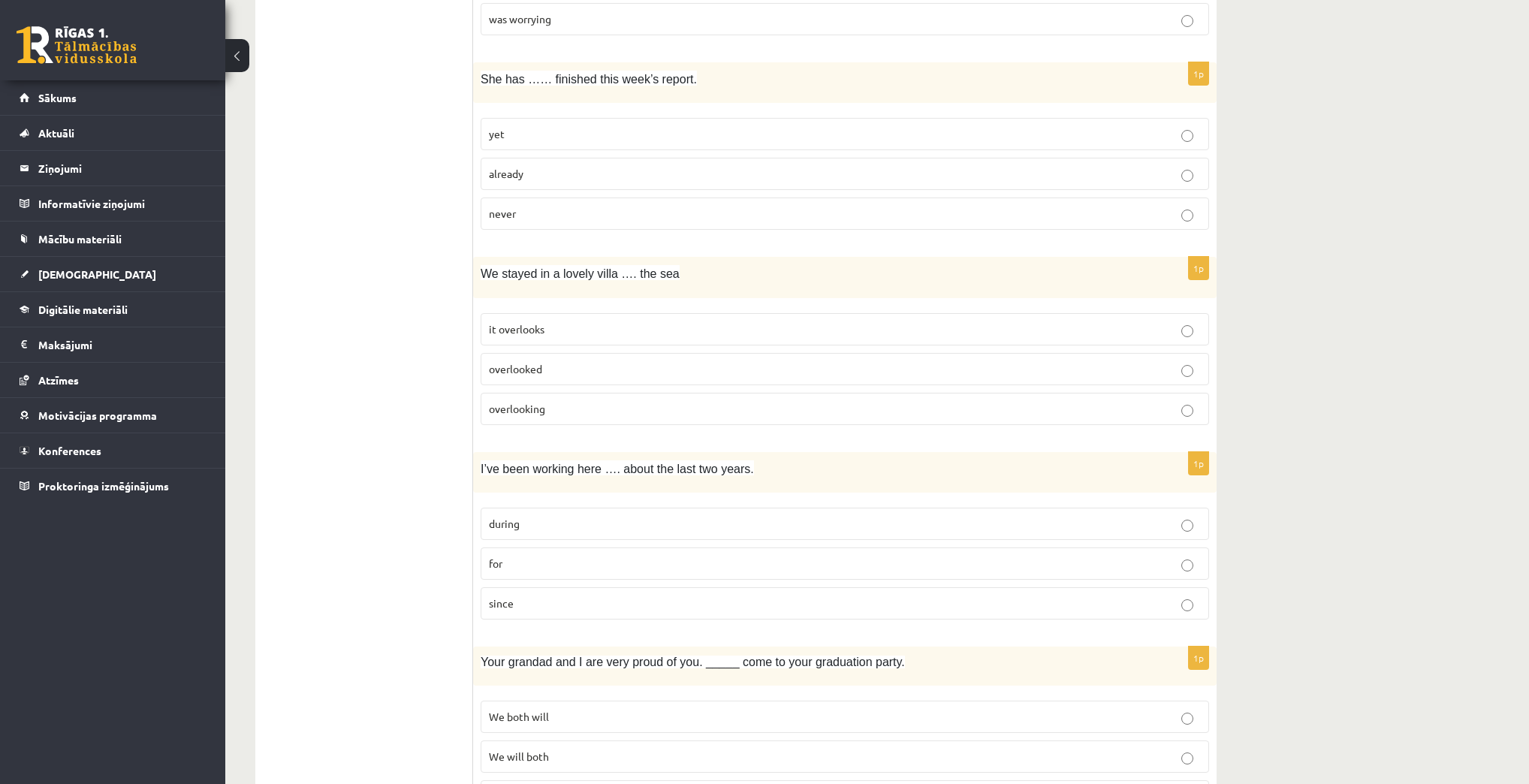
click at [595, 556] on p "for" at bounding box center [845, 563] width 711 height 16
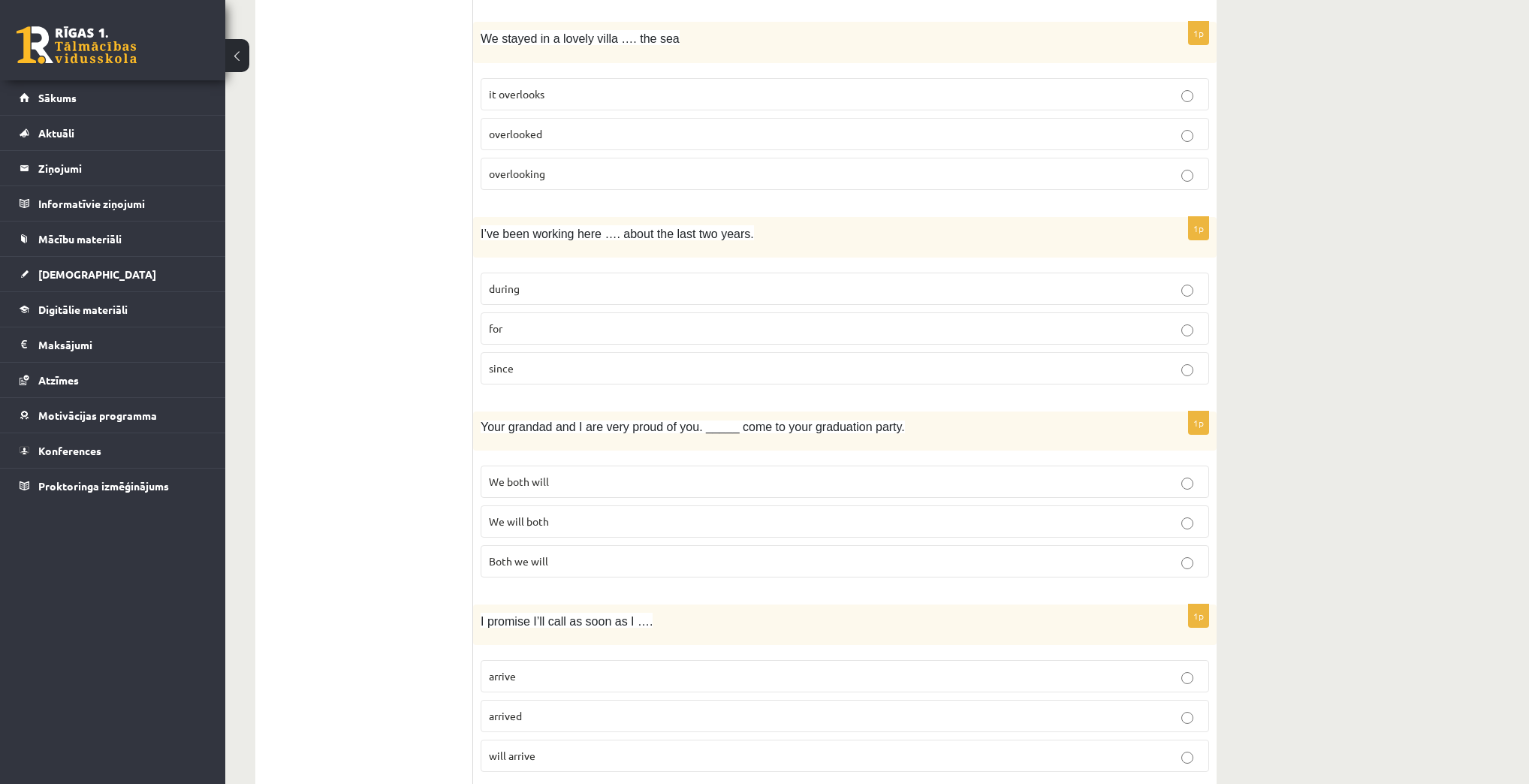
scroll to position [3384, 0]
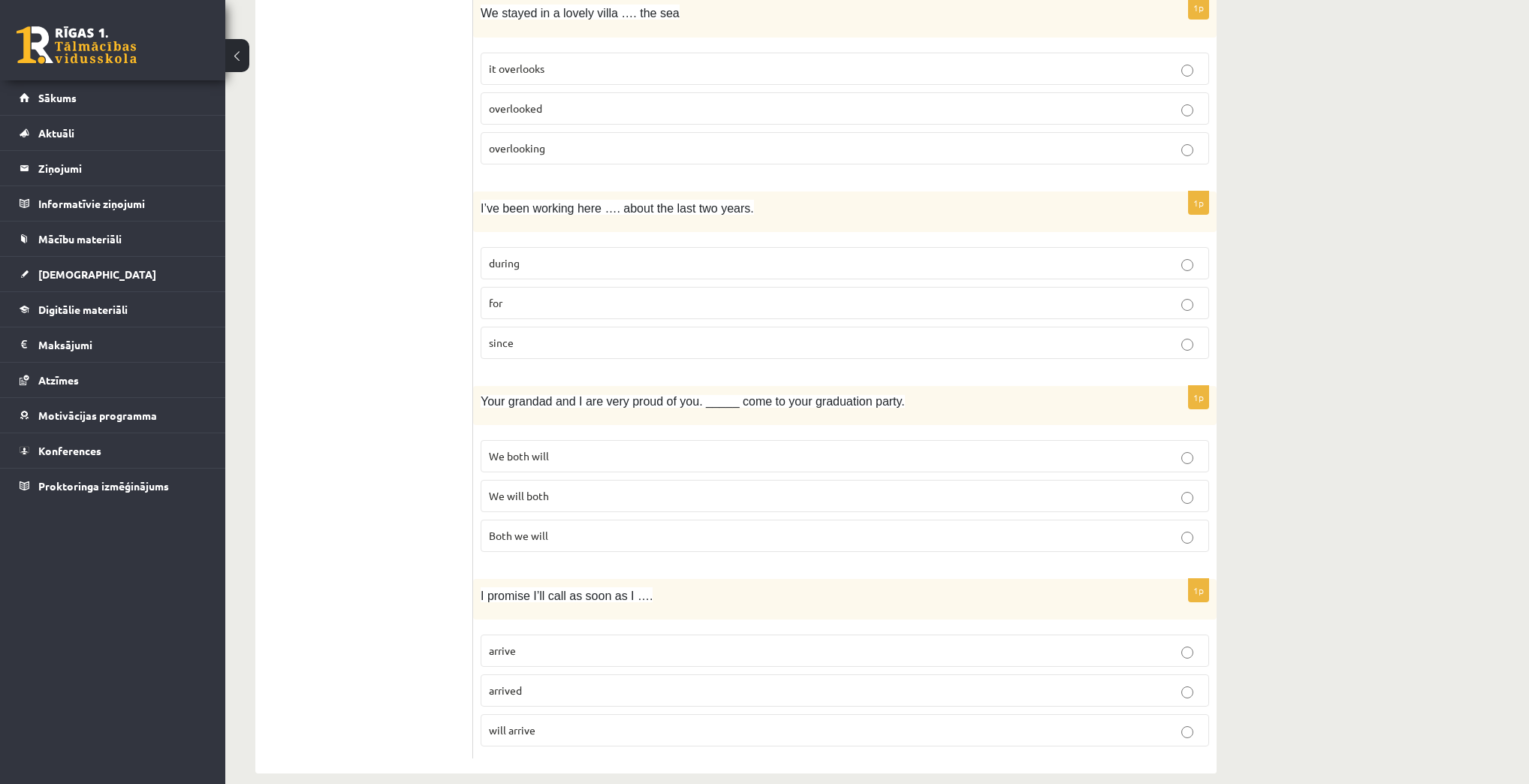
click at [635, 448] on p "We both will" at bounding box center [845, 455] width 711 height 16
click at [563, 723] on p "will arrive" at bounding box center [845, 730] width 711 height 16
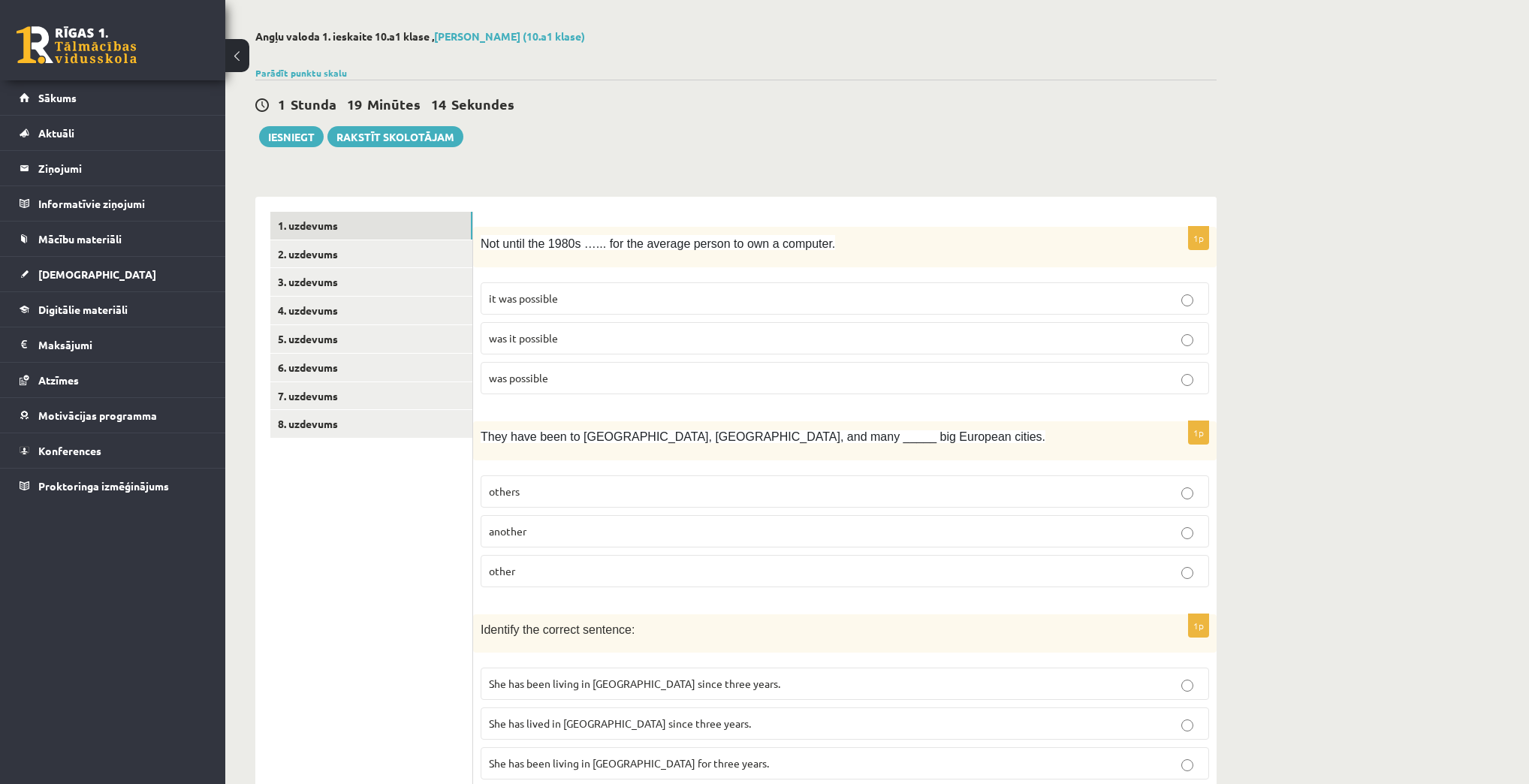
scroll to position [0, 0]
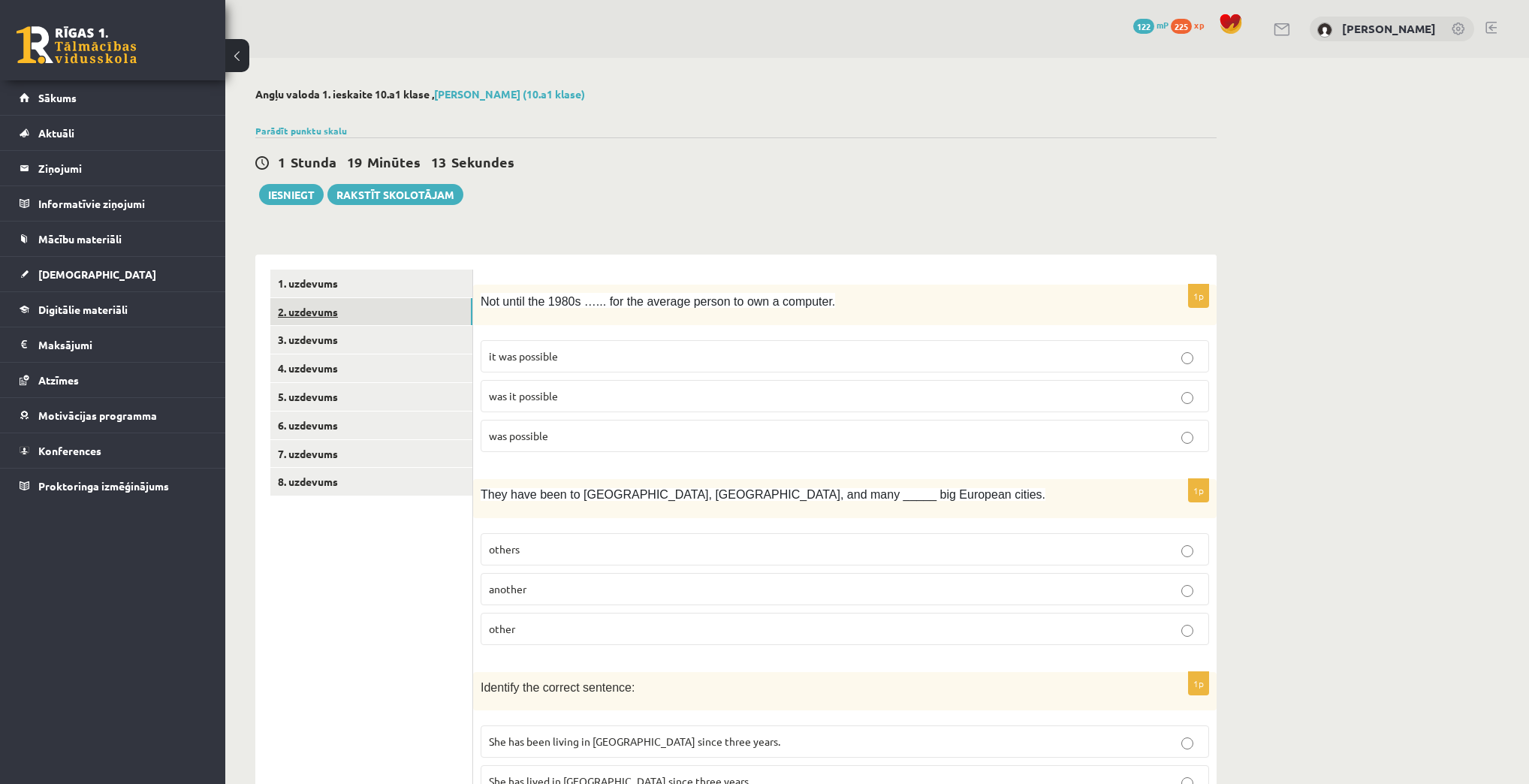
click at [339, 306] on link "2. uzdevums" at bounding box center [371, 312] width 202 height 28
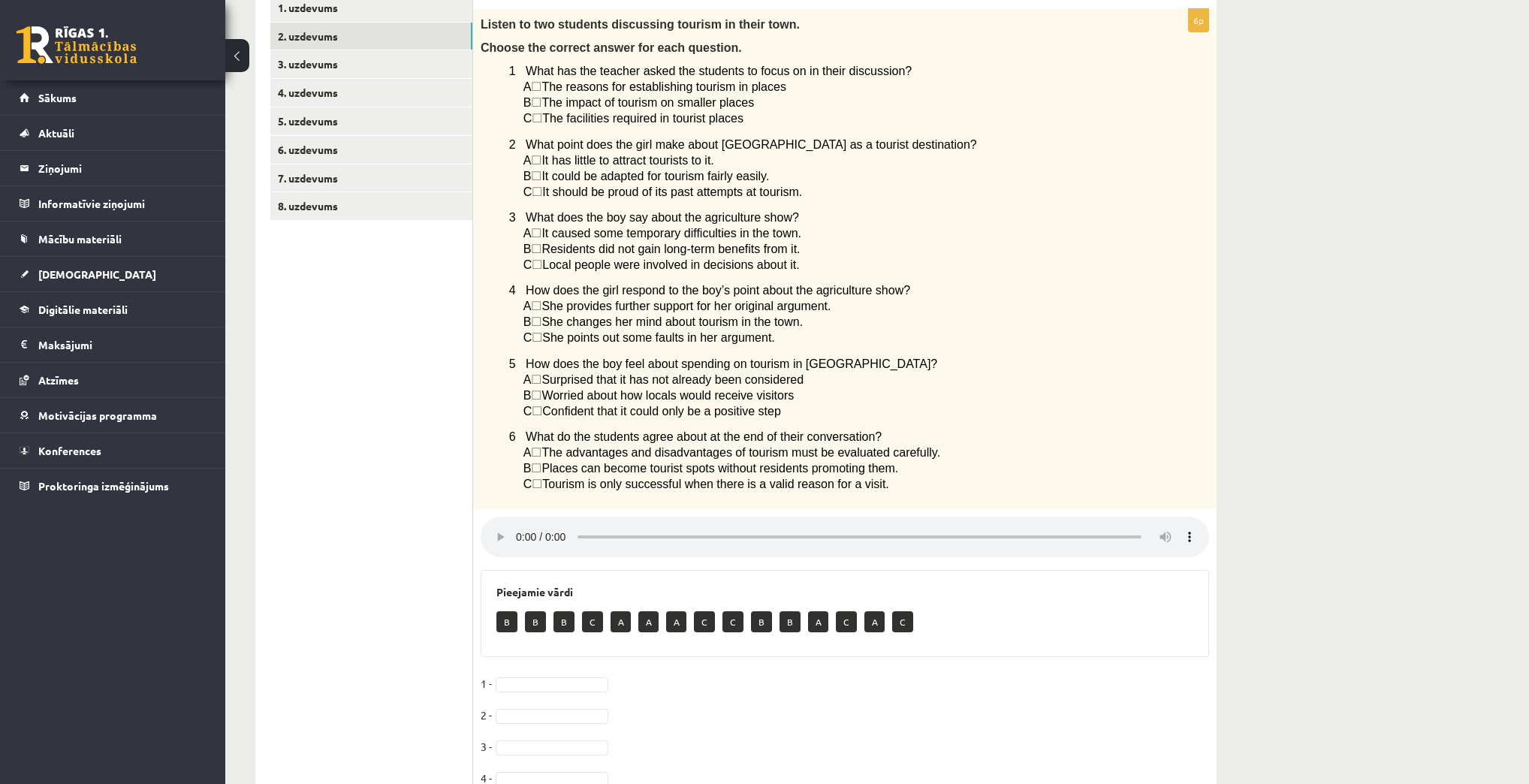
scroll to position [243, 0]
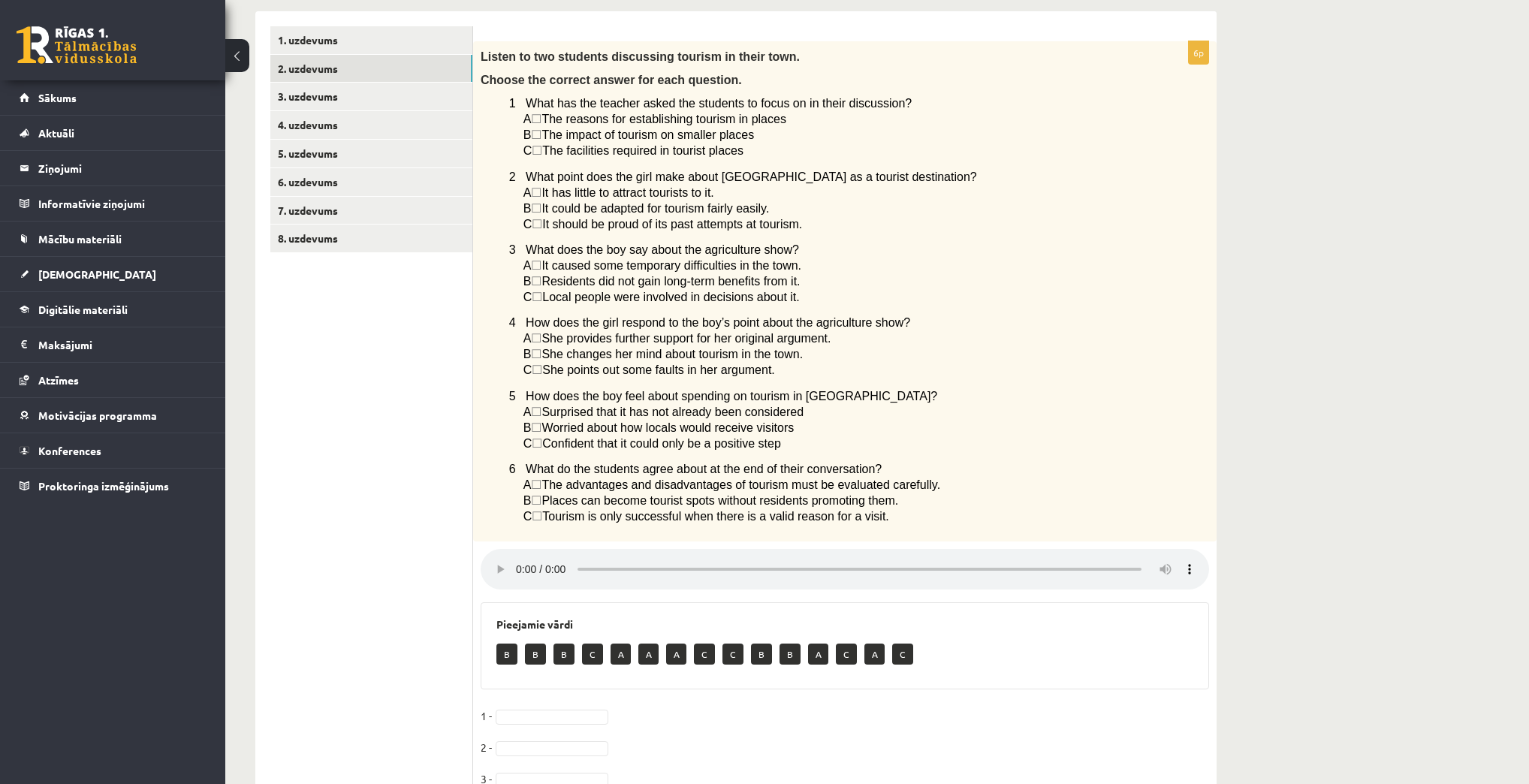
click at [541, 133] on span "☐" at bounding box center [535, 135] width 10 height 13
click at [1269, 556] on div "Angļu valoda 1. ieskaite 10.a1 klase , Pāvels Grišāns (10.a1 klase) Parādīt pun…" at bounding box center [877, 380] width 1304 height 1131
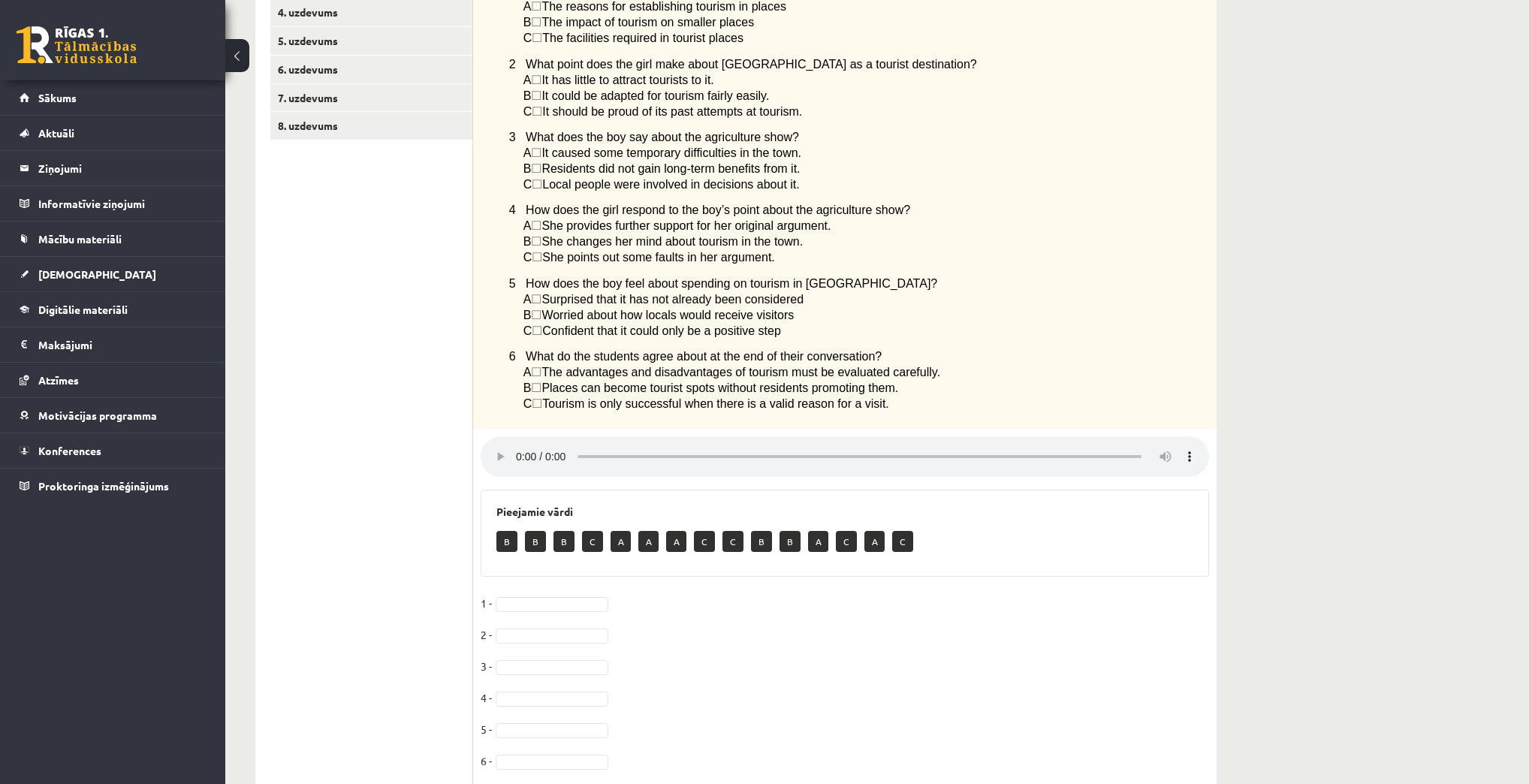
scroll to position [360, 0]
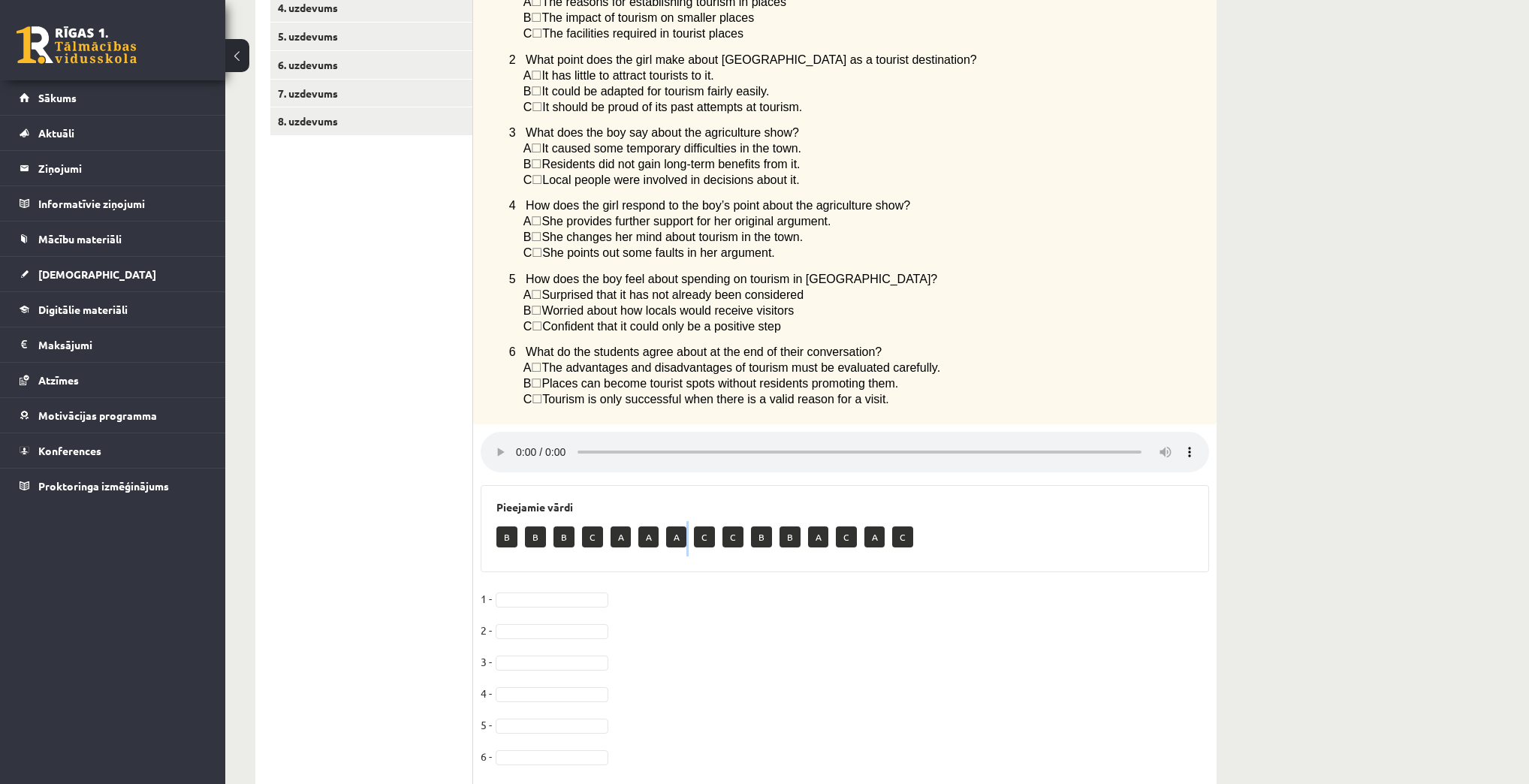
drag, startPoint x: 689, startPoint y: 549, endPoint x: 686, endPoint y: 565, distance: 16.3
click at [676, 572] on div "Pieejamie vārdi B B B C A A A C C B B A C A C" at bounding box center [845, 529] width 728 height 88
click at [690, 556] on div "B B B C A A A C C B B A C A C" at bounding box center [845, 539] width 697 height 35
drag, startPoint x: 705, startPoint y: 549, endPoint x: 716, endPoint y: 552, distance: 11.4
click at [706, 556] on div "B B B C A A A C C B B A C A C" at bounding box center [845, 539] width 697 height 35
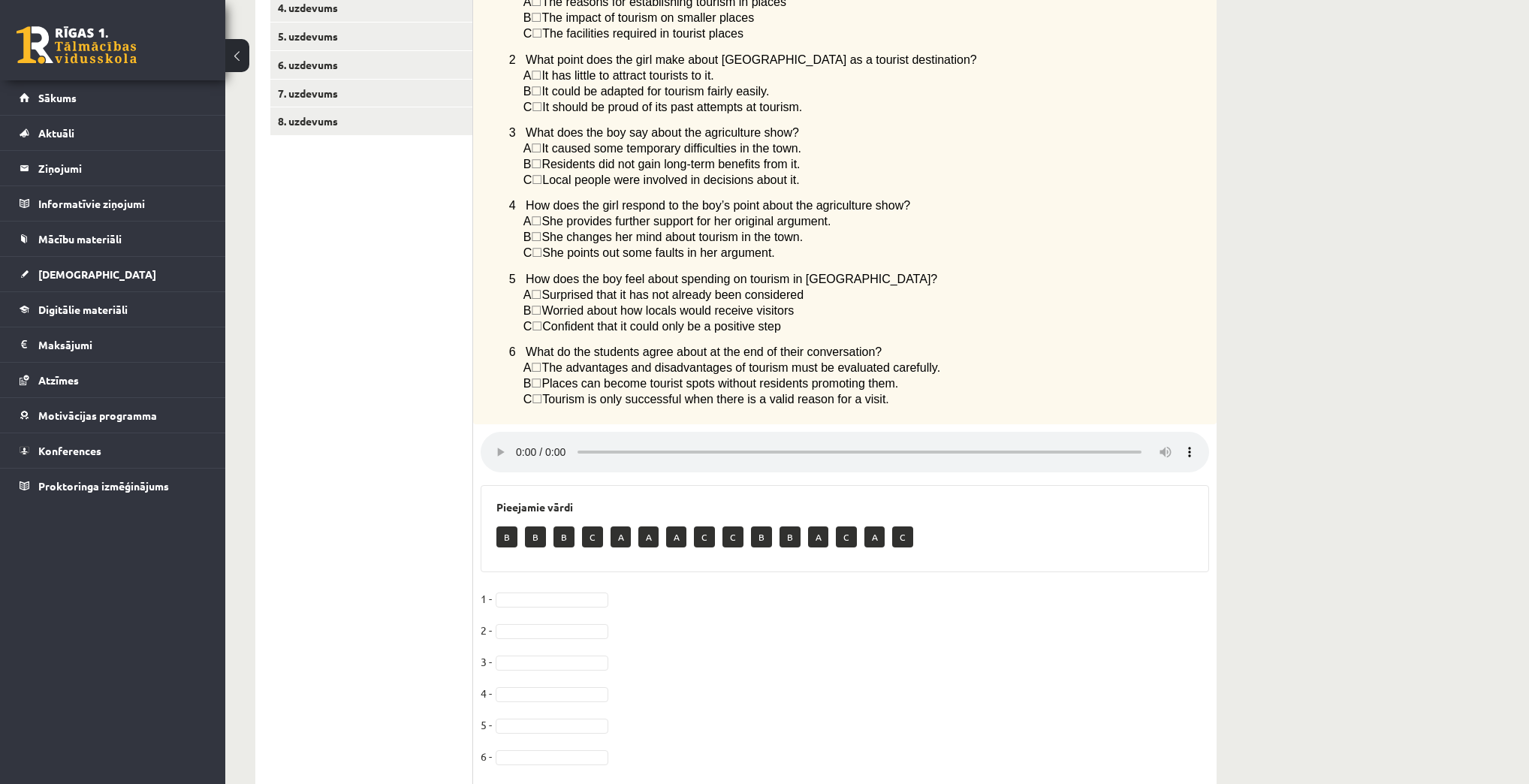
drag, startPoint x: 718, startPoint y: 550, endPoint x: 712, endPoint y: 557, distance: 9.2
click at [713, 556] on div "B B B C A A A C C B B A C A C" at bounding box center [845, 539] width 697 height 35
click at [712, 547] on p "C" at bounding box center [704, 536] width 21 height 21
click at [708, 547] on p "C" at bounding box center [704, 536] width 21 height 21
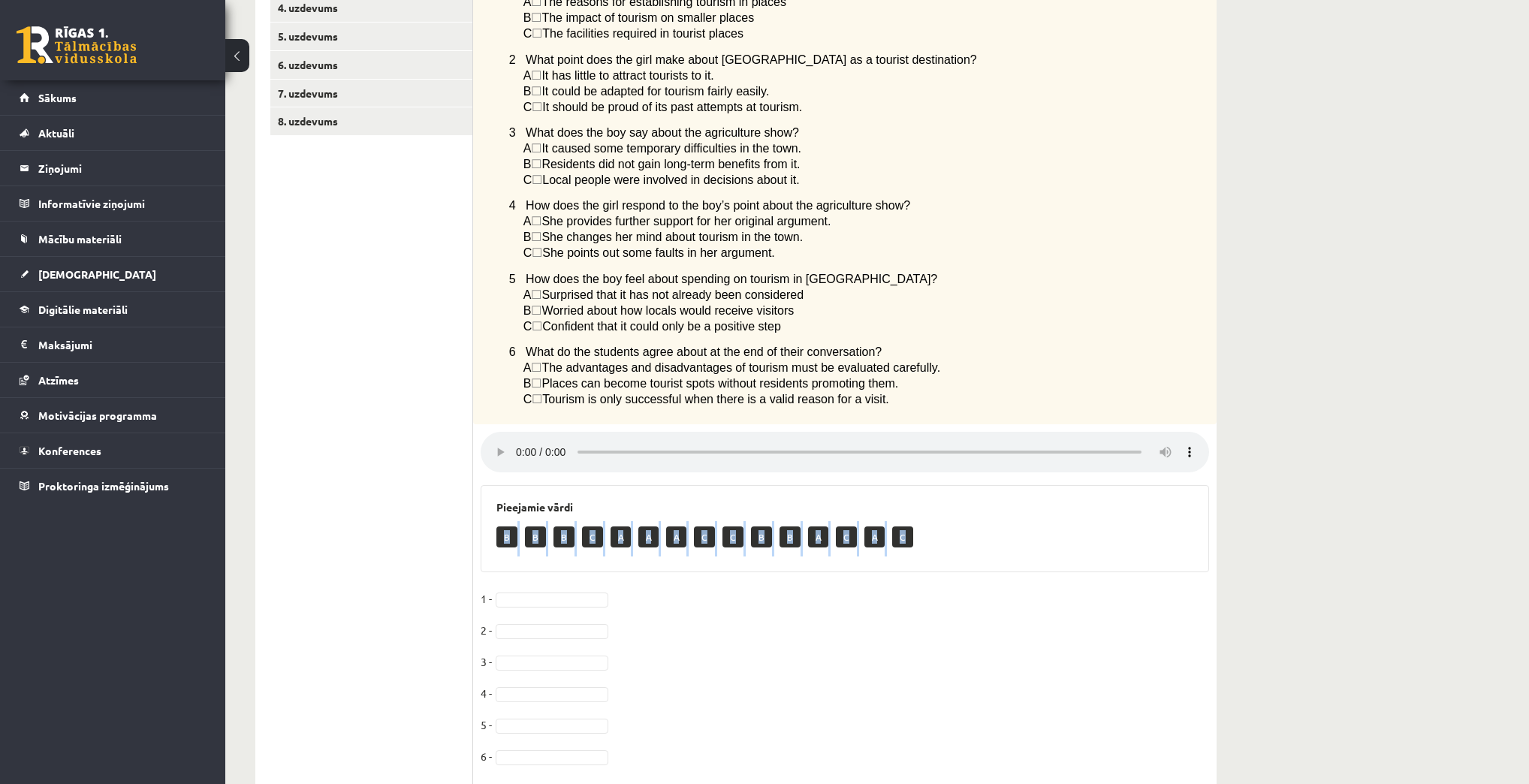
click at [708, 547] on p "C" at bounding box center [704, 536] width 21 height 21
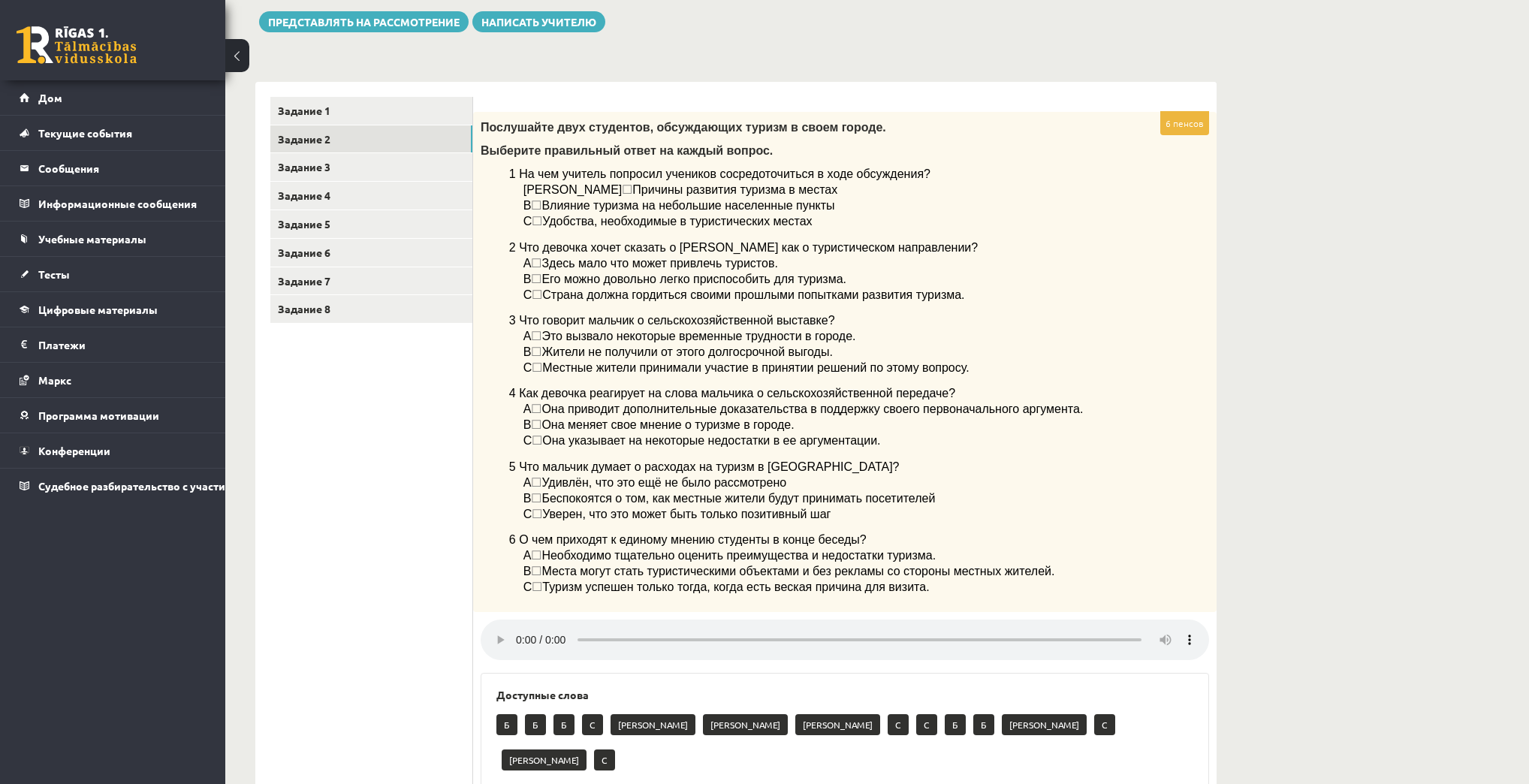
scroll to position [181, 0]
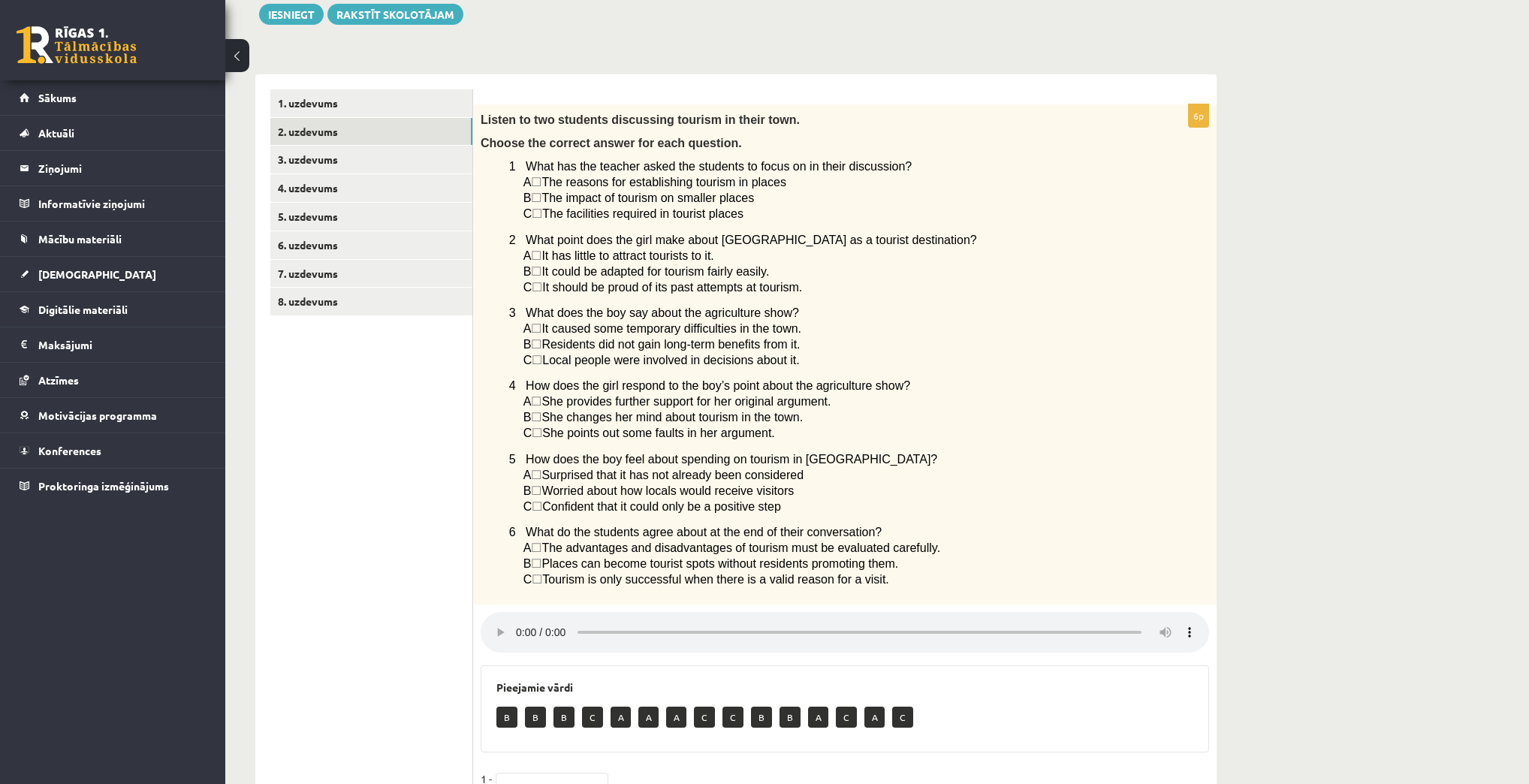
click at [1397, 106] on div "Angļu valoda 1. ieskaite 10.a1 klase , Pāvels Grišāns (10.a1 klase) Parādīt pun…" at bounding box center [877, 443] width 1304 height 1131
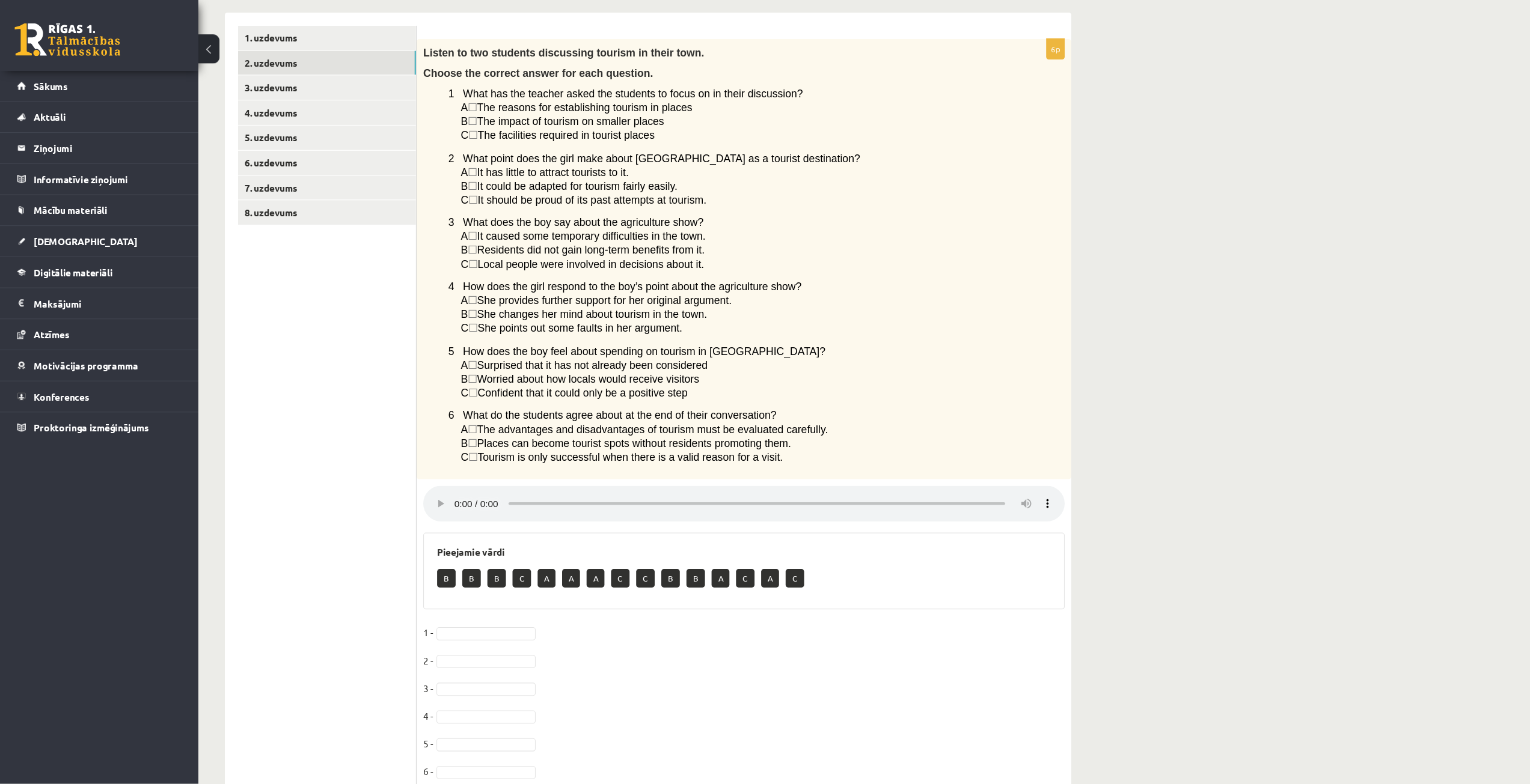
scroll to position [174, 0]
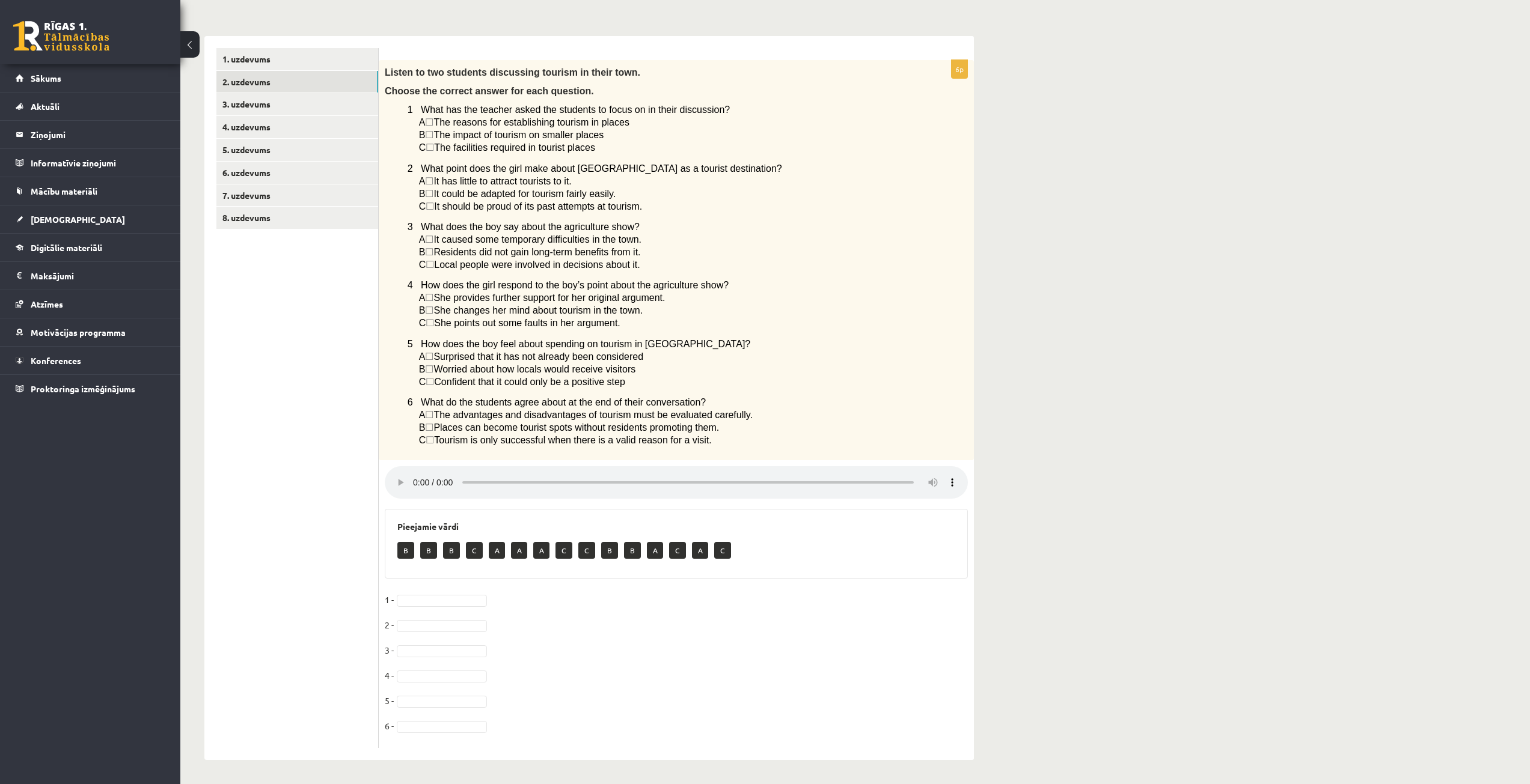
click at [445, 608] on fieldset "1 - 2 - 3 - 4 - 5 - 6 -" at bounding box center [676, 666] width 583 height 151
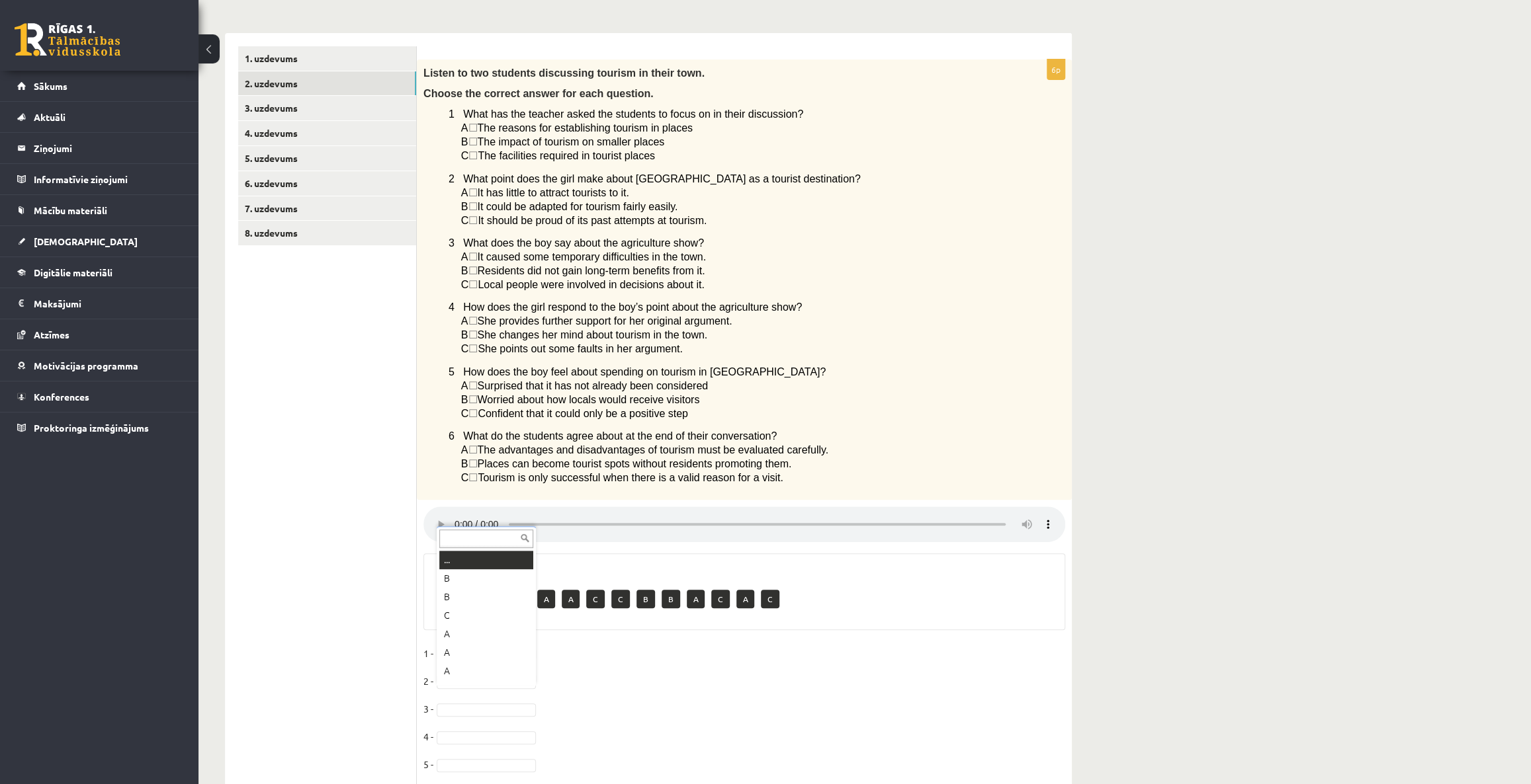
scroll to position [16, 0]
click at [1282, 359] on div "Angļu valoda 1. ieskaite 10.a1 klase , Pāvels Grišāns (10.a1 klase) Parādīt pun…" at bounding box center [865, 358] width 1332 height 996
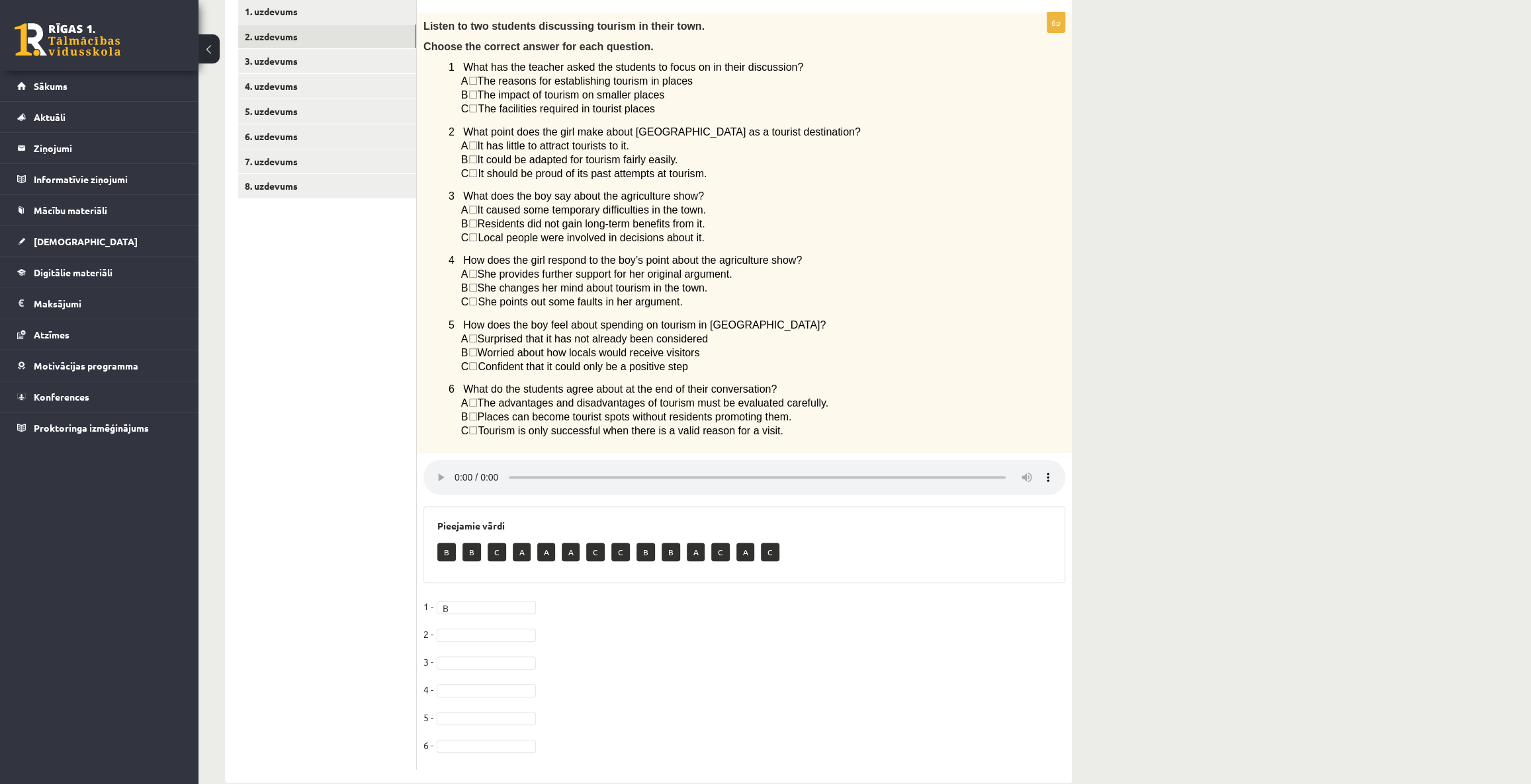
scroll to position [240, 0]
click at [1052, 622] on fieldset "1 - B * 2 - 3 - 4 - 5 - 6 -" at bounding box center [744, 677] width 642 height 166
click at [1276, 367] on div "Angļu valoda 1. ieskaite 10.a1 klase , Pāvels Grišāns (10.a1 klase) Parādīt pun…" at bounding box center [865, 308] width 1332 height 996
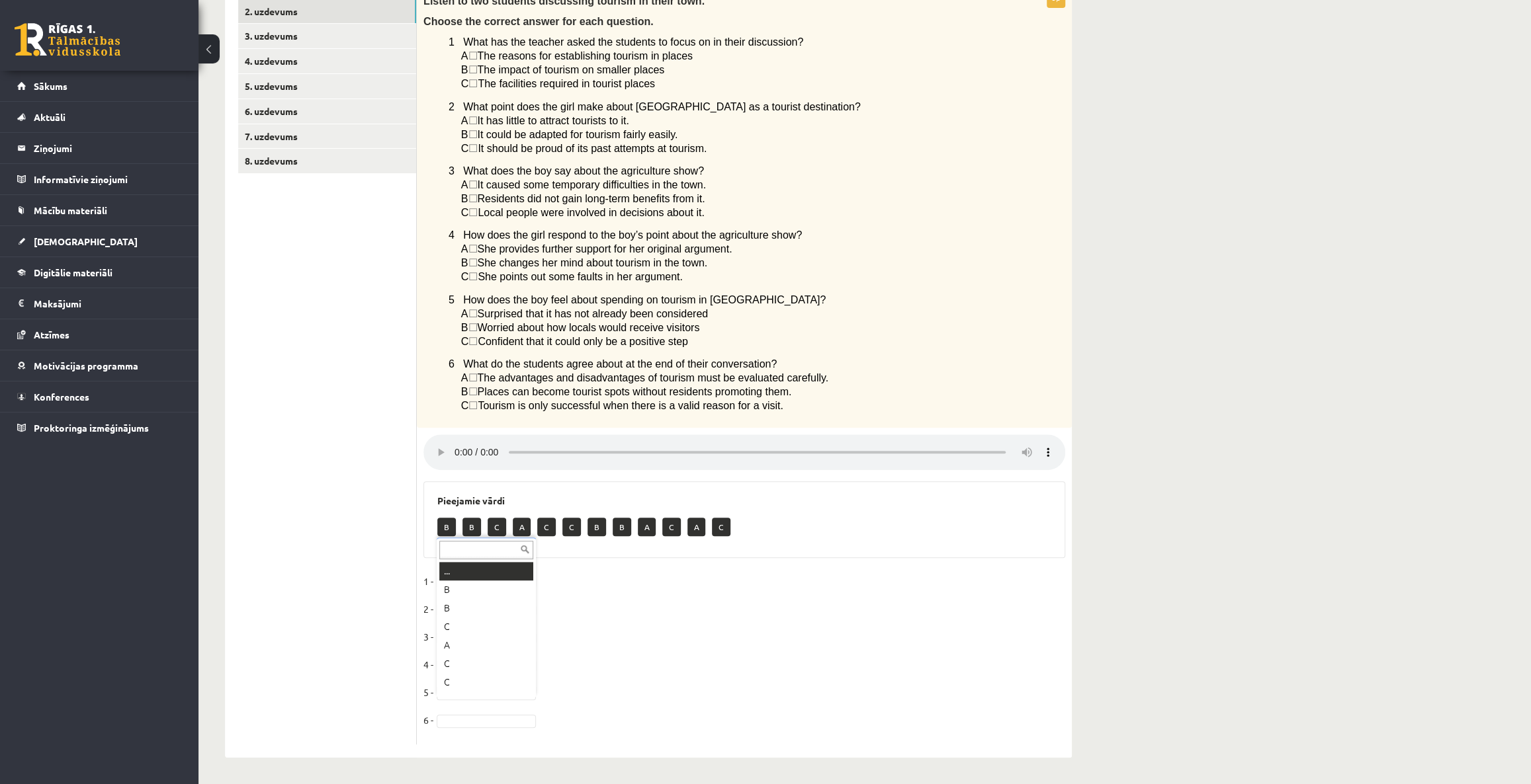
scroll to position [16, 0]
drag, startPoint x: 1262, startPoint y: 150, endPoint x: 1254, endPoint y: 158, distance: 11.3
click at [1261, 152] on div "Angļu valoda 1. ieskaite 10.a1 klase , Pāvels Grišāns (10.a1 klase) Parādīt pun…" at bounding box center [865, 285] width 1332 height 996
click at [880, 422] on div "Listen to two students discussing tourism in their town. Choose the correct ans…" at bounding box center [744, 207] width 655 height 440
click at [1283, 196] on div "Angļu valoda 1. ieskaite 10.a1 klase , Pāvels Grišāns (10.a1 klase) Parādīt pun…" at bounding box center [865, 285] width 1332 height 996
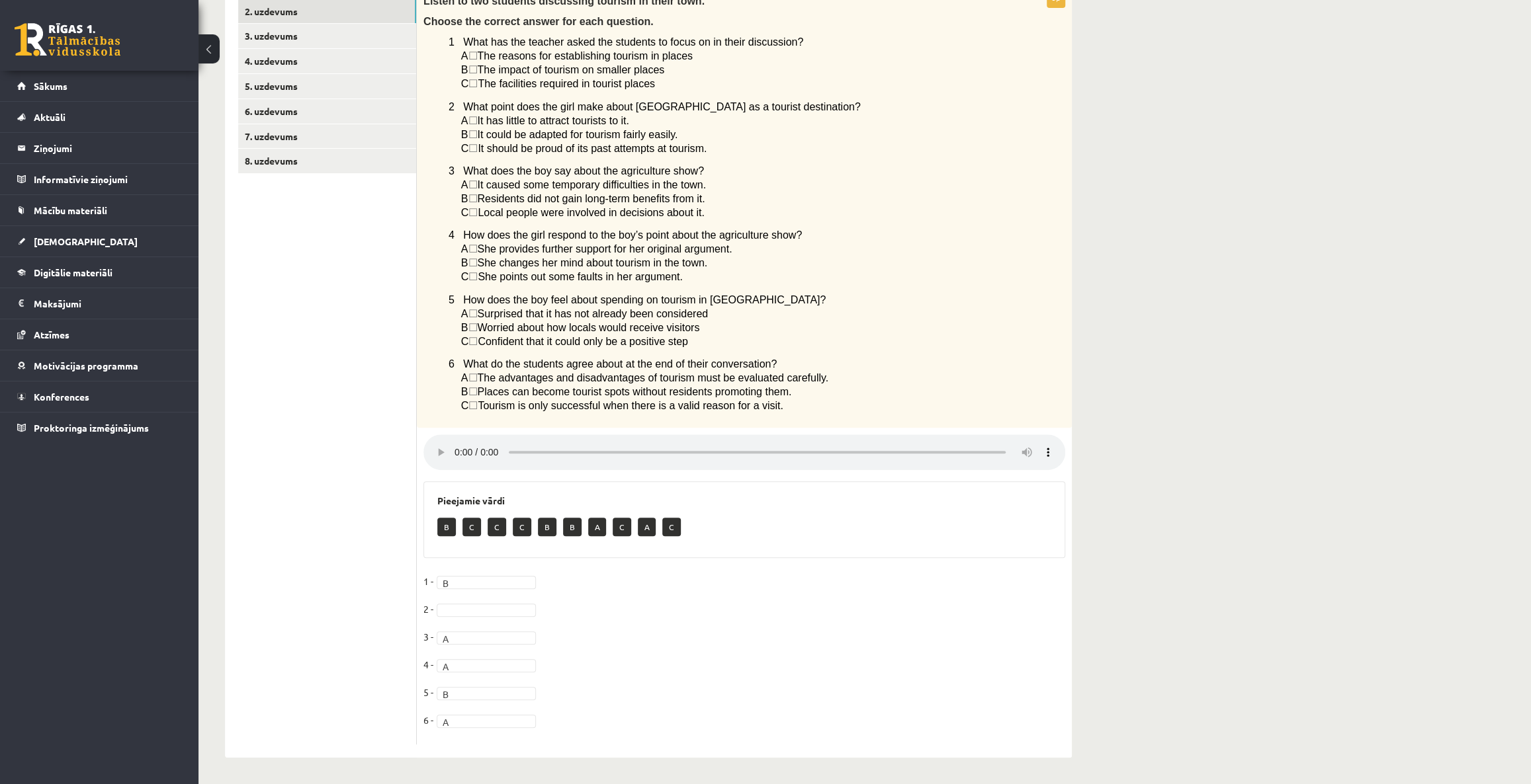
click at [1236, 314] on div "Angļu valoda 1. ieskaite 10.a1 klase , Pāvels Grišāns (10.a1 klase) Parādīt pun…" at bounding box center [865, 285] width 1332 height 996
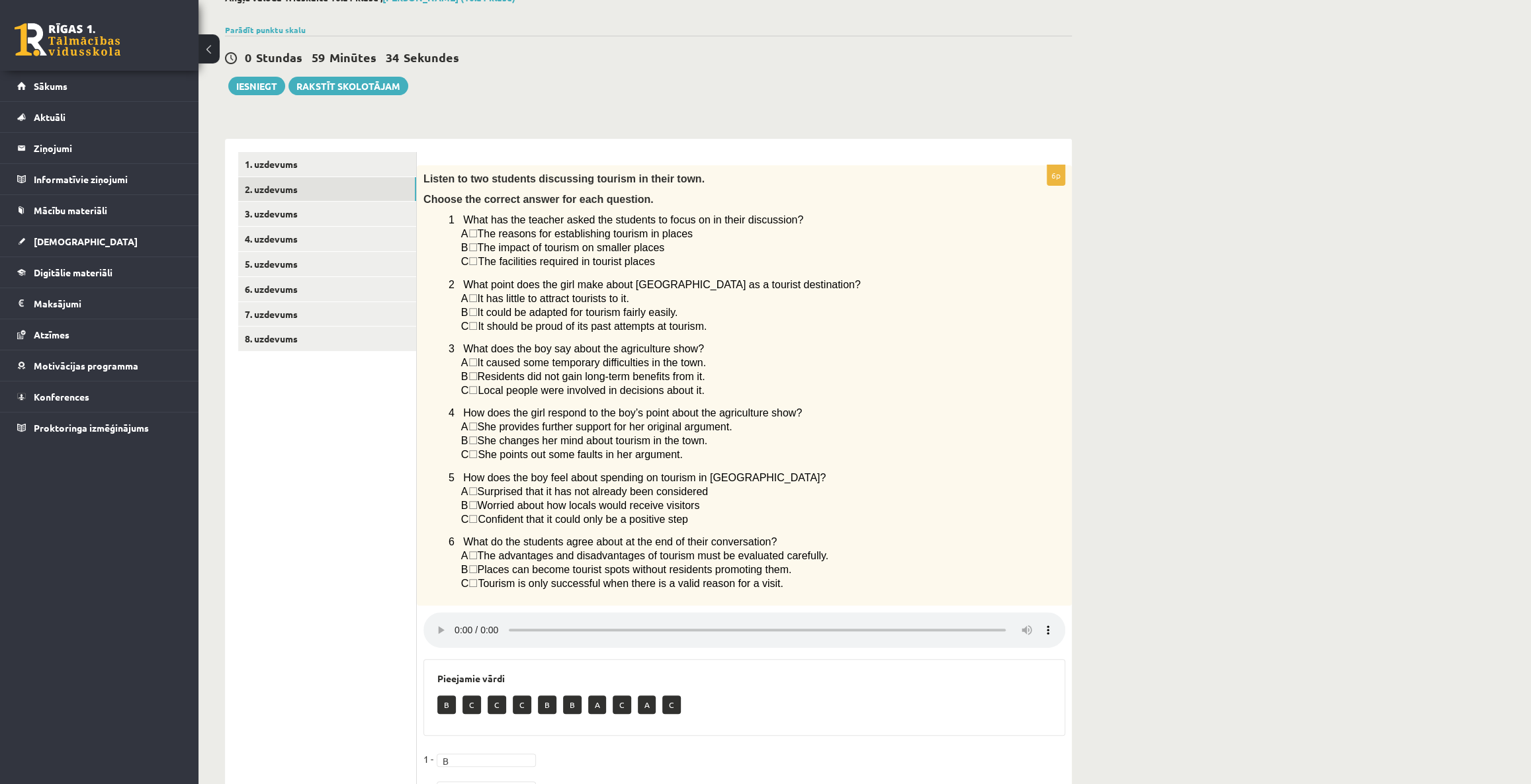
scroll to position [120, 0]
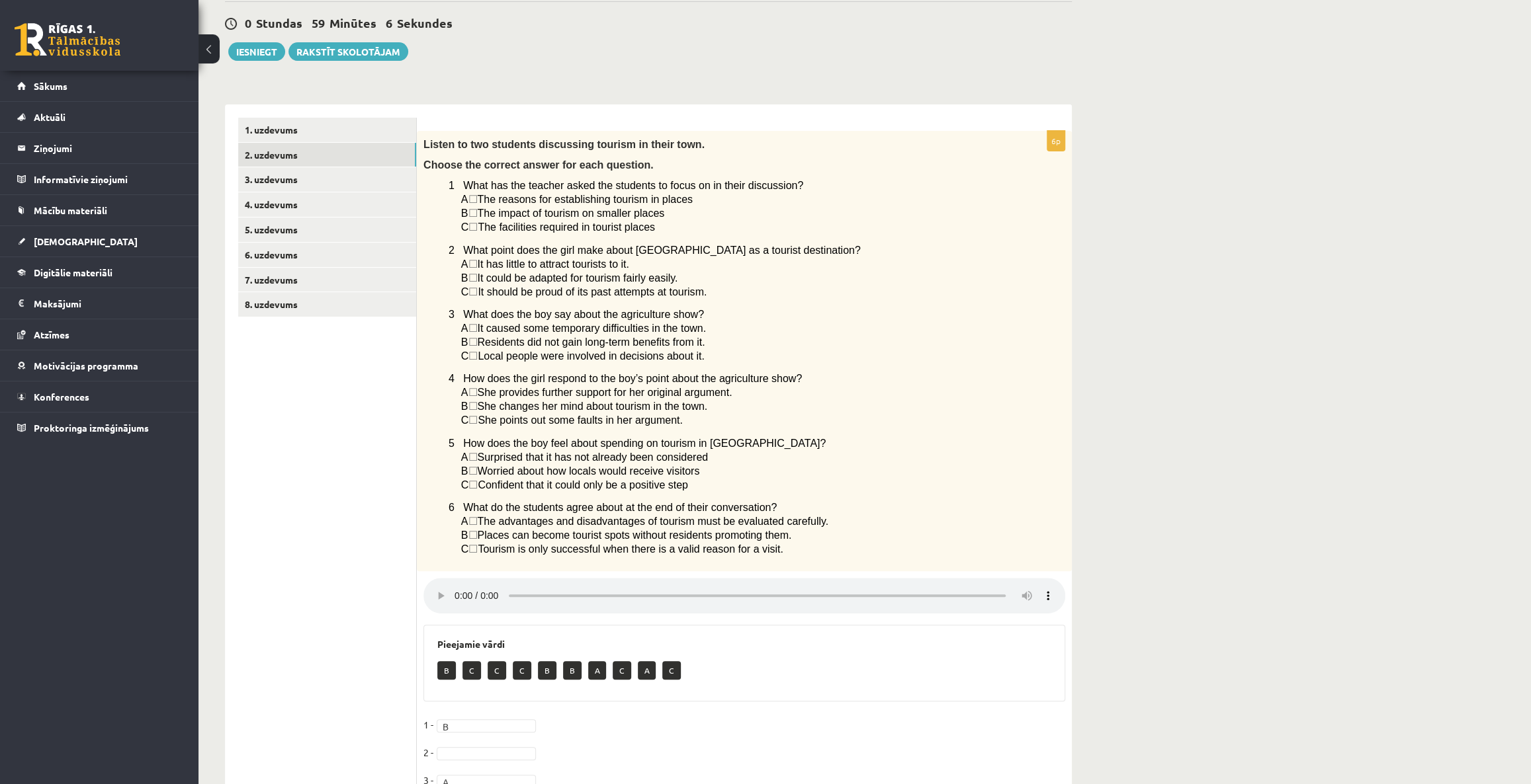
click at [1177, 384] on div "Angļu valoda 1. ieskaite 10.a1 klase , Pāvels Grišāns (10.a1 klase) Parādīt pun…" at bounding box center [865, 429] width 1332 height 996
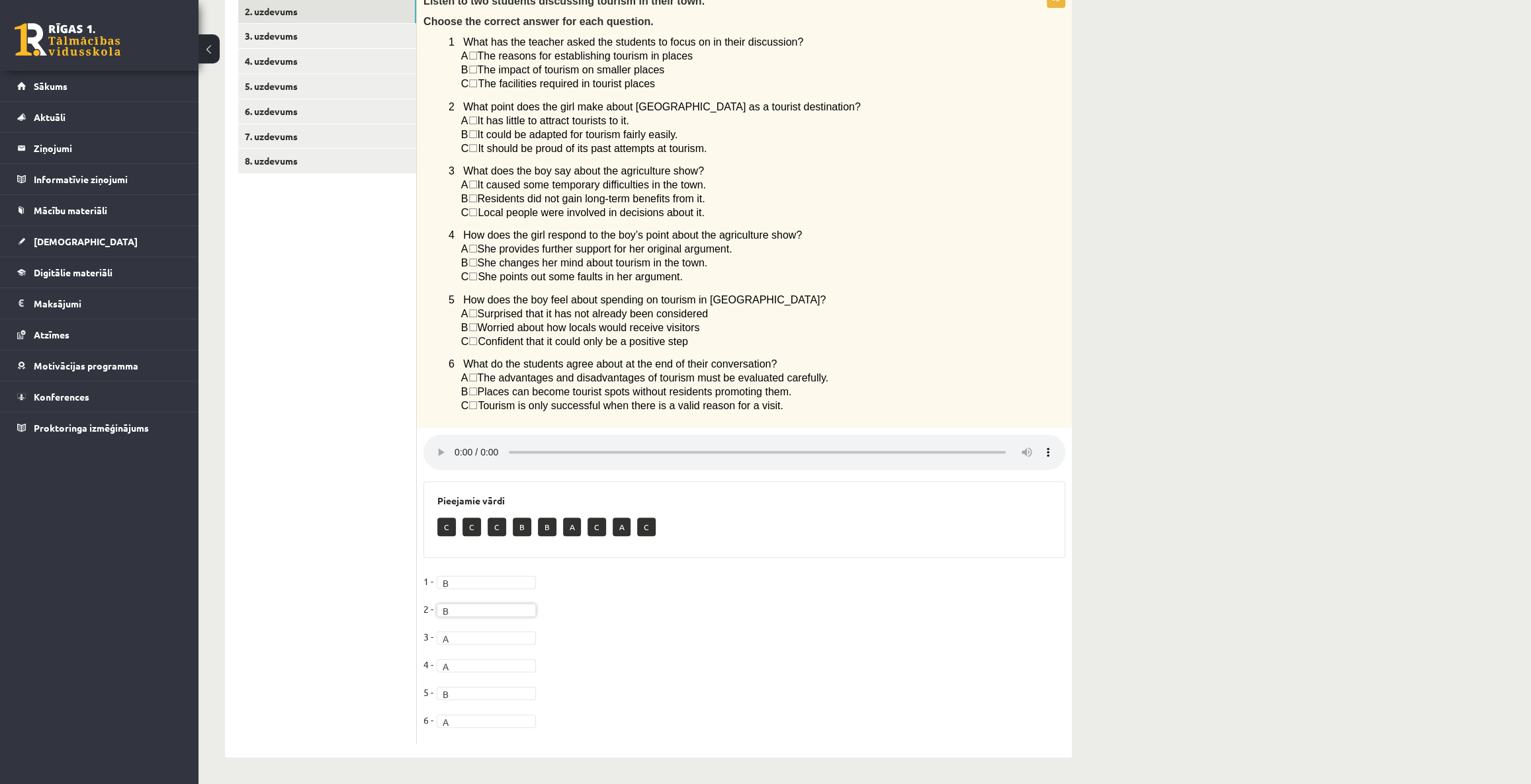
scroll to position [272, 0]
click at [1300, 459] on div "Angļu valoda 1. ieskaite 10.a1 klase , Pāvels Grišāns (10.a1 klase) Parādīt pun…" at bounding box center [865, 285] width 1332 height 996
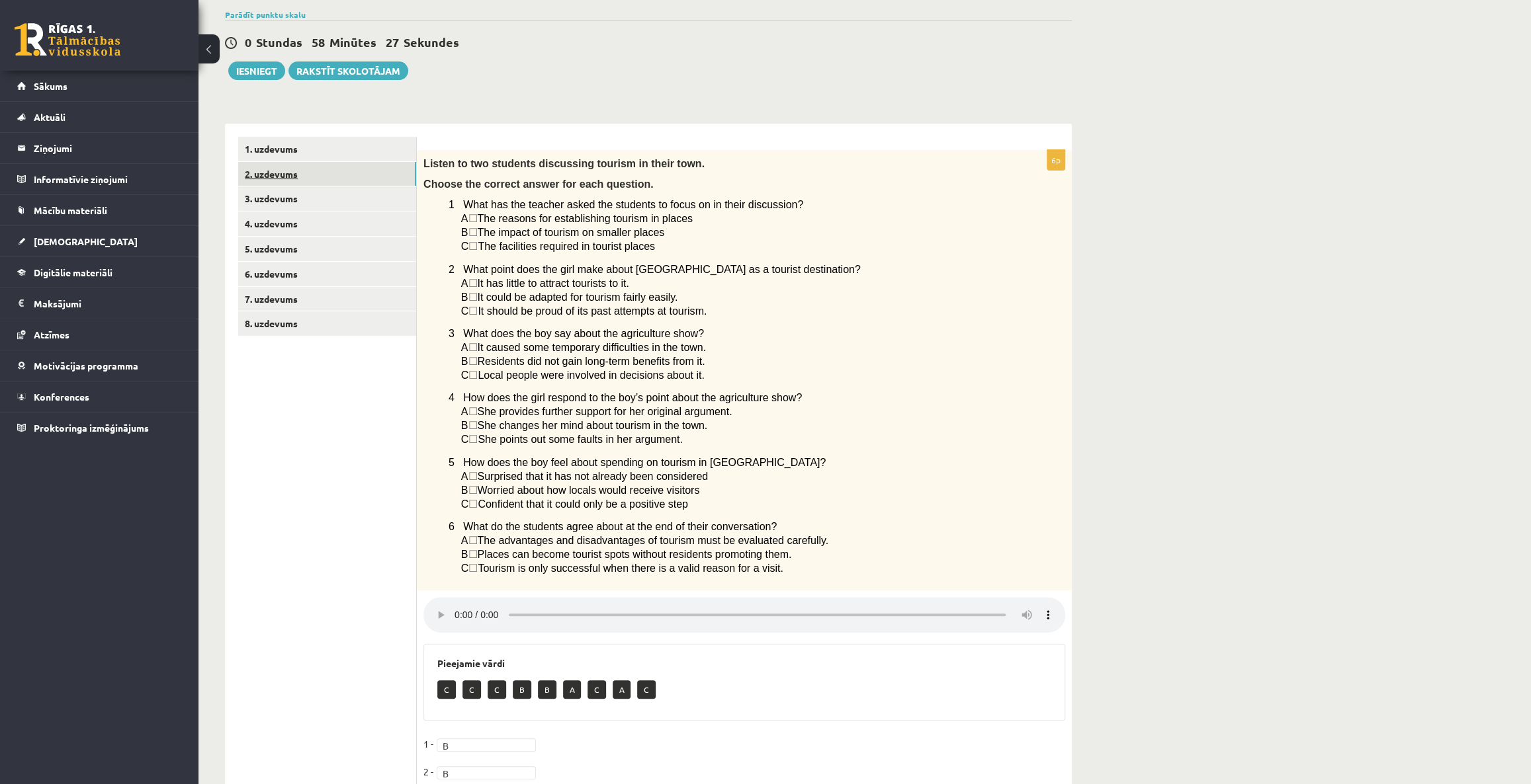
scroll to position [93, 0]
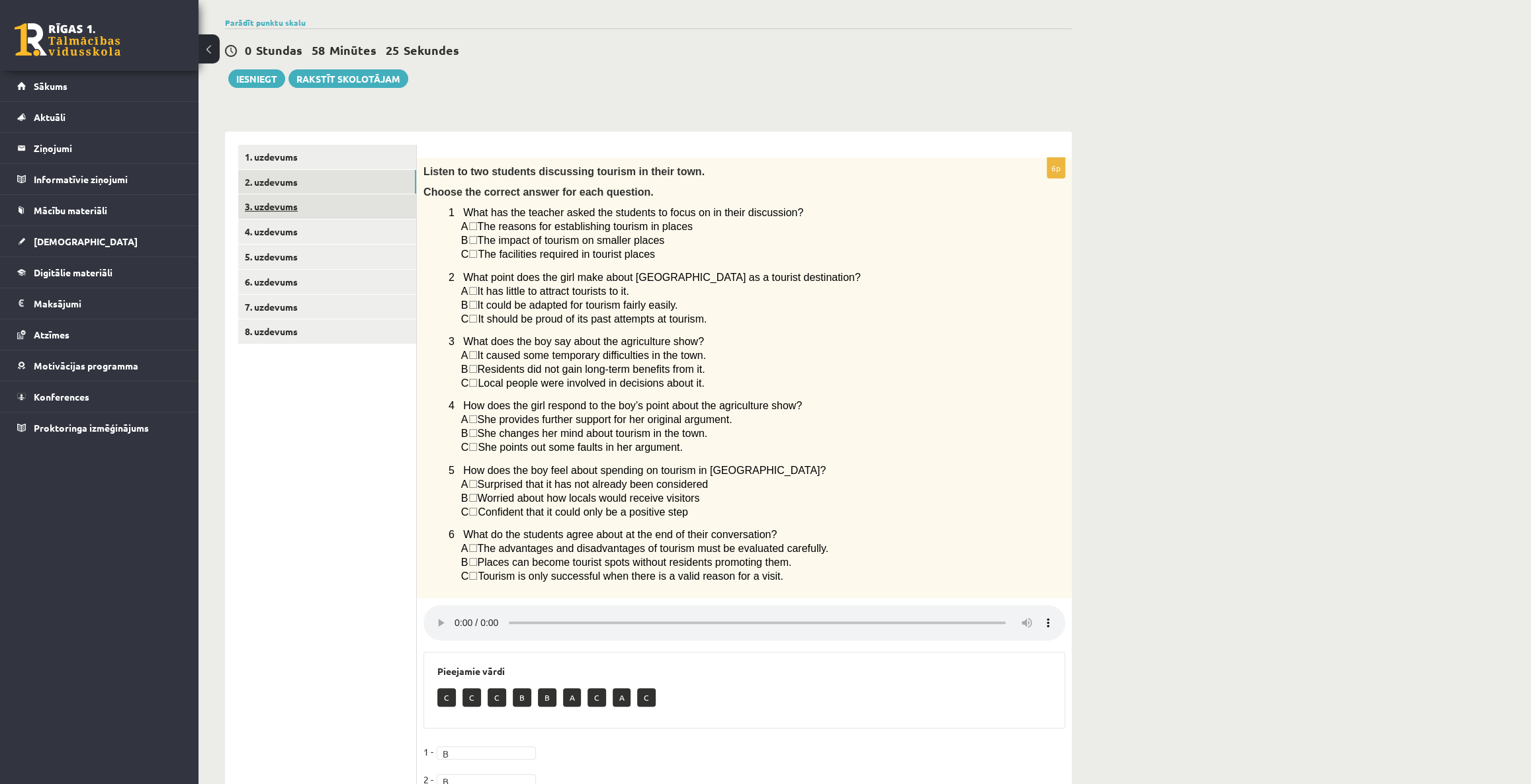
click at [277, 206] on link "3. uzdevums" at bounding box center [327, 207] width 178 height 25
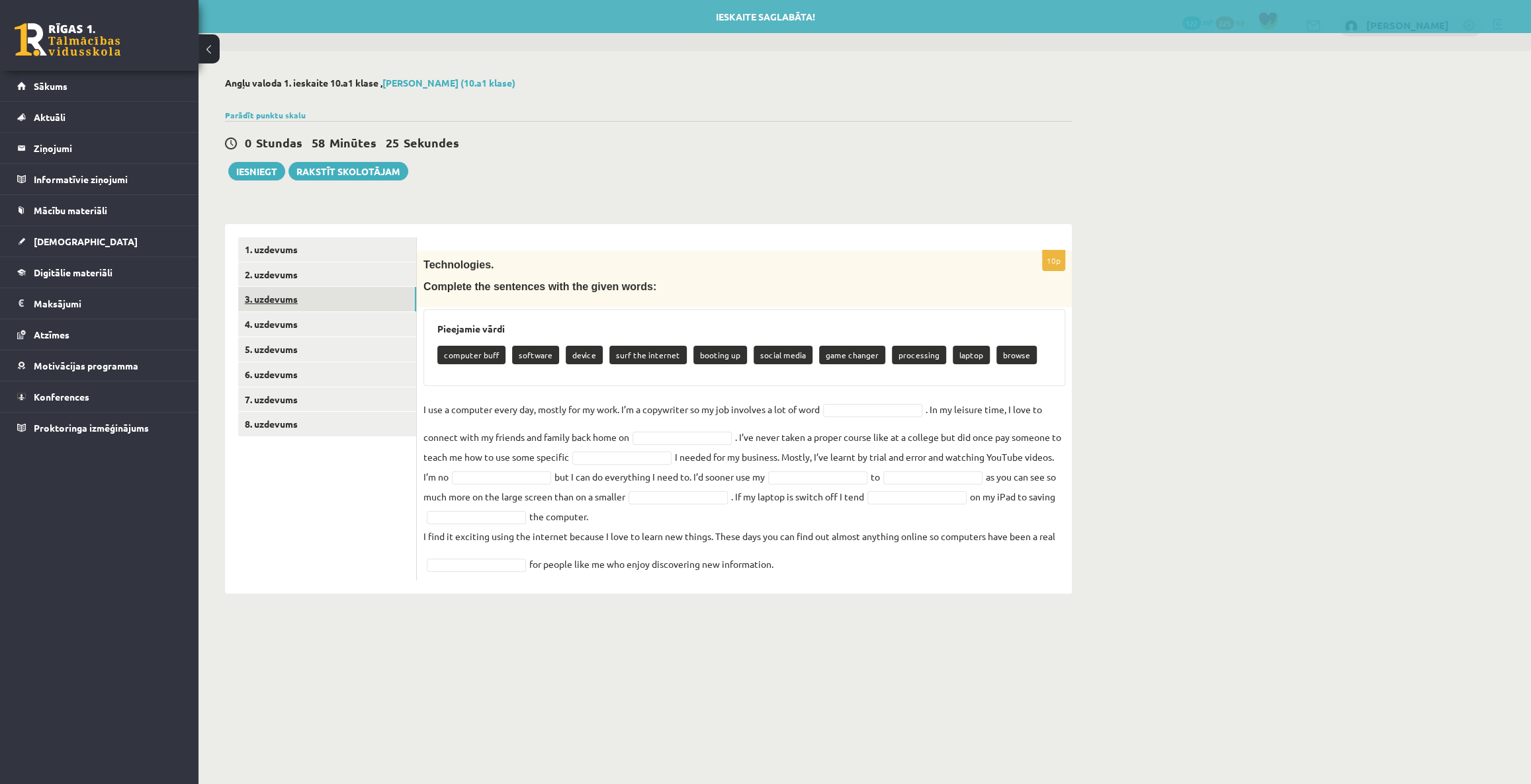
scroll to position [0, 0]
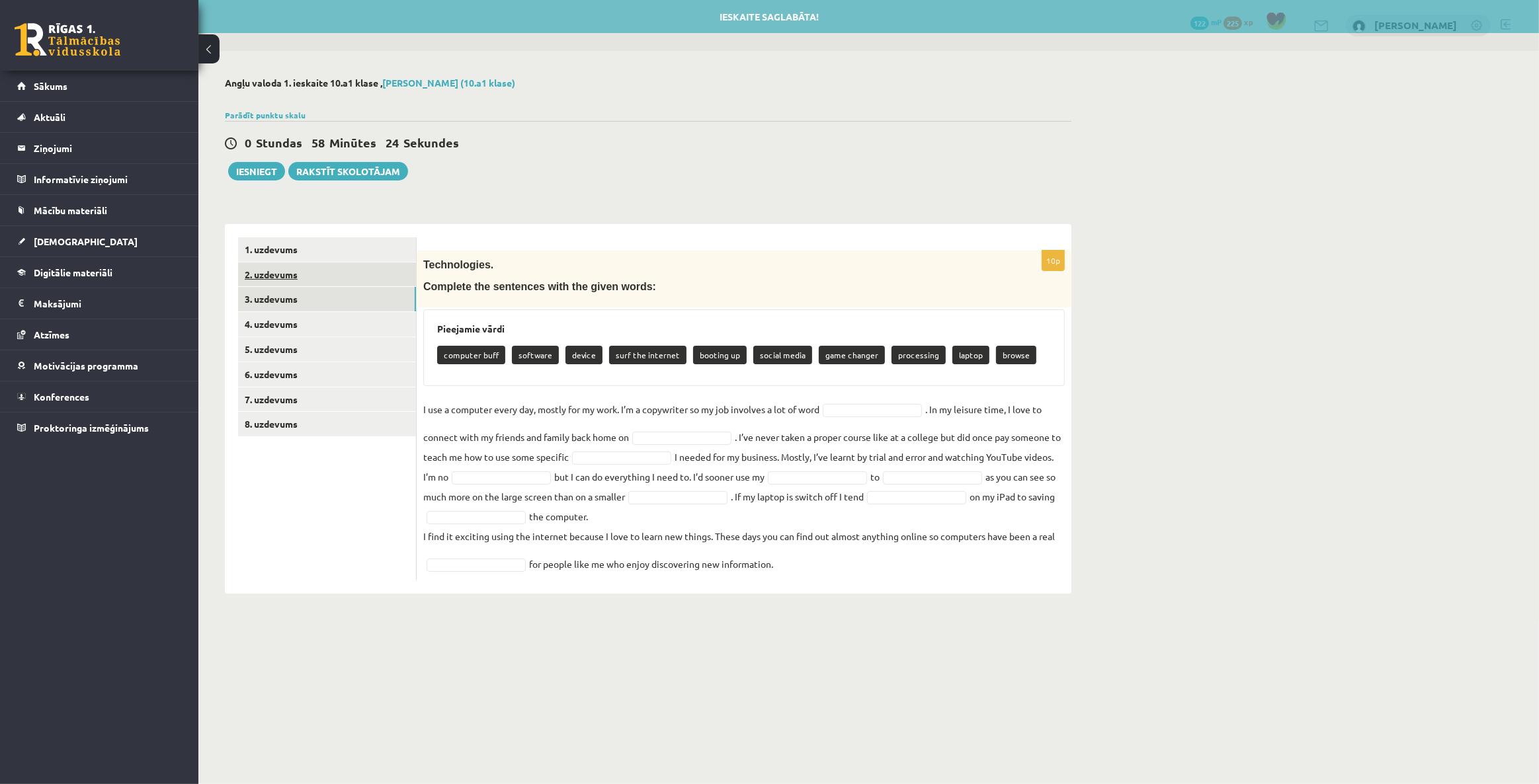
click at [276, 271] on link "2. uzdevums" at bounding box center [327, 275] width 178 height 25
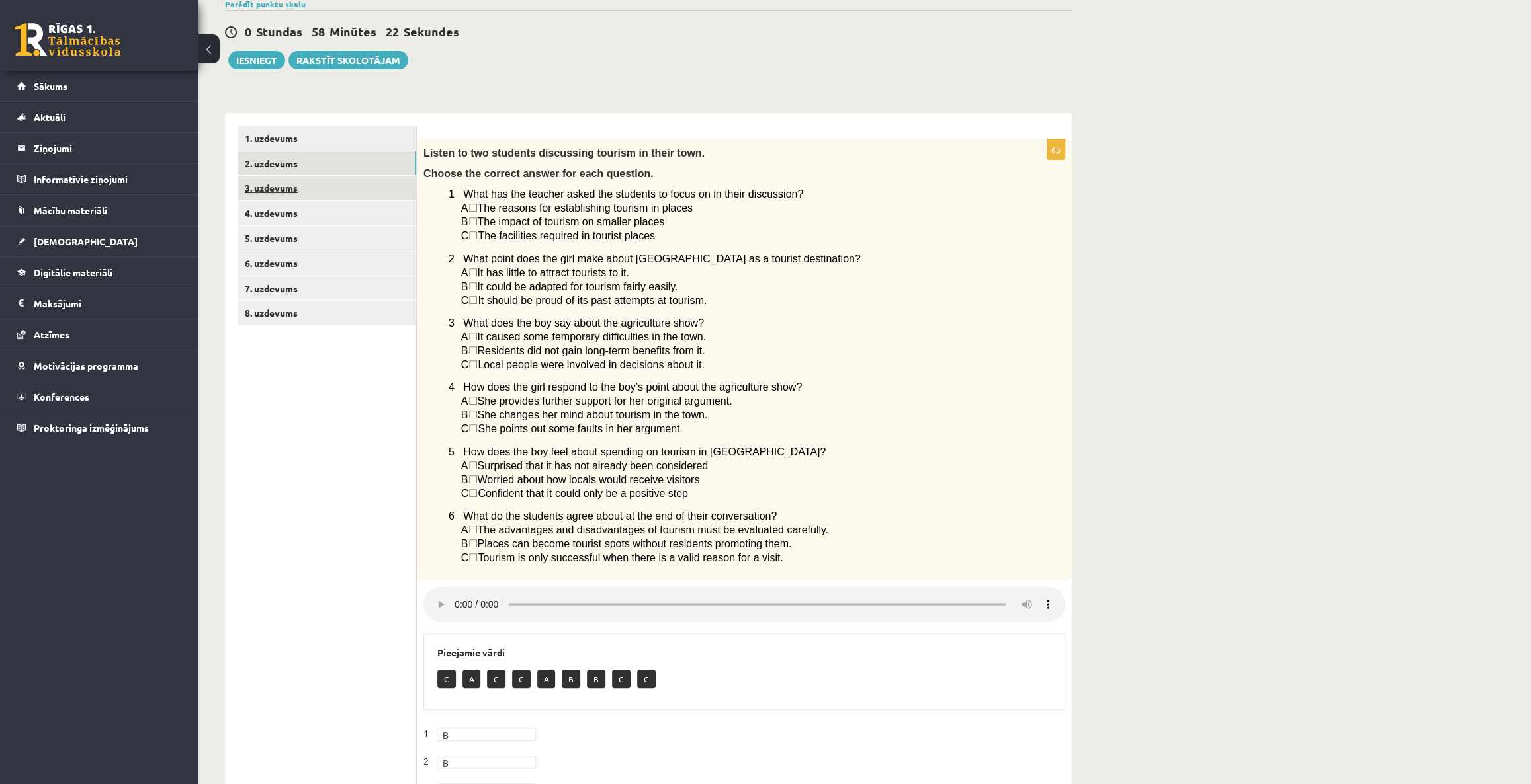
scroll to position [93, 0]
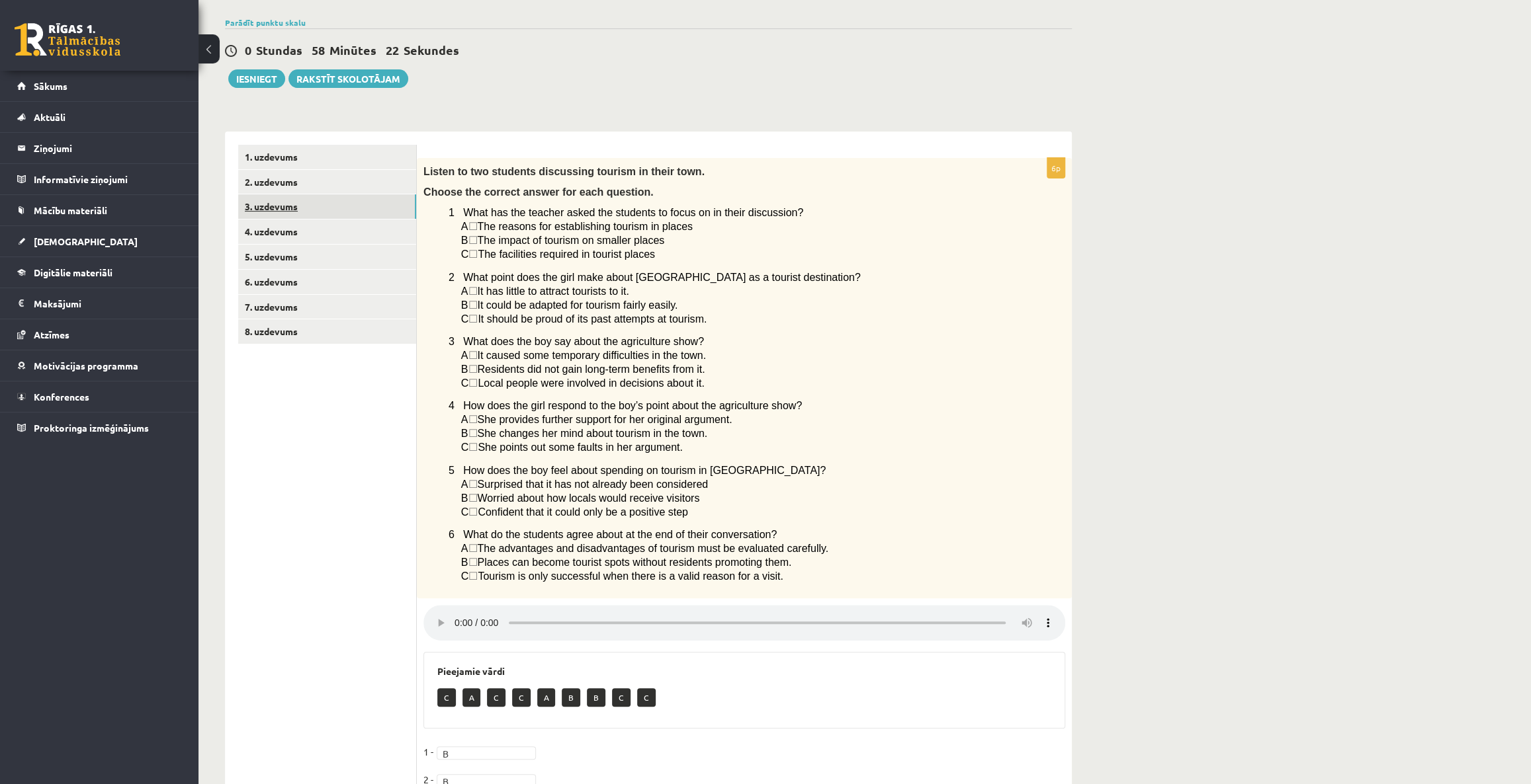
click at [289, 209] on link "3. uzdevums" at bounding box center [327, 207] width 178 height 25
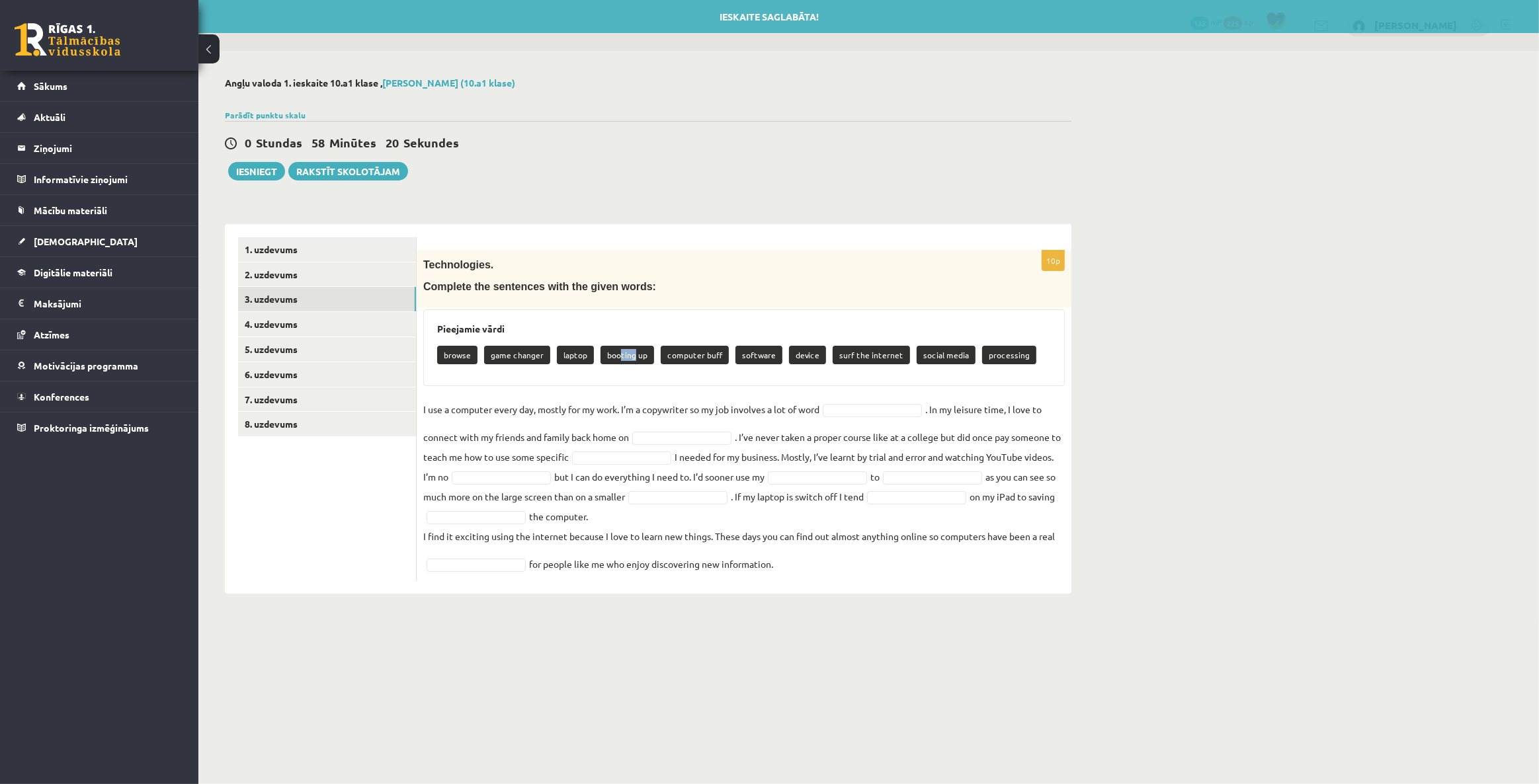
drag, startPoint x: 615, startPoint y: 351, endPoint x: 668, endPoint y: 365, distance: 54.8
click at [633, 360] on p "booting up" at bounding box center [627, 355] width 53 height 19
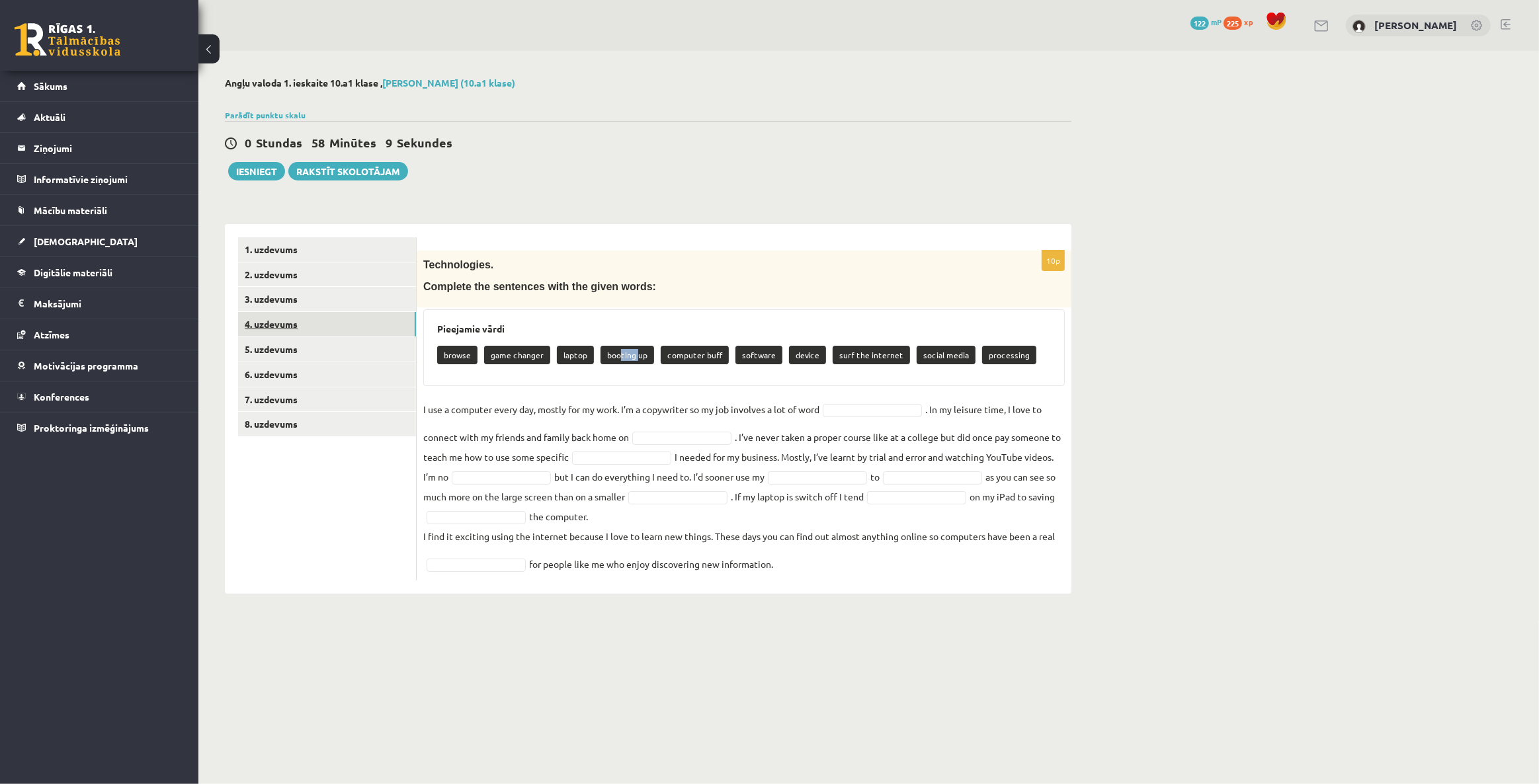
click at [268, 323] on link "4. uzdevums" at bounding box center [327, 325] width 178 height 25
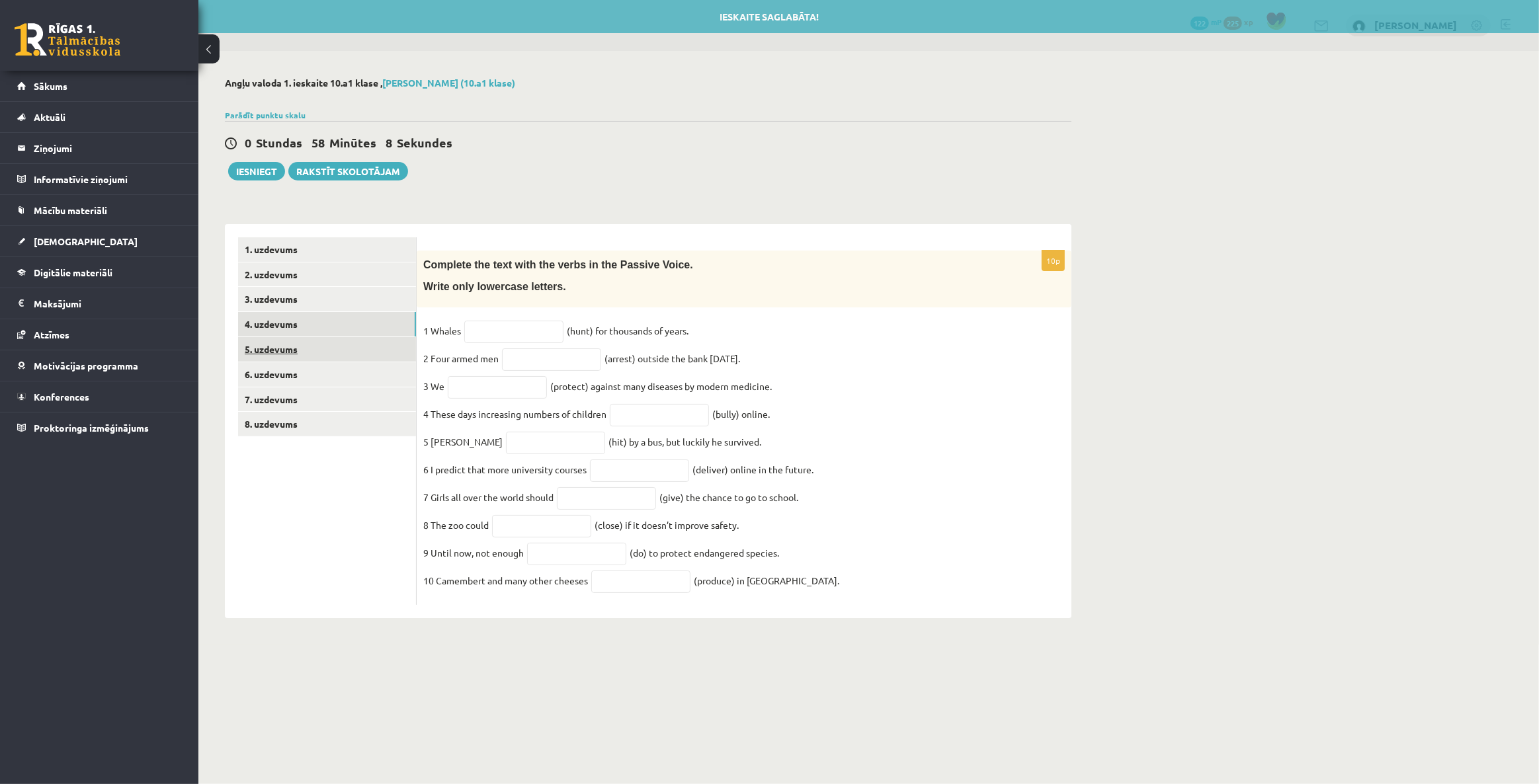
click at [272, 344] on link "5. uzdevums" at bounding box center [327, 349] width 178 height 25
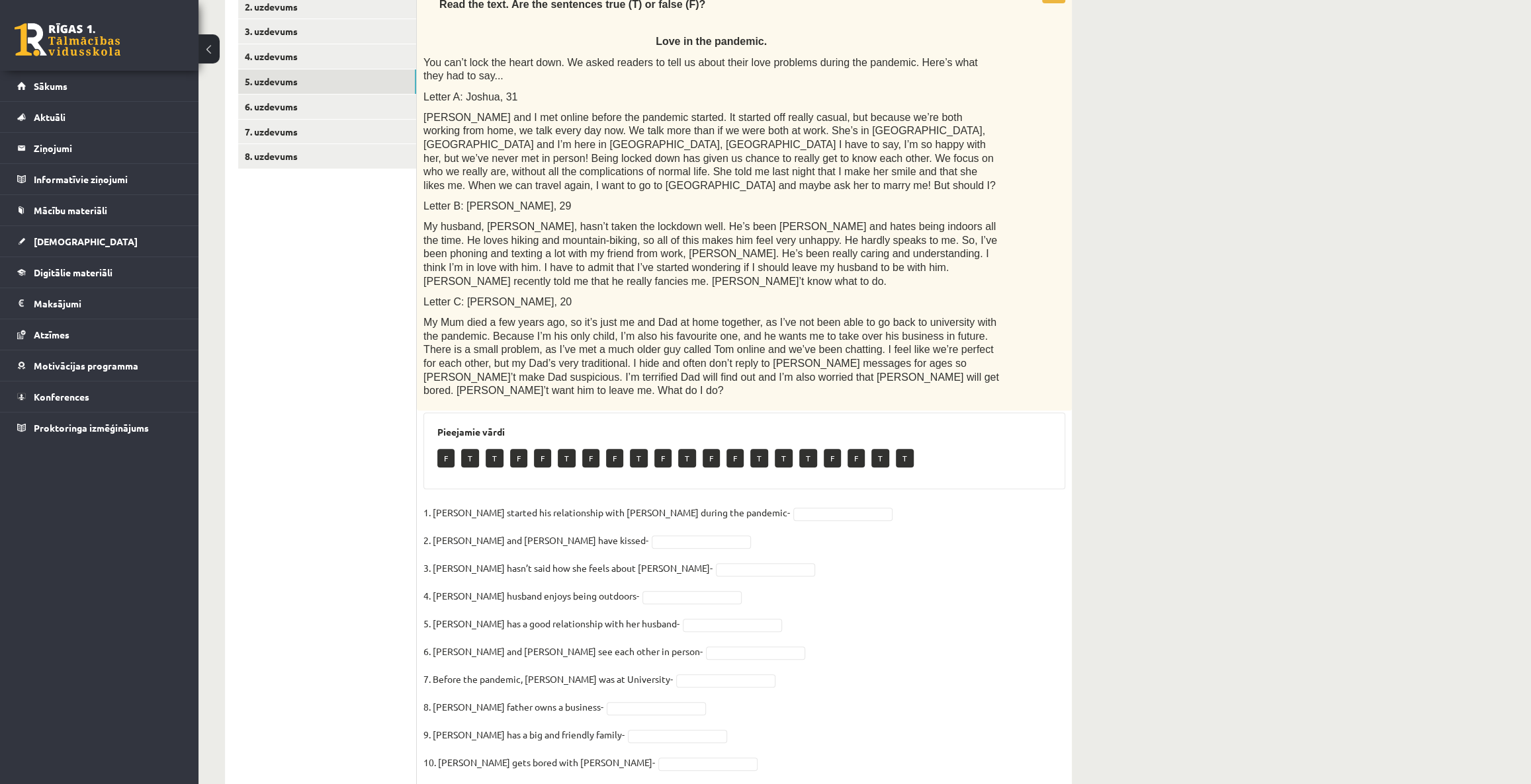
scroll to position [27, 0]
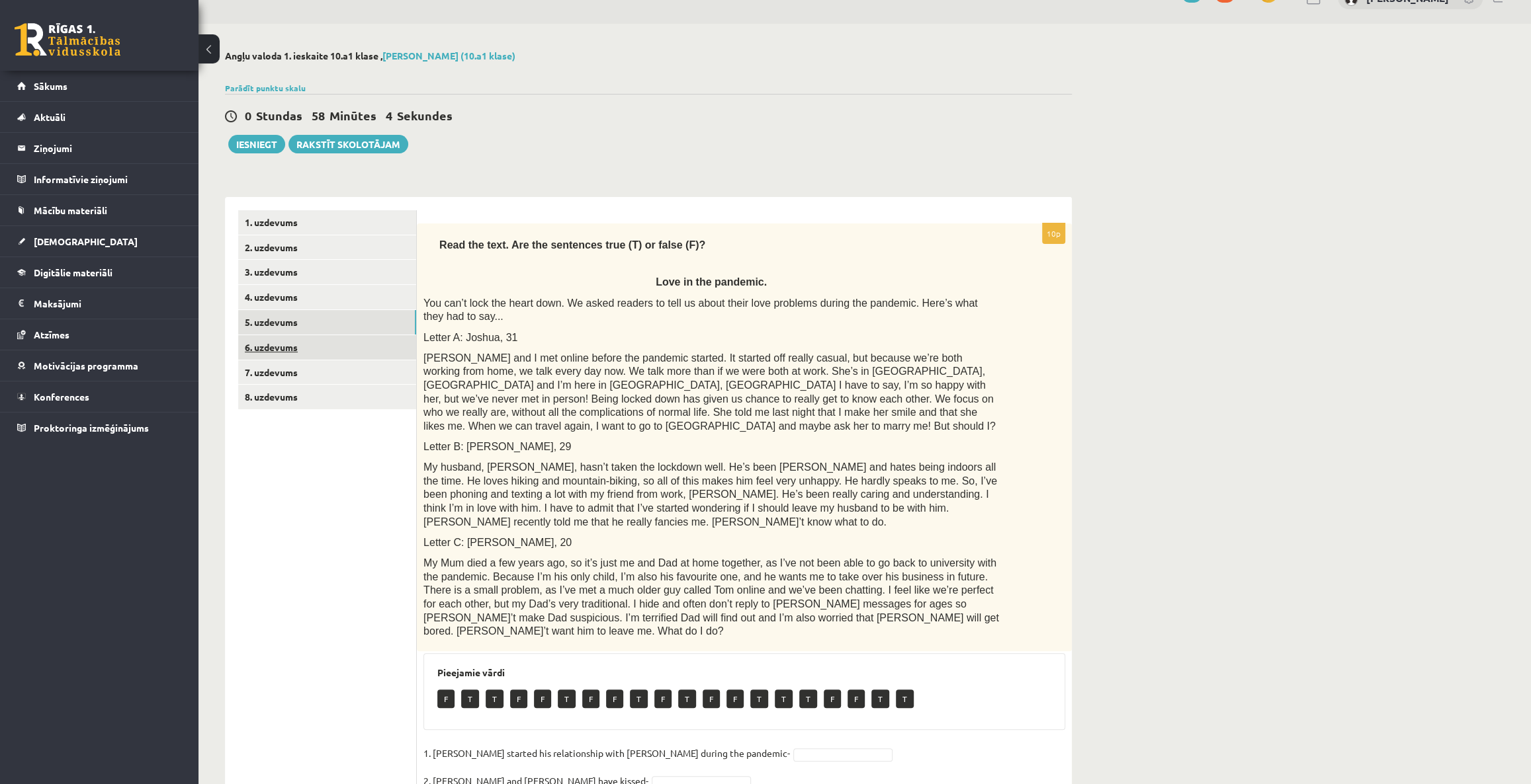
click at [262, 337] on link "6. uzdevums" at bounding box center [327, 348] width 178 height 25
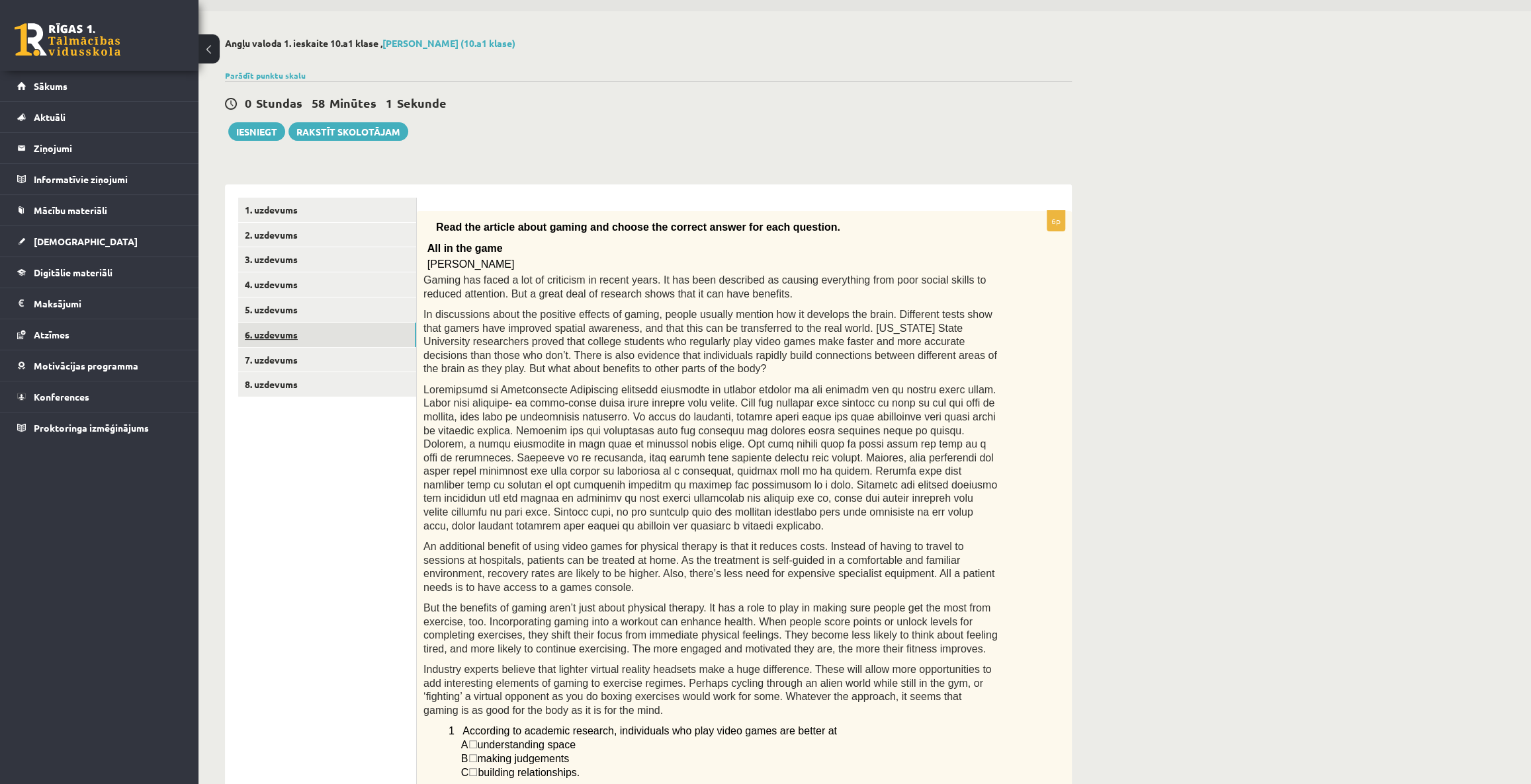
scroll to position [0, 0]
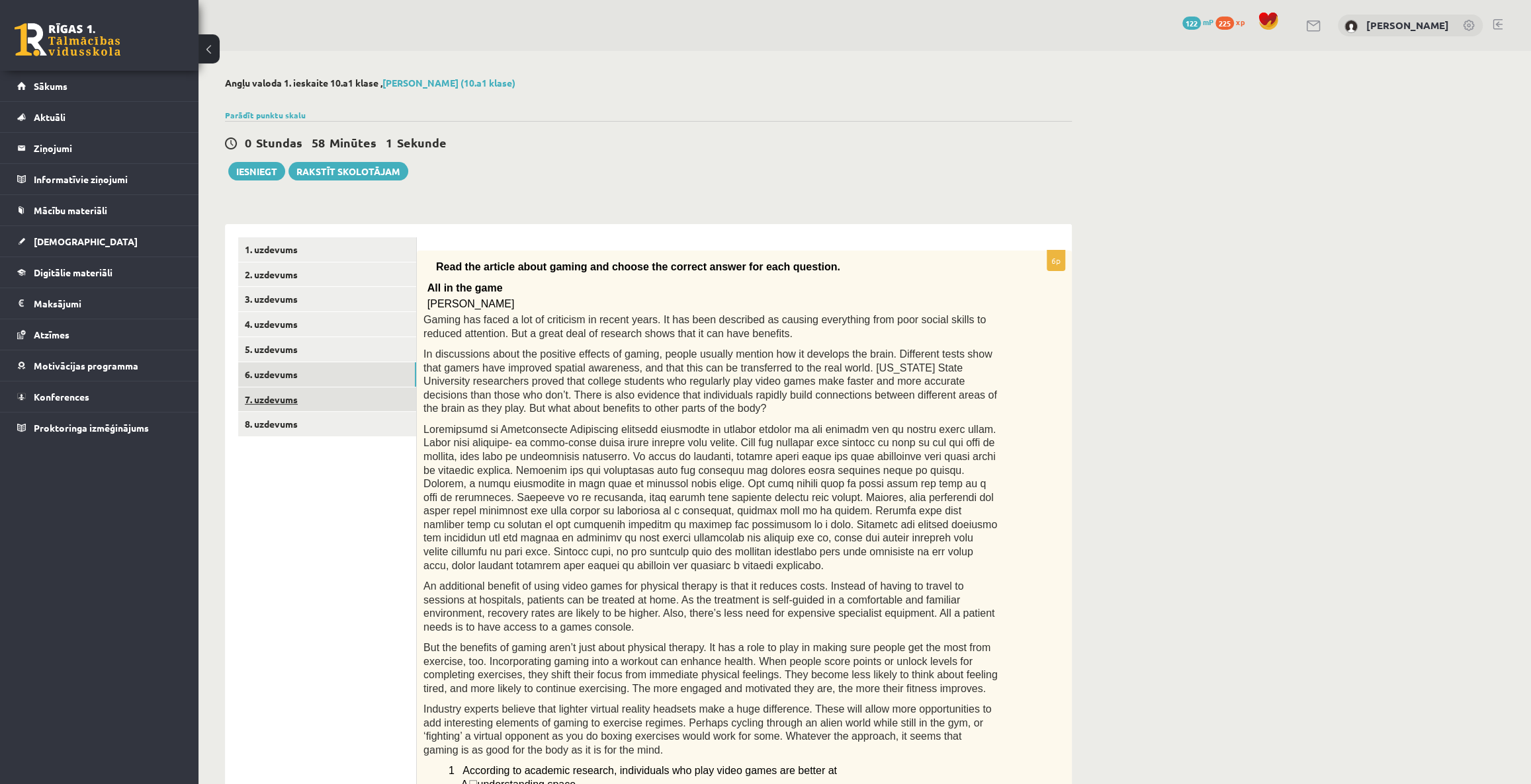
click at [281, 390] on link "7. uzdevums" at bounding box center [327, 400] width 178 height 25
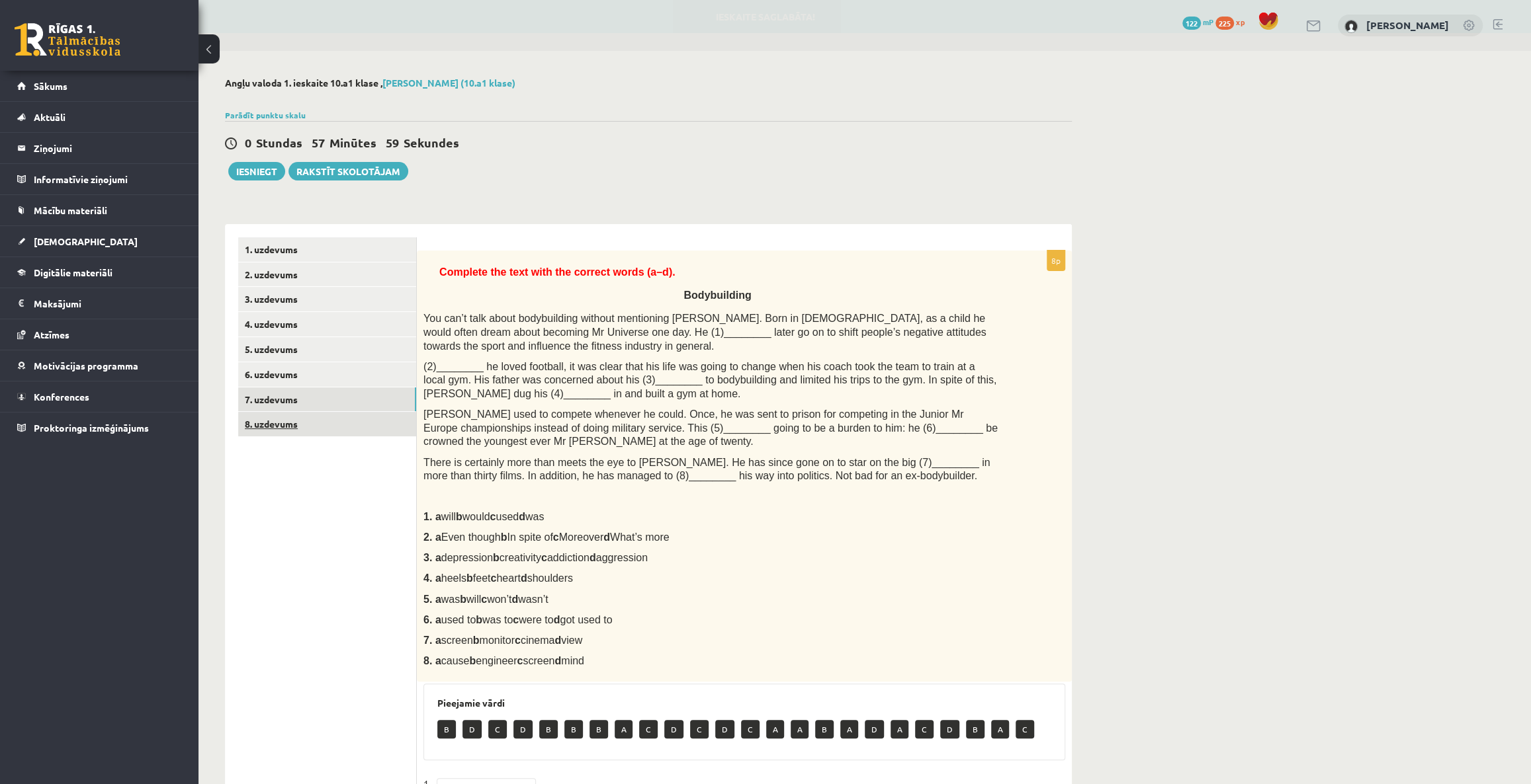
click at [307, 415] on link "8. uzdevums" at bounding box center [327, 424] width 178 height 25
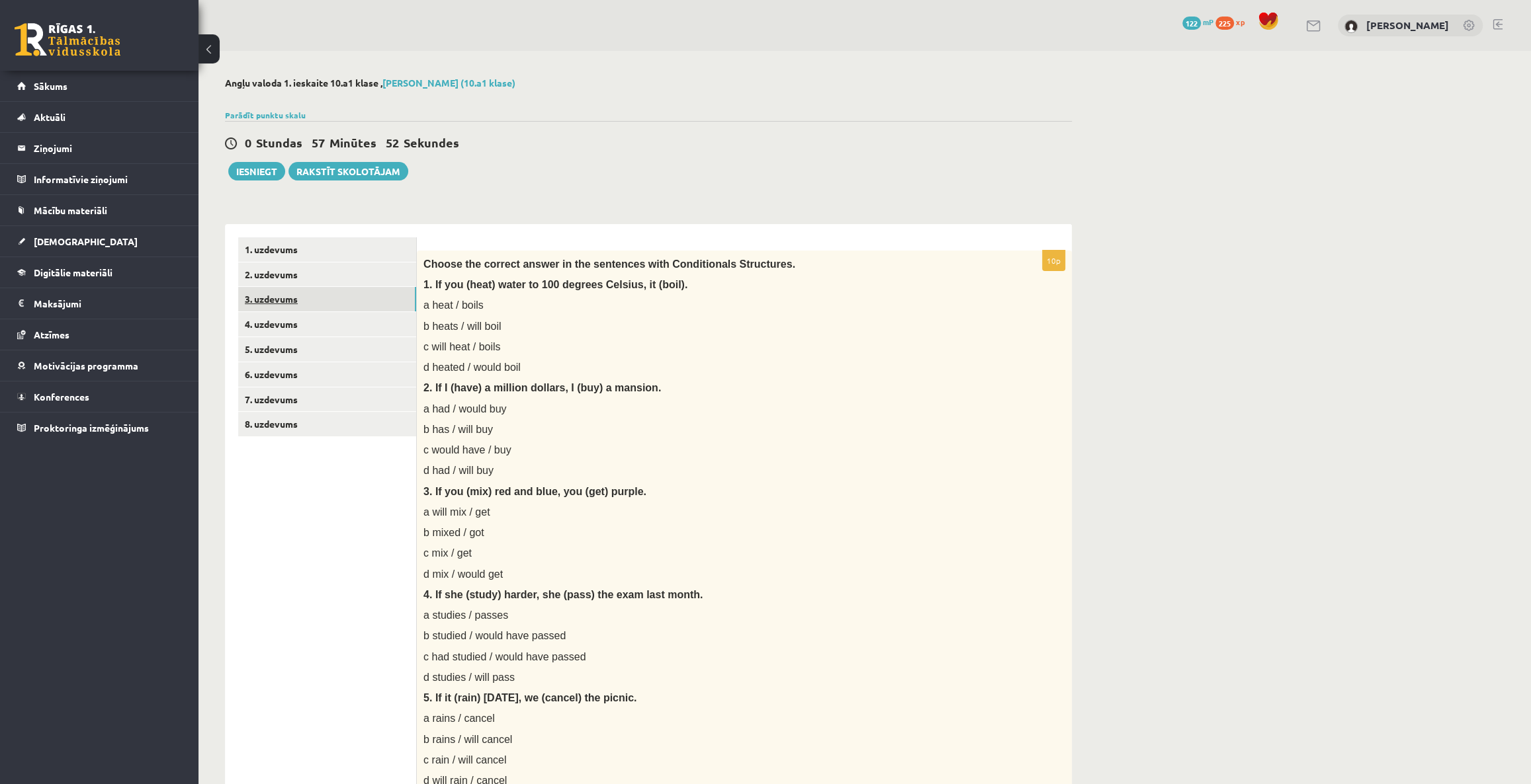
click at [286, 290] on link "3. uzdevums" at bounding box center [327, 299] width 178 height 25
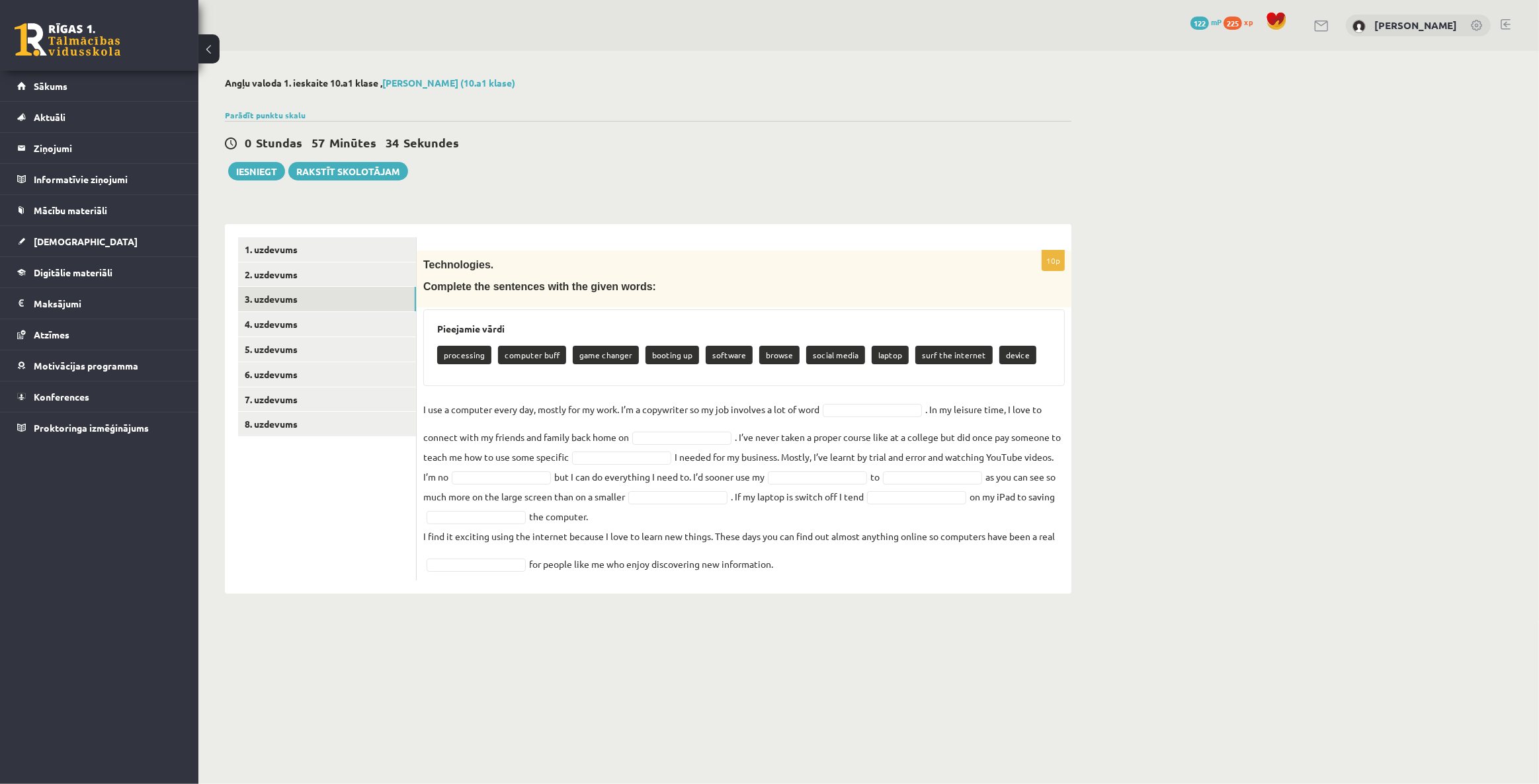
drag, startPoint x: 1394, startPoint y: 154, endPoint x: 1389, endPoint y: 131, distance: 23.5
click at [1346, 139] on div "Angļu valoda 1. ieskaite 10.a1 klase , Pāvels Grišāns (10.a1 klase) Parādīt pun…" at bounding box center [869, 335] width 1340 height 569
click at [1267, 417] on div "Angļu valoda 1. ieskaite 10.a1 klase , Pāvels Grišāns (10.a1 klase) Parādīt pun…" at bounding box center [869, 335] width 1340 height 569
click at [1260, 303] on div "Angļu valoda 1. ieskaite 10.a1 klase , Pāvels Grišāns (10.a1 klase) Parādīt pun…" at bounding box center [869, 335] width 1340 height 569
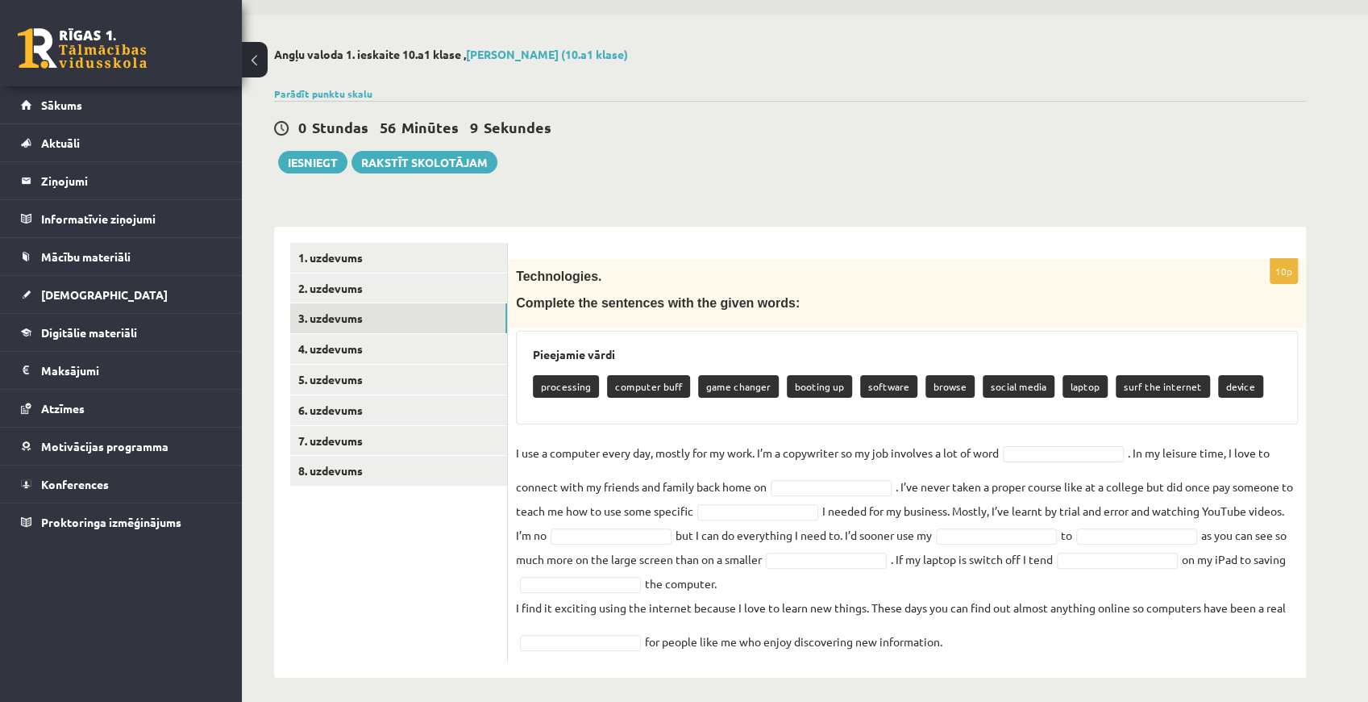
scroll to position [53, 0]
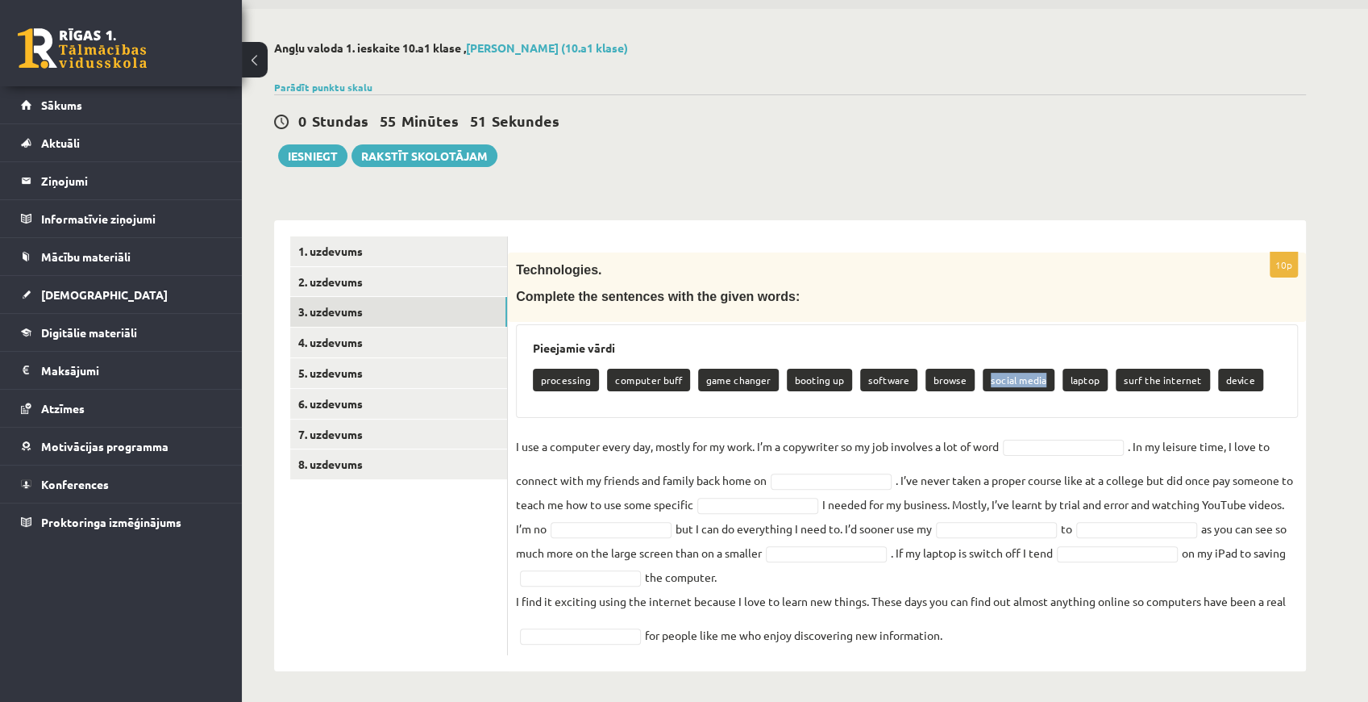
drag, startPoint x: 977, startPoint y: 379, endPoint x: 1038, endPoint y: 379, distance: 60.5
click at [1038, 379] on p "social media" at bounding box center [1019, 379] width 72 height 23
copy p "social media"
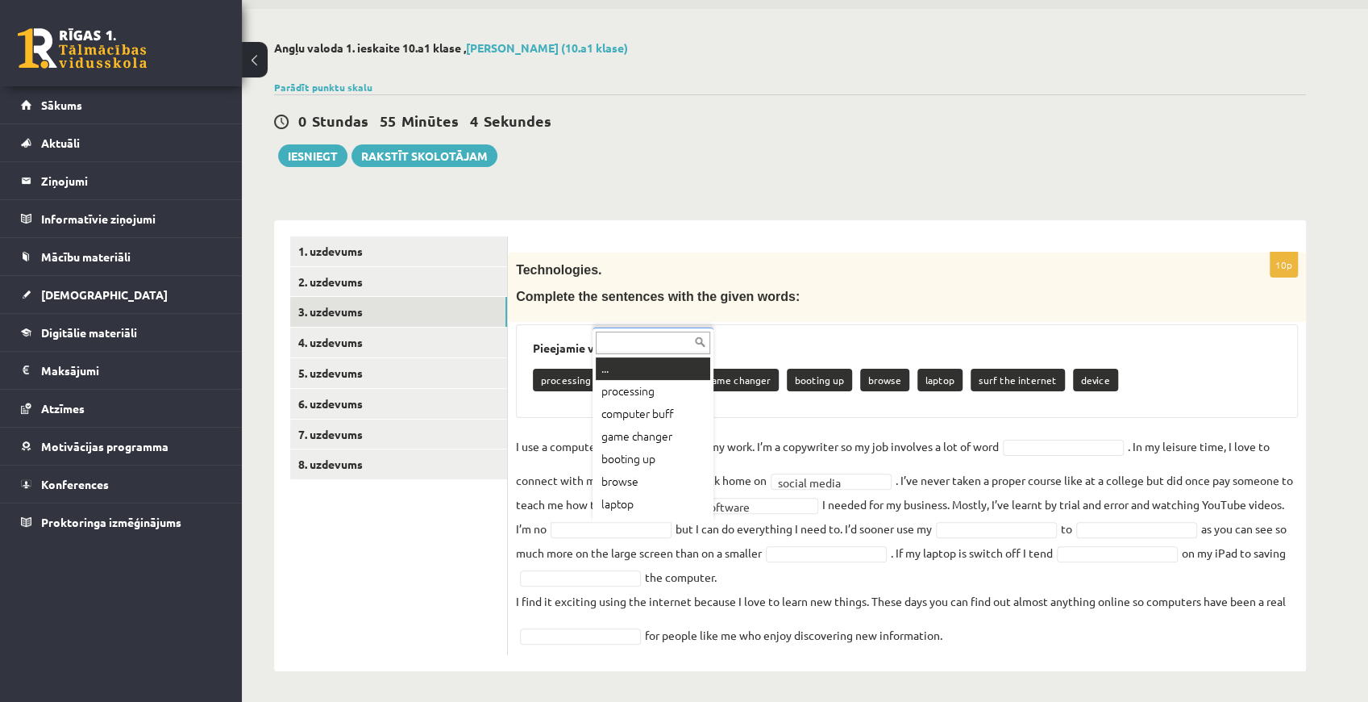
scroll to position [19, 0]
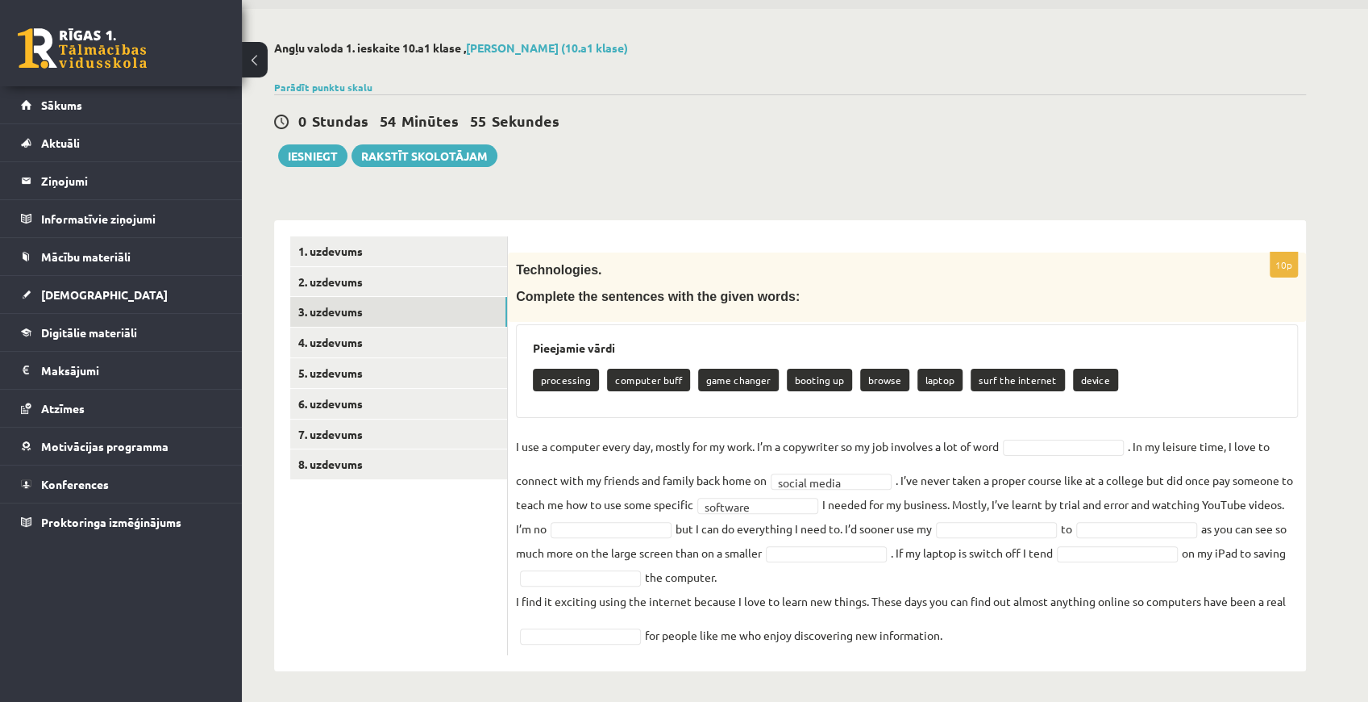
click at [1051, 256] on div "Technologies. Complete the sentences with the given words:" at bounding box center [907, 286] width 798 height 69
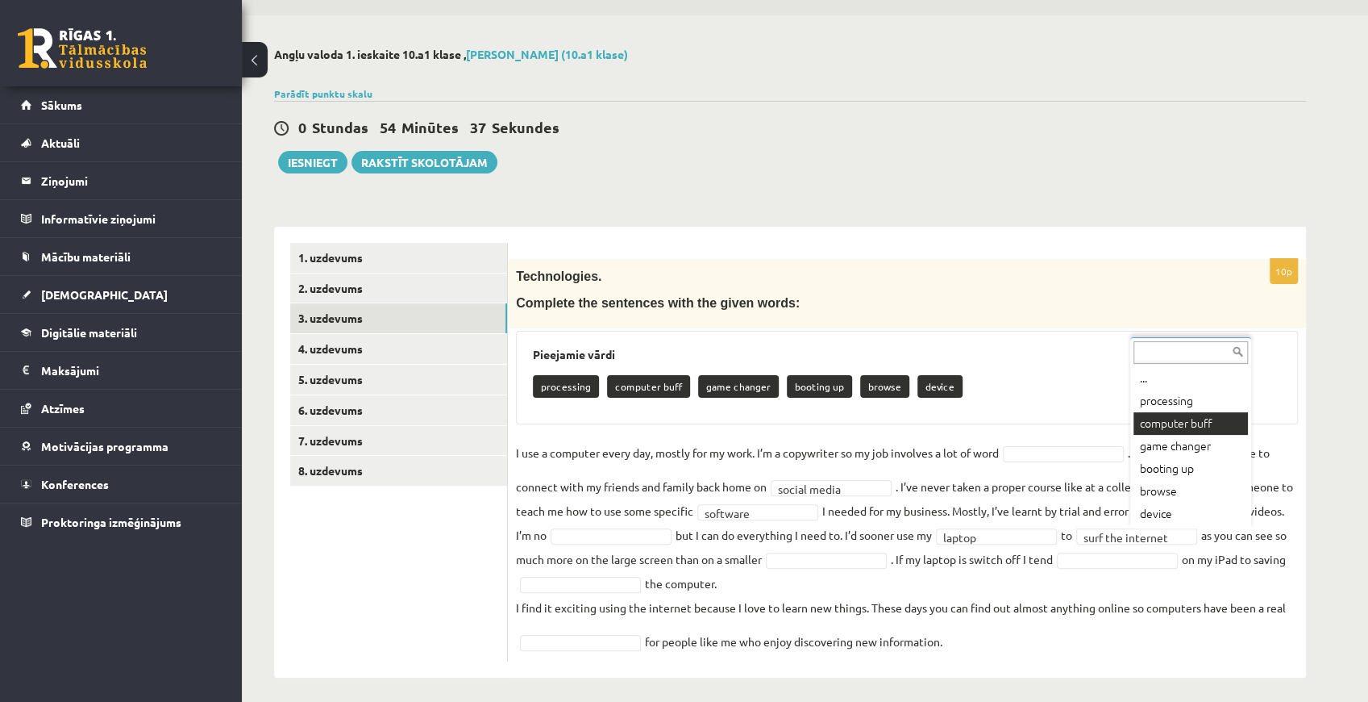
scroll to position [53, 0]
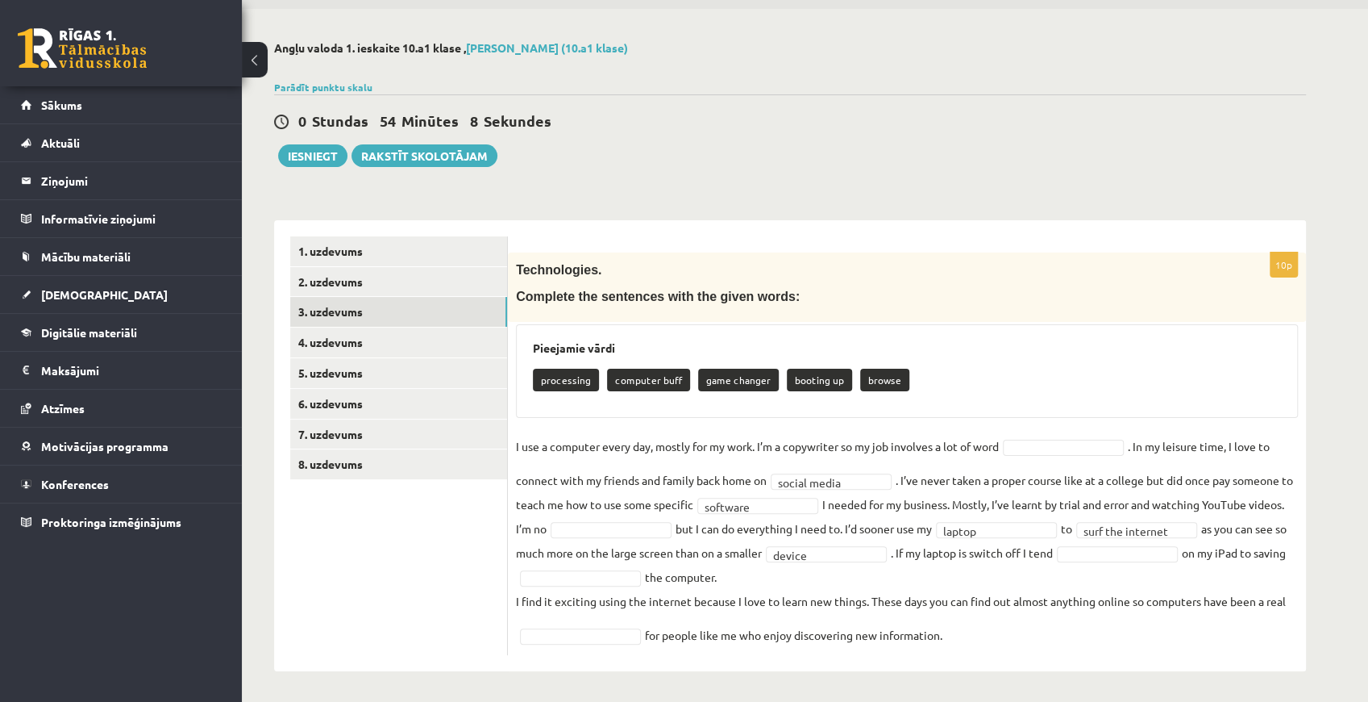
click at [1130, 564] on fieldset "**********" at bounding box center [907, 540] width 782 height 213
click at [860, 575] on fieldset "**********" at bounding box center [907, 540] width 782 height 213
drag, startPoint x: 858, startPoint y: 381, endPoint x: 889, endPoint y: 377, distance: 30.8
click at [889, 377] on p "browse" at bounding box center [884, 379] width 49 height 23
click at [1097, 571] on fieldset "**********" at bounding box center [907, 540] width 782 height 213
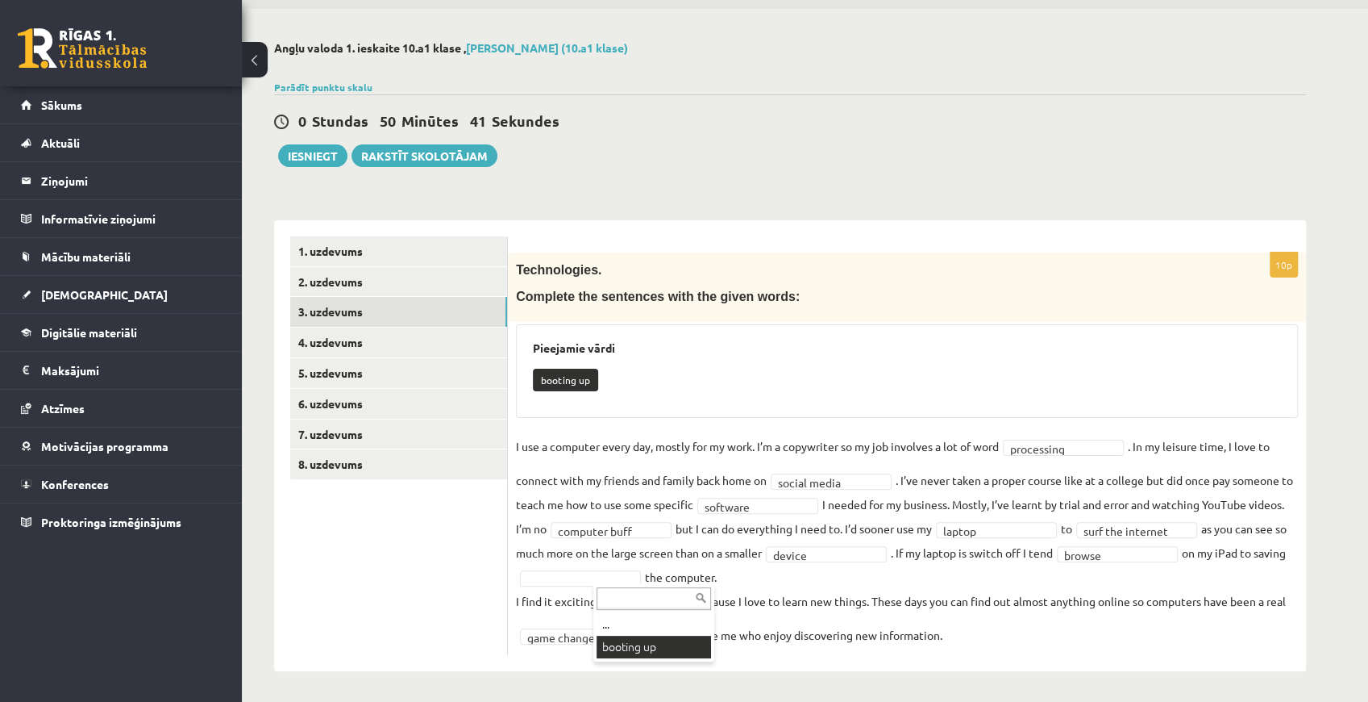
scroll to position [16, 0]
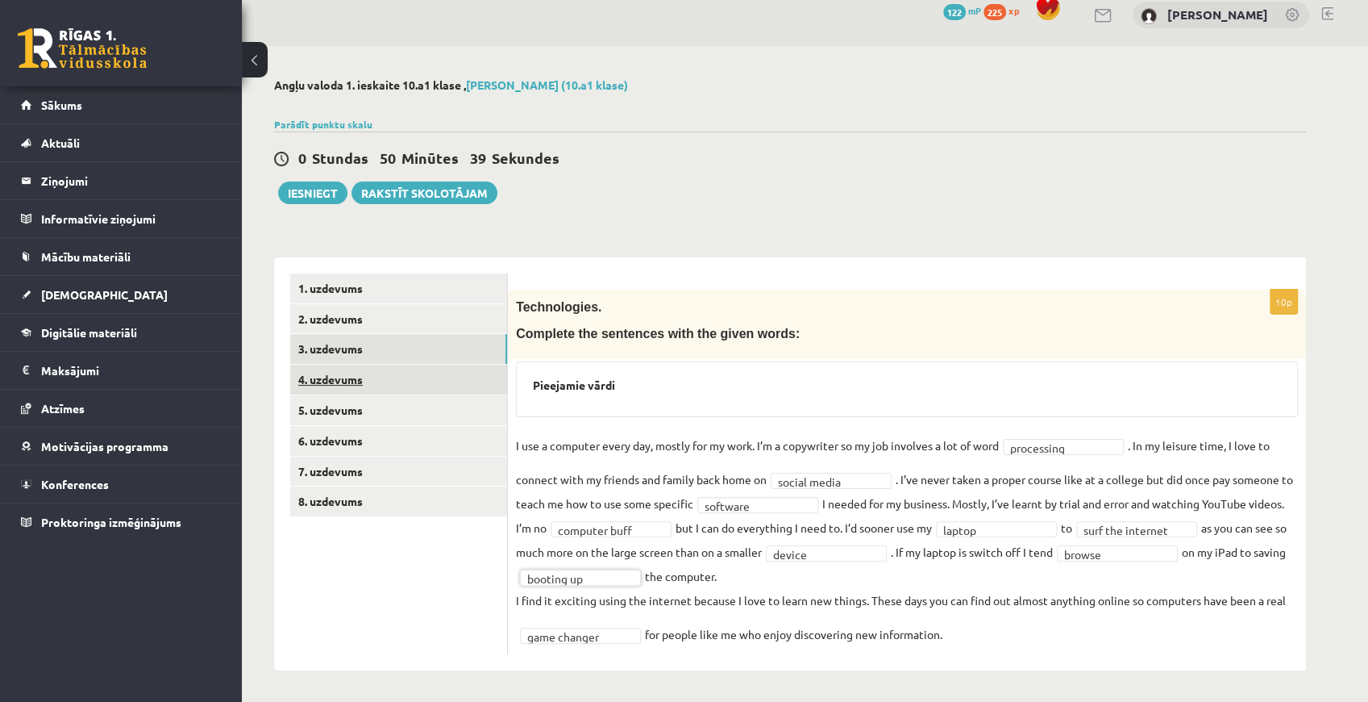
click at [344, 385] on link "4. uzdevums" at bounding box center [398, 379] width 217 height 30
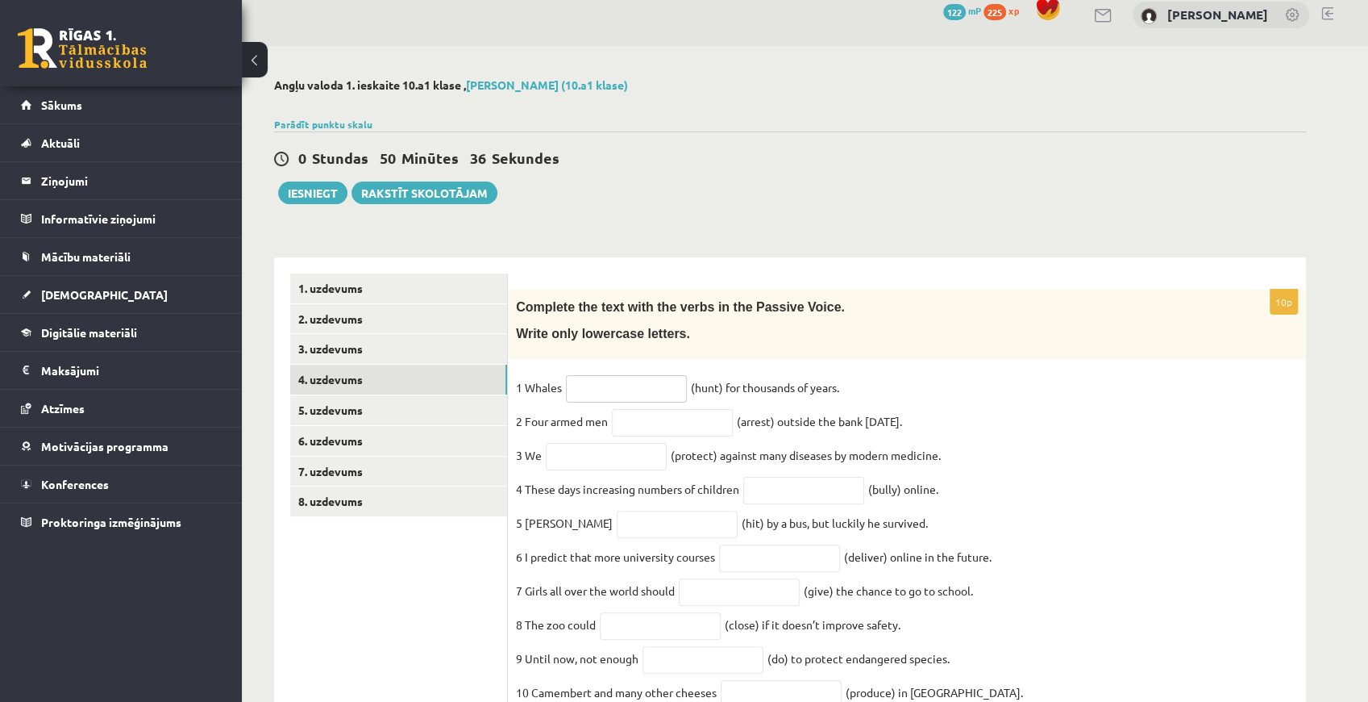
click at [618, 388] on input "text" at bounding box center [626, 388] width 121 height 27
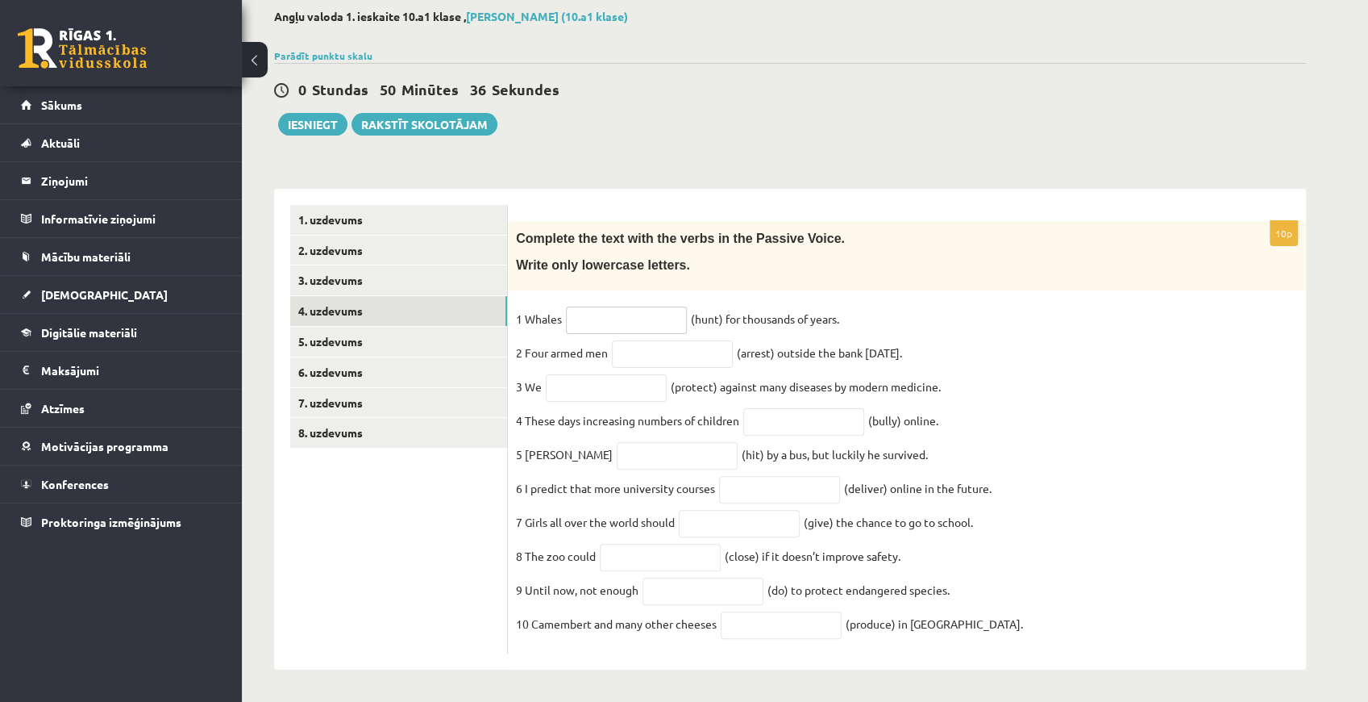
scroll to position [97, 0]
click at [664, 310] on input "text" at bounding box center [626, 319] width 121 height 27
type input "*"
type input "**********"
click at [669, 340] on input "text" at bounding box center [672, 353] width 121 height 27
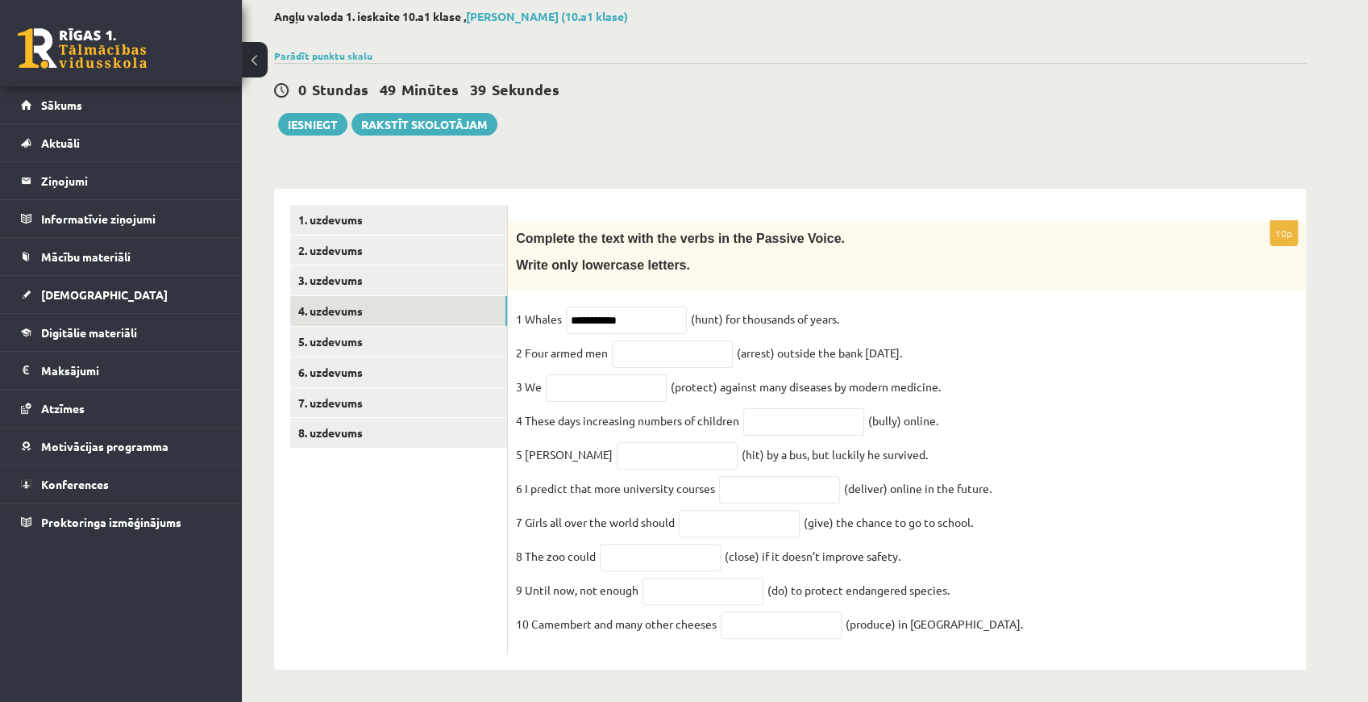
drag, startPoint x: 1264, startPoint y: 85, endPoint x: 1261, endPoint y: 10, distance: 75.8
click at [1264, 80] on div "0 Stundas 49 Minūtes 39 Sekundes" at bounding box center [790, 90] width 1032 height 21
click at [701, 340] on input "text" at bounding box center [672, 353] width 121 height 27
click at [609, 384] on input "text" at bounding box center [606, 387] width 121 height 27
click at [655, 340] on input "**********" at bounding box center [672, 353] width 121 height 27
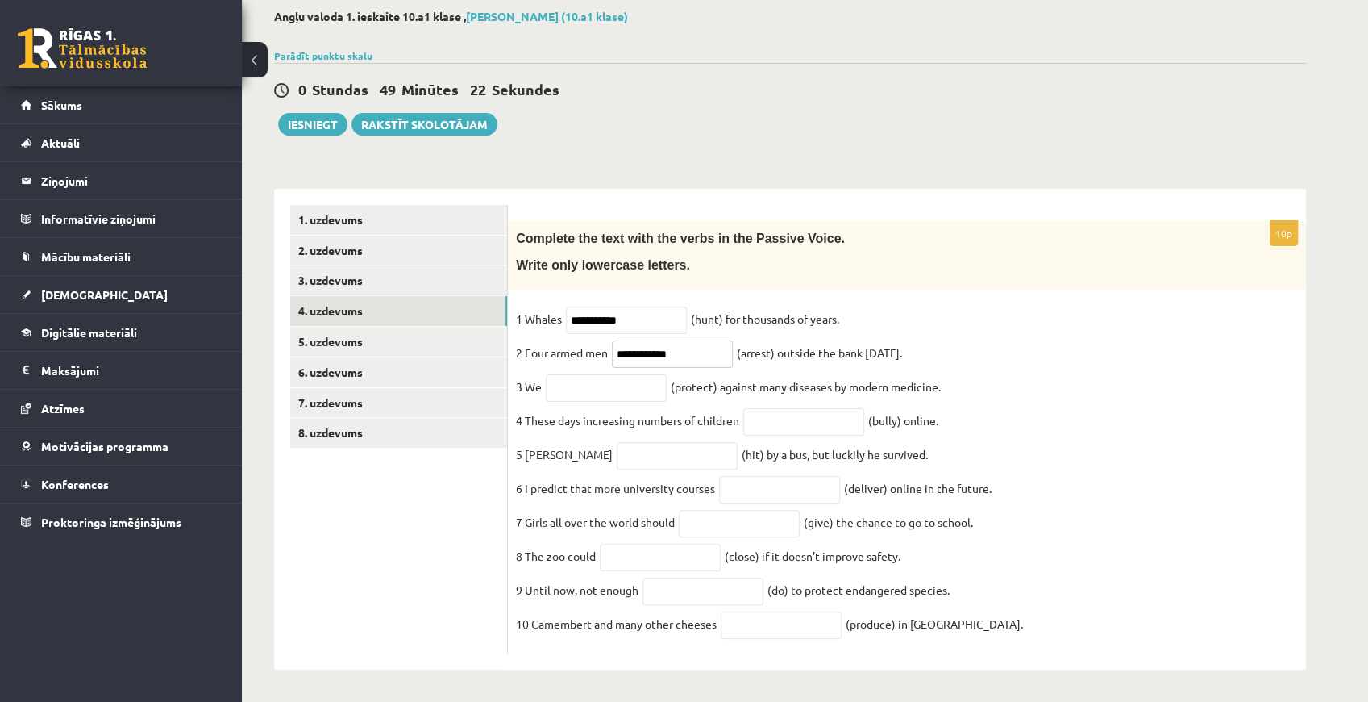
click at [715, 340] on input "**********" at bounding box center [672, 353] width 121 height 27
click at [655, 340] on input "**********" at bounding box center [672, 353] width 121 height 27
type input "**********"
click at [716, 342] on input "**********" at bounding box center [672, 353] width 121 height 27
click at [626, 374] on input "text" at bounding box center [606, 387] width 121 height 27
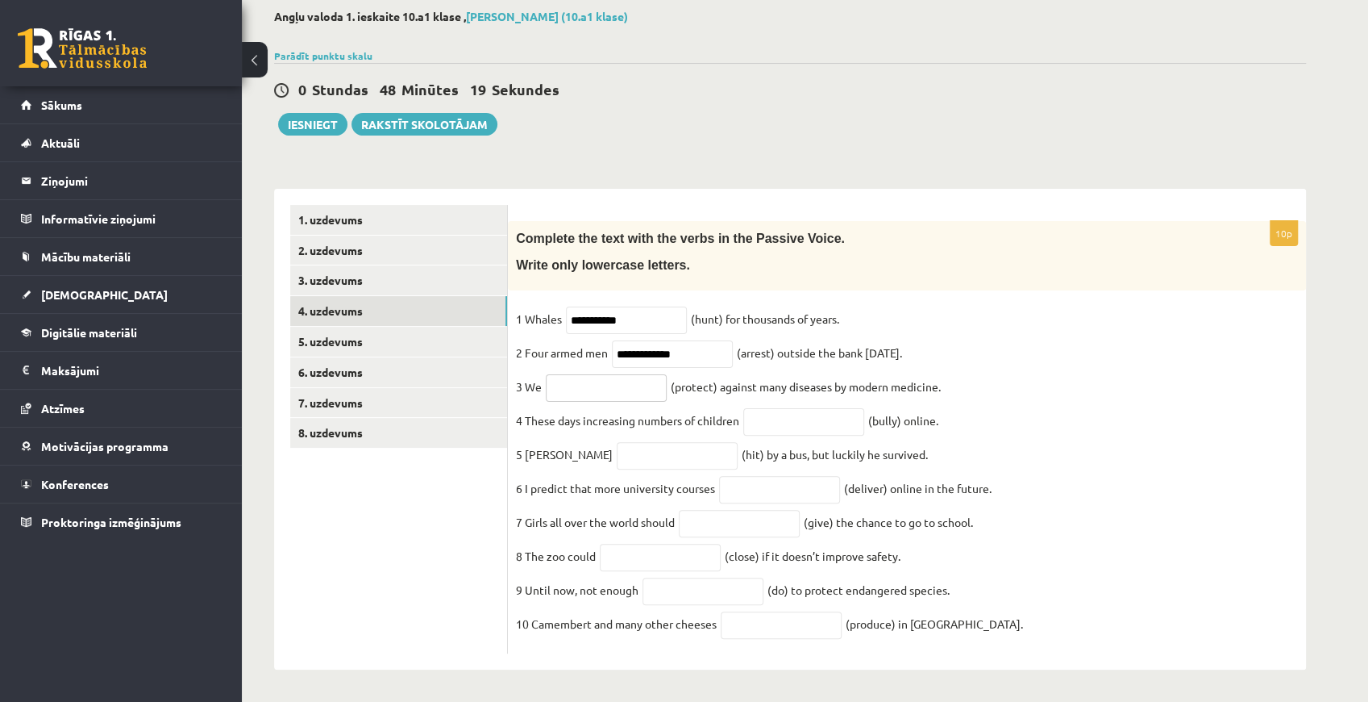
click at [618, 374] on input "text" at bounding box center [606, 387] width 121 height 27
click at [1095, 324] on fieldset "**********" at bounding box center [907, 475] width 782 height 339
click at [618, 379] on input "text" at bounding box center [606, 387] width 121 height 27
click at [548, 378] on input "********" at bounding box center [606, 387] width 121 height 27
click at [595, 377] on input "********" at bounding box center [606, 387] width 121 height 27
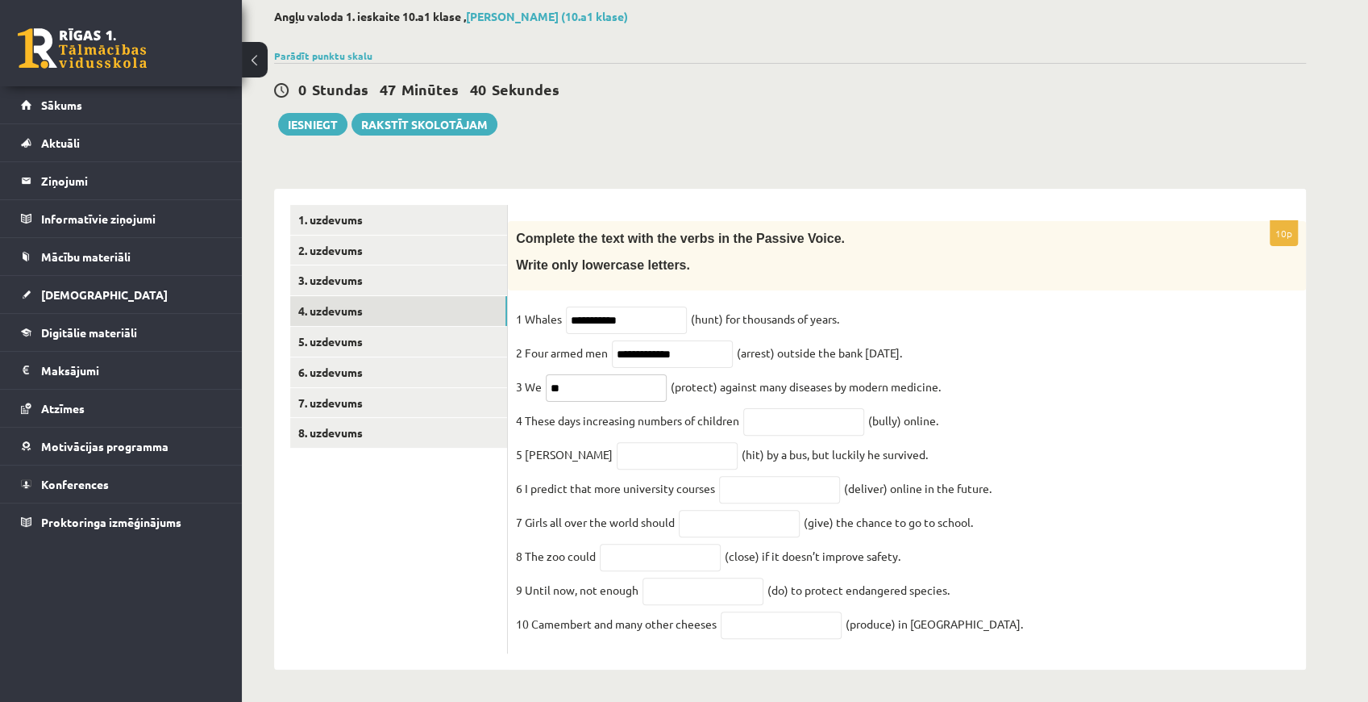
type input "*"
type input "**********"
click at [796, 414] on input "text" at bounding box center [803, 421] width 121 height 27
click at [791, 410] on input "text" at bounding box center [803, 421] width 121 height 27
type input "**********"
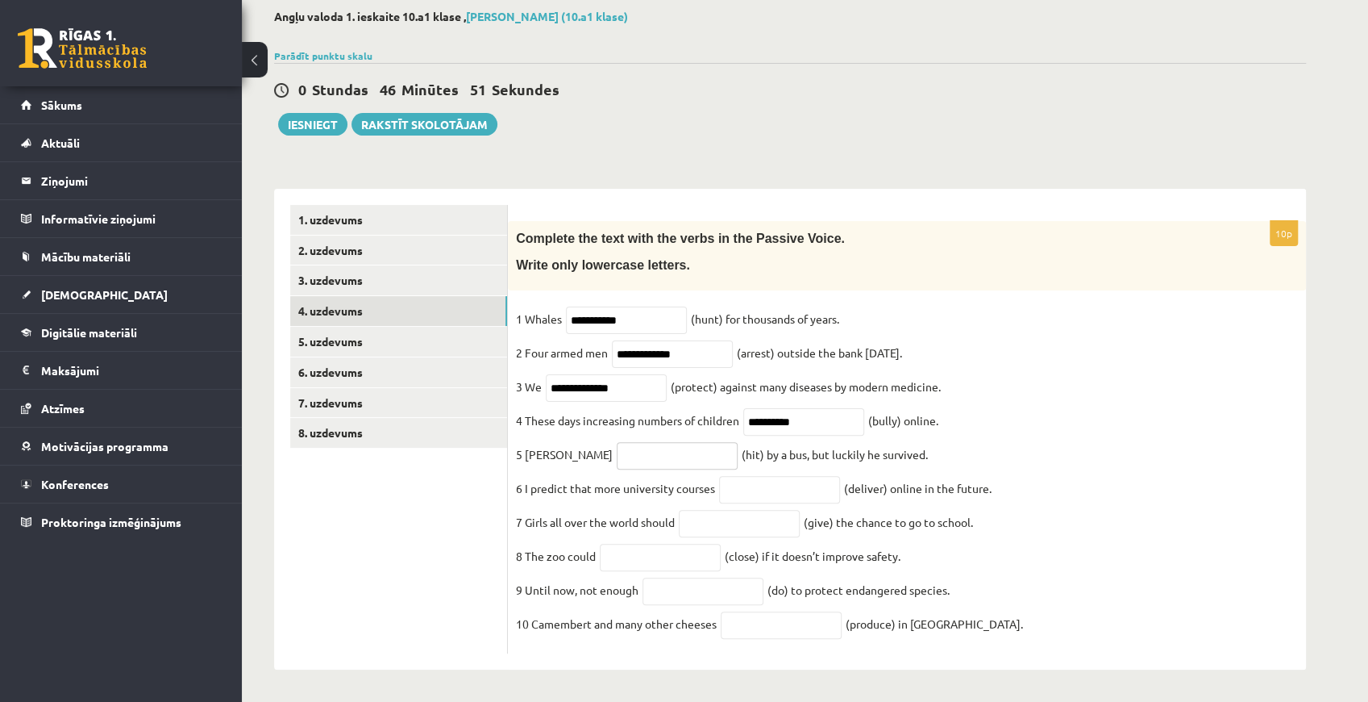
click at [631, 447] on input "text" at bounding box center [677, 455] width 121 height 27
click at [807, 413] on input "**********" at bounding box center [803, 421] width 121 height 27
click at [617, 446] on input "text" at bounding box center [677, 455] width 121 height 27
click at [631, 445] on input "**********" at bounding box center [677, 455] width 121 height 27
type input "**********"
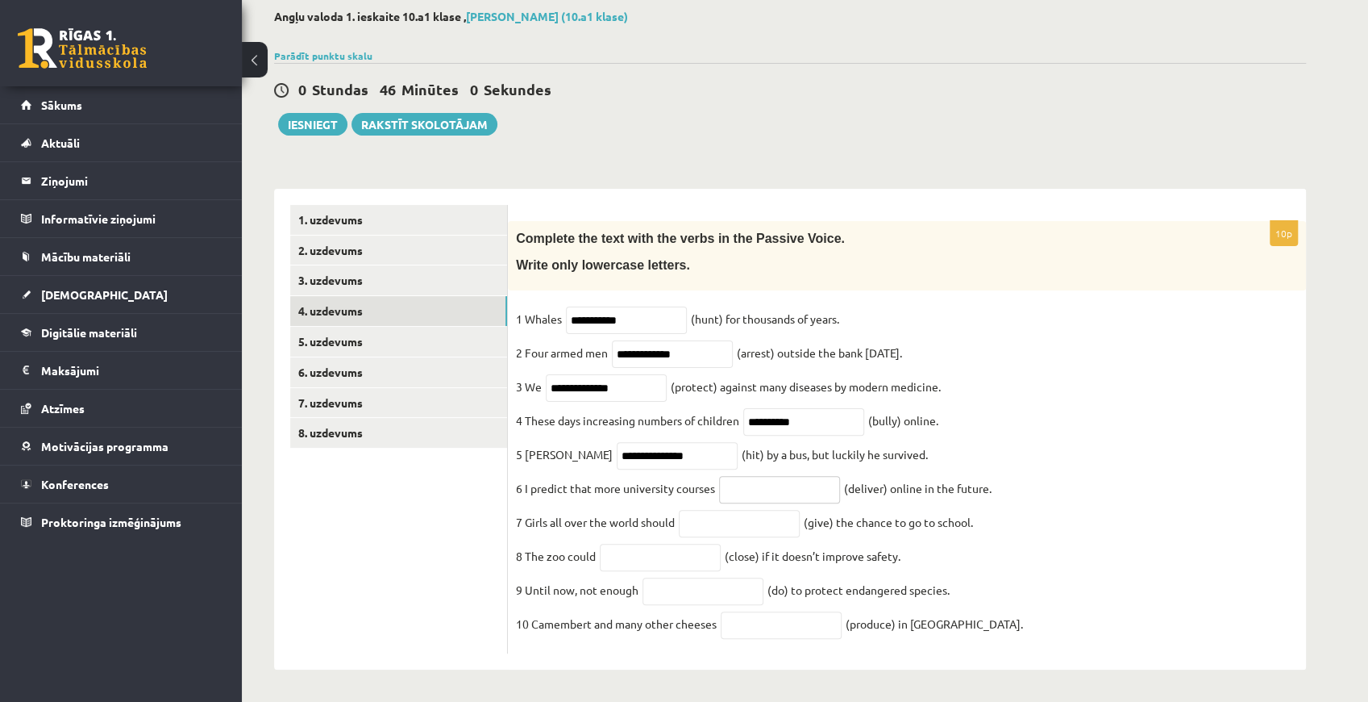
click at [739, 476] on input "text" at bounding box center [779, 489] width 121 height 27
click at [801, 487] on input "text" at bounding box center [779, 489] width 121 height 27
click at [789, 411] on input "**********" at bounding box center [803, 421] width 121 height 27
type input "**********"
click at [603, 306] on input "**********" at bounding box center [626, 319] width 121 height 27
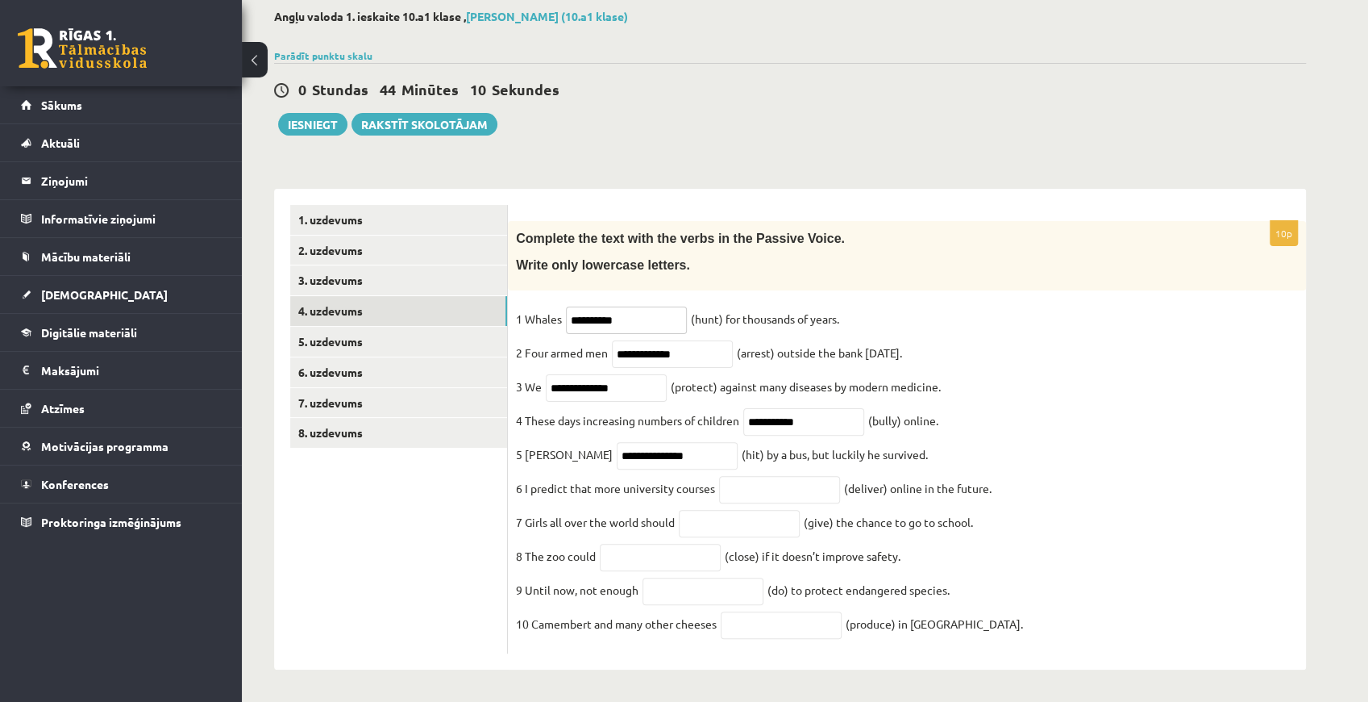
type input "**********"
click at [800, 476] on input "text" at bounding box center [779, 489] width 121 height 27
type input "********"
click at [755, 520] on input "text" at bounding box center [739, 523] width 121 height 27
click at [755, 510] on input "text" at bounding box center [739, 523] width 121 height 27
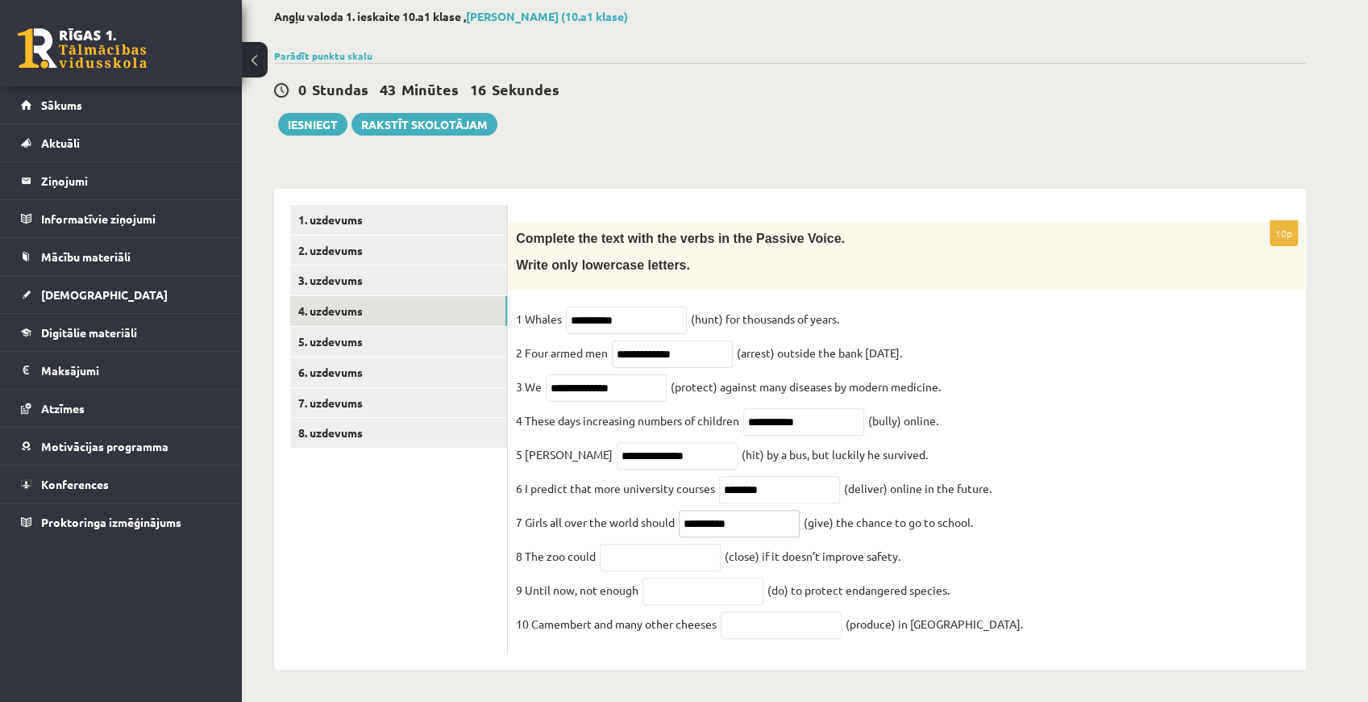
click at [713, 518] on input "**********" at bounding box center [739, 523] width 121 height 27
click at [739, 523] on input "*****" at bounding box center [739, 523] width 121 height 27
type input "*"
type input "****"
click at [671, 555] on input "text" at bounding box center [660, 556] width 121 height 27
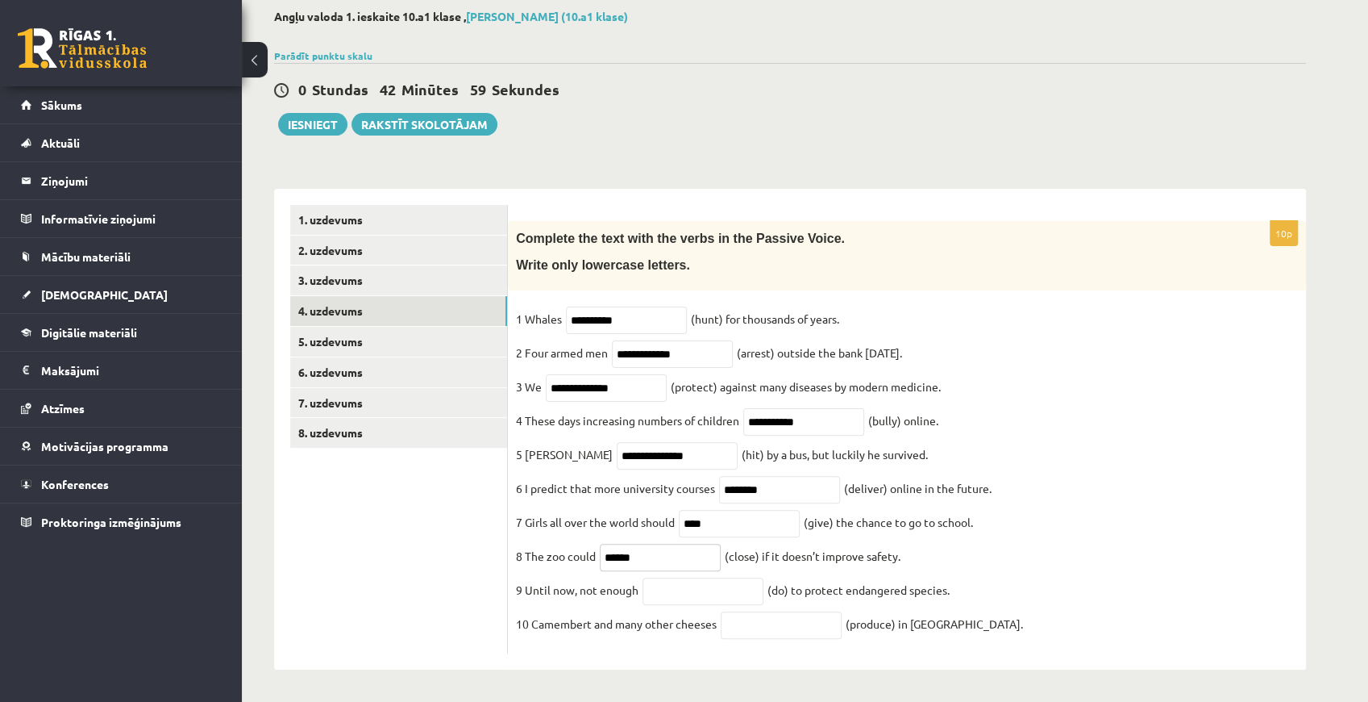
type input "******"
click at [699, 589] on input "text" at bounding box center [703, 590] width 121 height 27
type input "*"
type input "****"
drag, startPoint x: 1266, startPoint y: 87, endPoint x: 1266, endPoint y: 77, distance: 9.7
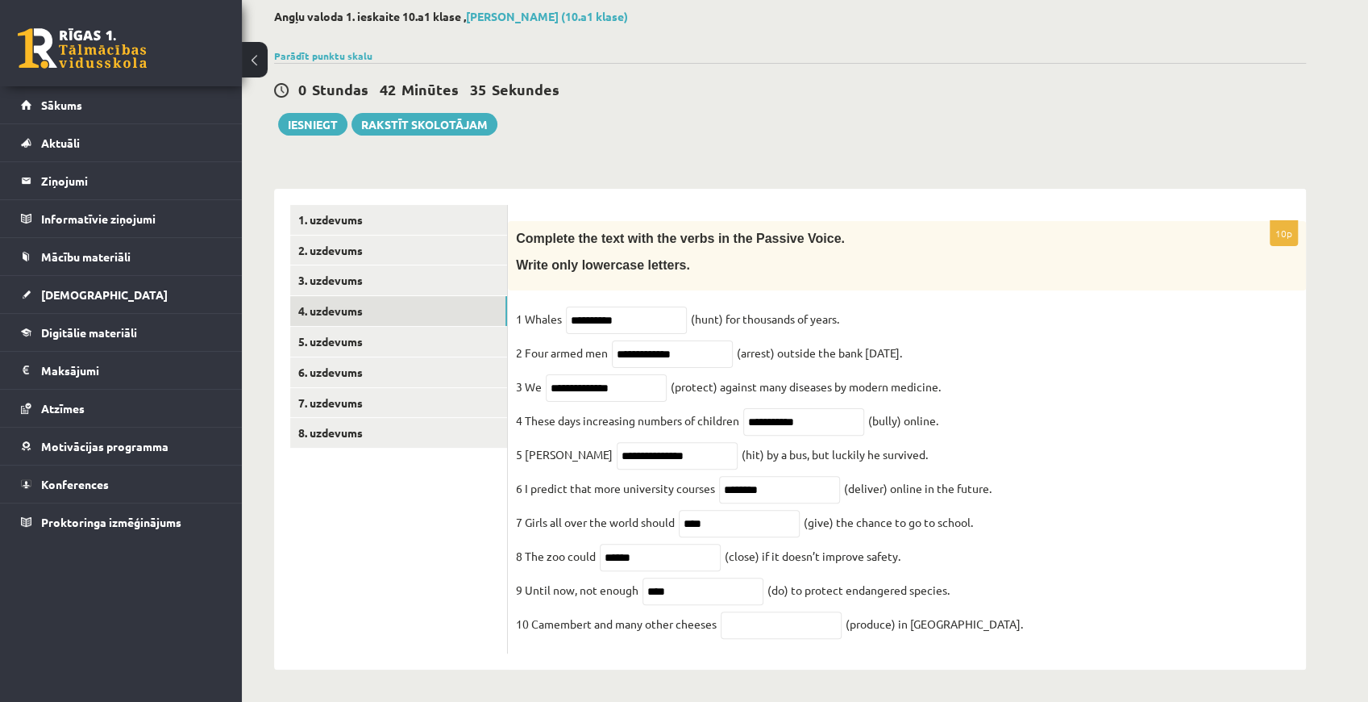
click at [1266, 80] on div "0 Stundas 42 Minūtes 35 Sekundes" at bounding box center [790, 90] width 1032 height 21
click at [1094, 427] on fieldset "**********" at bounding box center [907, 475] width 782 height 339
click at [707, 594] on input "****" at bounding box center [703, 590] width 121 height 27
click at [781, 625] on input "text" at bounding box center [781, 624] width 121 height 27
type input "**********"
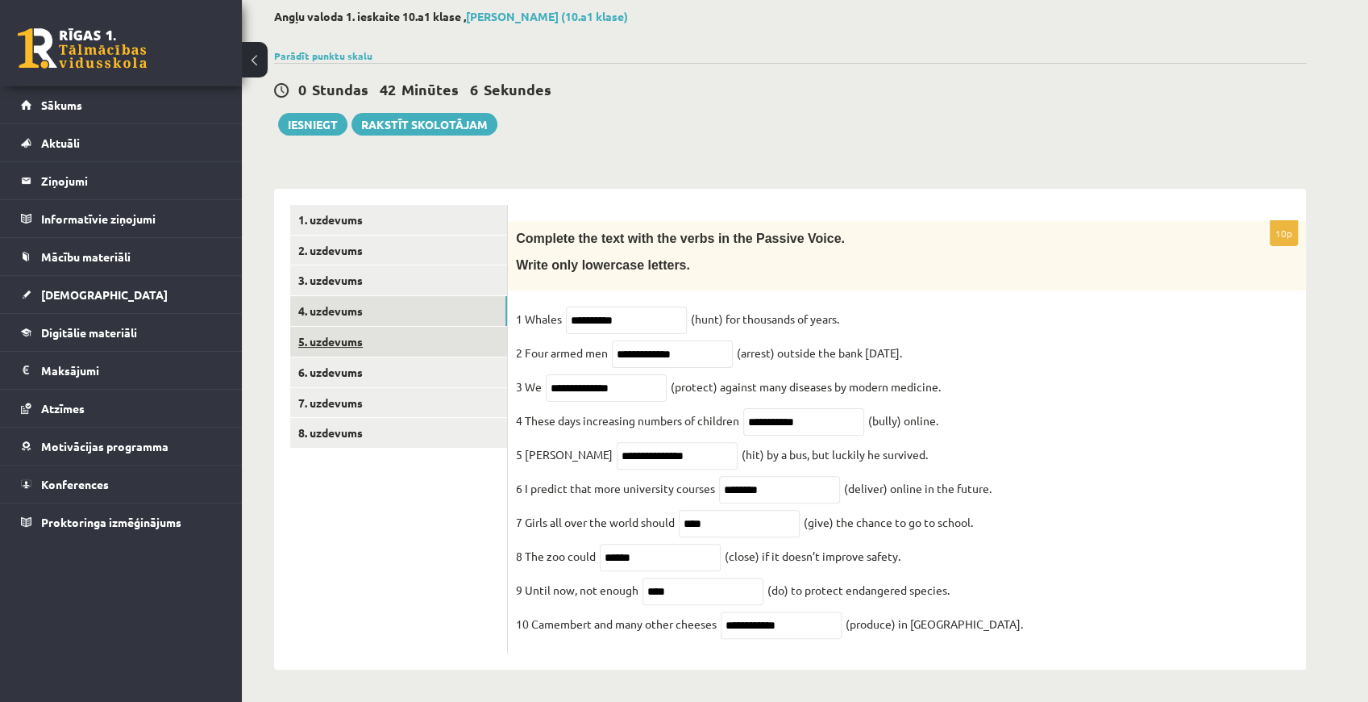
click at [342, 331] on link "5. uzdevums" at bounding box center [398, 342] width 217 height 30
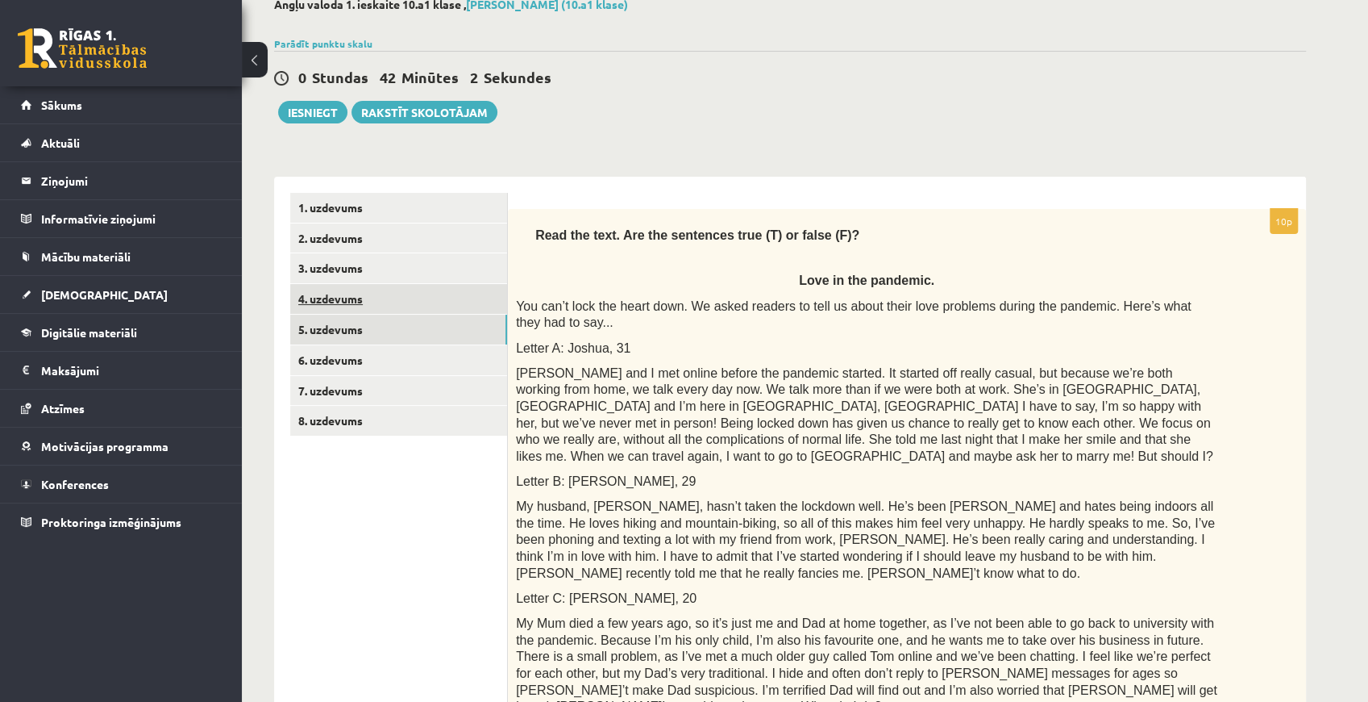
click at [356, 296] on link "4. uzdevums" at bounding box center [398, 299] width 217 height 30
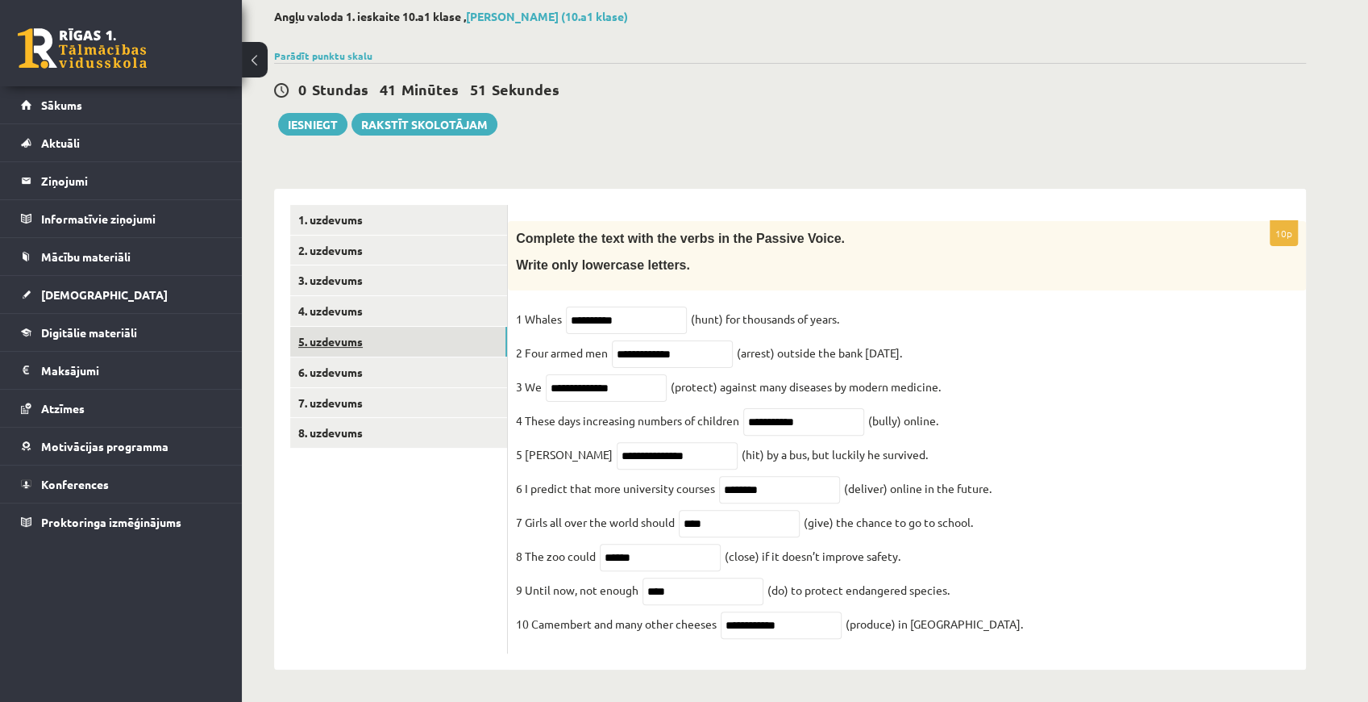
click at [360, 327] on link "5. uzdevums" at bounding box center [398, 342] width 217 height 30
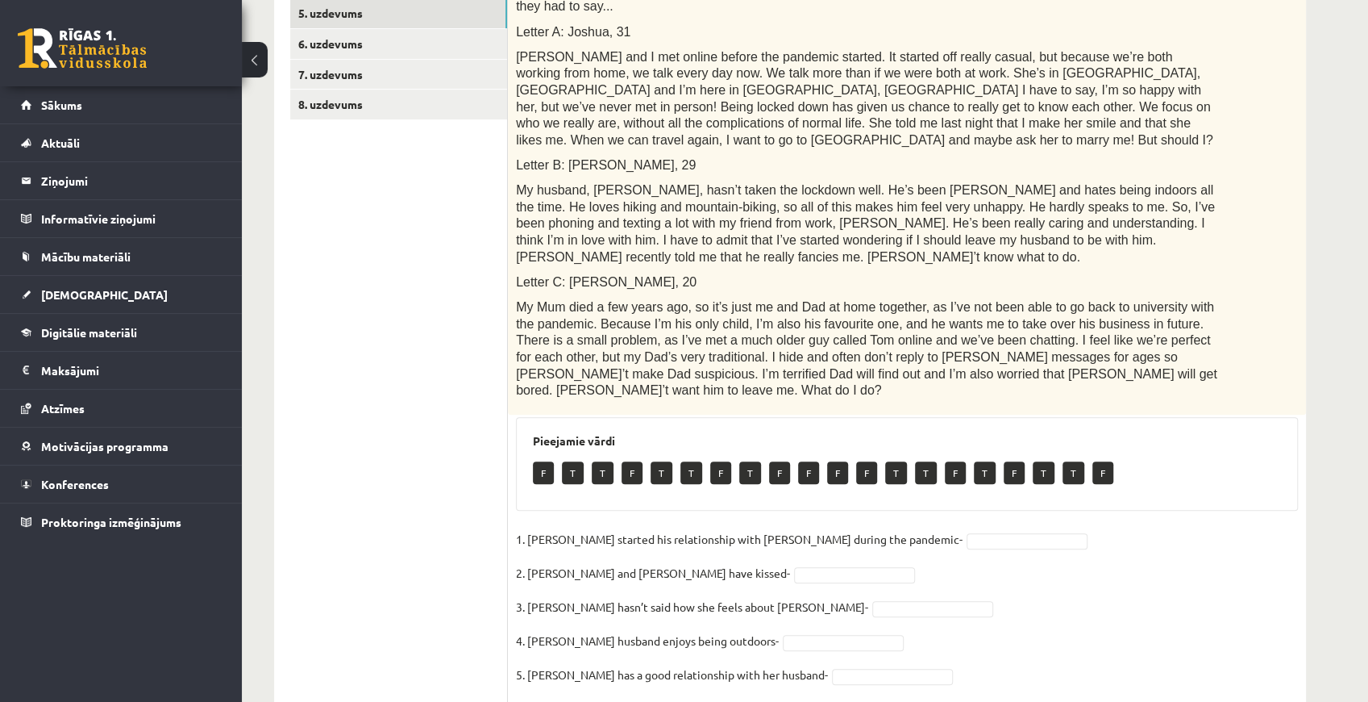
scroll to position [420, 0]
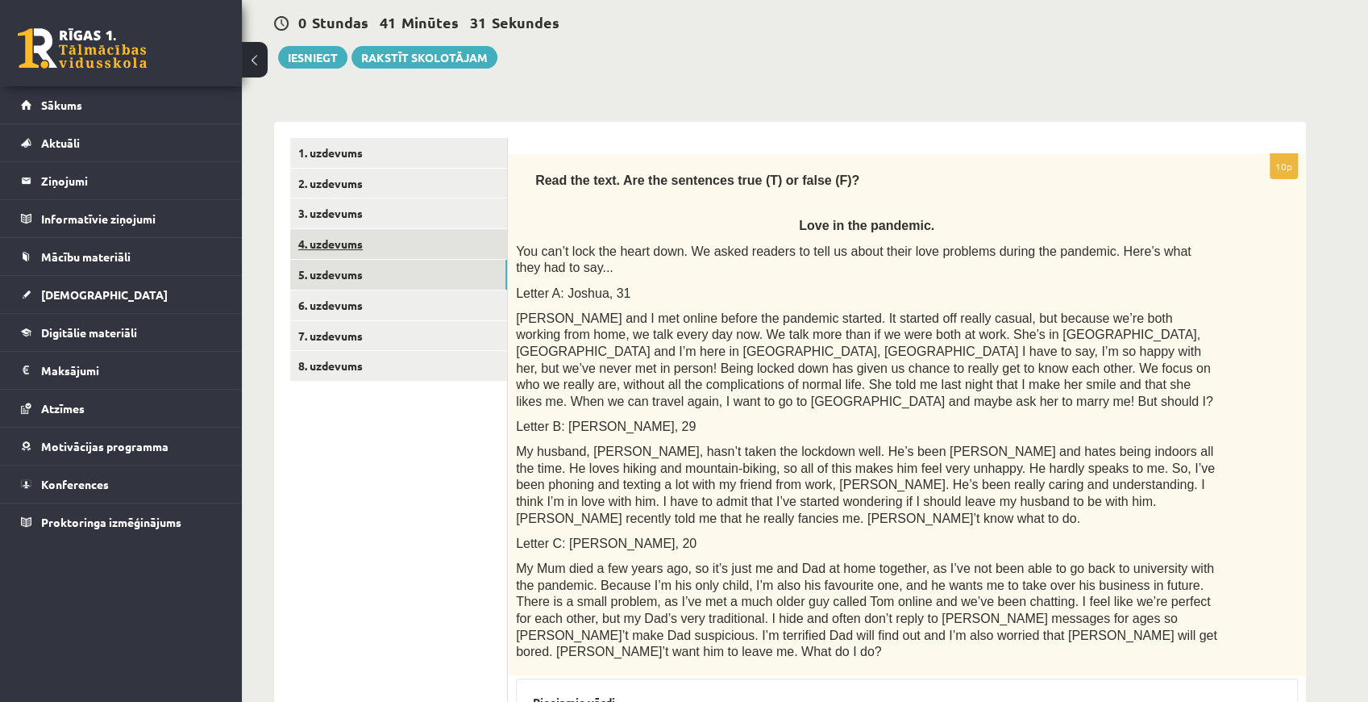
click at [337, 240] on link "4. uzdevums" at bounding box center [398, 244] width 217 height 30
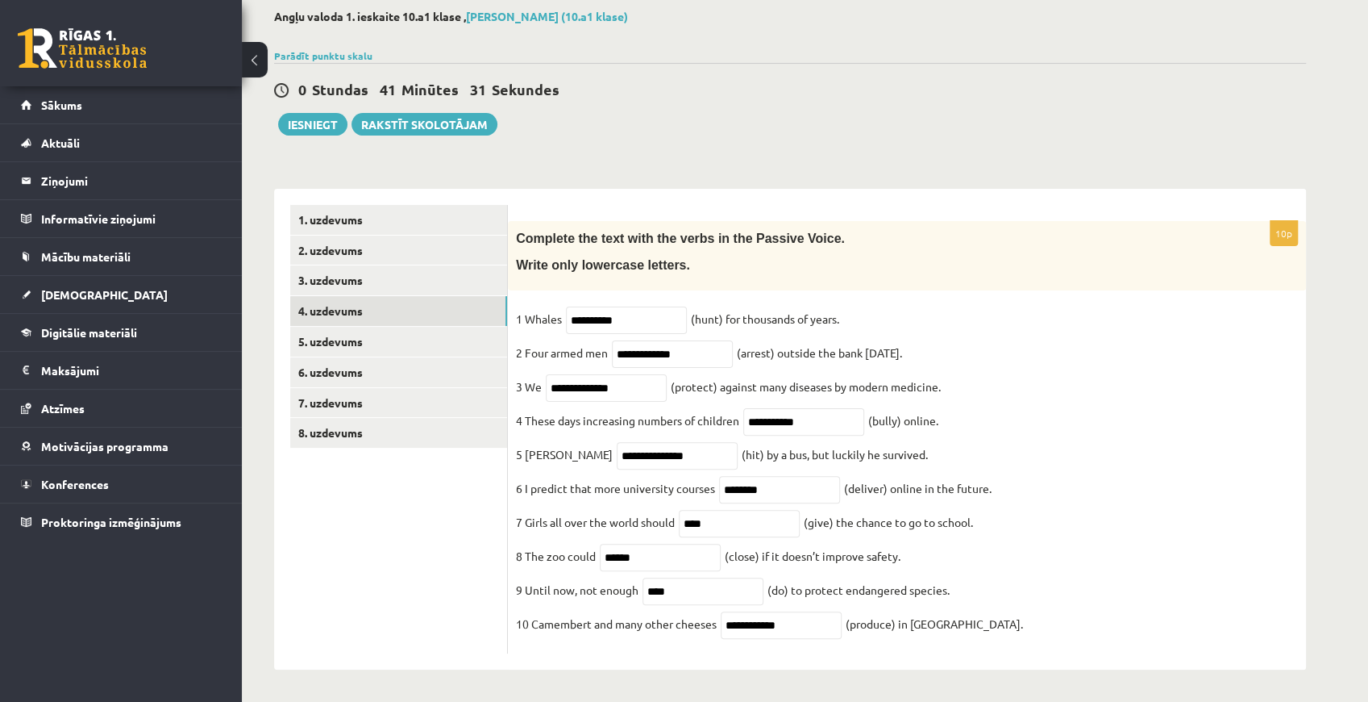
scroll to position [97, 0]
click at [347, 329] on link "5. uzdevums" at bounding box center [398, 342] width 217 height 30
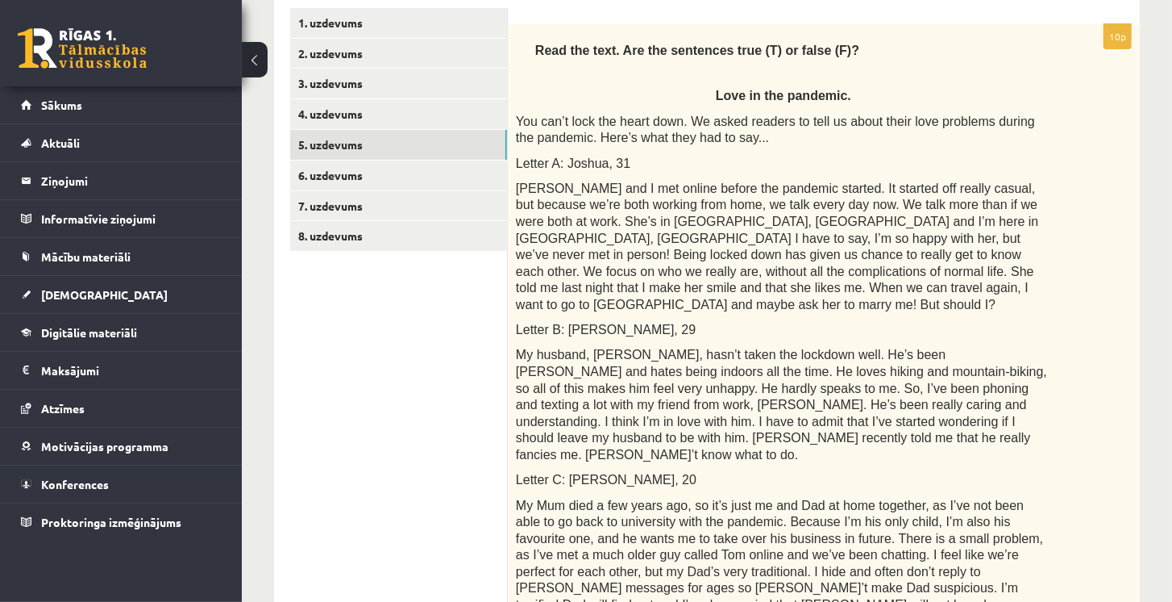
scroll to position [258, 0]
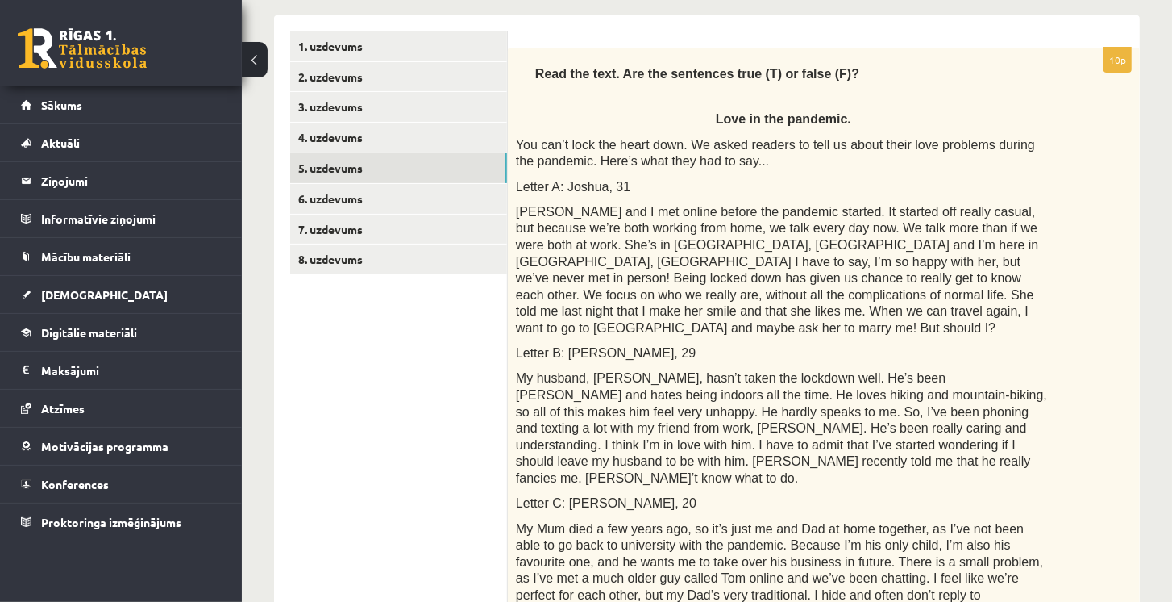
click at [775, 318] on div "Read the text. Are the sentences true (T) or false (F)? Love in the pandemic. Y…" at bounding box center [824, 359] width 632 height 622
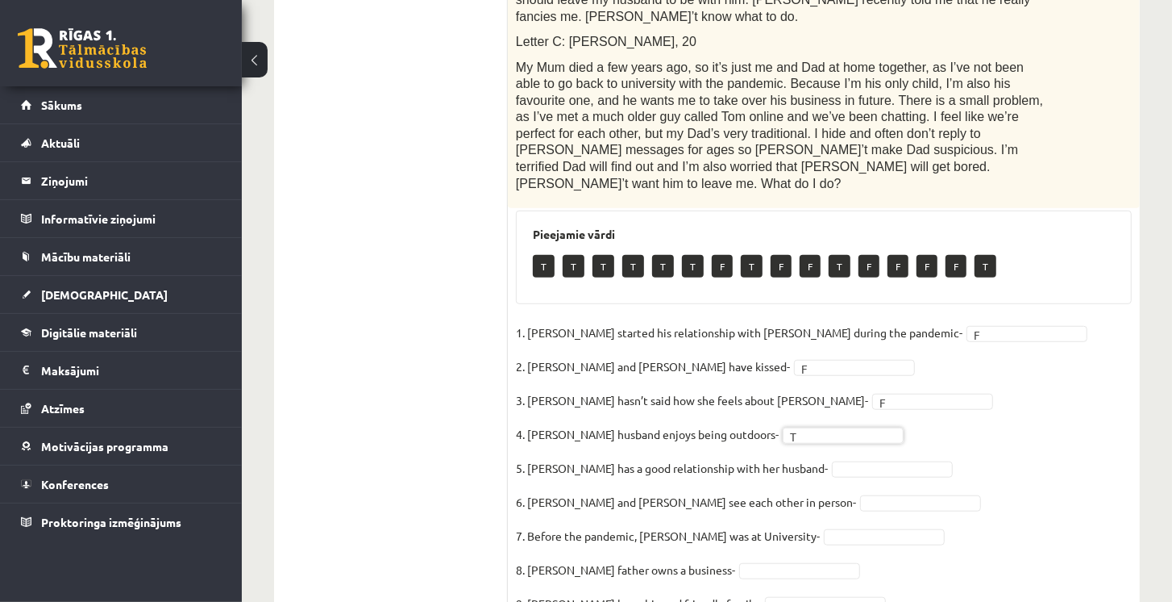
scroll to position [781, 0]
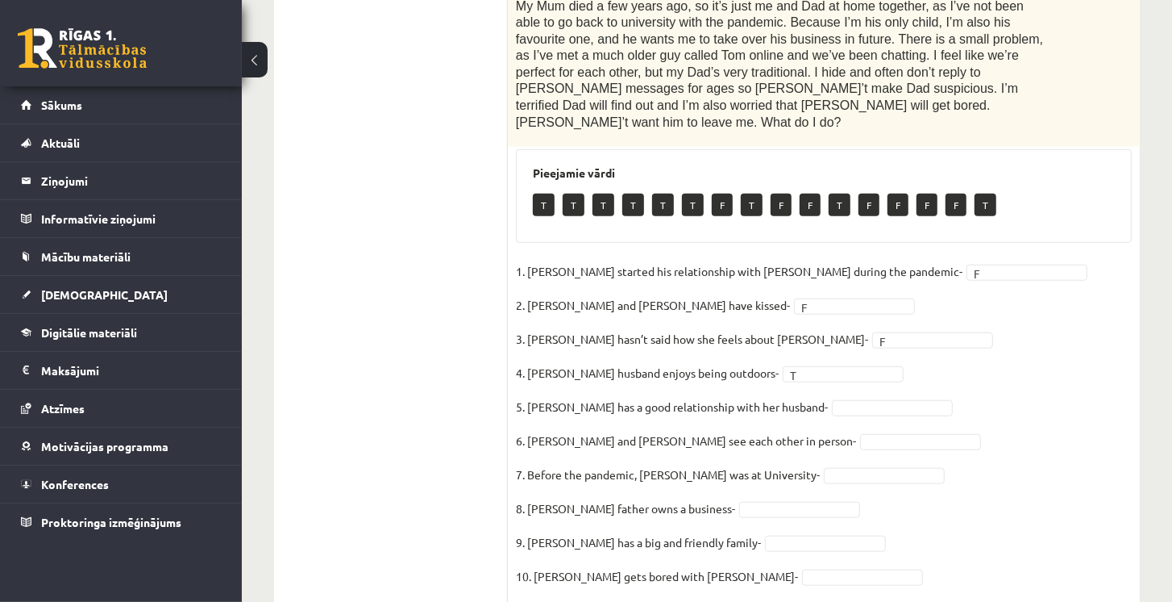
drag, startPoint x: 1078, startPoint y: 94, endPoint x: 1074, endPoint y: 56, distance: 38.9
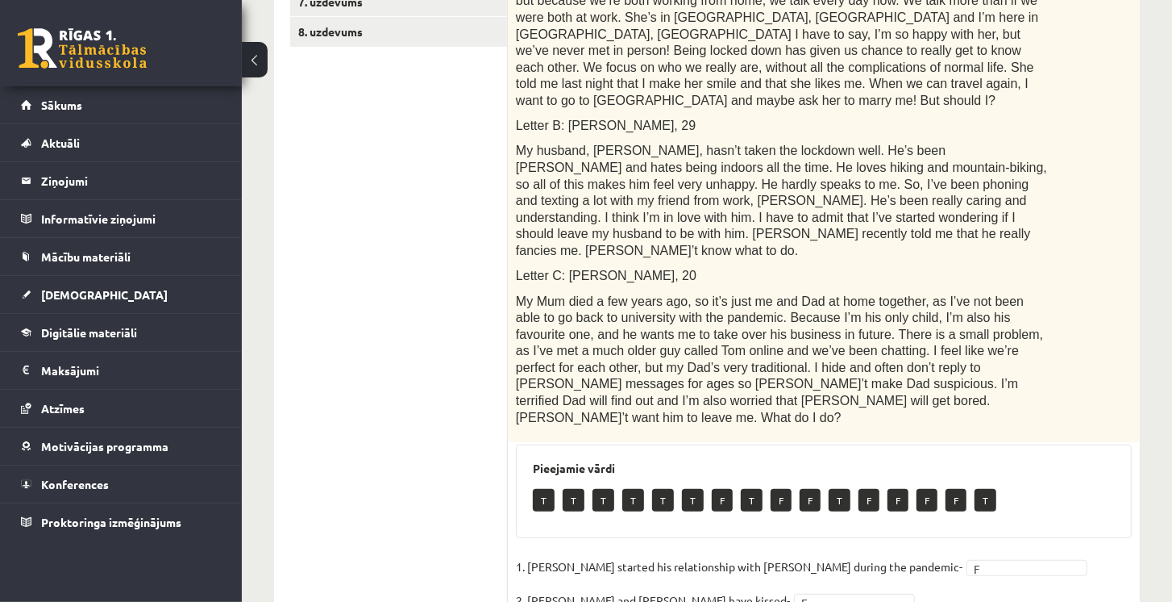
scroll to position [458, 0]
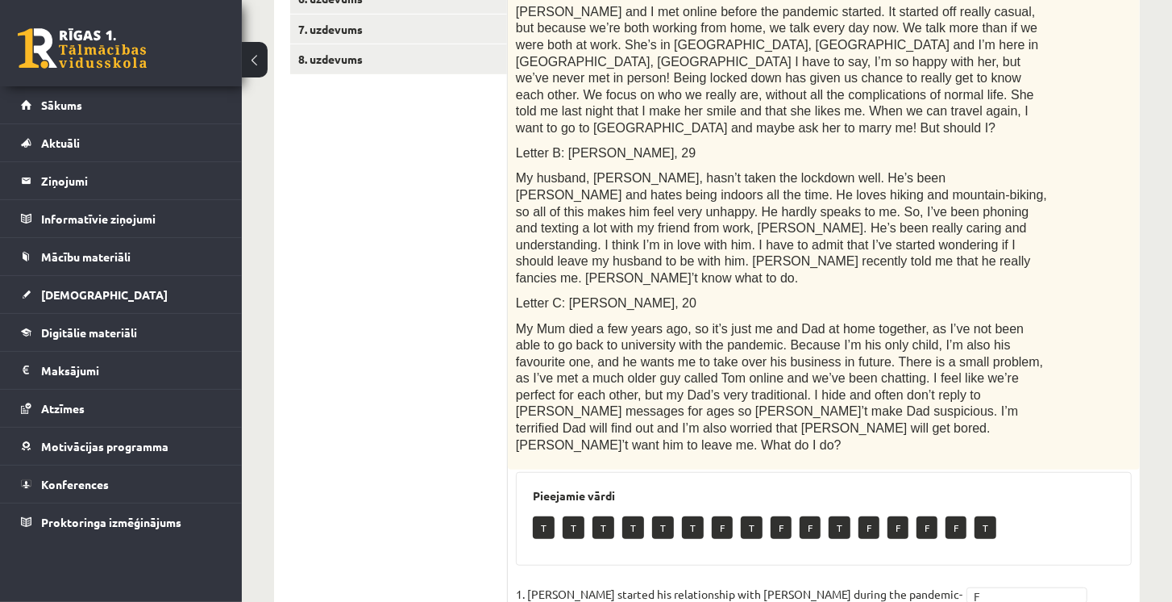
click at [833, 217] on span "My husband, Alex, hasn’t taken the lockdown well. He’s been moody and hates bei…" at bounding box center [781, 228] width 531 height 114
click at [705, 239] on p "My husband, Alex, hasn’t taken the lockdown well. He’s been moody and hates bei…" at bounding box center [783, 227] width 535 height 116
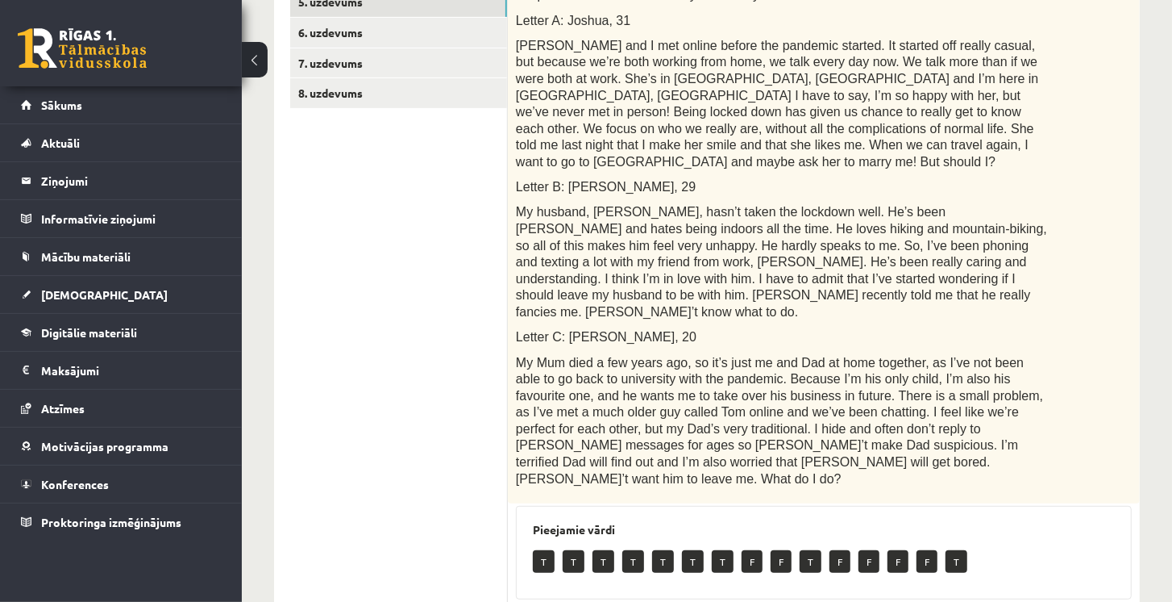
scroll to position [411, 0]
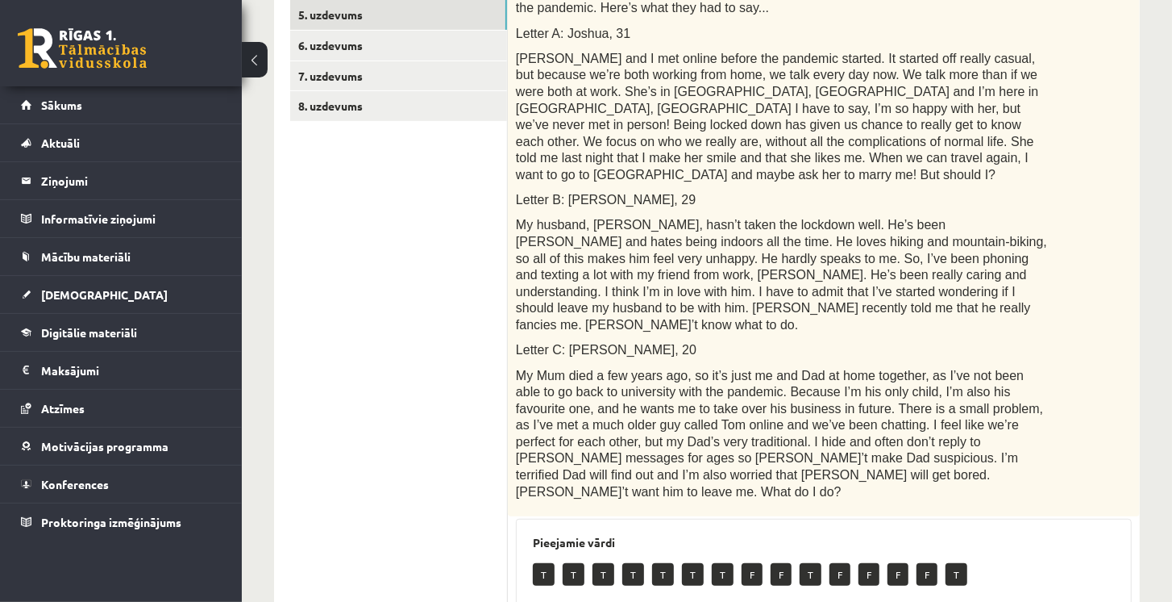
click at [870, 218] on span "My husband, Alex, hasn’t taken the lockdown well. He’s been moody and hates bei…" at bounding box center [781, 275] width 531 height 114
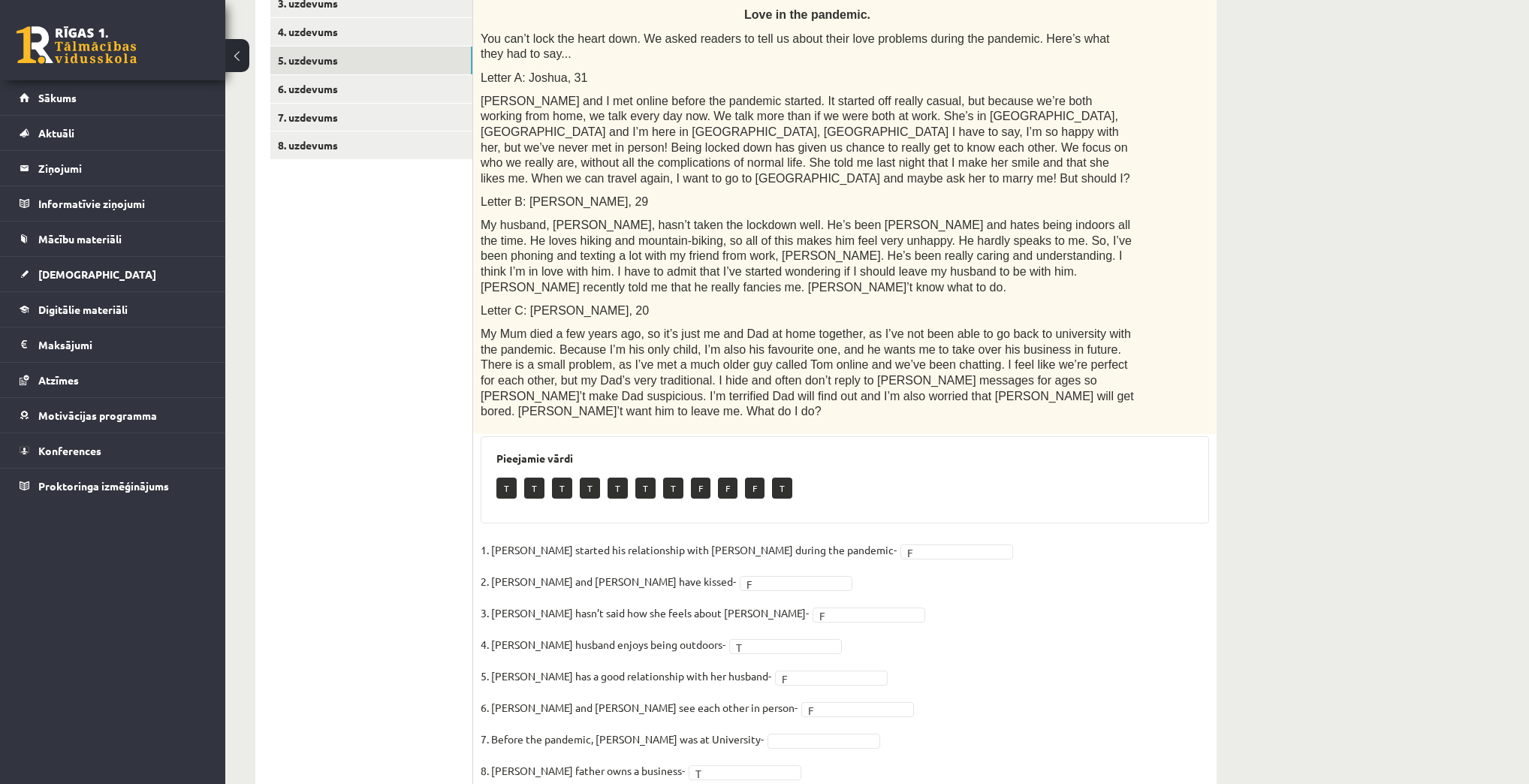
scroll to position [291, 0]
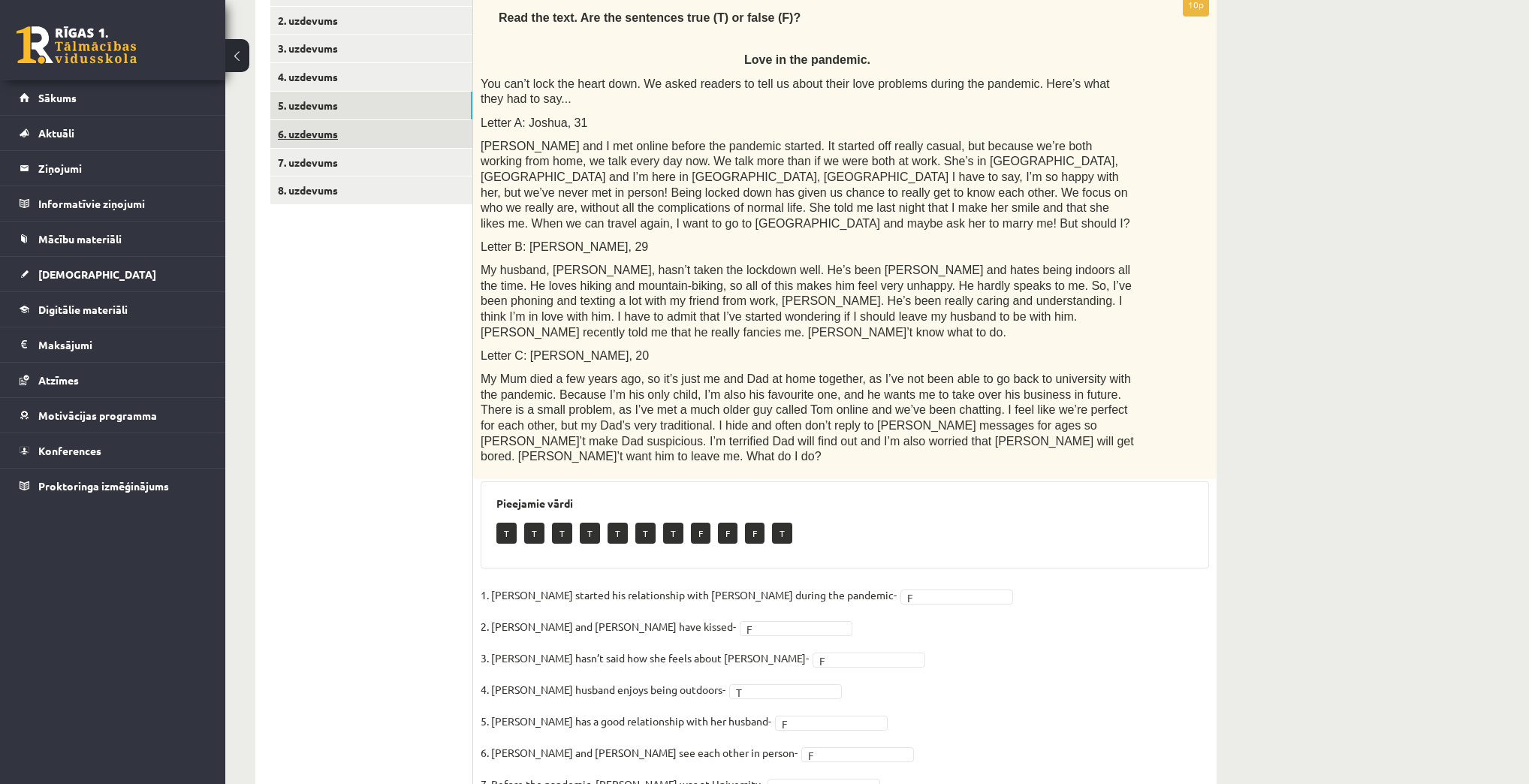
click at [316, 135] on link "6. uzdevums" at bounding box center [371, 134] width 202 height 28
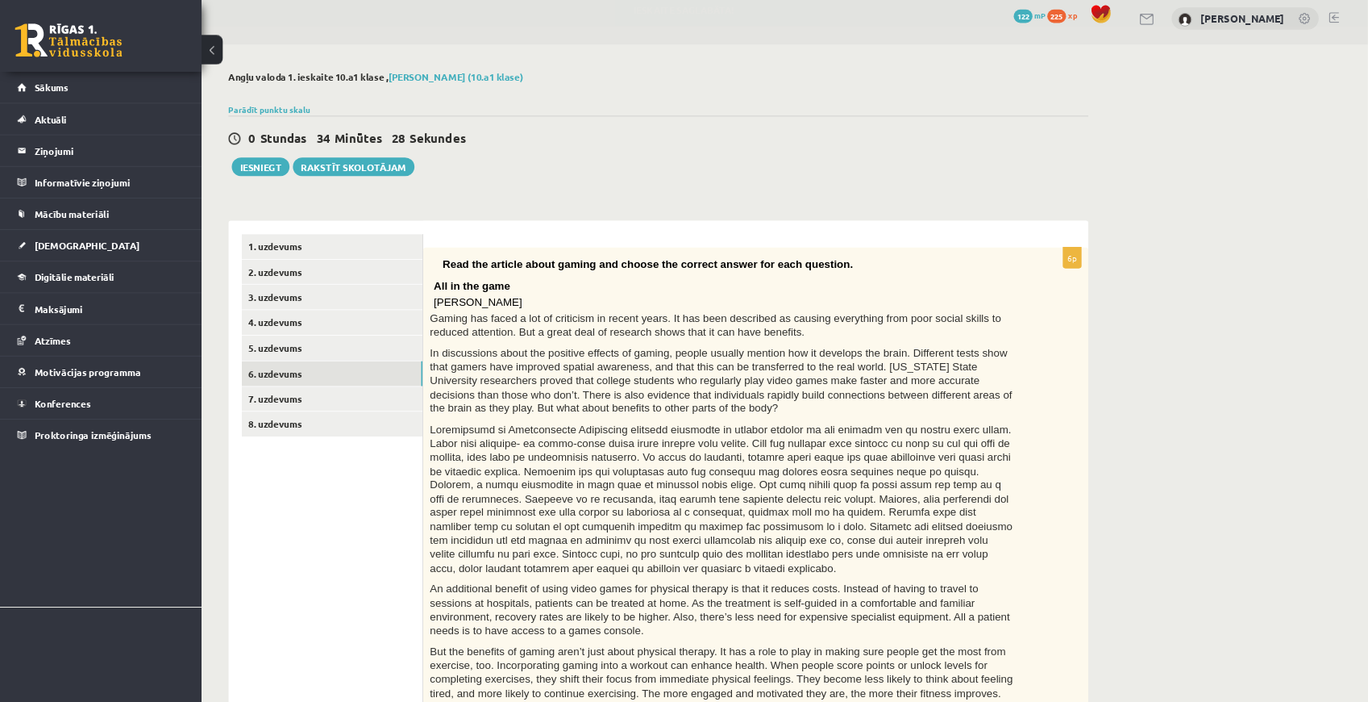
scroll to position [0, 0]
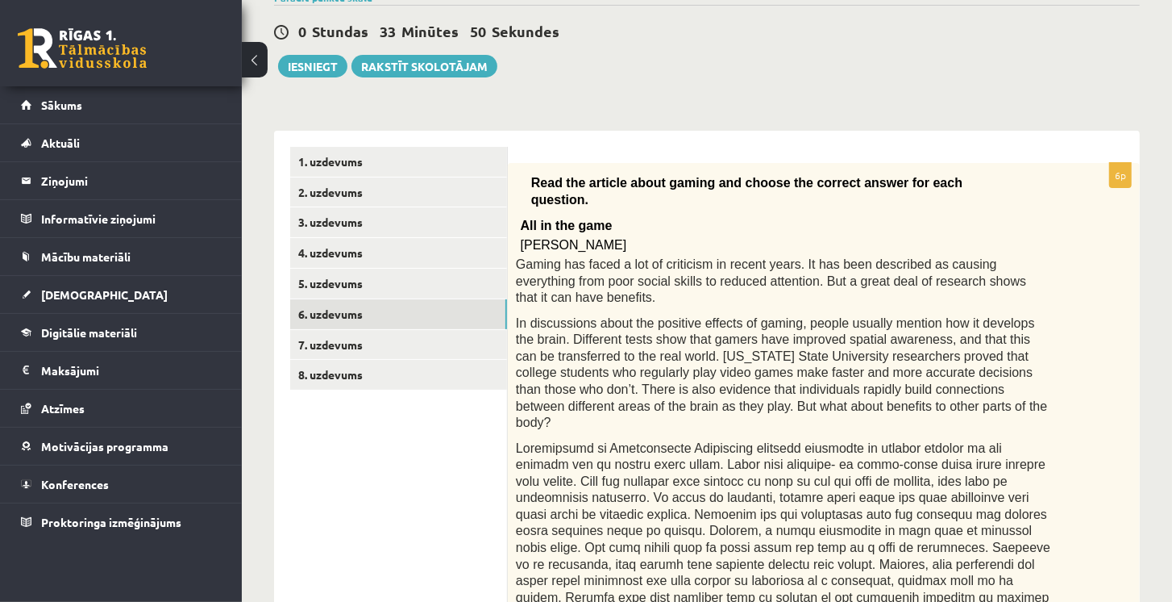
scroll to position [146, 0]
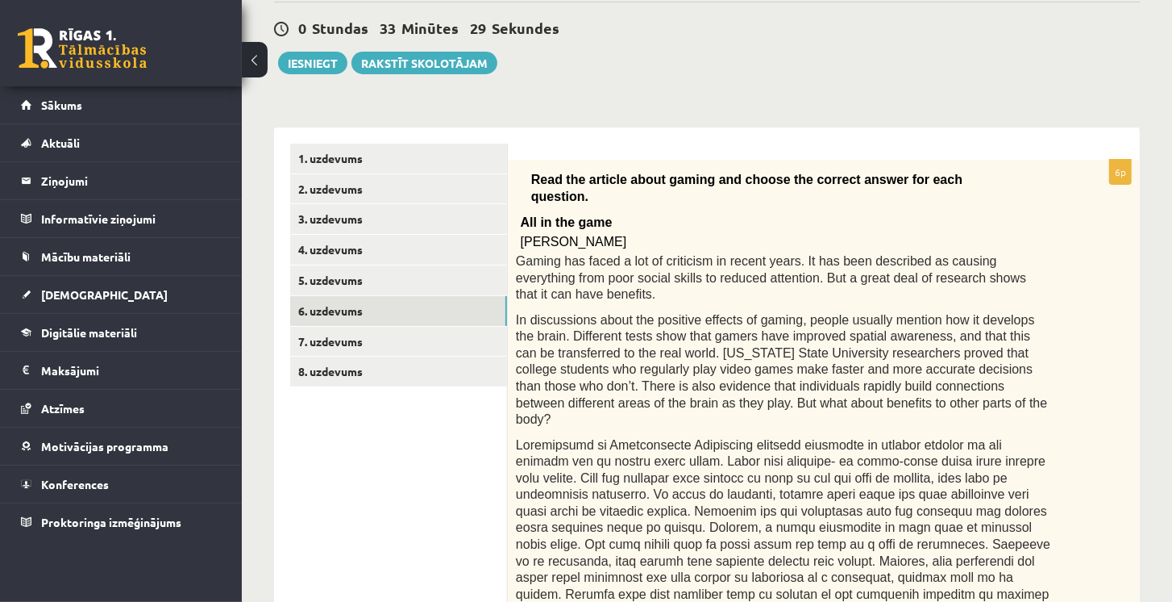
click at [797, 369] on p "In discussions about the positive effects of gaming, people usually mention how…" at bounding box center [783, 369] width 535 height 116
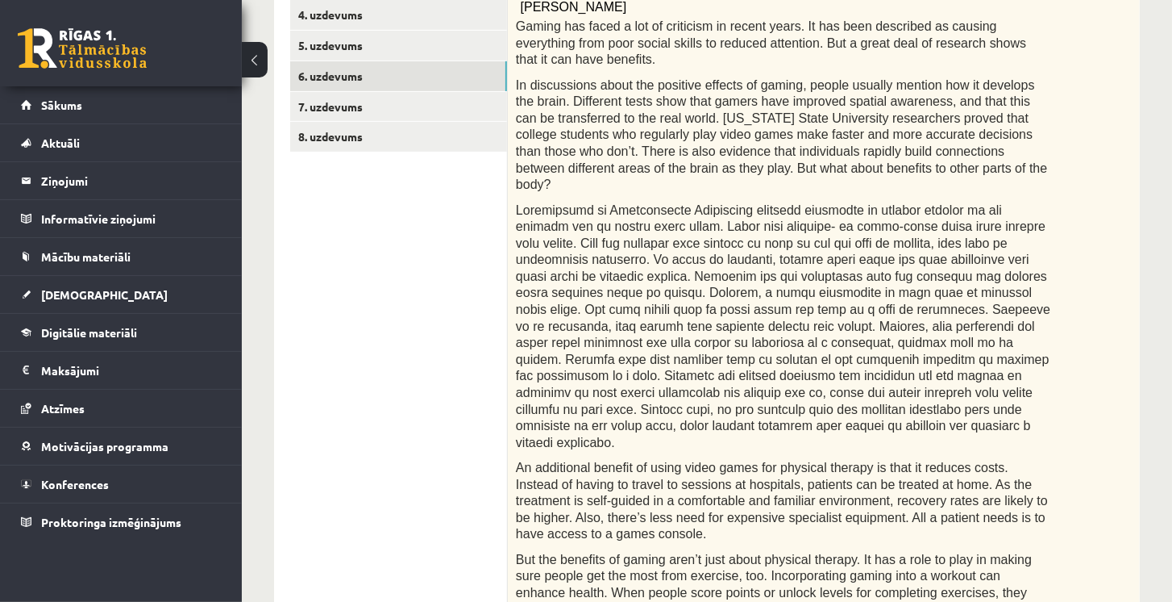
scroll to position [376, 0]
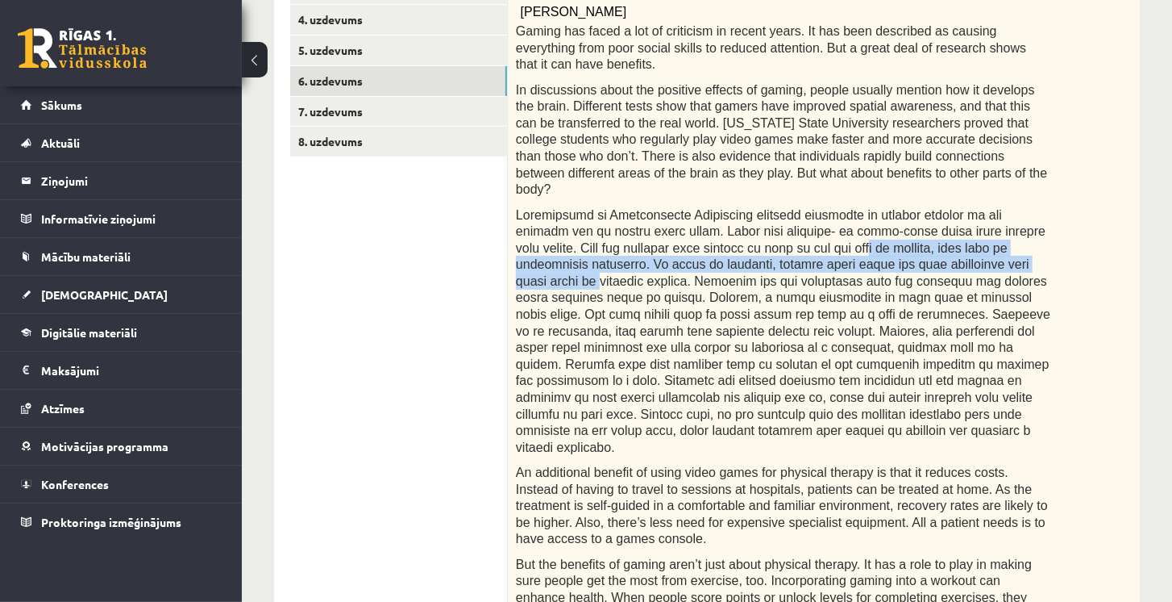
drag, startPoint x: 801, startPoint y: 196, endPoint x: 939, endPoint y: 203, distance: 138.9
click at [939, 208] on span at bounding box center [783, 331] width 535 height 246
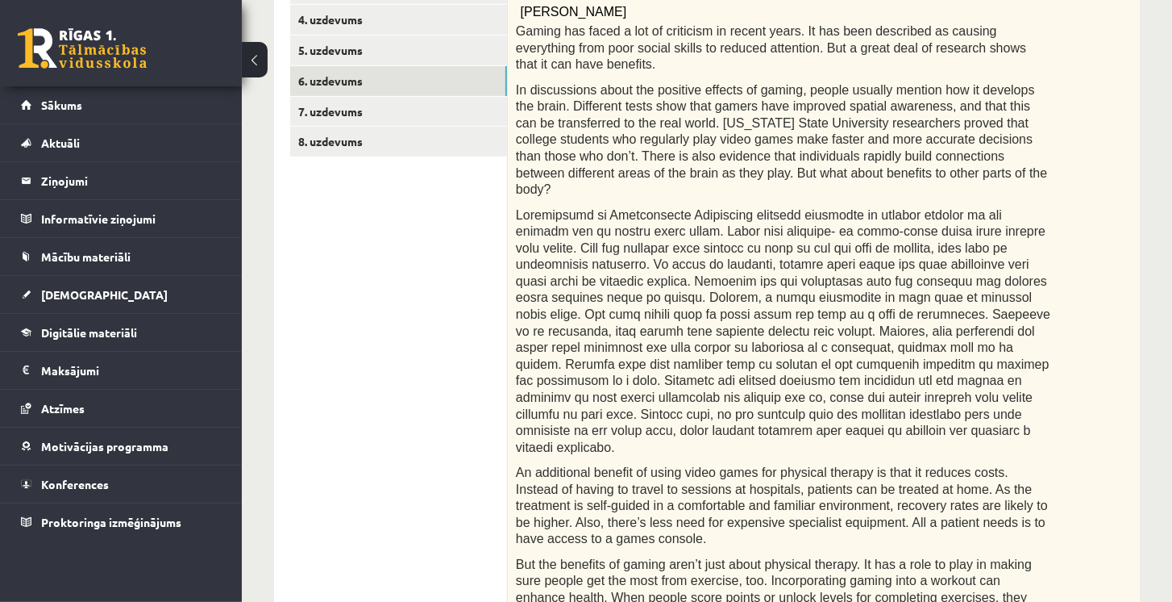
click at [938, 210] on span at bounding box center [783, 331] width 535 height 246
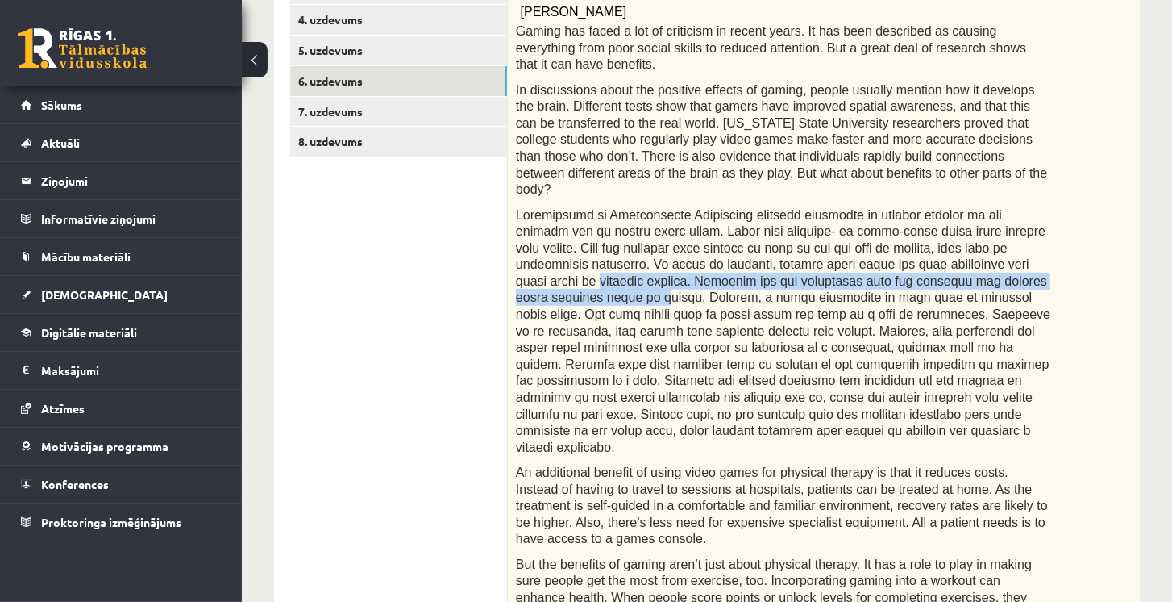
drag, startPoint x: 938, startPoint y: 210, endPoint x: 939, endPoint y: 223, distance: 12.9
click at [939, 223] on span at bounding box center [783, 331] width 535 height 246
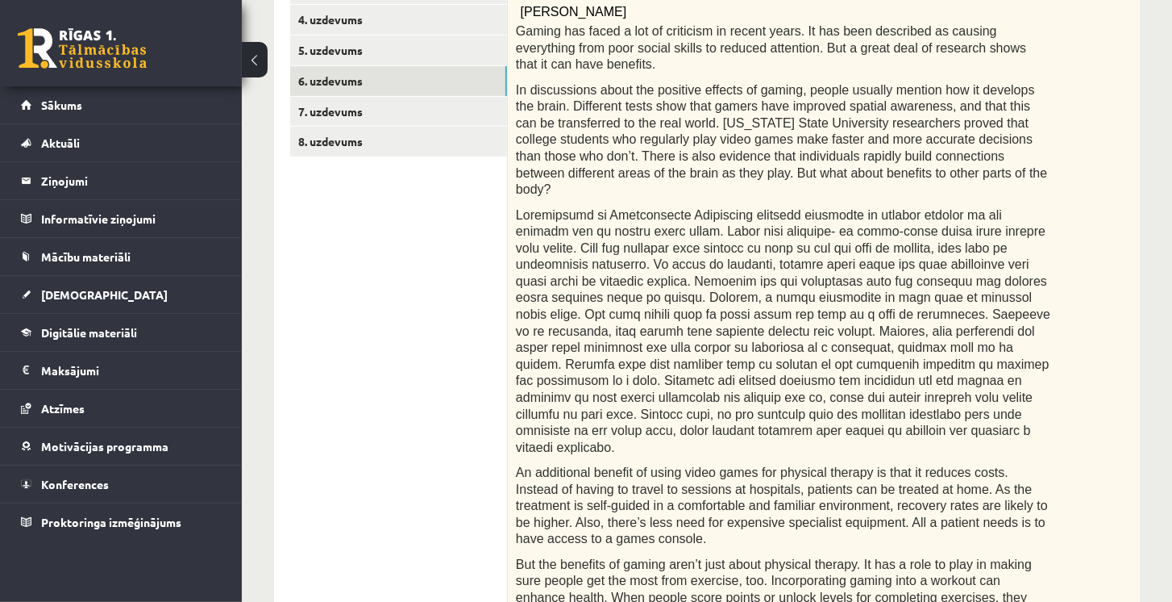
click at [733, 244] on span at bounding box center [783, 331] width 535 height 246
click at [785, 301] on span at bounding box center [783, 331] width 535 height 246
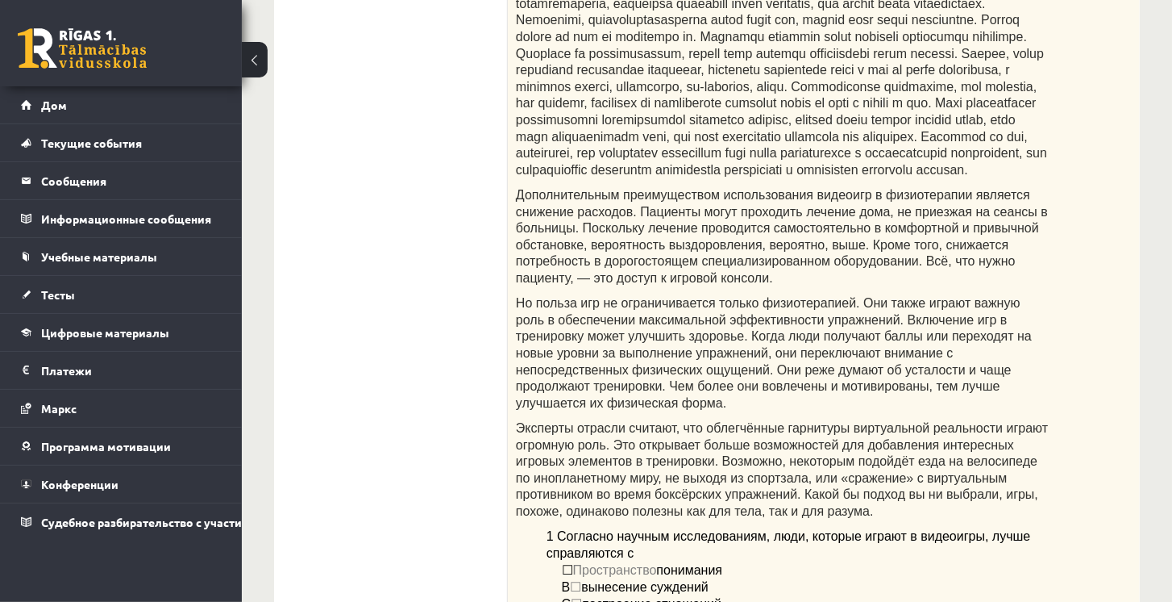
scroll to position [652, 0]
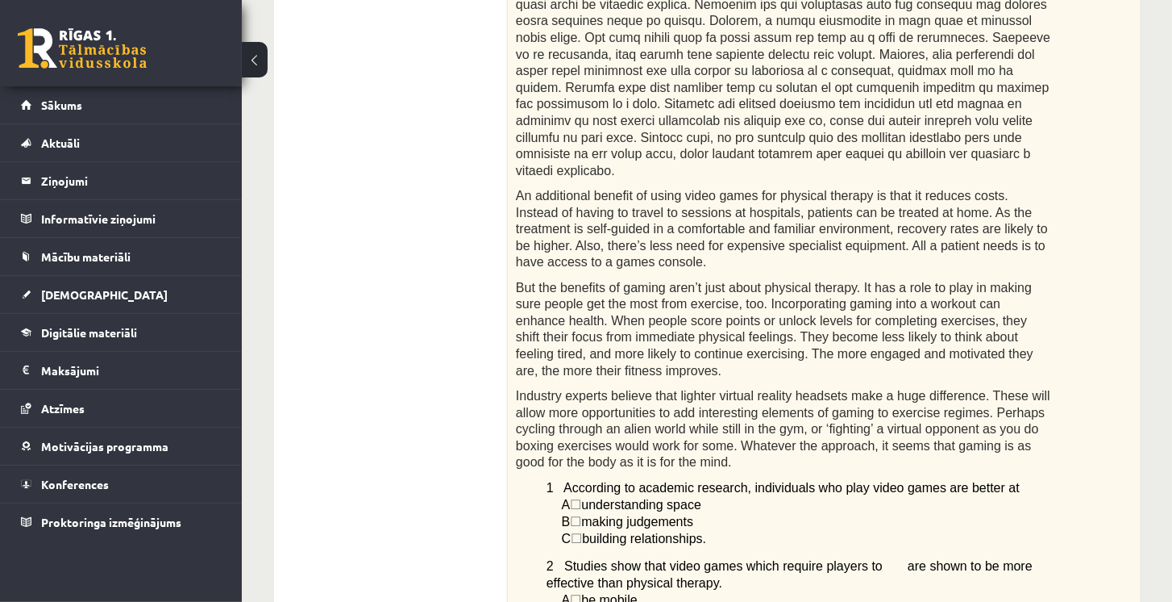
click at [1024, 92] on div "Read the article about gaming and choose the correct answer for each question. …" at bounding box center [824, 330] width 632 height 1355
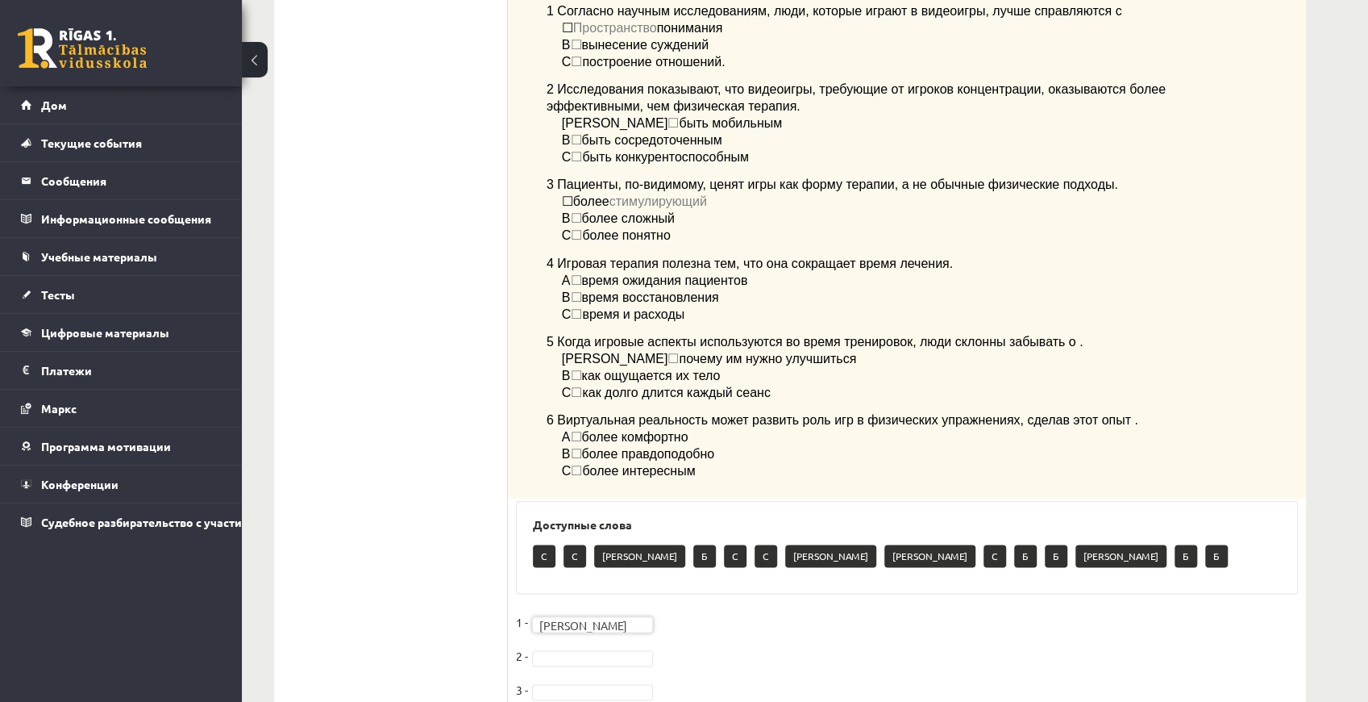
scroll to position [818, 0]
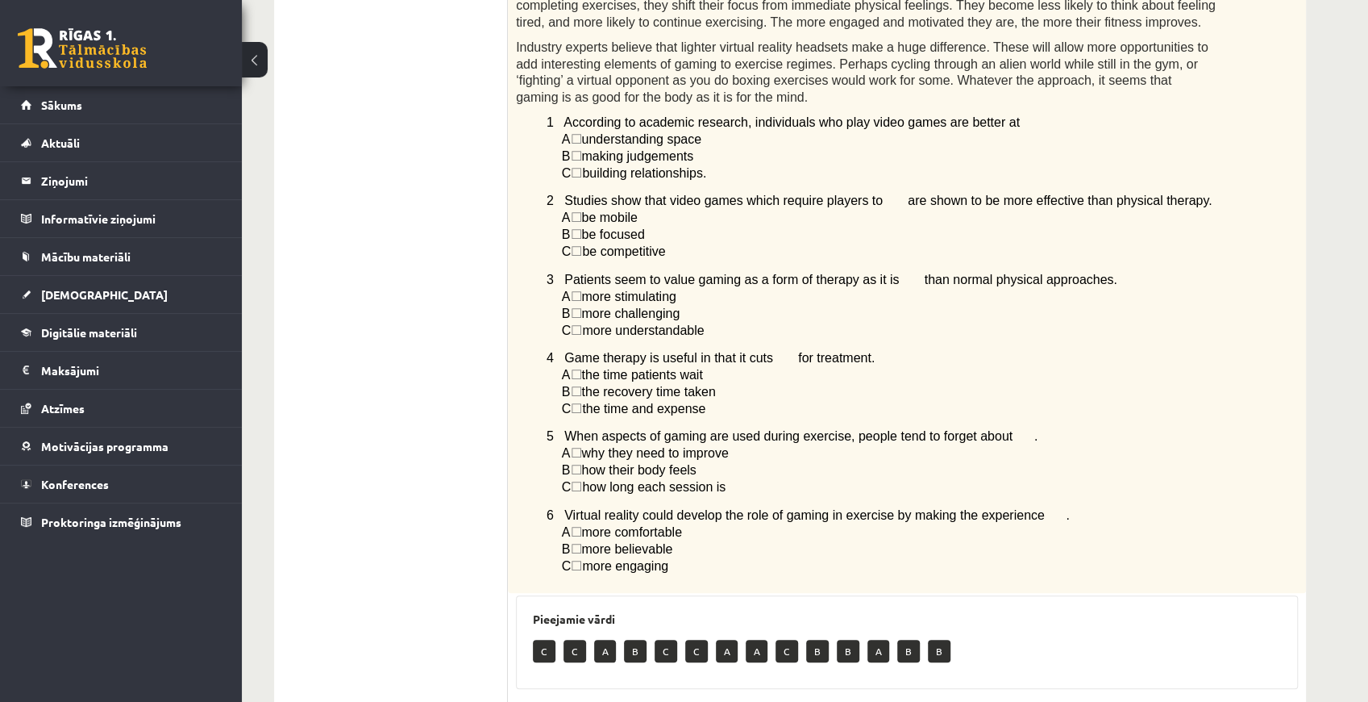
click at [900, 243] on p "C ☐  be competitive" at bounding box center [890, 251] width 656 height 17
click at [976, 305] on p "B ☐  more challenging" at bounding box center [890, 313] width 656 height 17
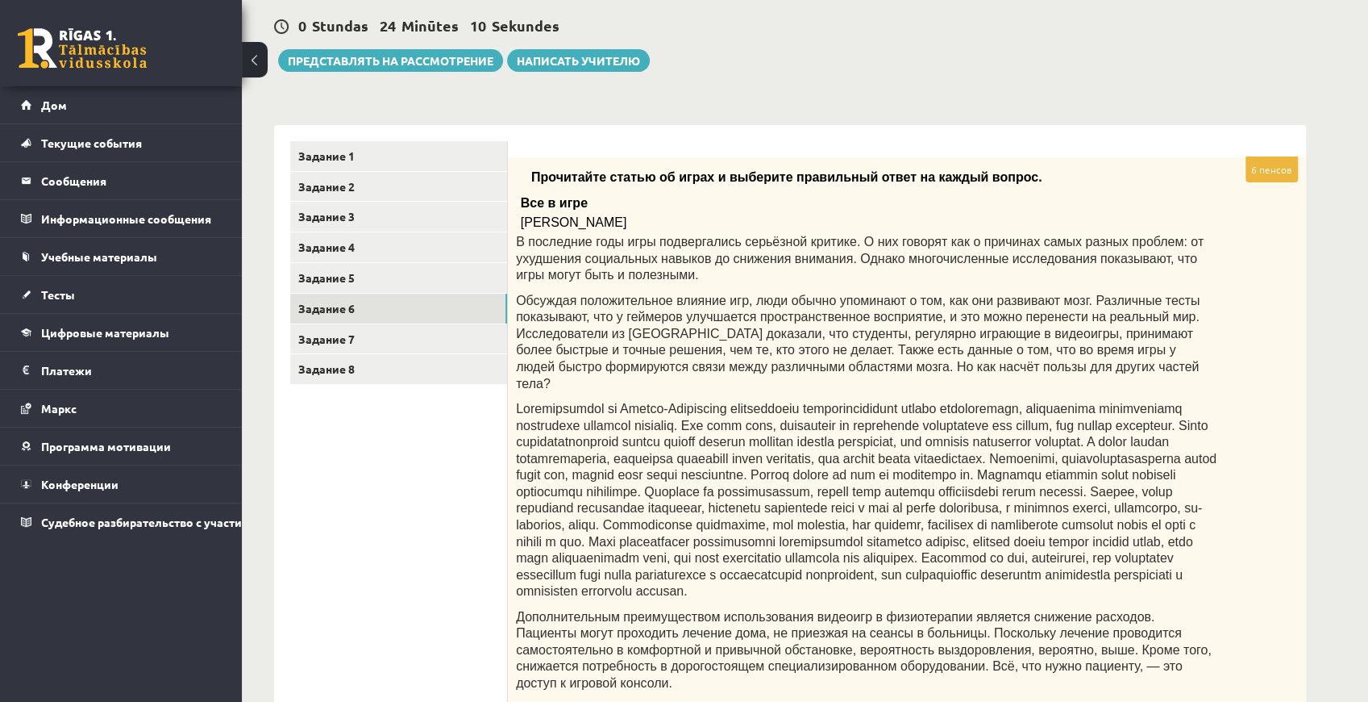
scroll to position [135, 0]
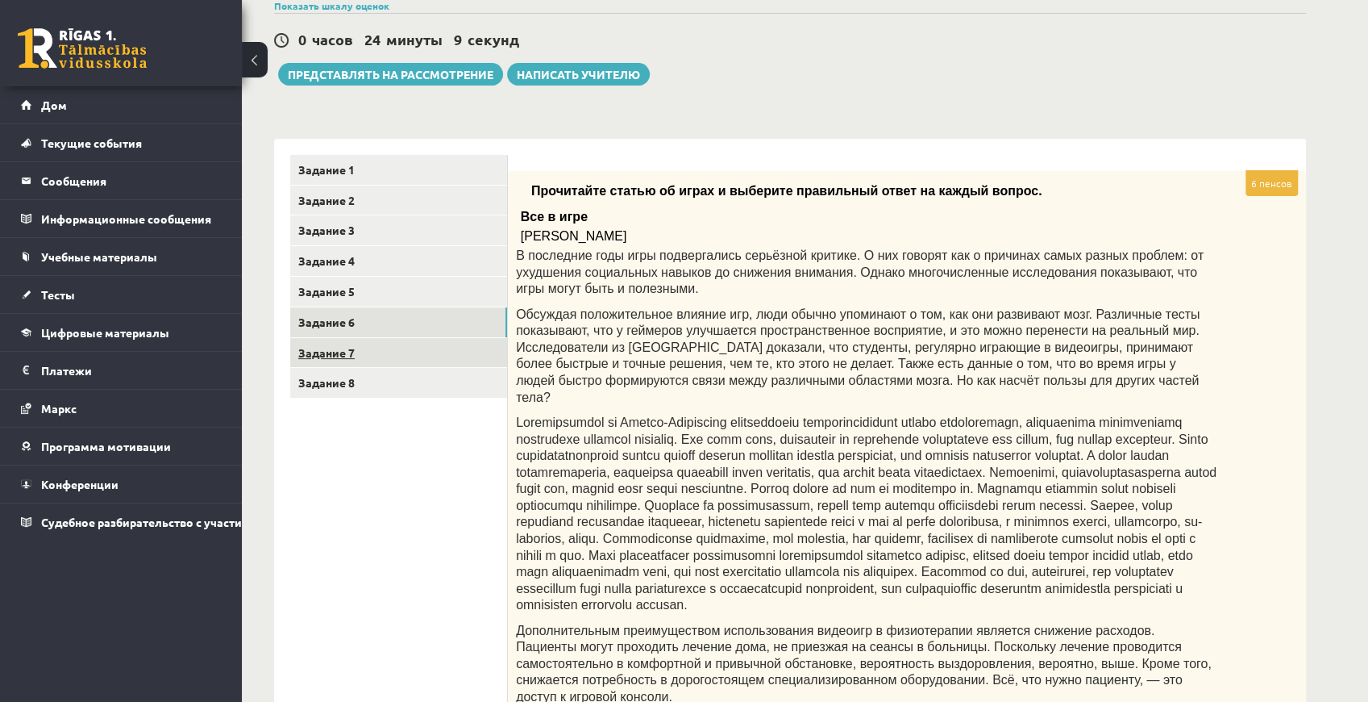
click at [341, 349] on font "Задание 7" at bounding box center [326, 352] width 56 height 15
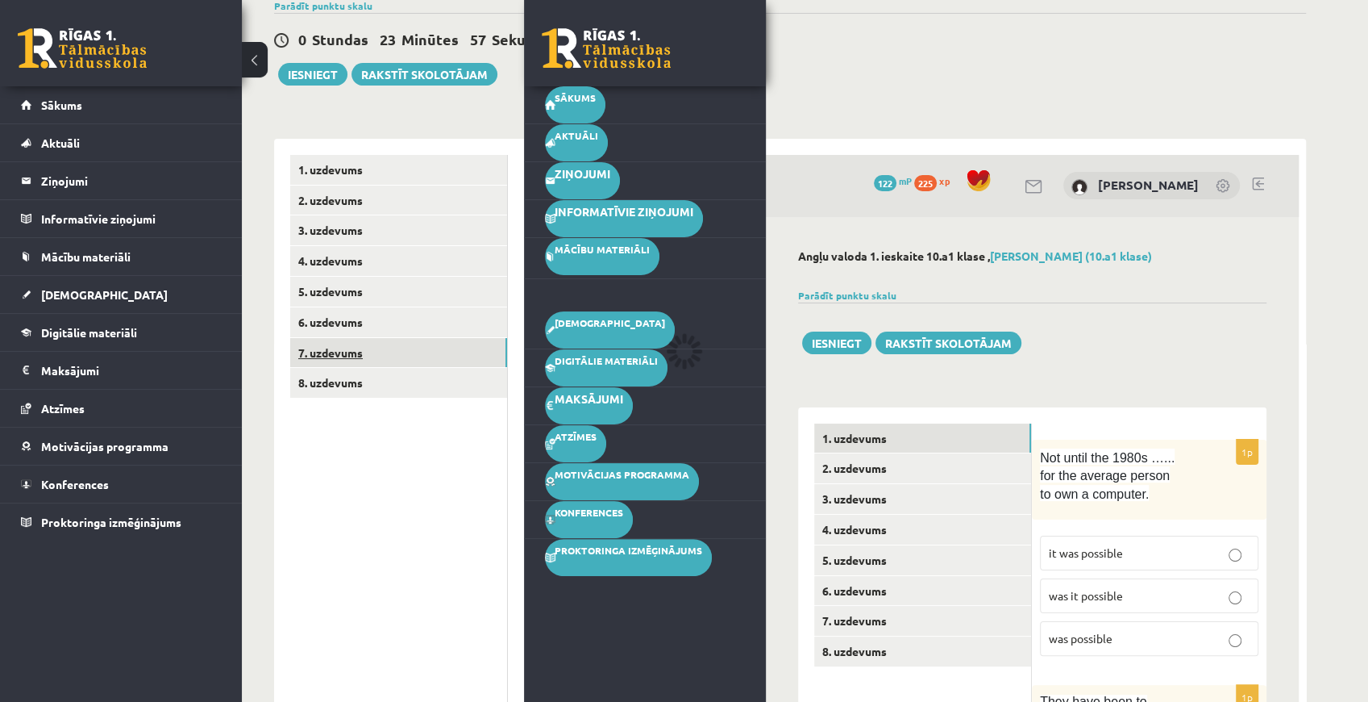
click at [829, 79] on div "0 Stundas 23 Minūtes 57 Sekundes Ieskaite saglabāta! Iesniegt Rakstīt skolotājam" at bounding box center [790, 49] width 1032 height 73
drag, startPoint x: 252, startPoint y: 56, endPoint x: 236, endPoint y: 52, distance: 15.8
click at [247, 55] on button at bounding box center [255, 59] width 26 height 35
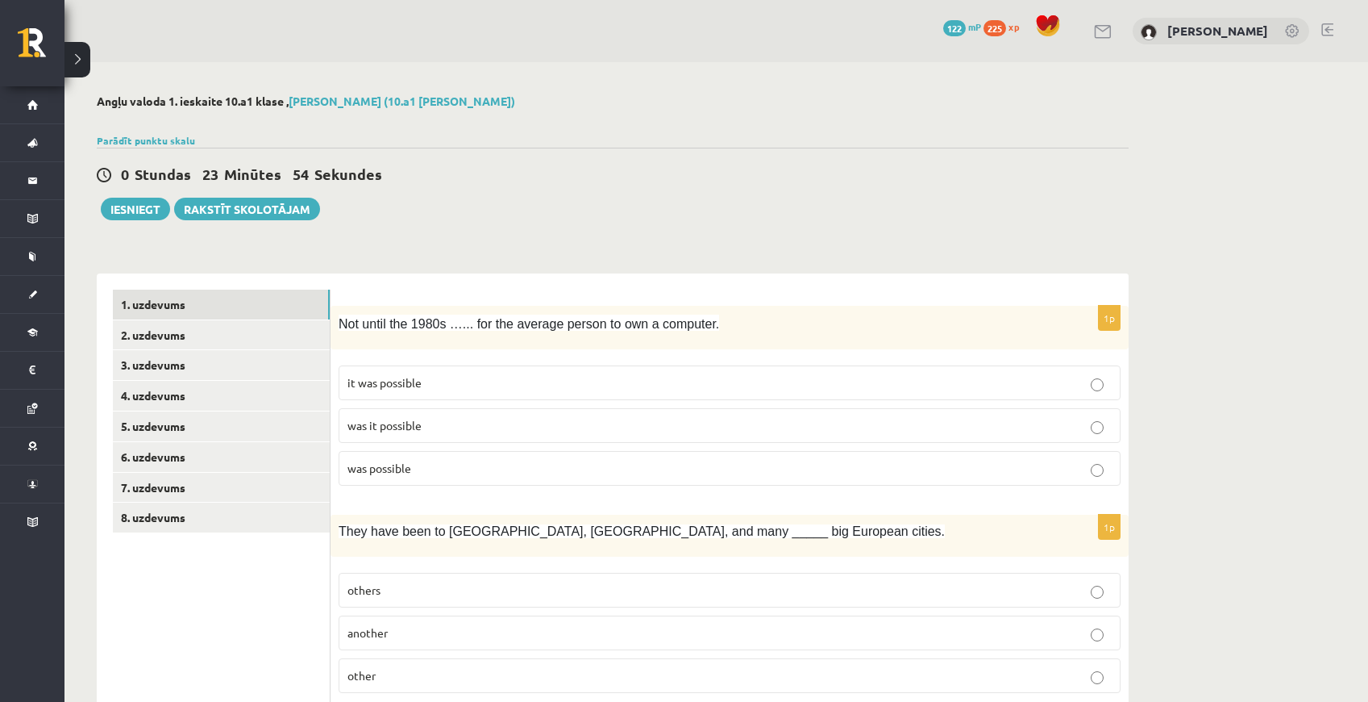
scroll to position [135, 0]
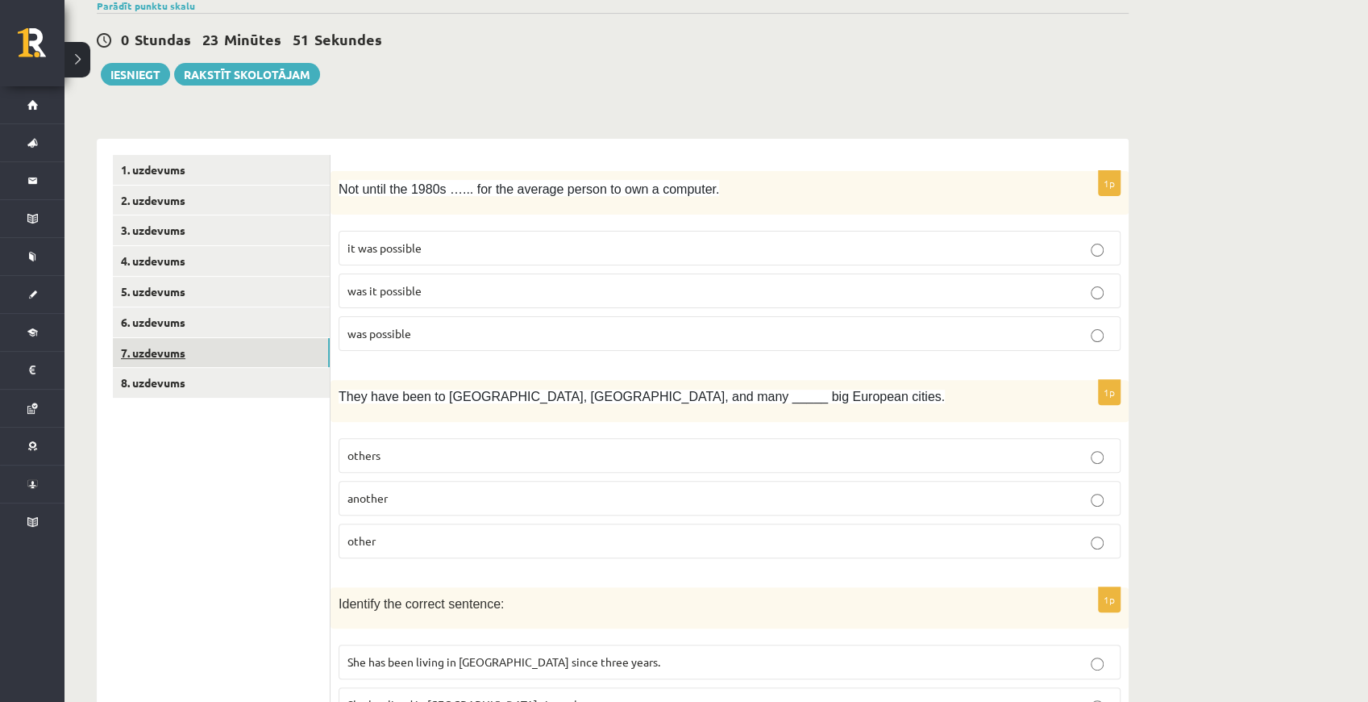
click at [169, 355] on link "7. uzdevums" at bounding box center [221, 353] width 217 height 30
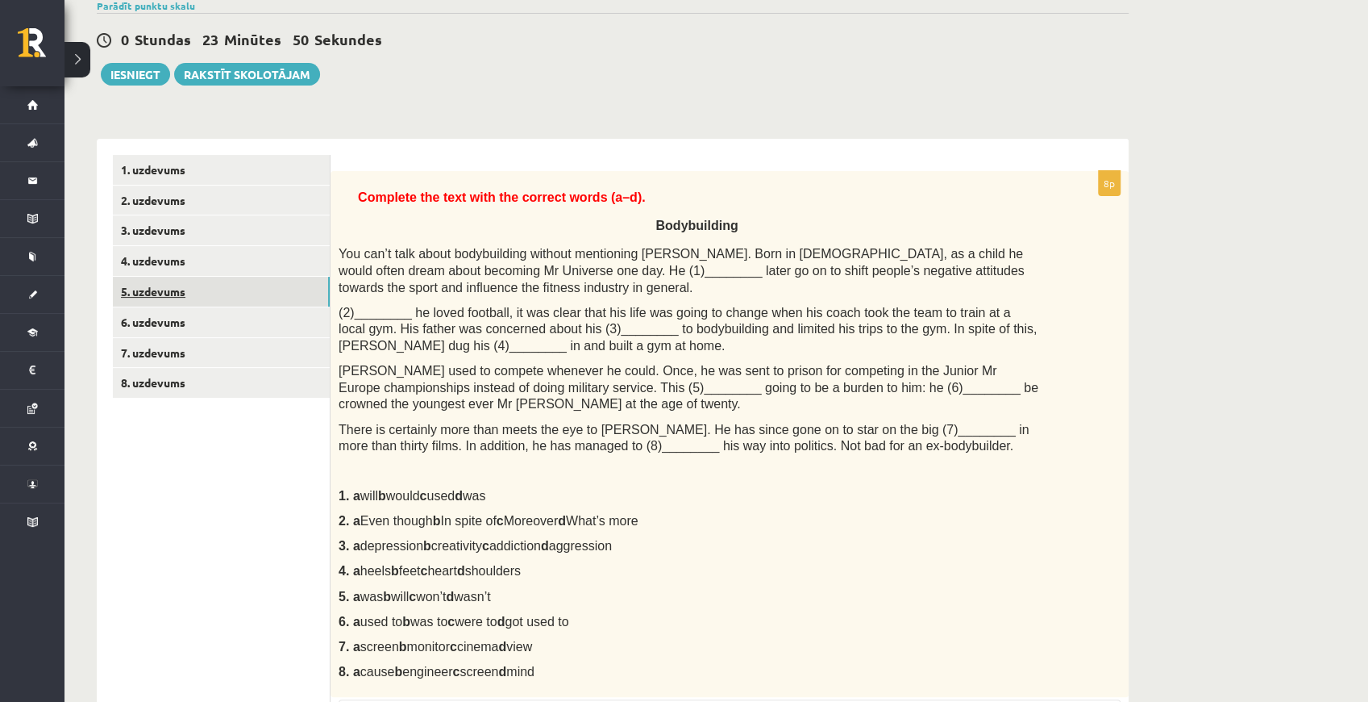
click at [173, 299] on link "5. uzdevums" at bounding box center [221, 292] width 217 height 30
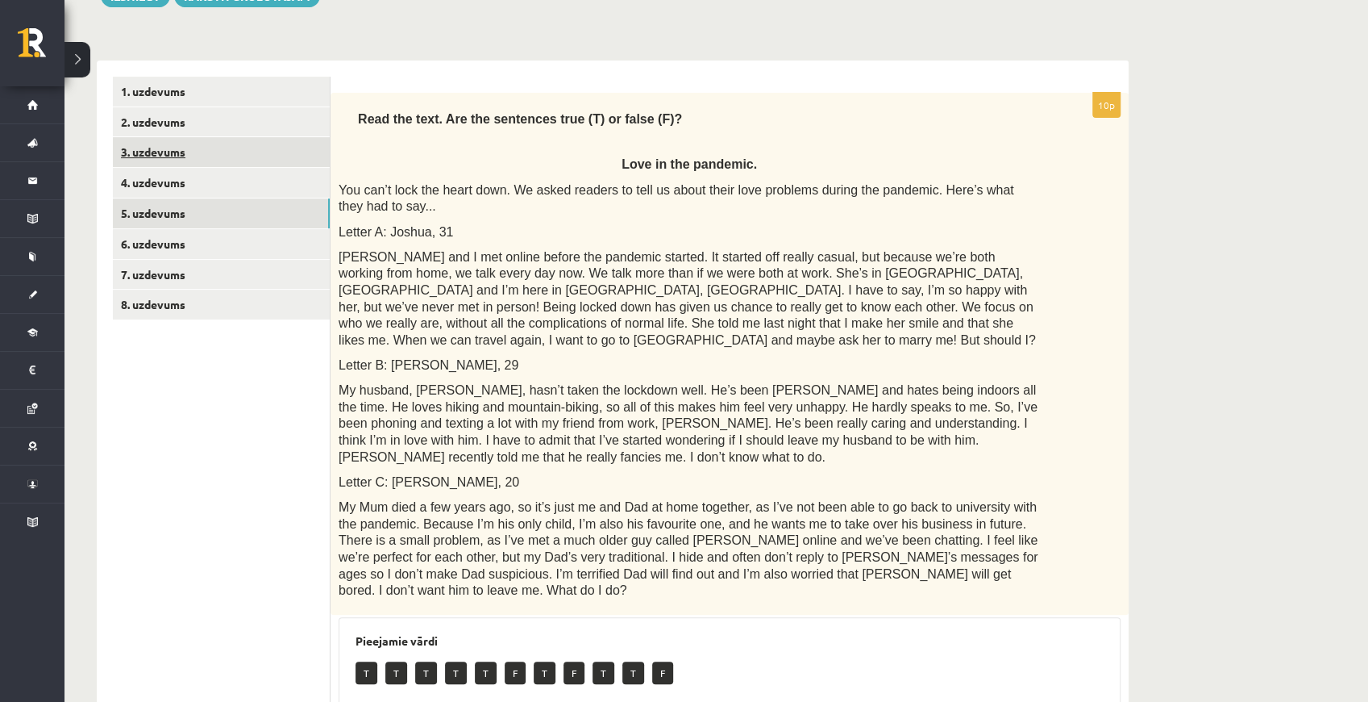
scroll to position [205, 0]
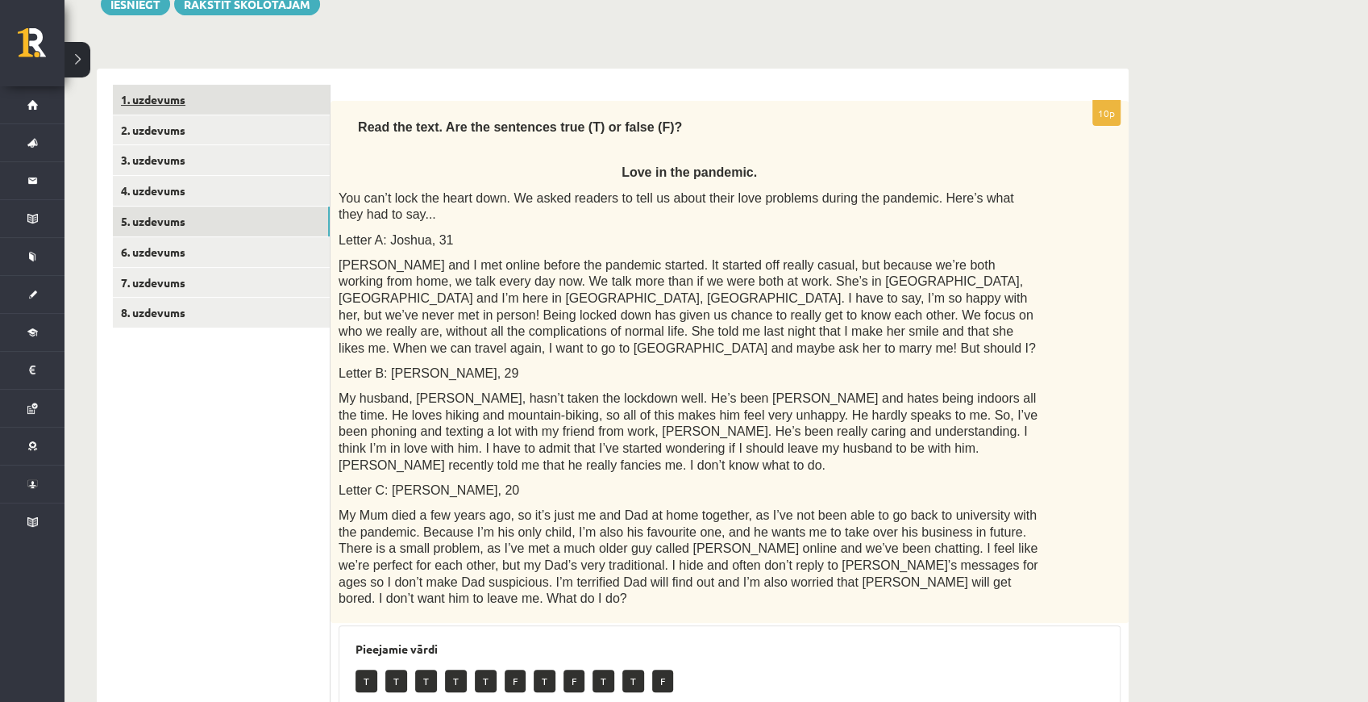
click at [178, 97] on link "1. uzdevums" at bounding box center [221, 100] width 217 height 30
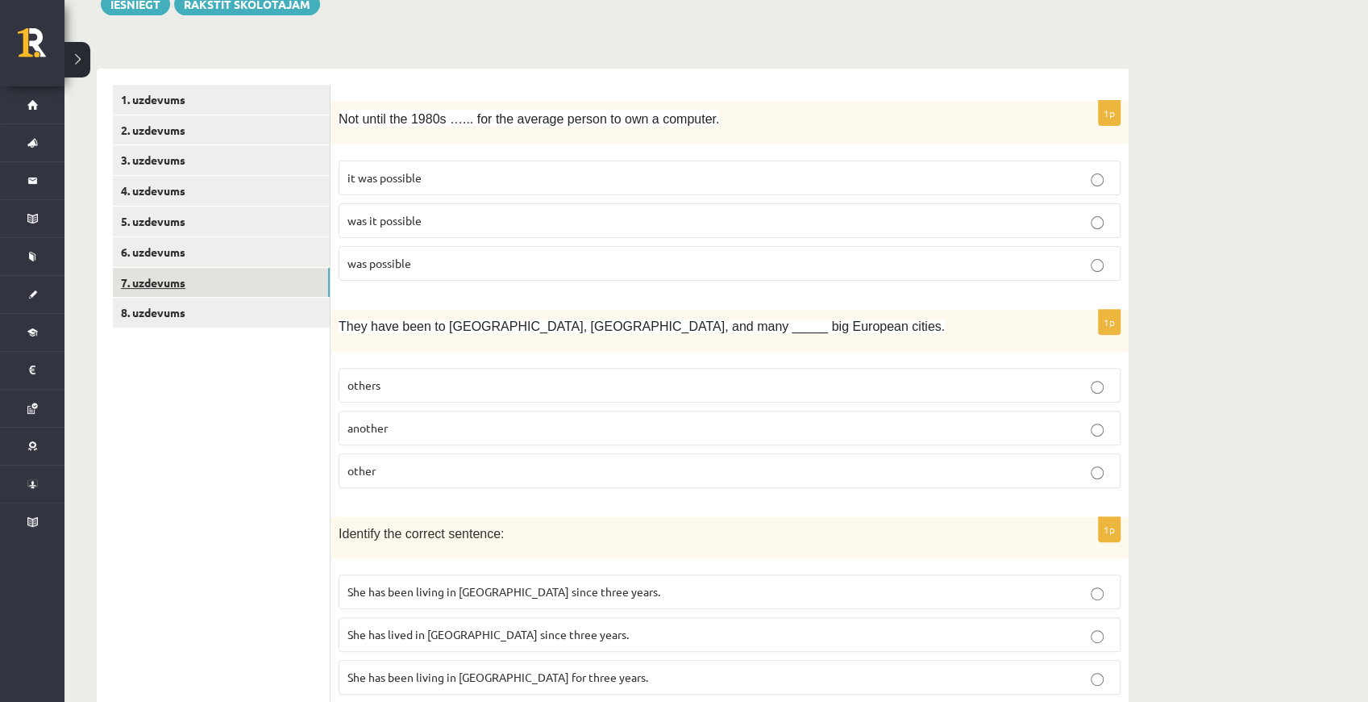
click at [156, 277] on link "7. uzdevums" at bounding box center [221, 283] width 217 height 30
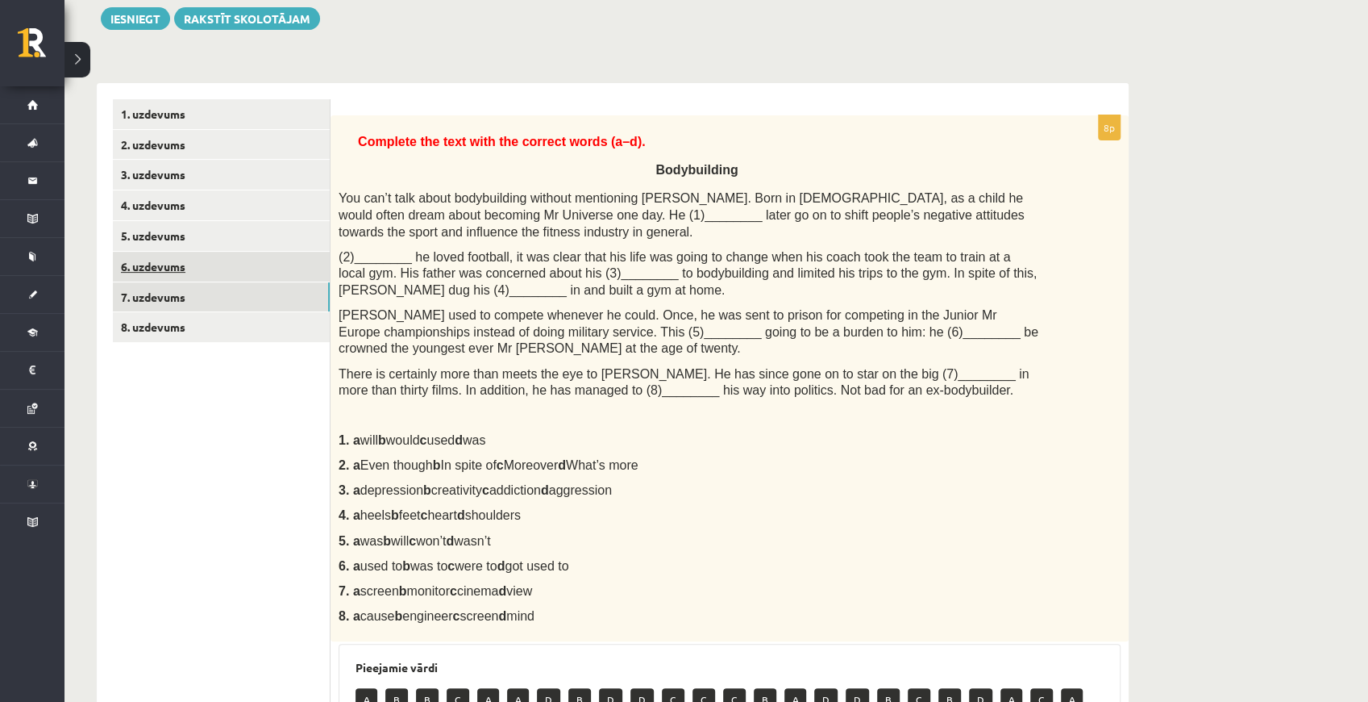
scroll to position [189, 0]
click at [164, 277] on link "6. uzdevums" at bounding box center [221, 267] width 217 height 30
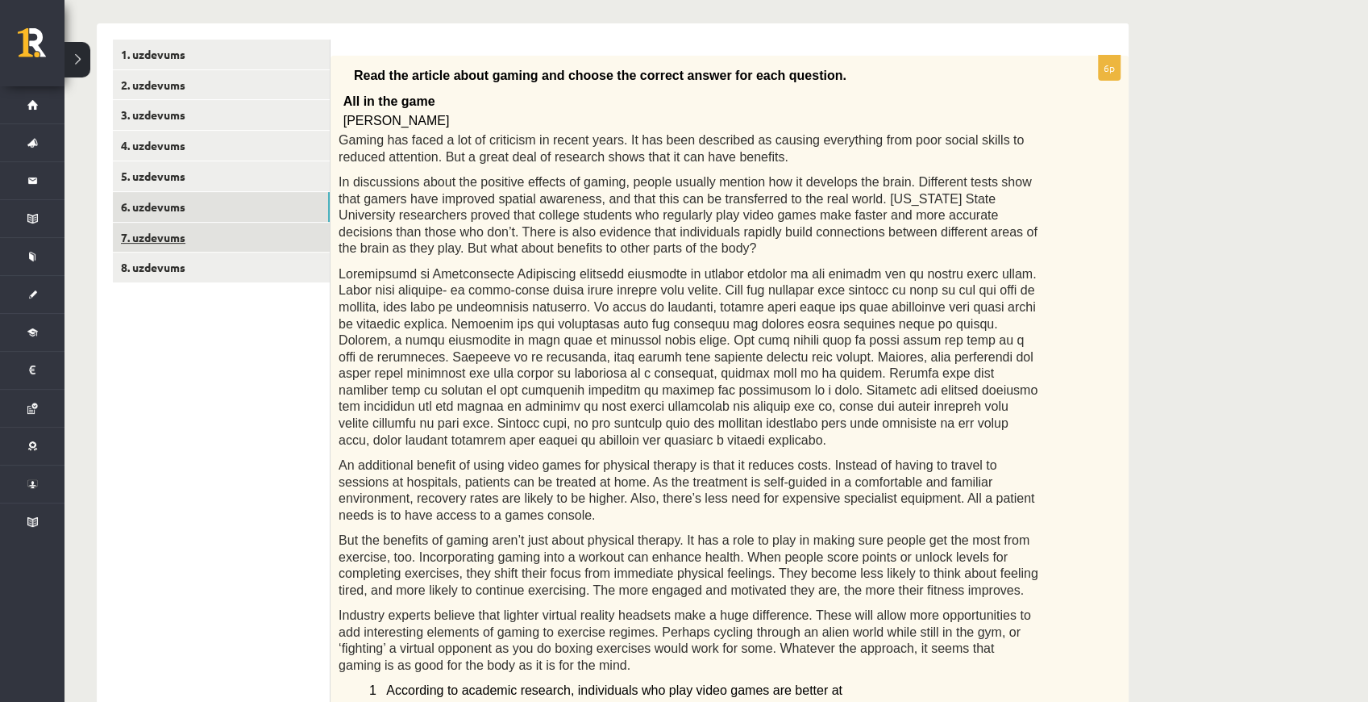
scroll to position [244, 0]
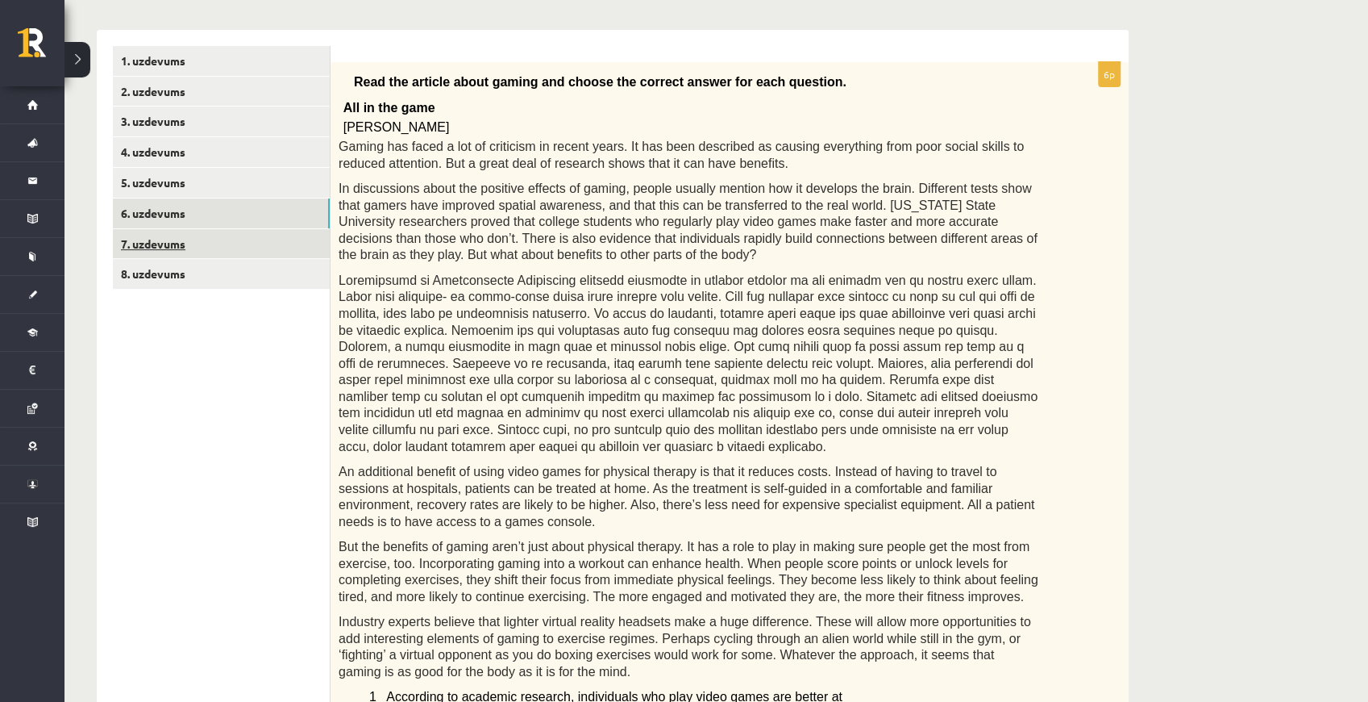
click at [160, 240] on link "7. uzdevums" at bounding box center [221, 244] width 217 height 30
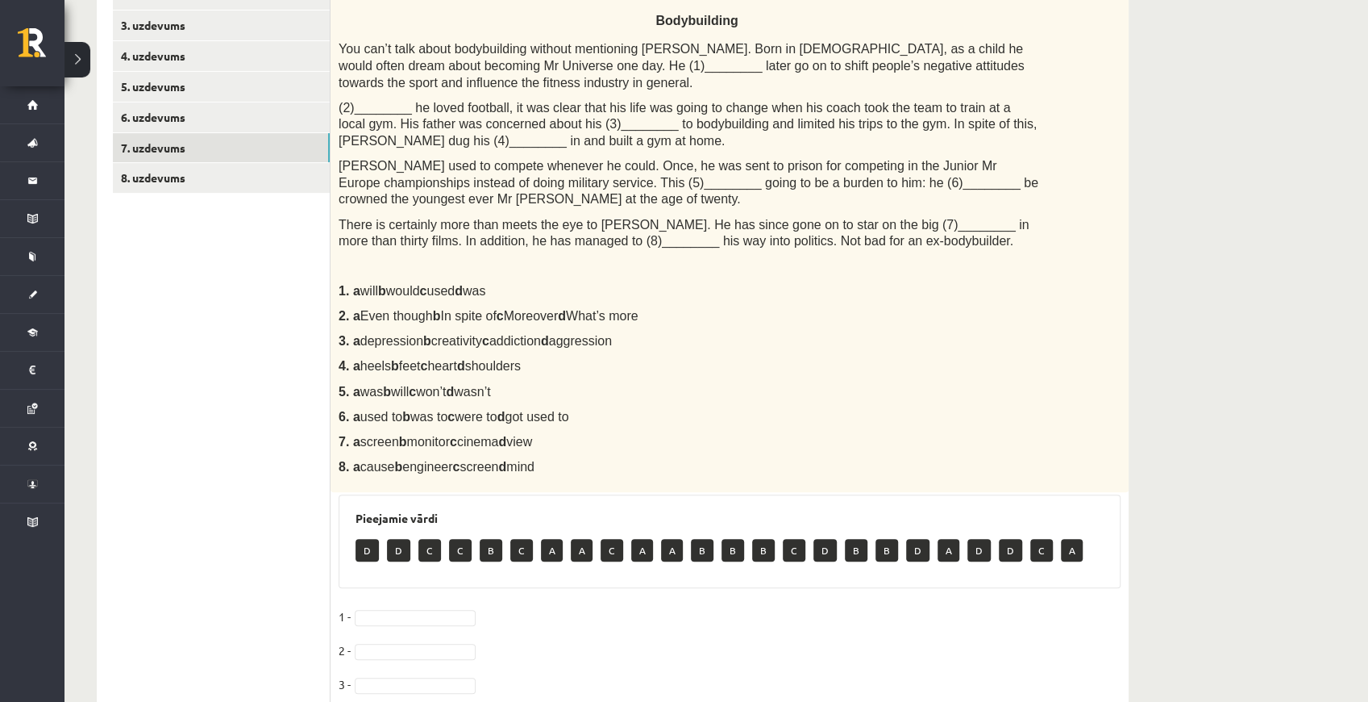
scroll to position [297, 0]
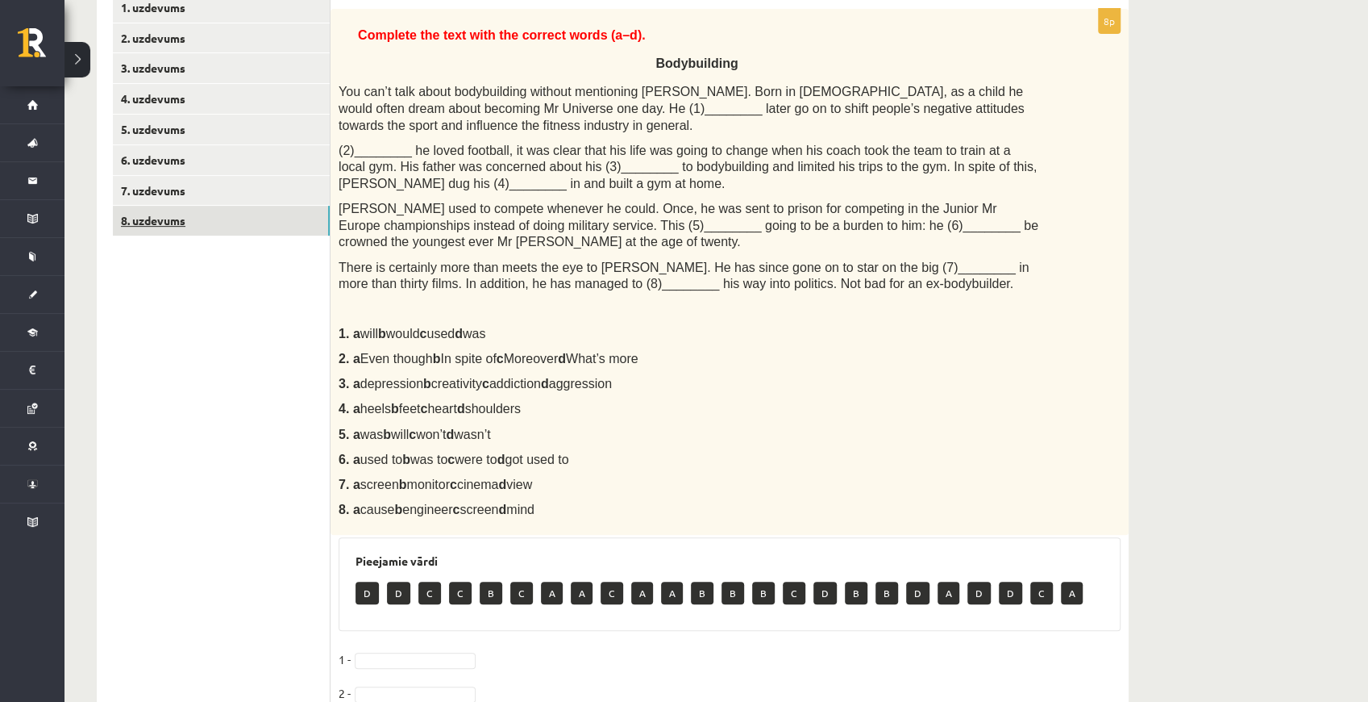
click at [161, 223] on link "8. uzdevums" at bounding box center [221, 221] width 217 height 30
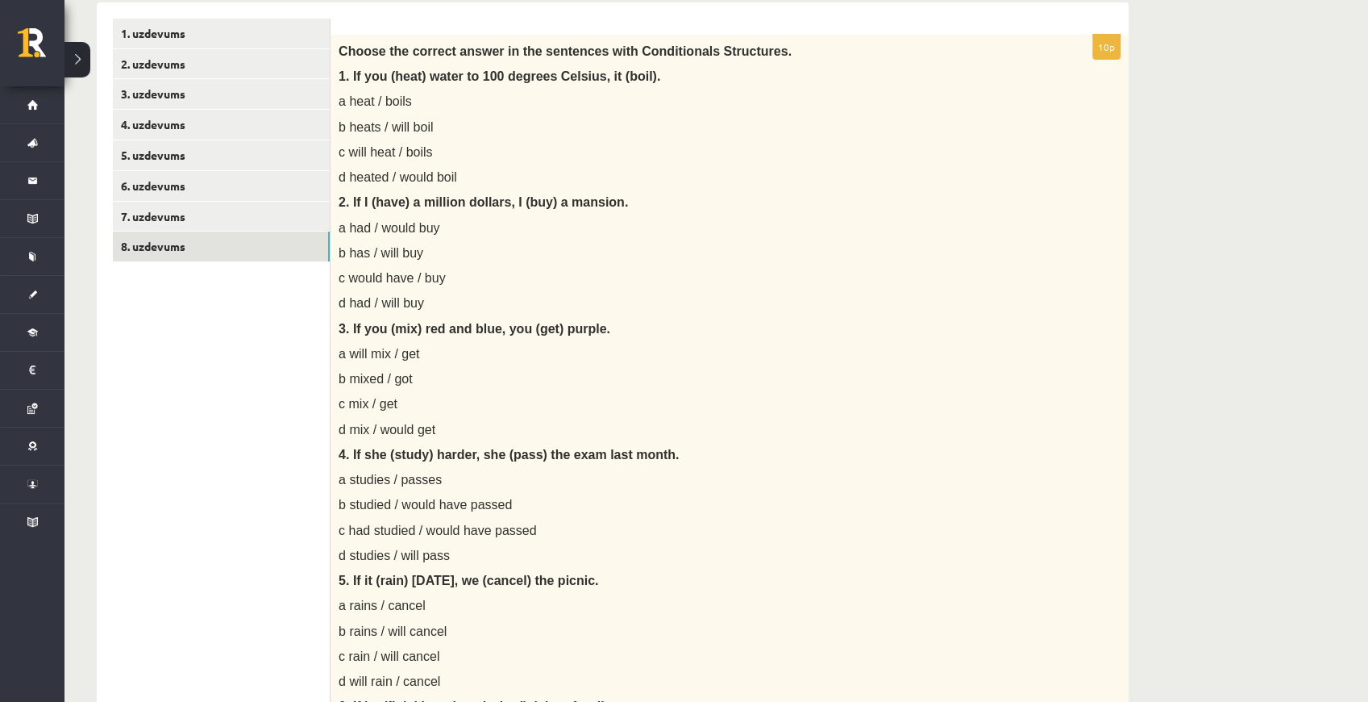
scroll to position [0, 0]
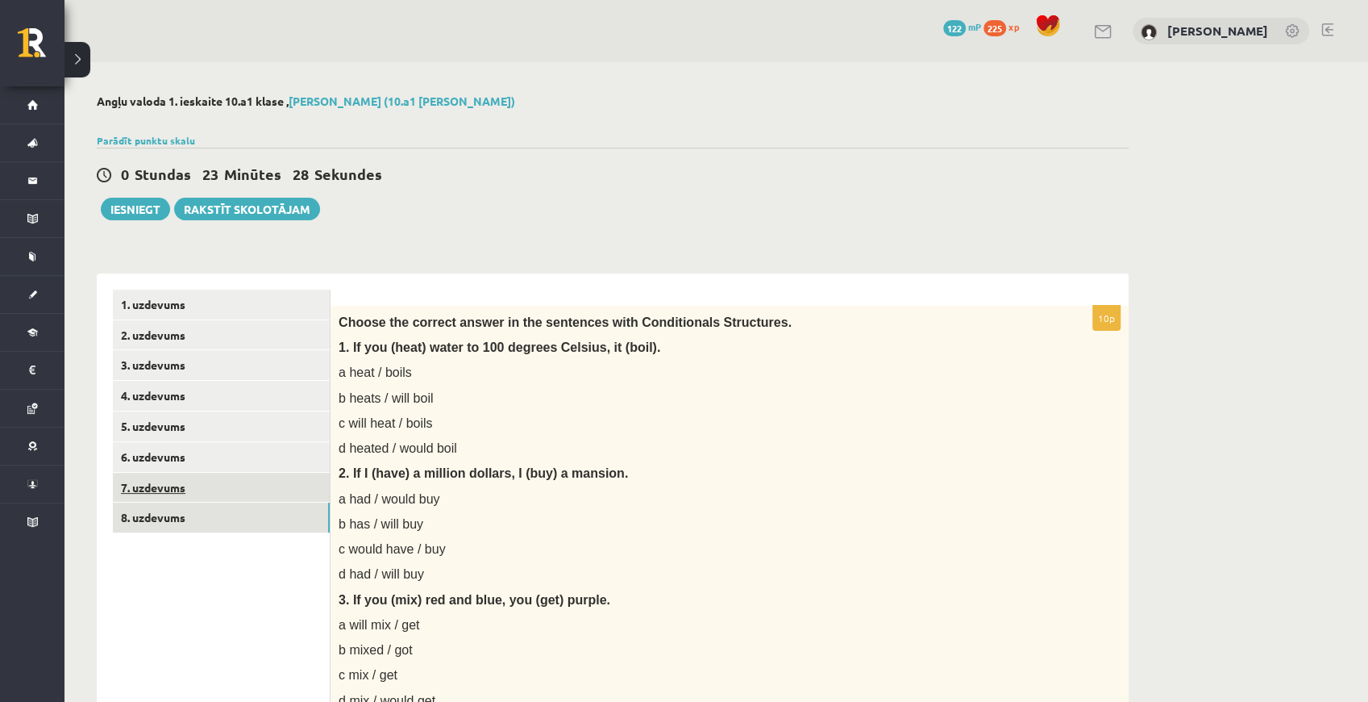
click at [173, 485] on link "7. uzdevums" at bounding box center [221, 488] width 217 height 30
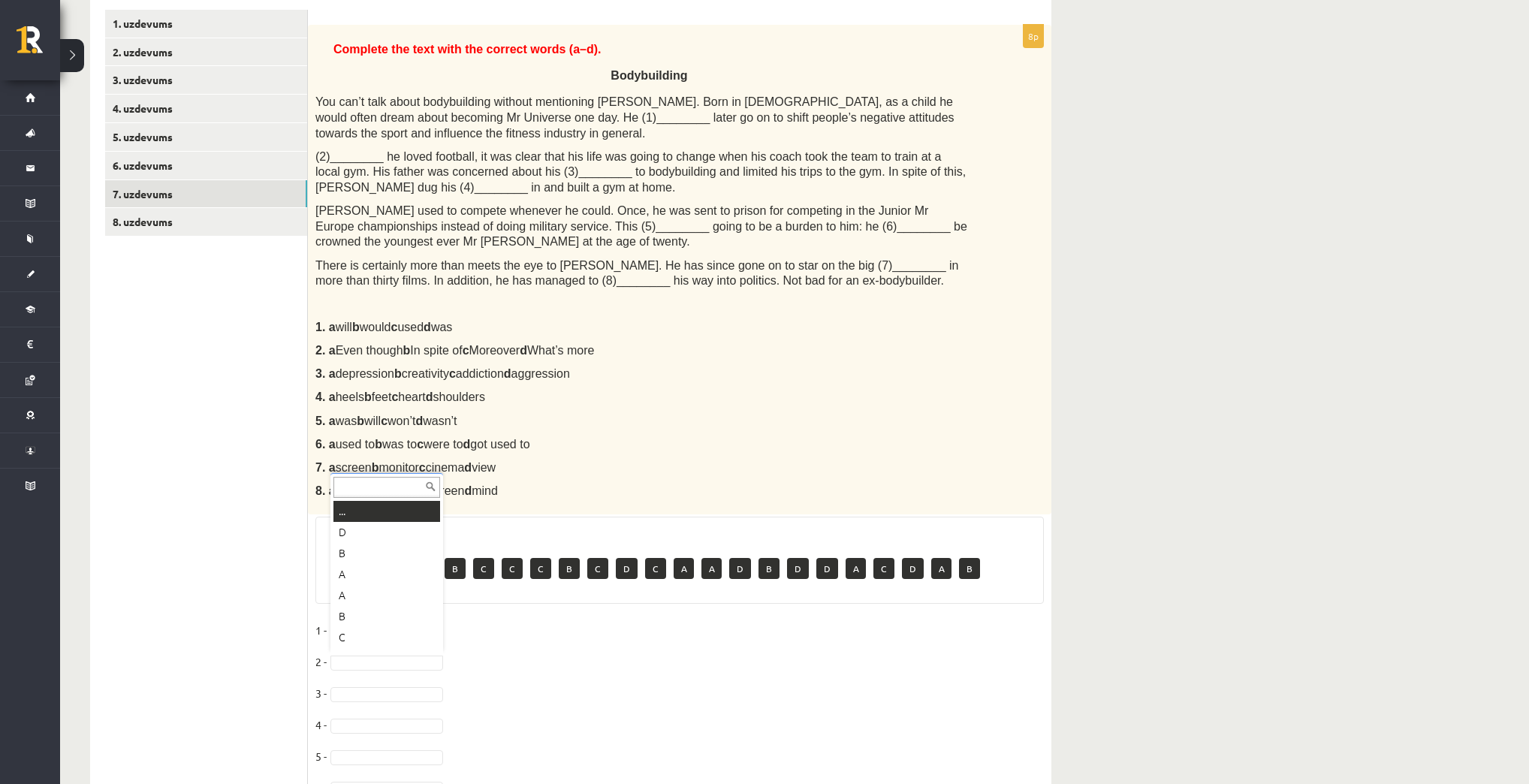
scroll to position [18, 0]
click at [1274, 193] on div "Angļu valoda 1. ieskaite 10.a1 klase , Pāvels Grišāns (10.a1 klase) Parādīt pun…" at bounding box center [794, 360] width 1468 height 1126
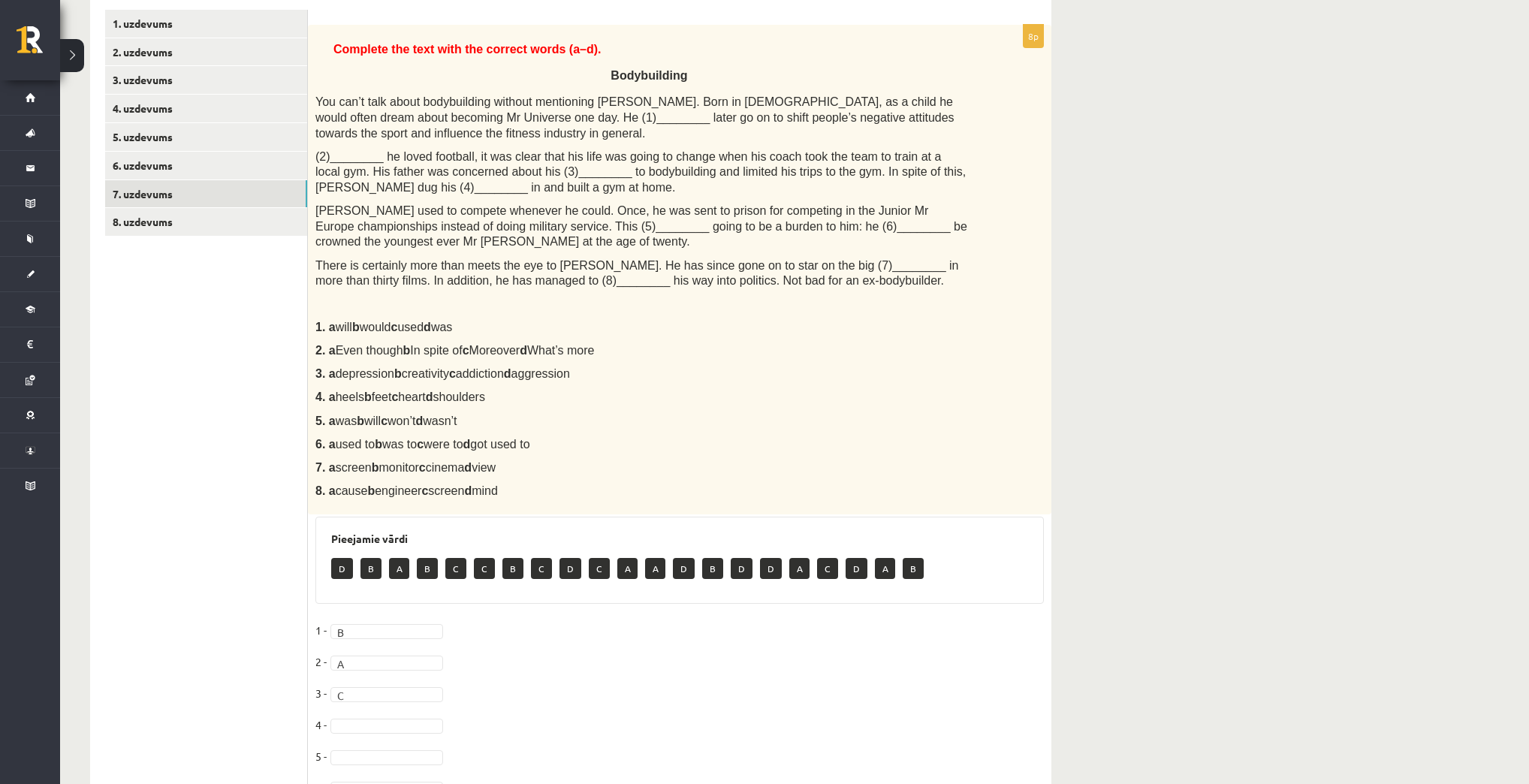
click at [1249, 162] on div "Angļu valoda 1. ieskaite 10.a1 klase , Pāvels Grišāns (10.a1 klase) Parādīt pun…" at bounding box center [794, 360] width 1468 height 1126
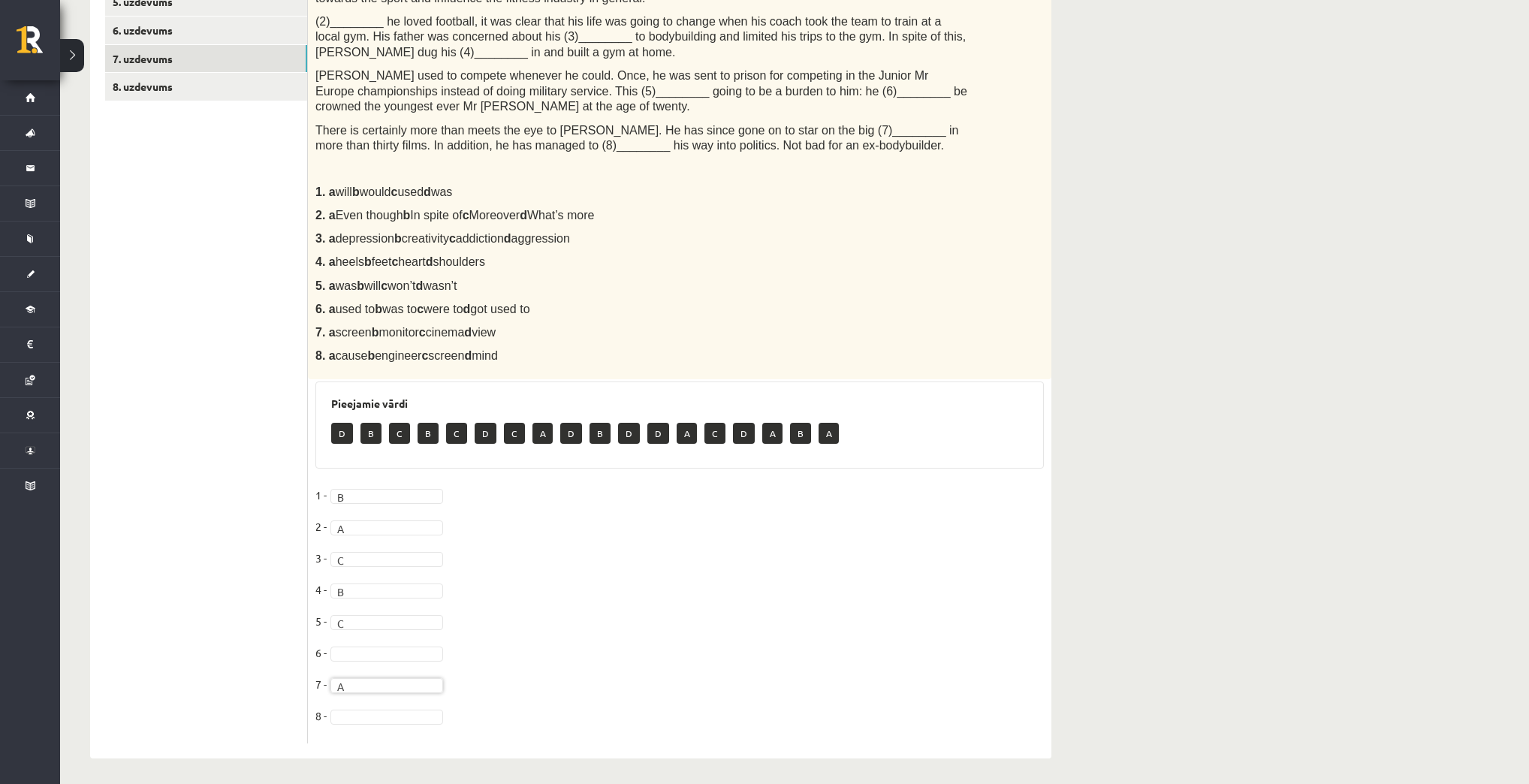
scroll to position [397, 0]
click at [1245, 206] on div "Angļu valoda 1. ieskaite 10.a1 klase , Pāvels Grišāns (10.a1 klase) Parādīt pun…" at bounding box center [794, 223] width 1468 height 1126
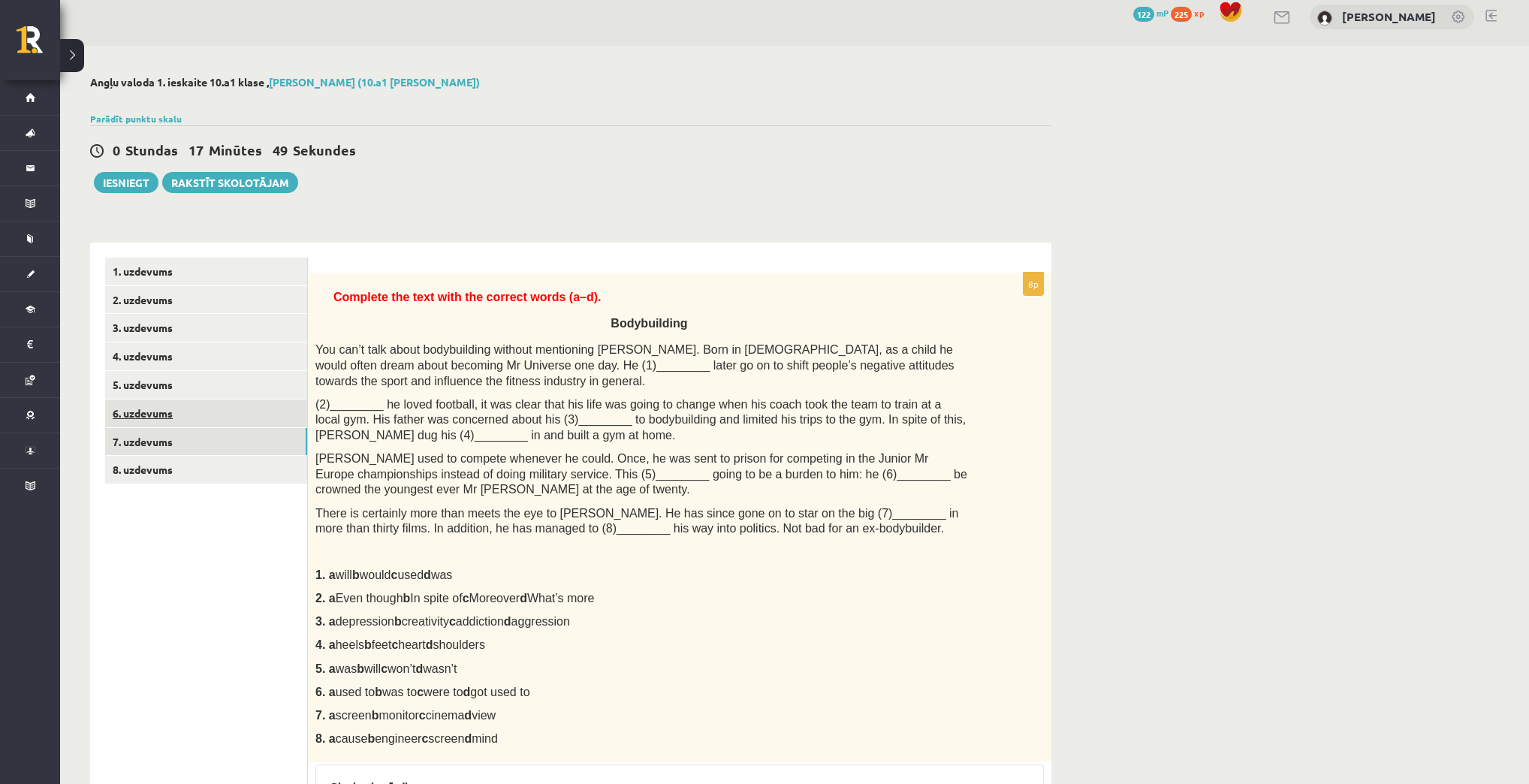
scroll to position [0, 0]
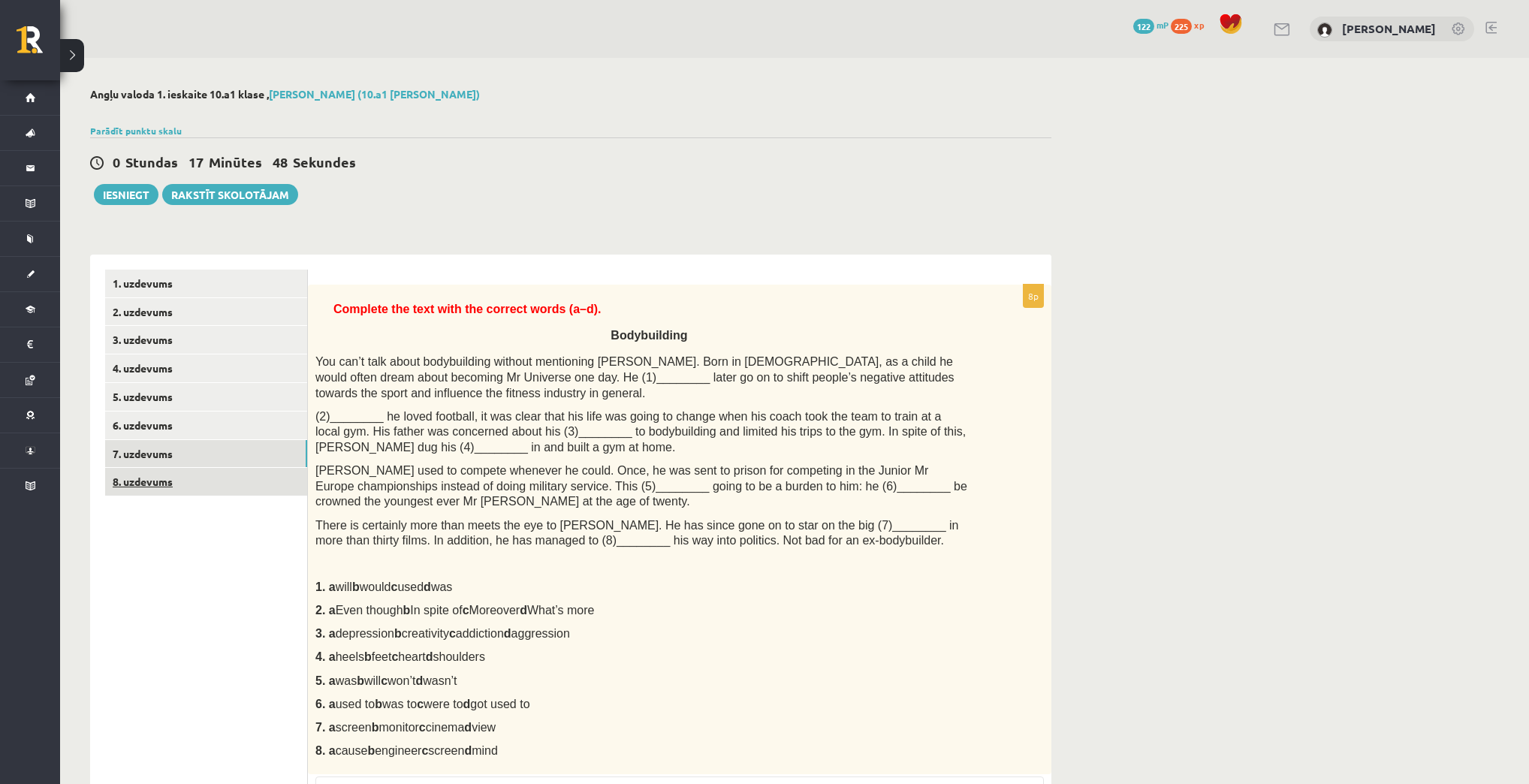
click at [138, 481] on link "8. uzdevums" at bounding box center [206, 481] width 202 height 28
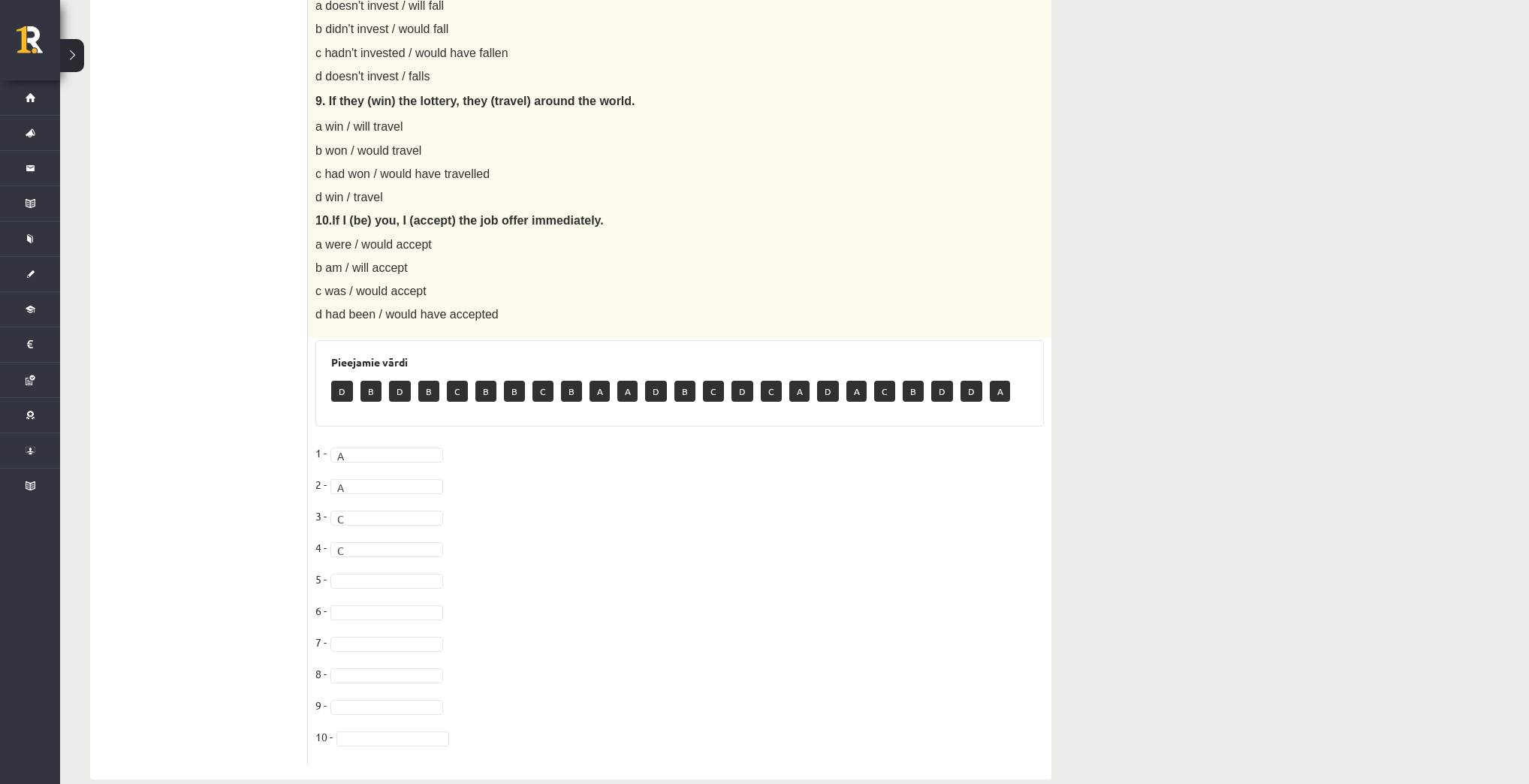
scroll to position [1183, 0]
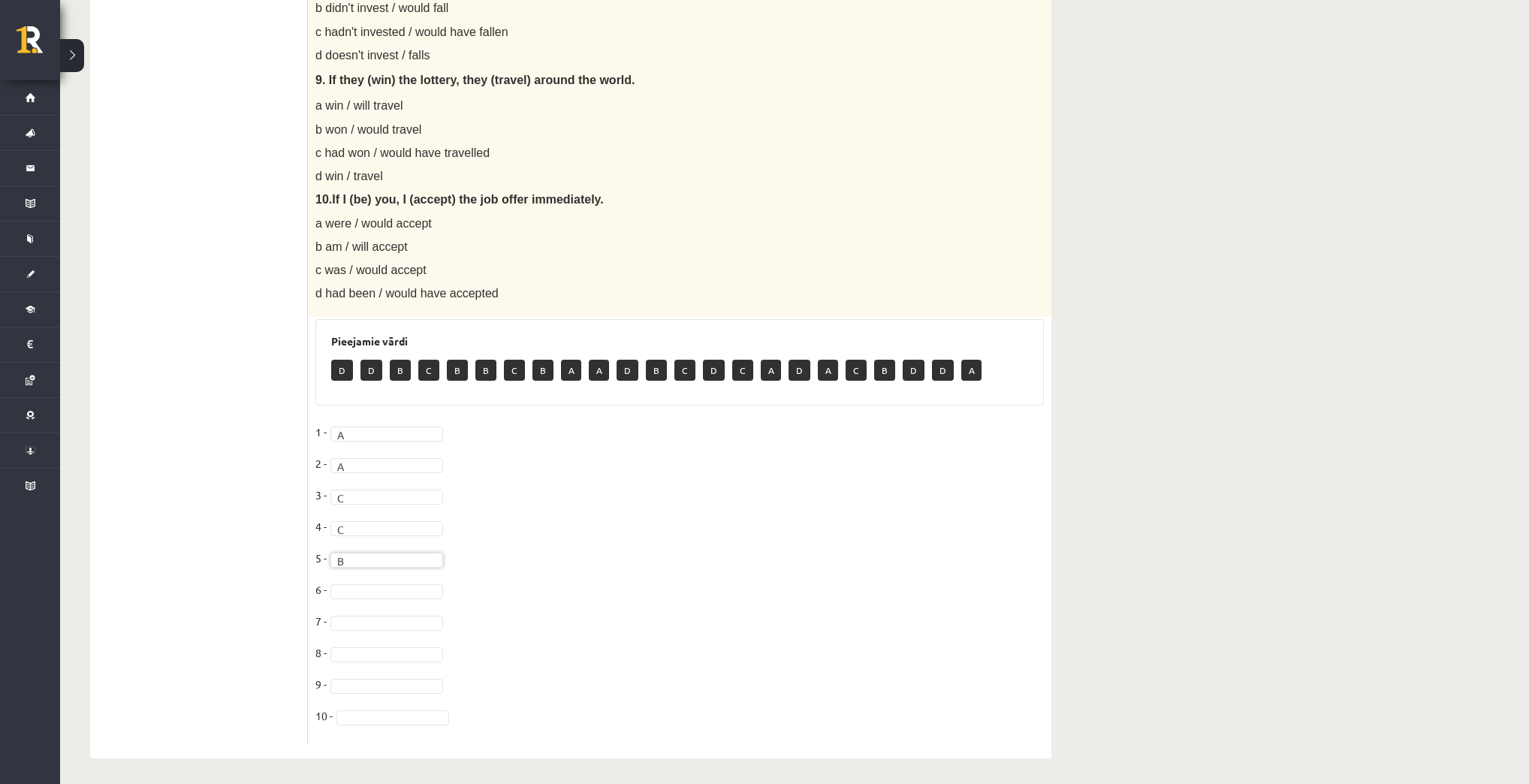
drag, startPoint x: 374, startPoint y: 590, endPoint x: 372, endPoint y: 608, distance: 18.1
click at [372, 597] on input "text" at bounding box center [386, 607] width 106 height 21
click at [353, 598] on fieldset "1 - A * 2 - A * 3 - C * 4 - C * 5 - B * 6 - 7 - 8 - 9 - 10 -" at bounding box center [680, 578] width 728 height 316
click at [379, 628] on fieldset "1 - A * 2 - A * 3 - C * 4 - C * 5 - B * 6 - A * 7 - 8 - 9 - 10 -" at bounding box center [680, 578] width 728 height 316
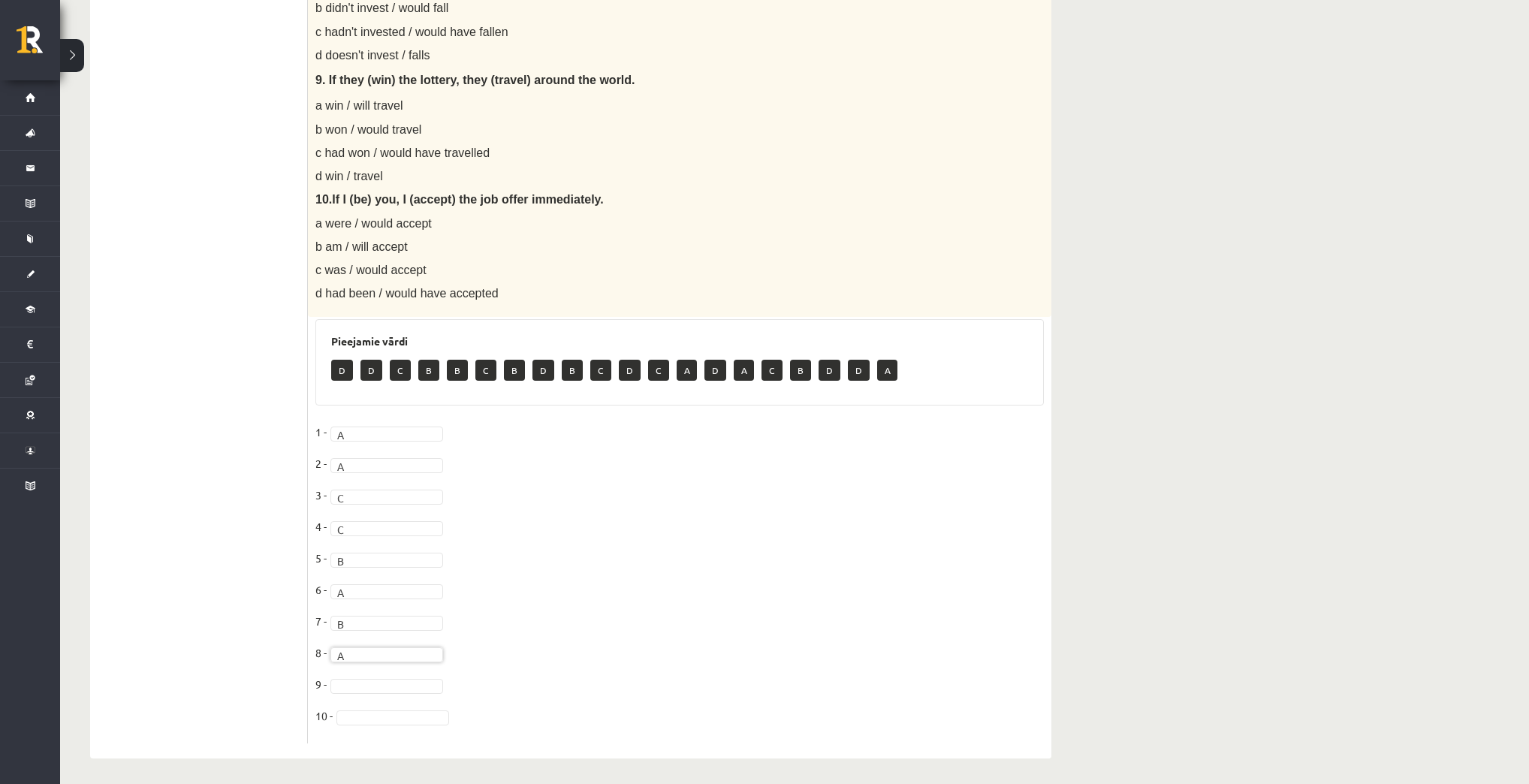
click at [658, 502] on fieldset "1 - A * 2 - A * 3 - C * 4 - C * 5 - B * 6 - A * 7 - B * 8 - A * 9 - 10 -" at bounding box center [680, 578] width 728 height 316
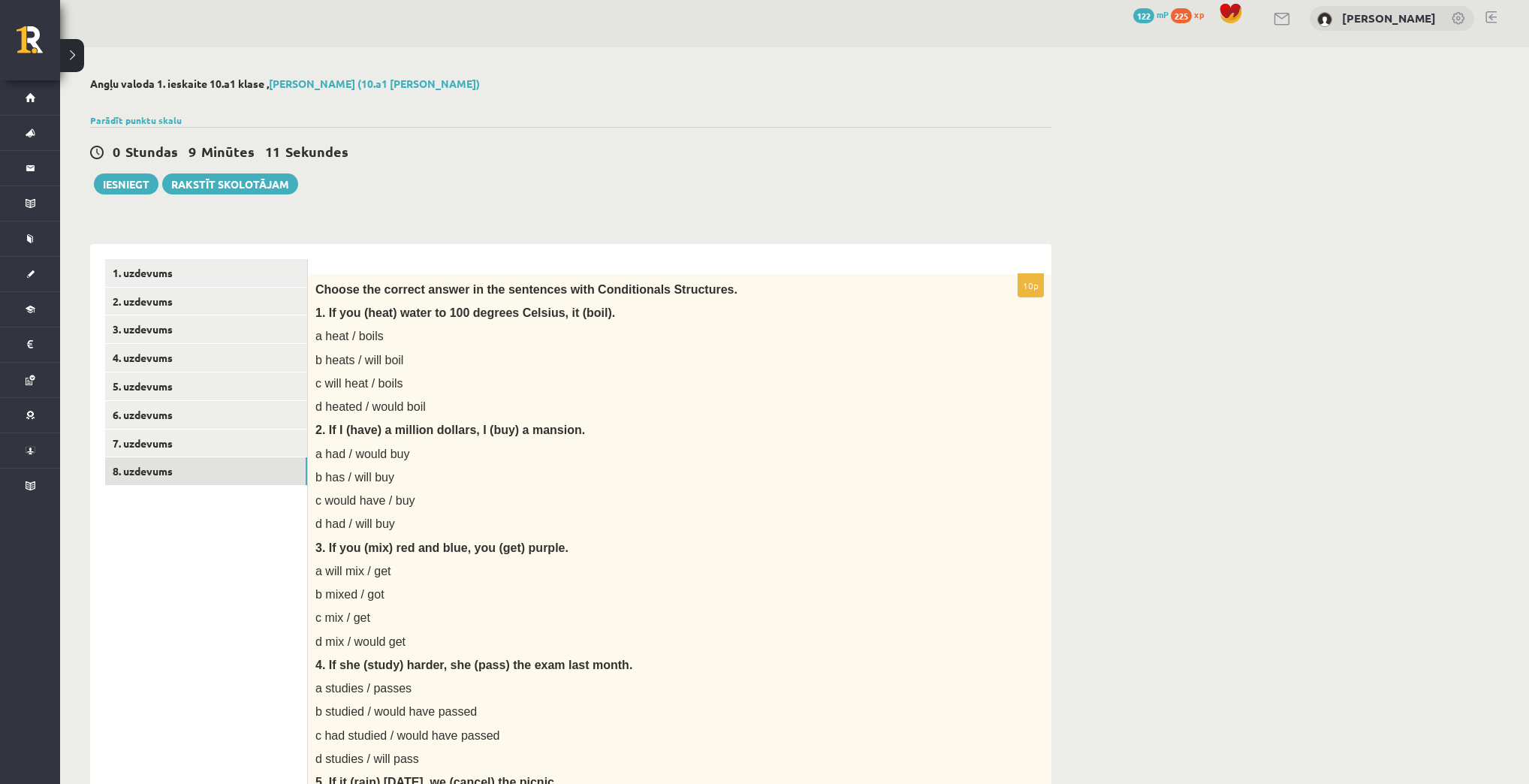
scroll to position [0, 0]
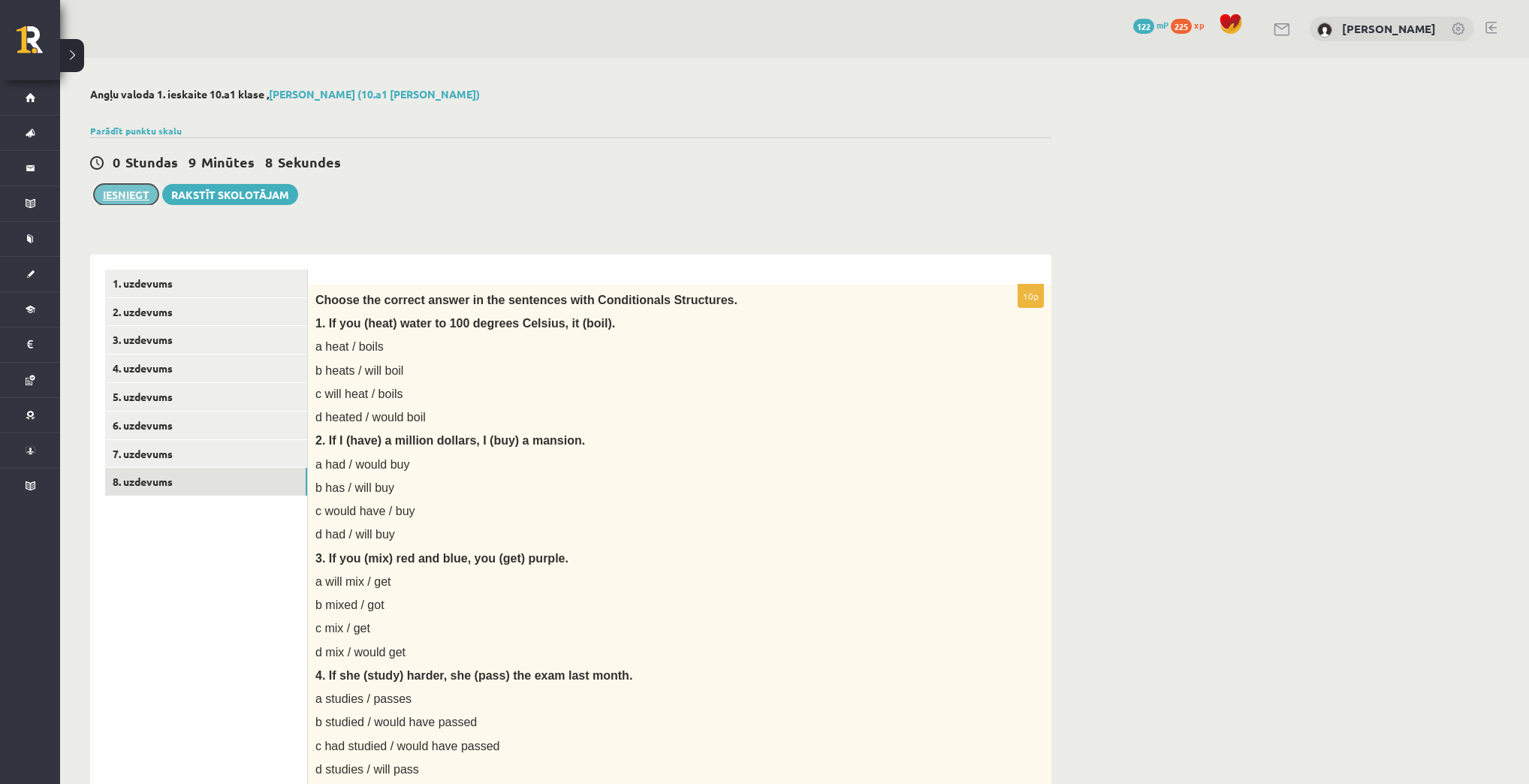
click at [126, 193] on button "Iesniegt" at bounding box center [126, 195] width 64 height 21
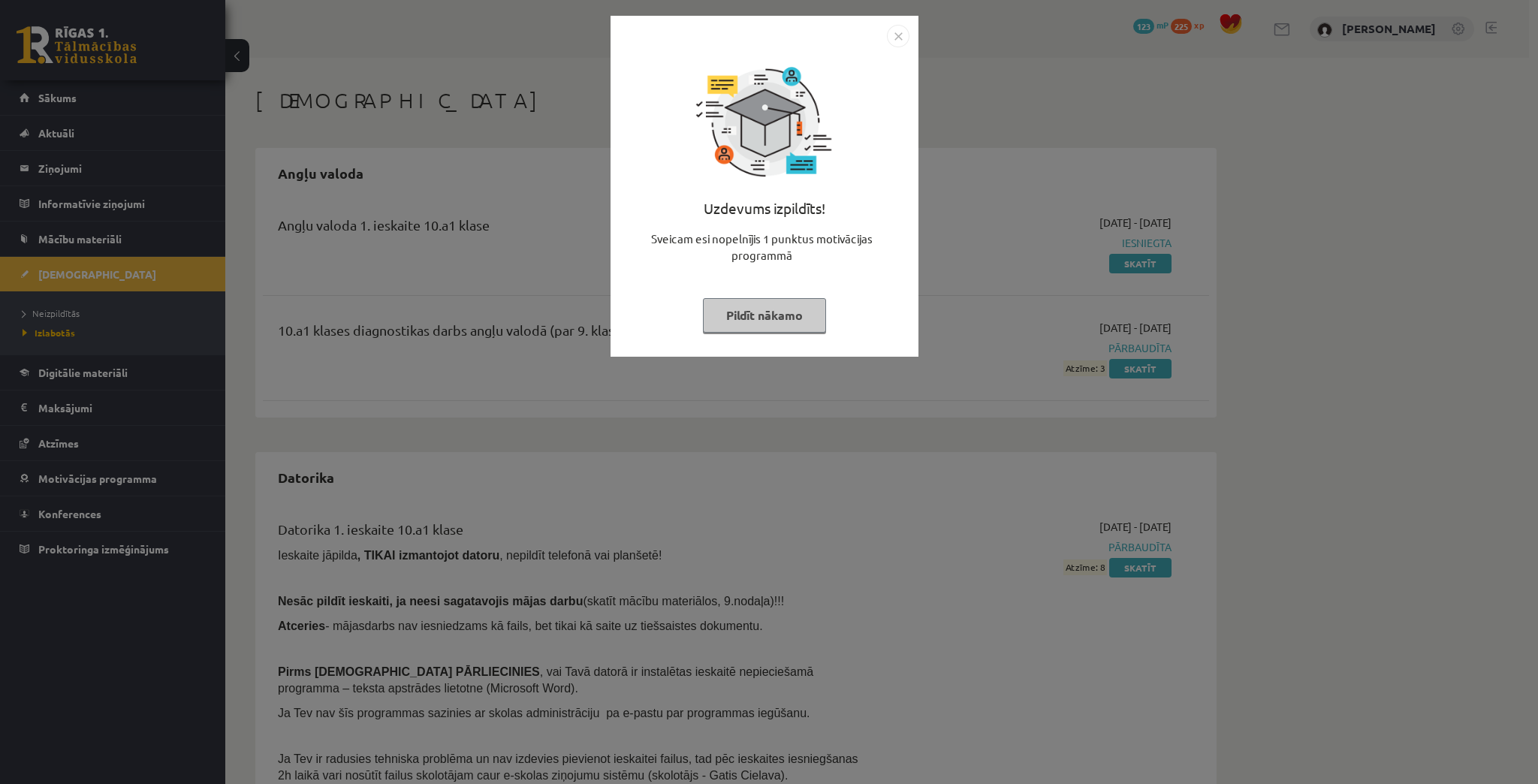
click at [769, 314] on button "Pildīt nākamo" at bounding box center [765, 315] width 123 height 34
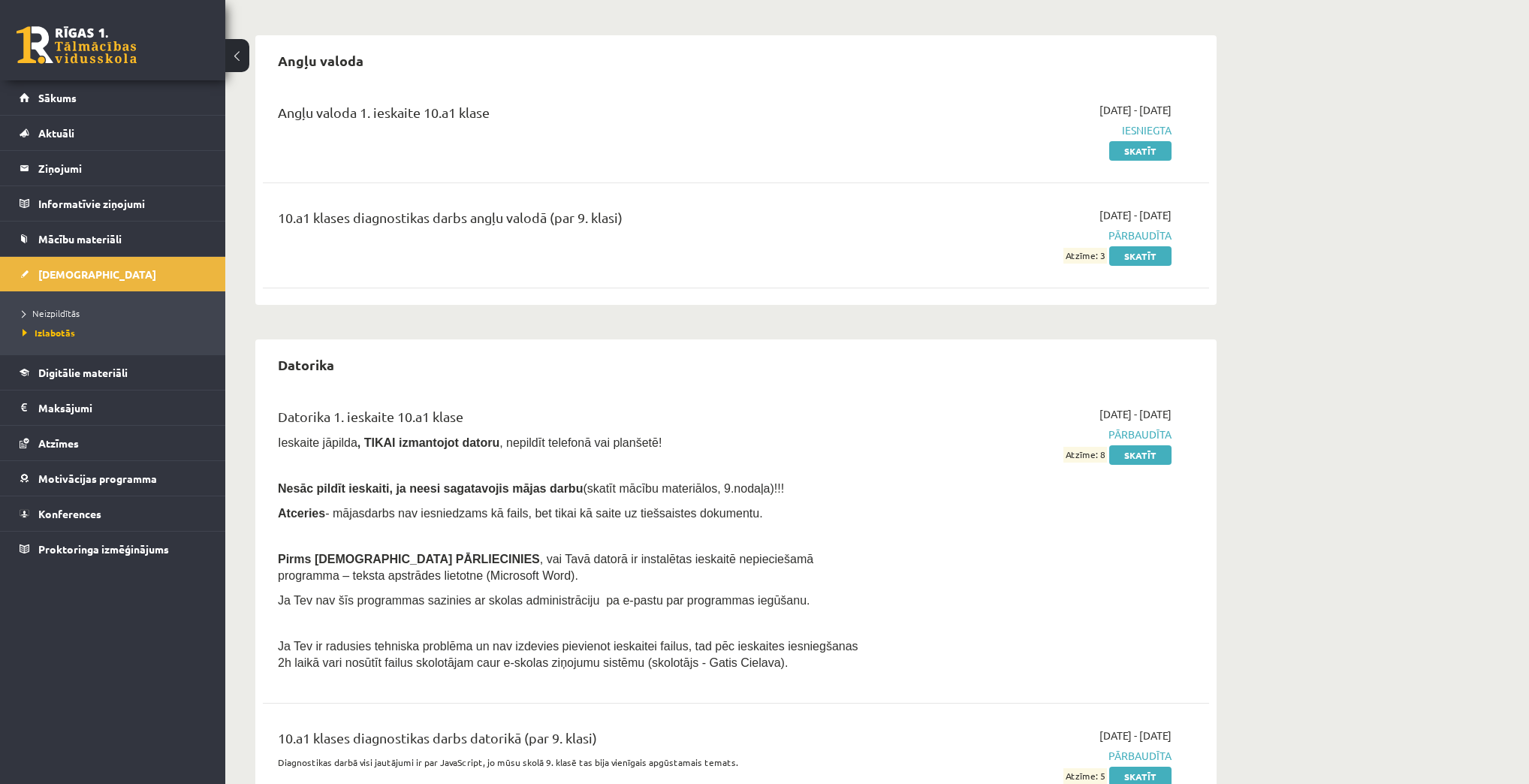
scroll to position [61, 0]
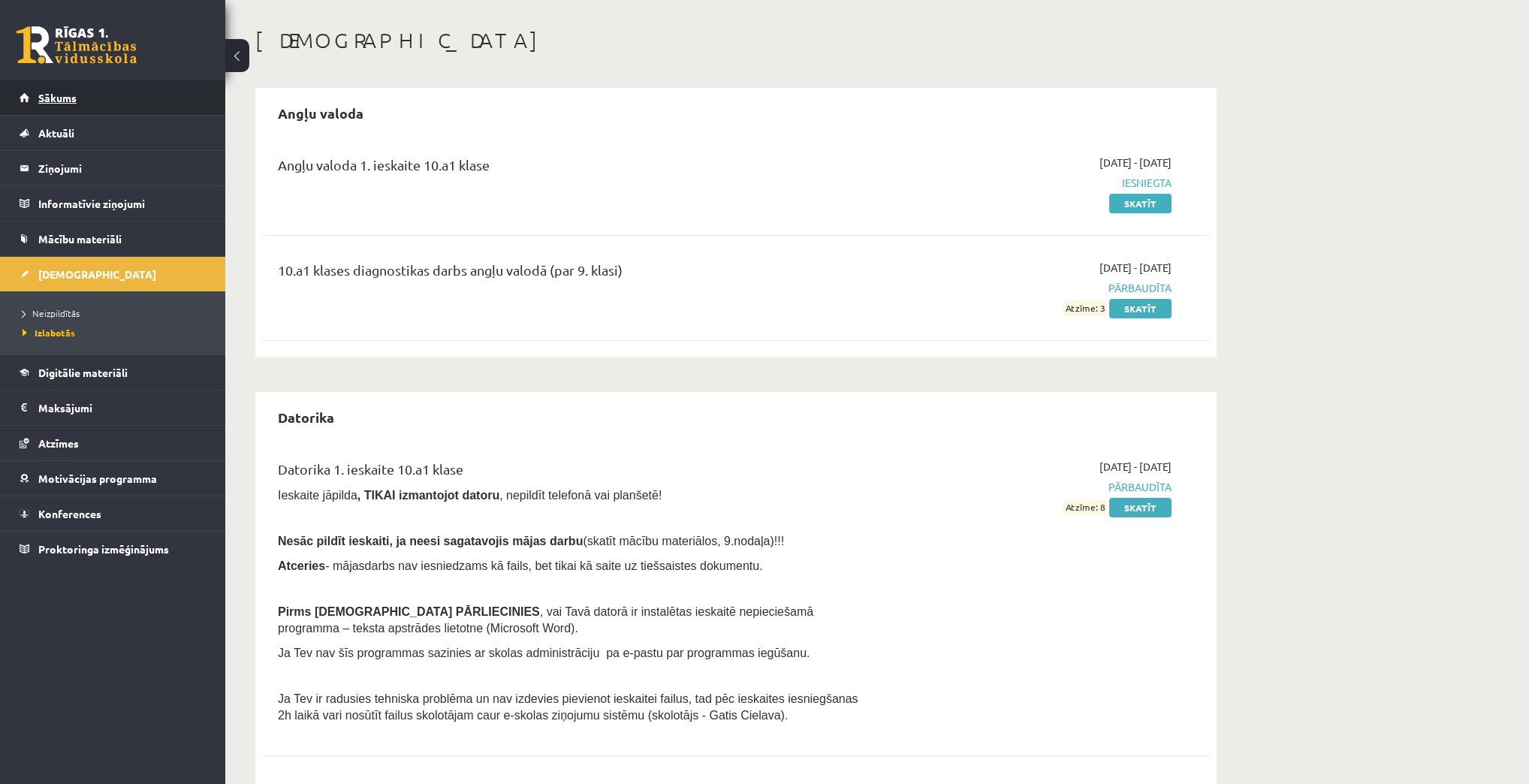
click at [54, 93] on span "Sākums" at bounding box center [57, 98] width 38 height 14
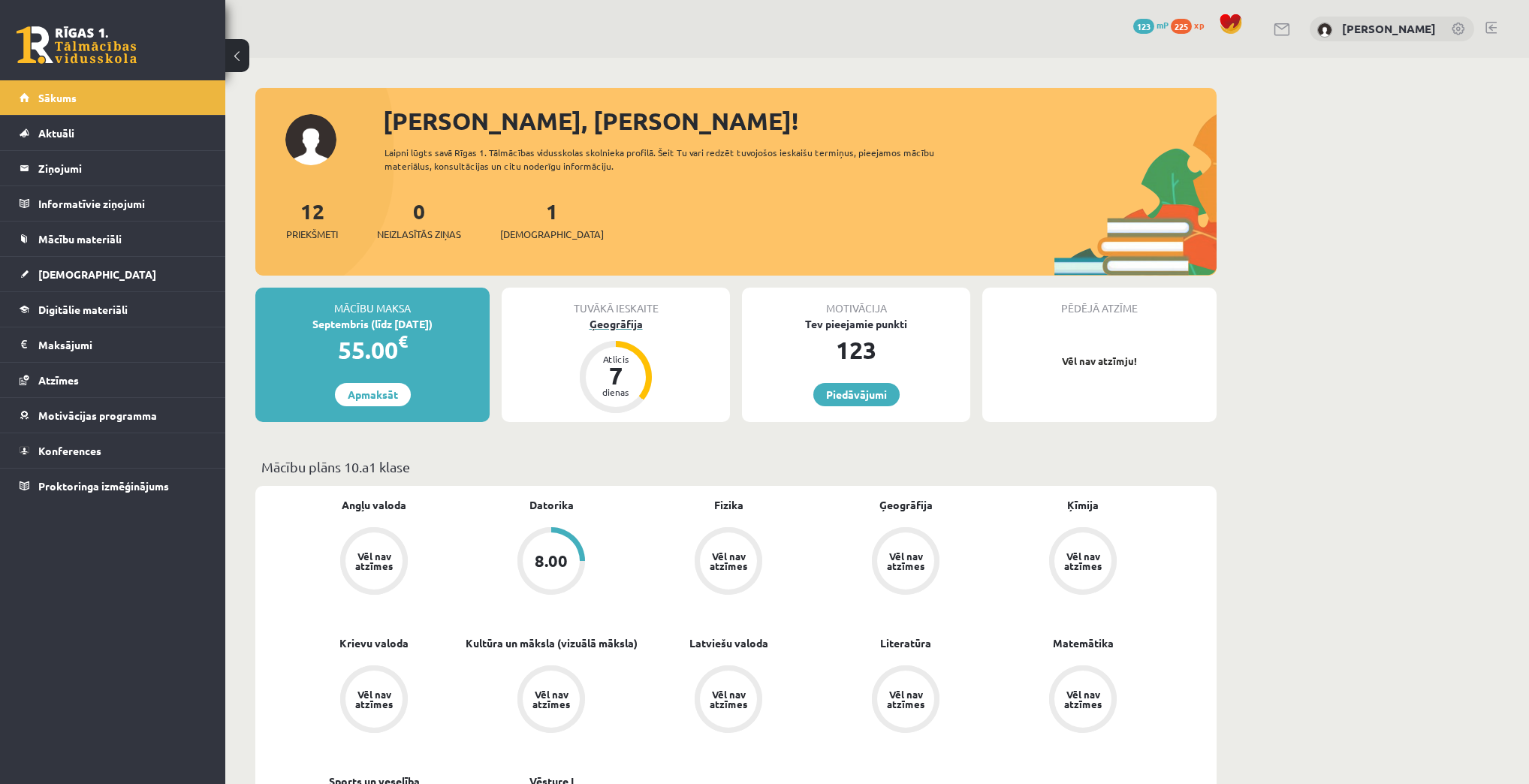
click at [625, 330] on div "Ģeogrāfija" at bounding box center [616, 323] width 228 height 16
